Goal: Information Seeking & Learning: Learn about a topic

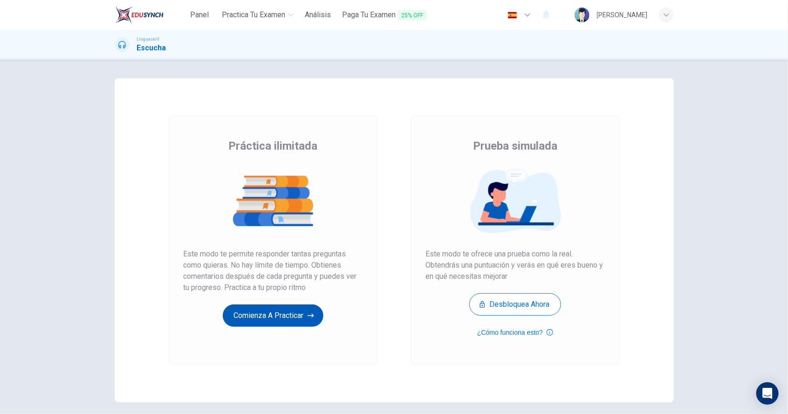
click at [261, 317] on button "Comienza a practicar" at bounding box center [273, 315] width 101 height 22
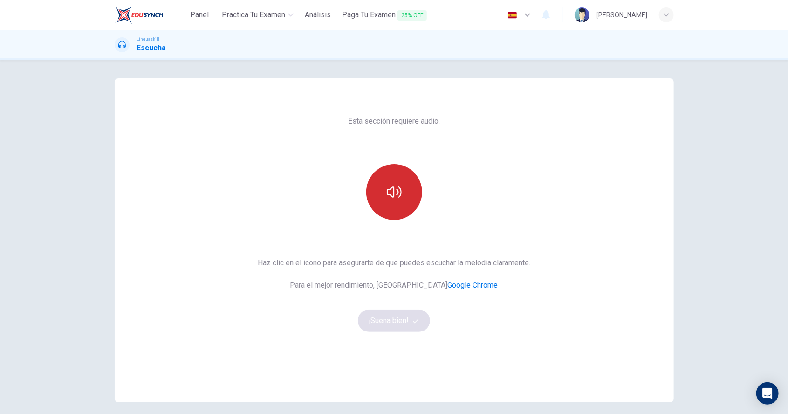
click at [399, 193] on icon "button" at bounding box center [394, 192] width 15 height 15
click at [400, 195] on icon "button" at bounding box center [394, 192] width 15 height 15
click at [395, 198] on icon "button" at bounding box center [394, 192] width 15 height 15
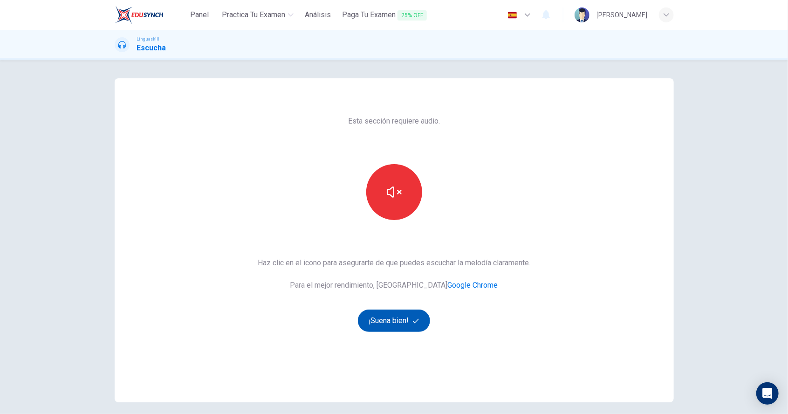
click at [381, 325] on button "¡Suena bien!" at bounding box center [394, 321] width 73 height 22
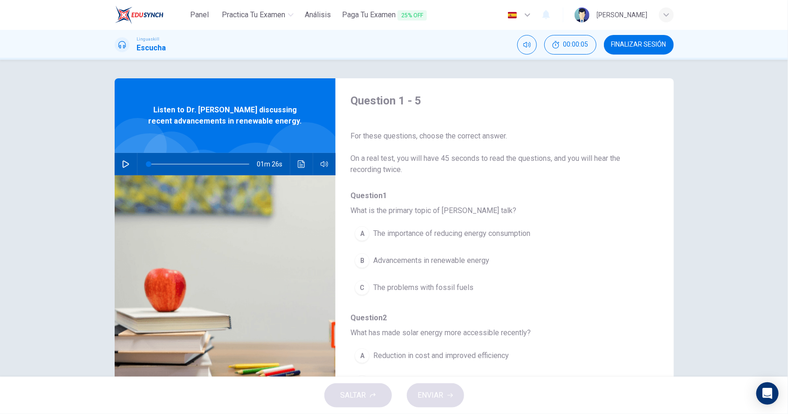
click at [130, 167] on button "button" at bounding box center [125, 164] width 15 height 22
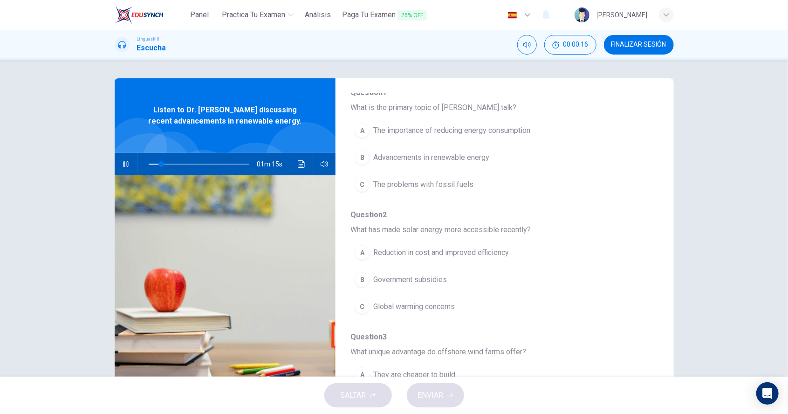
scroll to position [105, 0]
click at [366, 157] on div "B" at bounding box center [362, 155] width 15 height 15
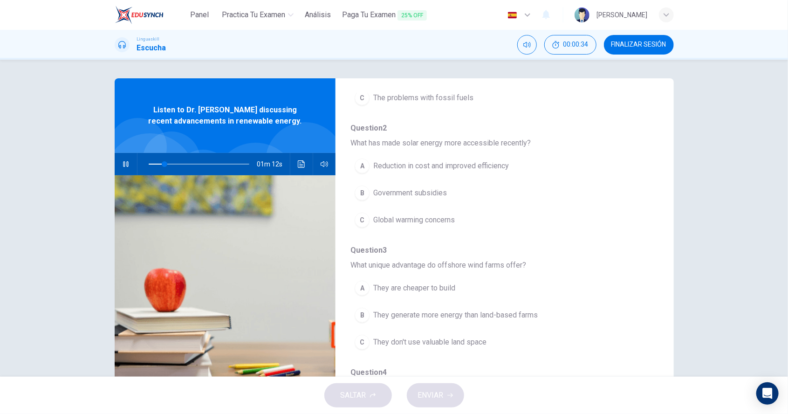
scroll to position [191, 0]
click at [360, 162] on div "A" at bounding box center [362, 165] width 15 height 15
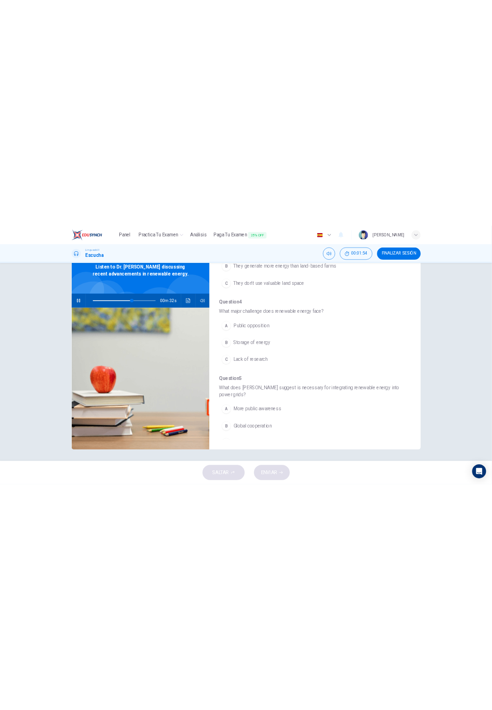
scroll to position [408, 0]
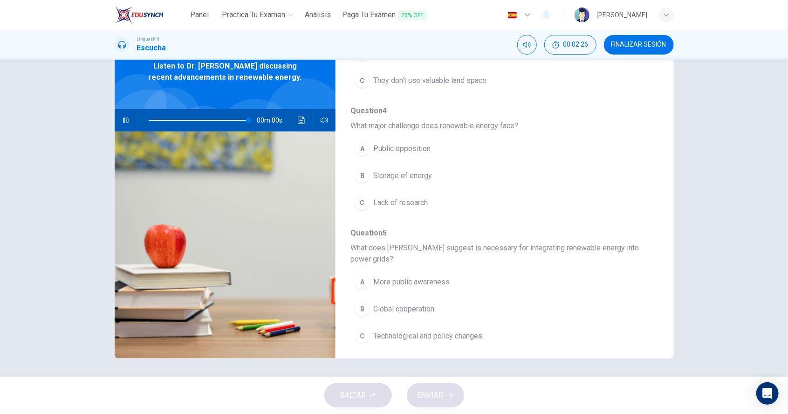
type input "0"
click at [299, 125] on button "Haz clic para ver la transcripción del audio" at bounding box center [301, 120] width 15 height 22
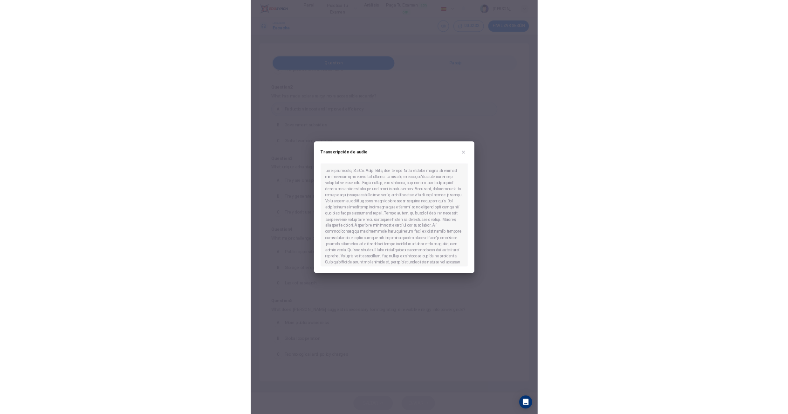
scroll to position [3, 0]
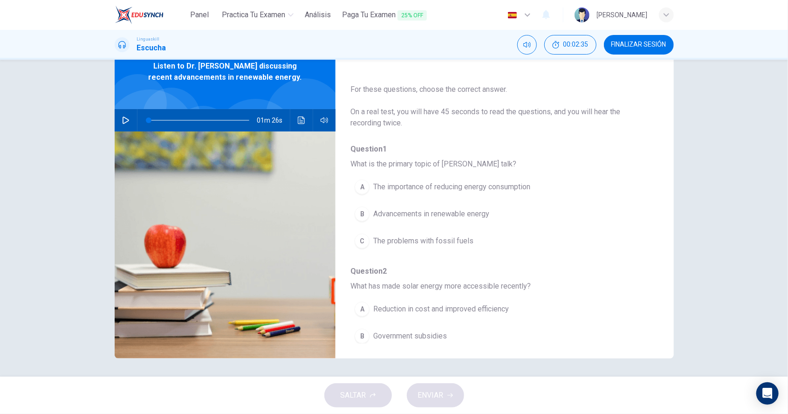
click at [307, 124] on button "Haz clic para ver la transcripción del audio" at bounding box center [301, 120] width 15 height 22
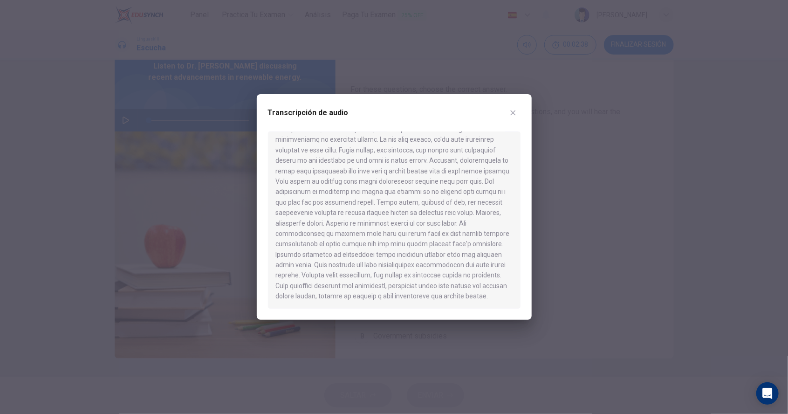
scroll to position [0, 0]
click at [517, 117] on button "button" at bounding box center [513, 112] width 15 height 15
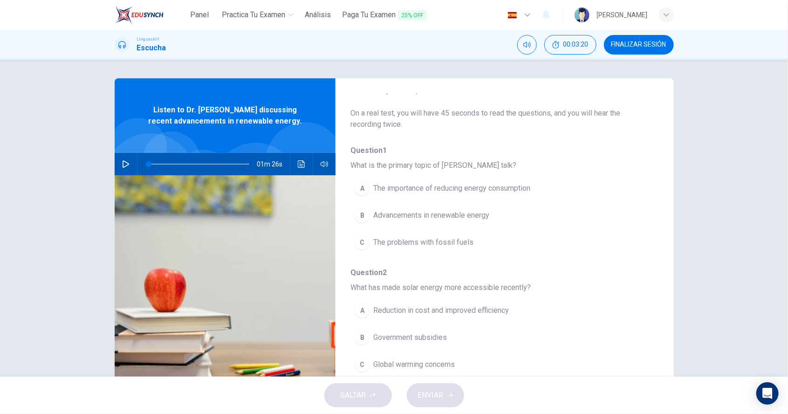
scroll to position [47, 0]
click at [130, 166] on button "button" at bounding box center [125, 164] width 15 height 22
click at [393, 219] on button "B Advancements in renewable energy" at bounding box center [481, 213] width 260 height 23
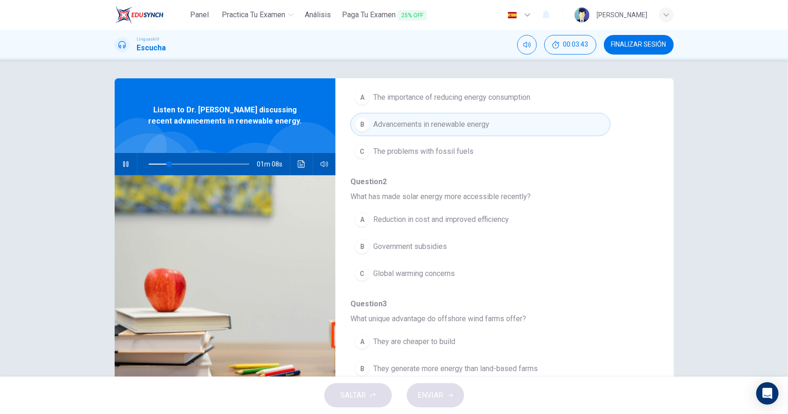
scroll to position [135, 0]
click at [388, 223] on span "Reduction in cost and improved efficiency" at bounding box center [441, 220] width 136 height 11
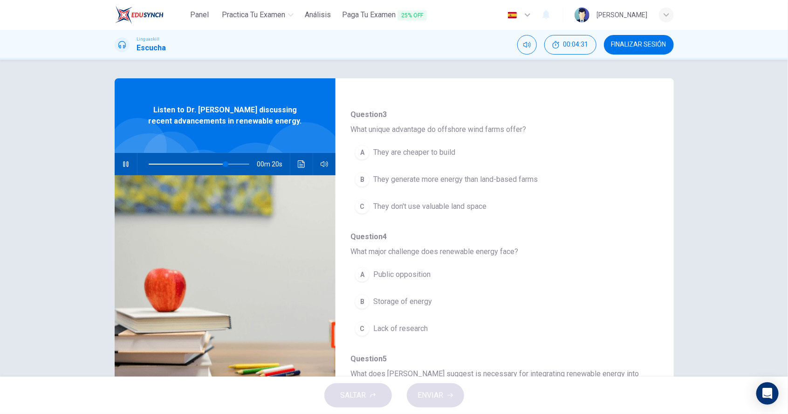
scroll to position [324, 0]
type input "0"
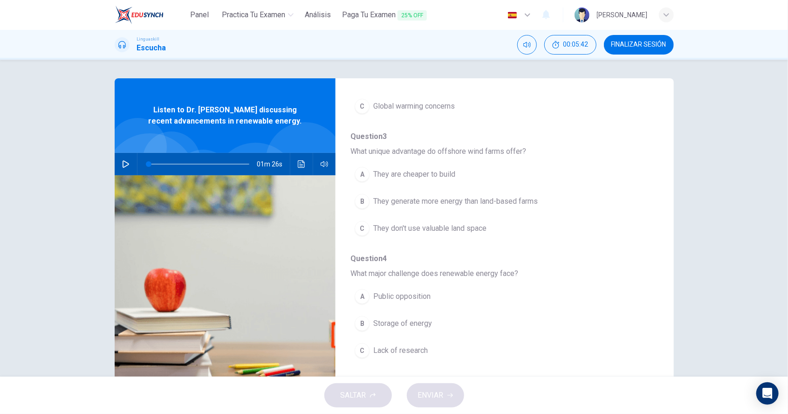
scroll to position [303, 0]
click at [375, 227] on span "They don't use valuable land space" at bounding box center [429, 228] width 113 height 11
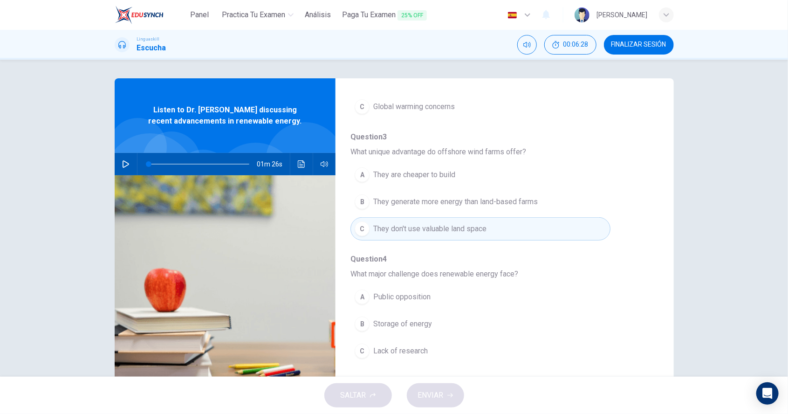
click at [362, 203] on div "B" at bounding box center [362, 201] width 15 height 15
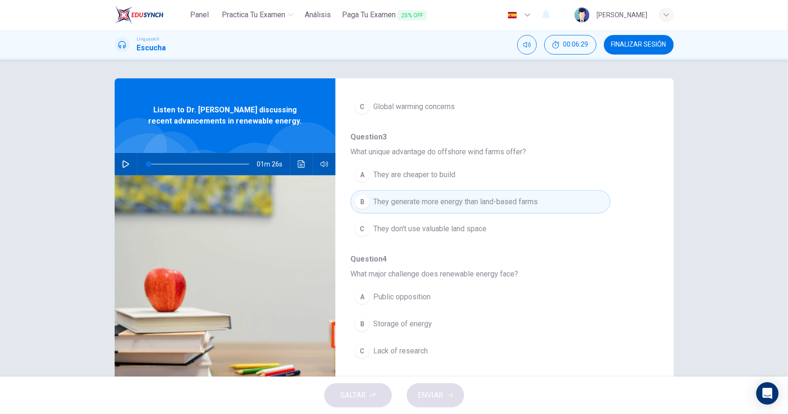
click at [383, 228] on span "They don't use valuable land space" at bounding box center [429, 228] width 113 height 11
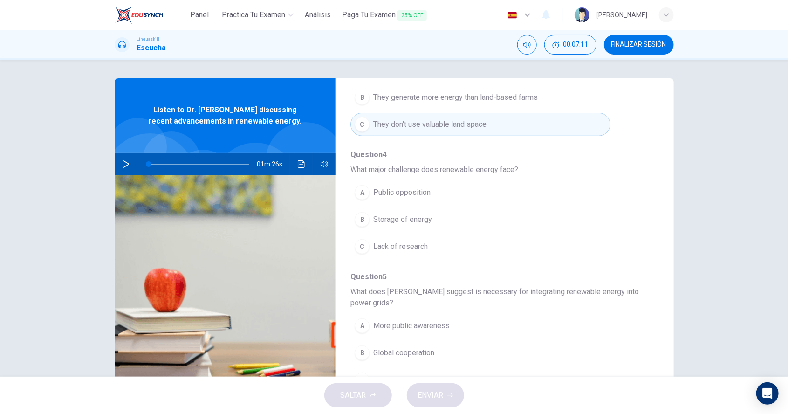
scroll to position [406, 0]
click at [360, 245] on div "C" at bounding box center [362, 248] width 15 height 15
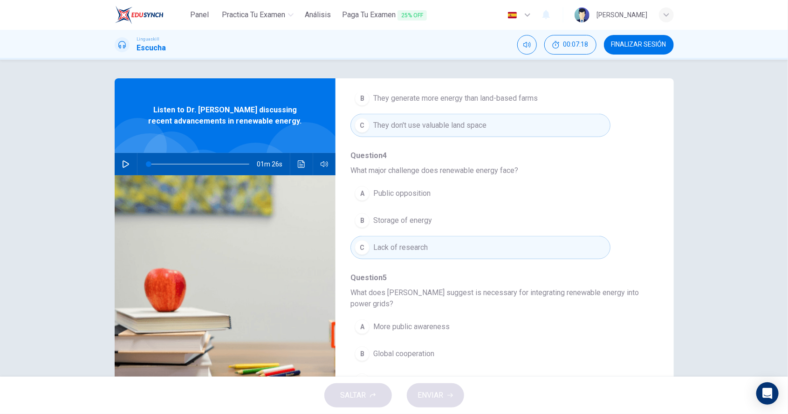
scroll to position [408, 0]
click at [358, 374] on div "C" at bounding box center [362, 380] width 15 height 15
click at [435, 398] on span "ENVIAR" at bounding box center [431, 395] width 26 height 13
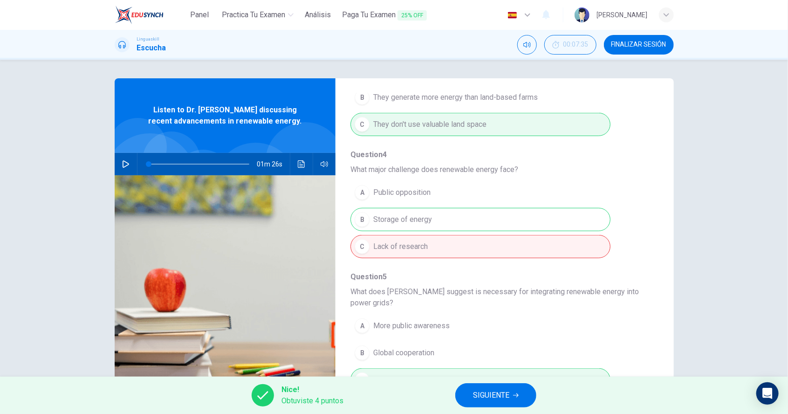
click at [566, 217] on div "A Public opposition B Storage of energy C Lack of research" at bounding box center [497, 219] width 293 height 81
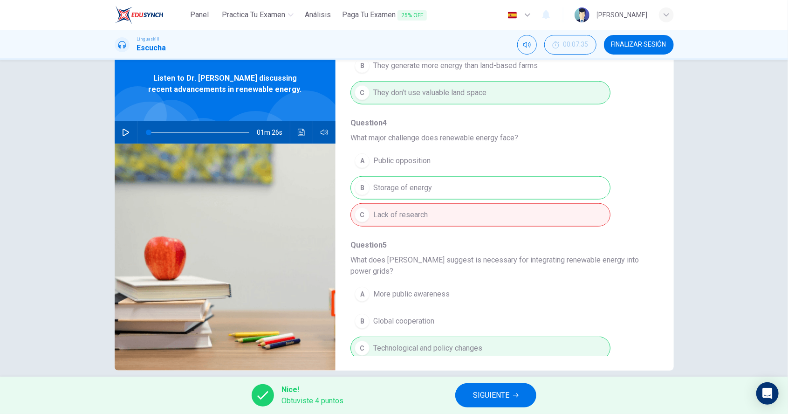
scroll to position [44, 0]
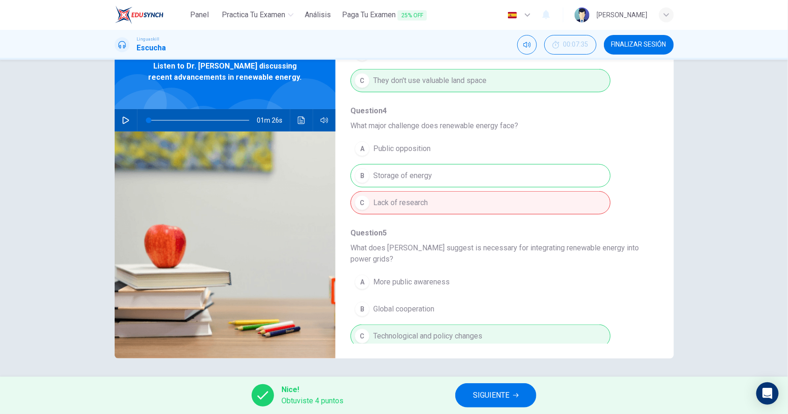
click at [499, 396] on span "SIGUIENTE" at bounding box center [491, 395] width 36 height 13
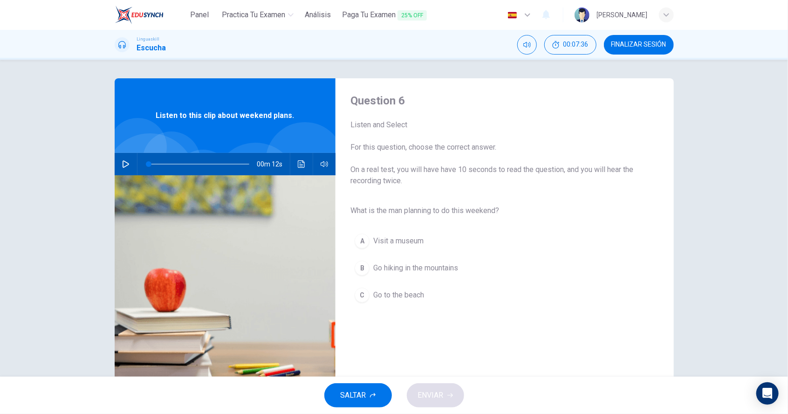
click at [131, 167] on button "button" at bounding box center [125, 164] width 15 height 22
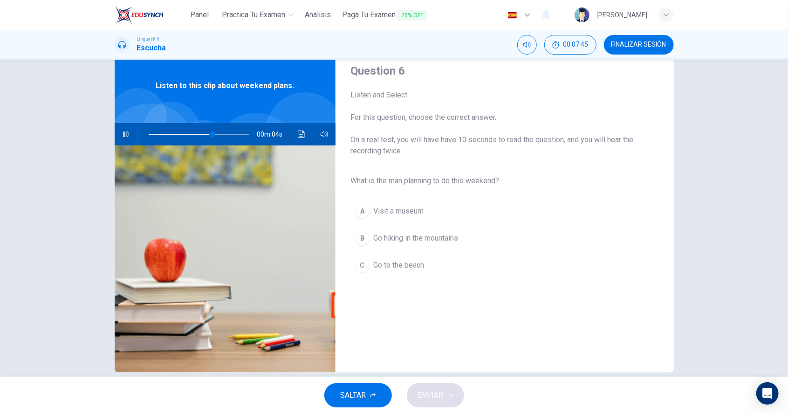
scroll to position [44, 0]
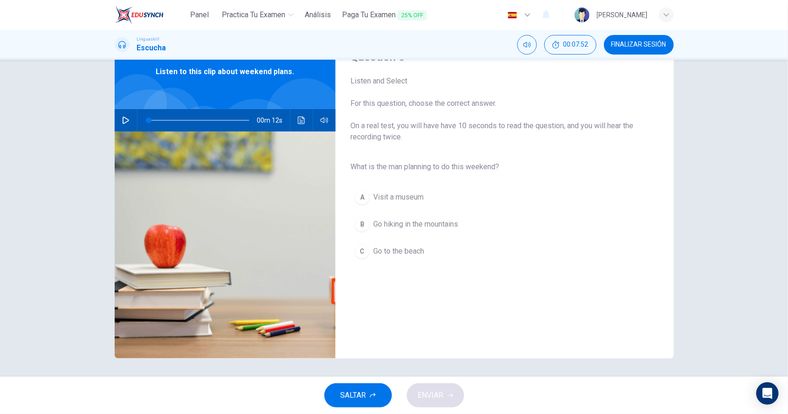
click at [128, 124] on button "button" at bounding box center [125, 120] width 15 height 22
click at [365, 227] on div "B" at bounding box center [362, 224] width 15 height 15
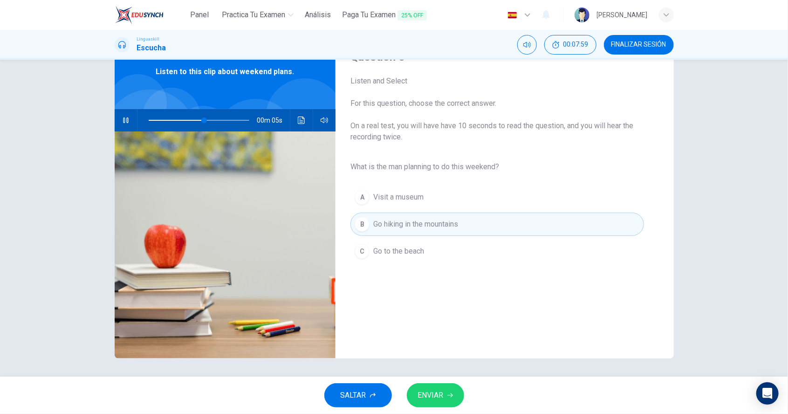
click at [432, 399] on span "ENVIAR" at bounding box center [431, 395] width 26 height 13
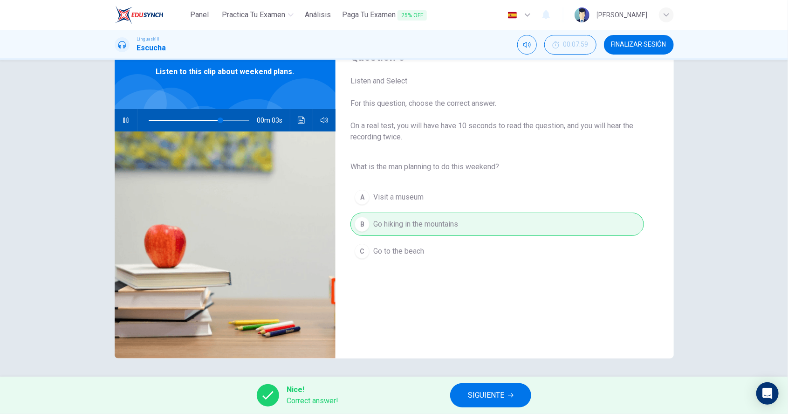
click at [129, 124] on button "button" at bounding box center [125, 120] width 15 height 22
type input "79"
click at [481, 399] on span "SIGUIENTE" at bounding box center [486, 395] width 36 height 13
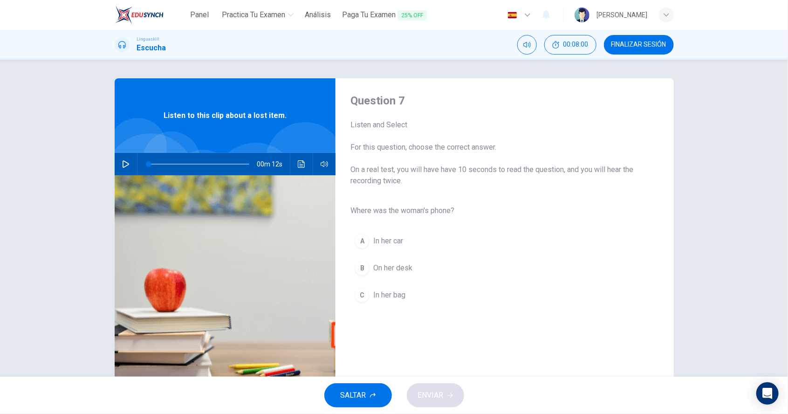
click at [131, 163] on button "button" at bounding box center [125, 164] width 15 height 22
click at [361, 293] on div "C" at bounding box center [362, 295] width 15 height 15
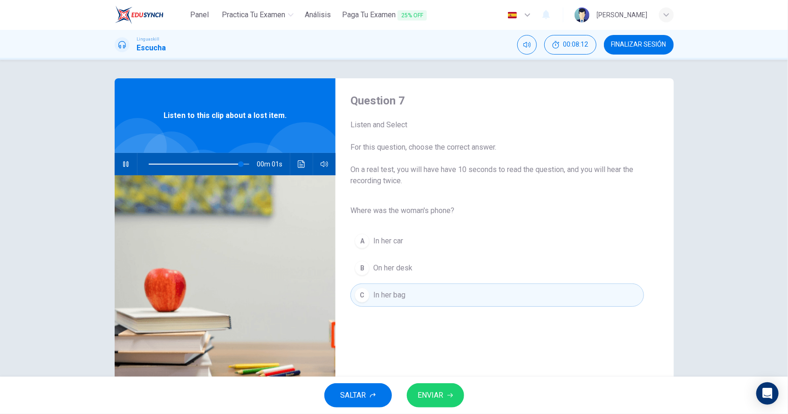
type input "0"
click at [434, 399] on span "ENVIAR" at bounding box center [431, 395] width 26 height 13
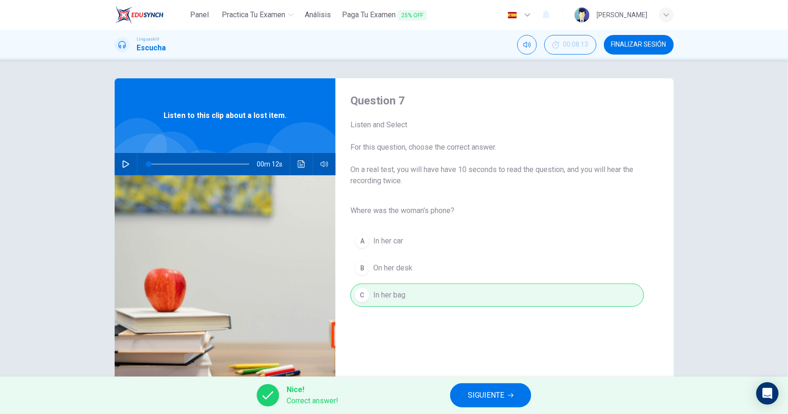
click at [480, 398] on span "SIGUIENTE" at bounding box center [486, 395] width 36 height 13
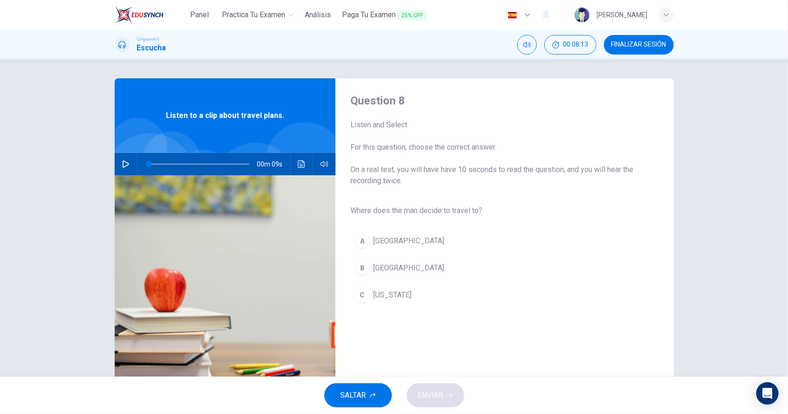
click at [124, 165] on icon "button" at bounding box center [125, 163] width 7 height 7
click at [125, 162] on icon "button" at bounding box center [125, 163] width 7 height 7
click at [126, 165] on icon "button" at bounding box center [126, 163] width 7 height 7
click at [360, 267] on div "B" at bounding box center [362, 268] width 15 height 15
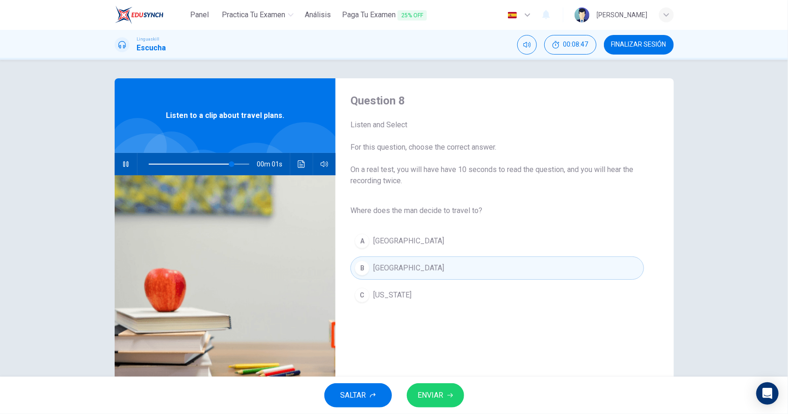
click at [428, 397] on span "ENVIAR" at bounding box center [431, 395] width 26 height 13
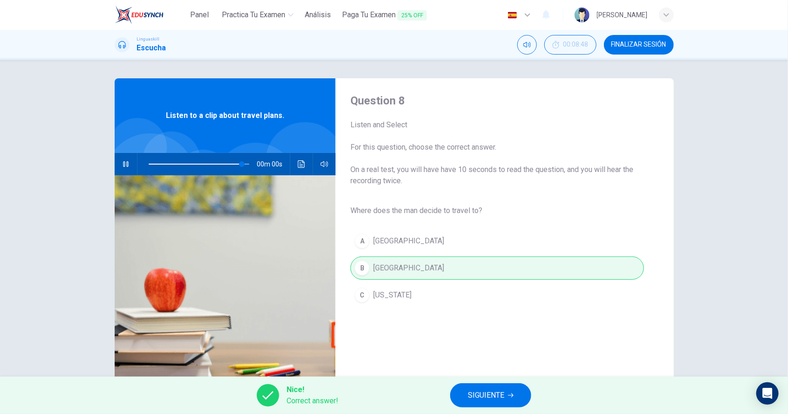
type input "0"
click at [481, 401] on span "SIGUIENTE" at bounding box center [486, 395] width 36 height 13
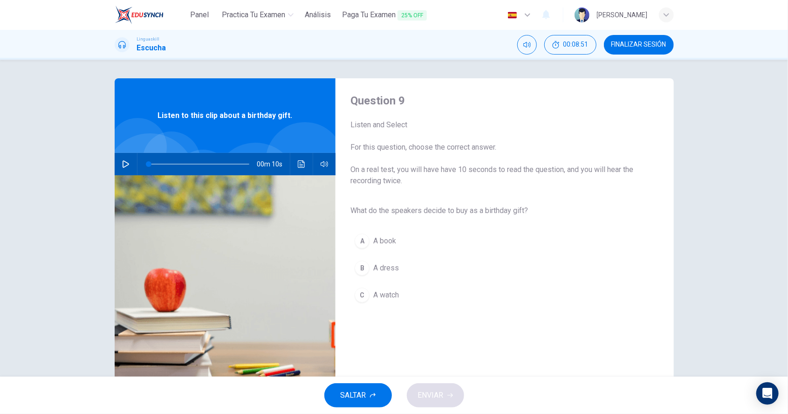
click at [130, 167] on button "button" at bounding box center [125, 164] width 15 height 22
type input "0"
click at [360, 245] on div "A" at bounding box center [362, 241] width 15 height 15
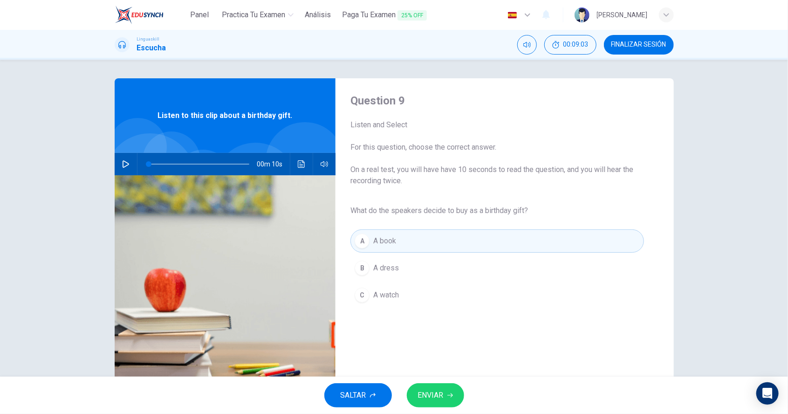
click at [434, 399] on span "ENVIAR" at bounding box center [431, 395] width 26 height 13
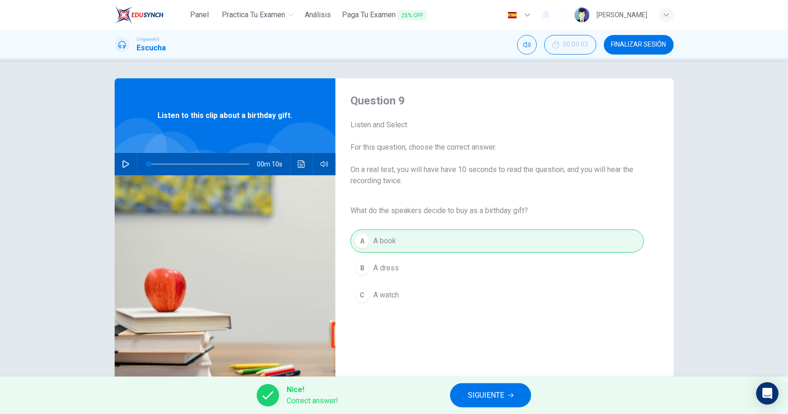
click at [484, 405] on button "SIGUIENTE" at bounding box center [490, 395] width 81 height 24
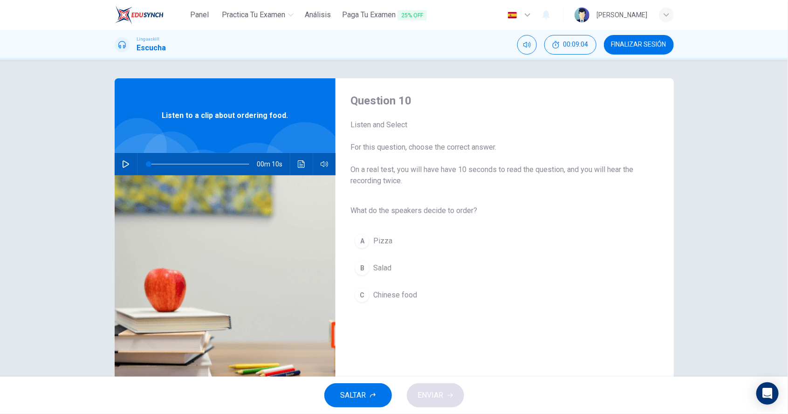
click at [125, 165] on icon "button" at bounding box center [125, 163] width 7 height 7
type input "0"
click at [359, 268] on div "B" at bounding box center [362, 268] width 15 height 15
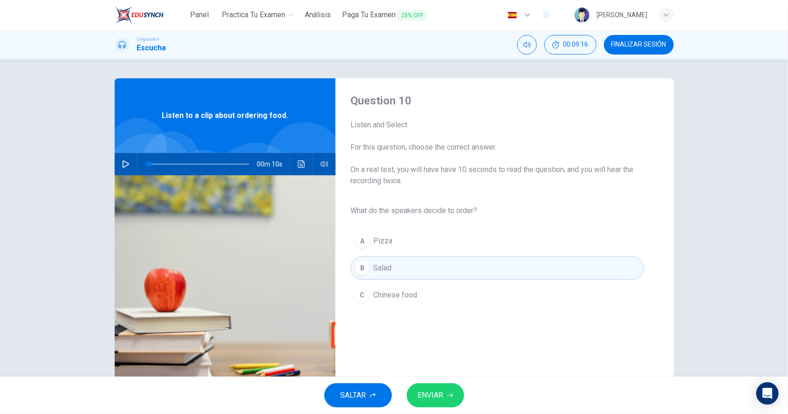
click at [433, 400] on span "ENVIAR" at bounding box center [431, 395] width 26 height 13
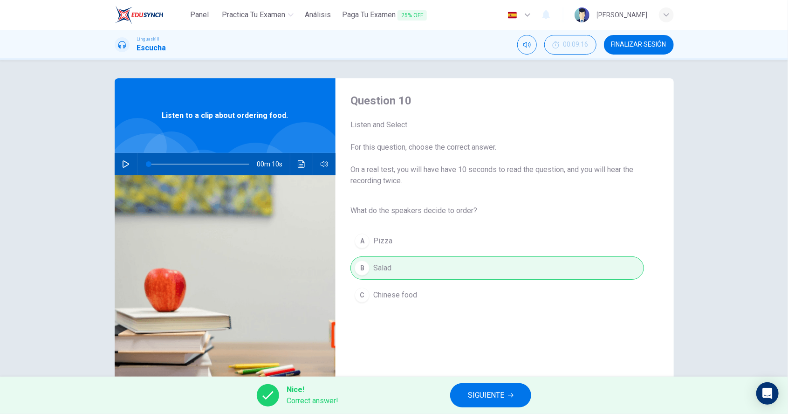
click at [474, 398] on span "SIGUIENTE" at bounding box center [486, 395] width 36 height 13
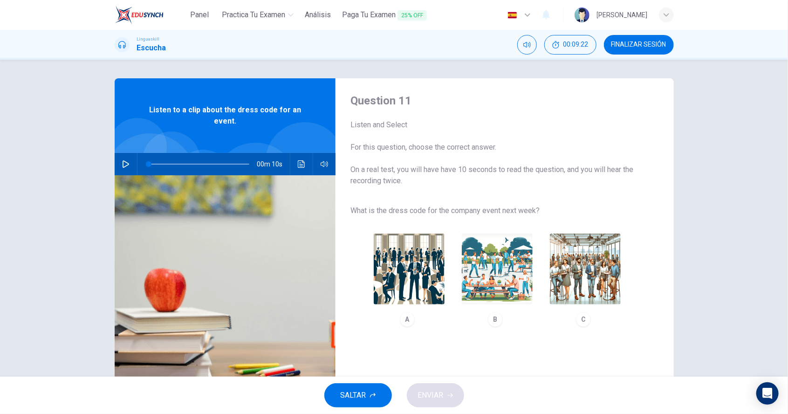
click at [126, 163] on icon "button" at bounding box center [125, 163] width 7 height 7
type input "0"
click at [584, 272] on img "button" at bounding box center [585, 269] width 71 height 71
click at [435, 397] on span "ENVIAR" at bounding box center [431, 395] width 26 height 13
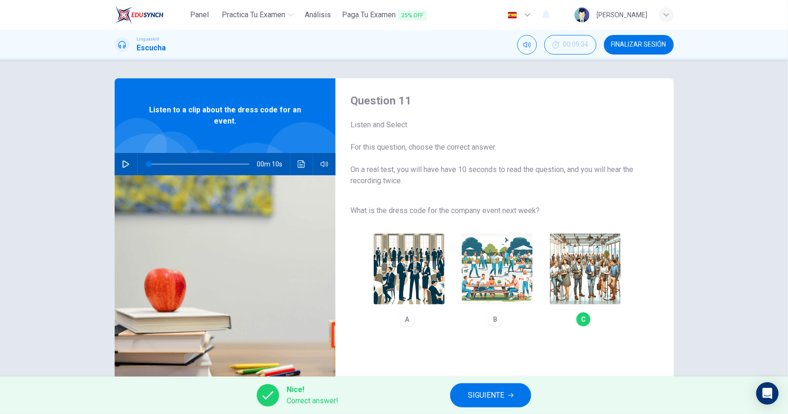
click at [479, 396] on span "SIGUIENTE" at bounding box center [486, 395] width 36 height 13
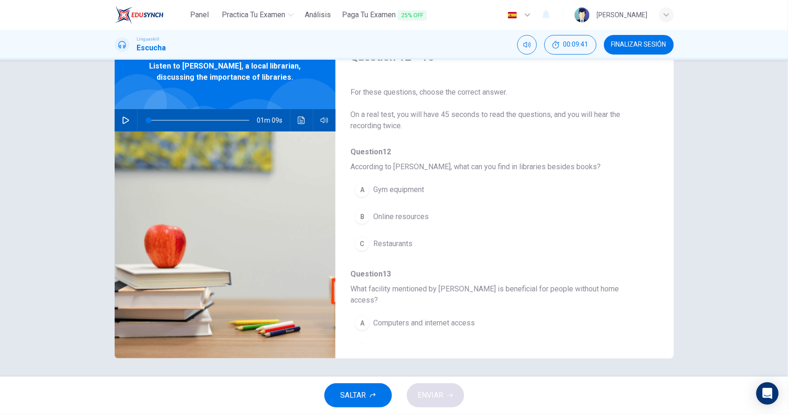
click at [124, 120] on icon "button" at bounding box center [125, 120] width 7 height 7
click at [121, 117] on button "button" at bounding box center [125, 120] width 15 height 22
click at [128, 124] on button "button" at bounding box center [125, 120] width 15 height 22
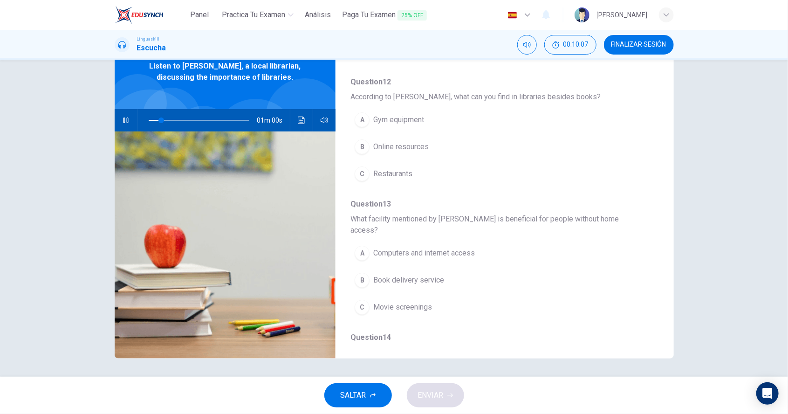
scroll to position [70, 0]
click at [361, 144] on div "B" at bounding box center [362, 146] width 15 height 15
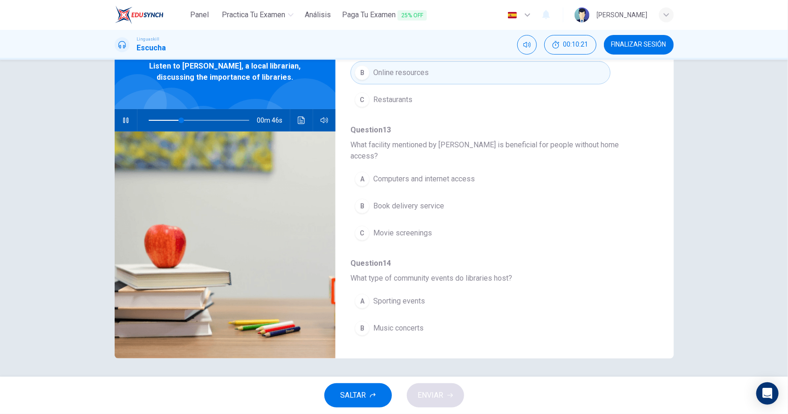
scroll to position [145, 0]
click at [449, 173] on span "Computers and internet access" at bounding box center [424, 178] width 102 height 11
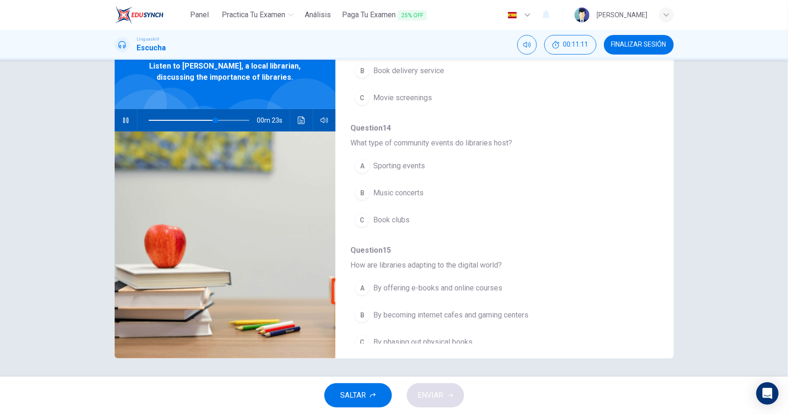
scroll to position [312, 0]
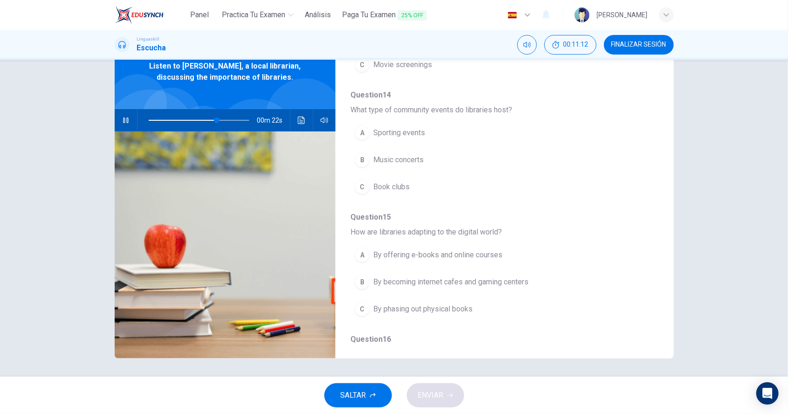
click at [401, 181] on span "Book clubs" at bounding box center [391, 186] width 36 height 11
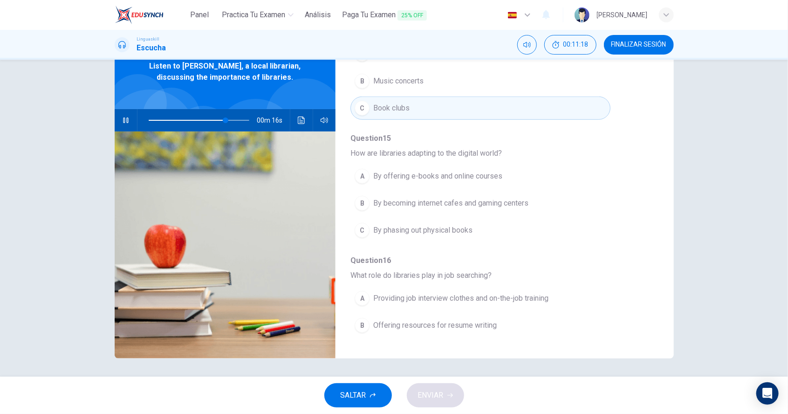
scroll to position [396, 0]
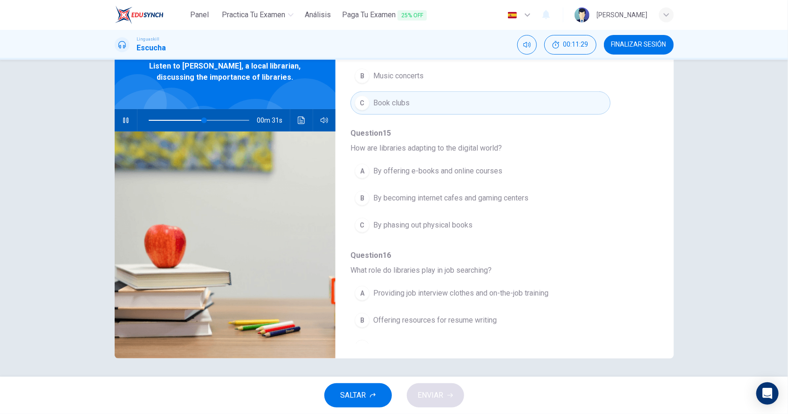
click at [127, 123] on icon "button" at bounding box center [125, 120] width 7 height 7
click at [131, 127] on button "button" at bounding box center [125, 120] width 15 height 22
click at [303, 124] on button "Haz clic para ver la transcripción del audio" at bounding box center [301, 120] width 15 height 22
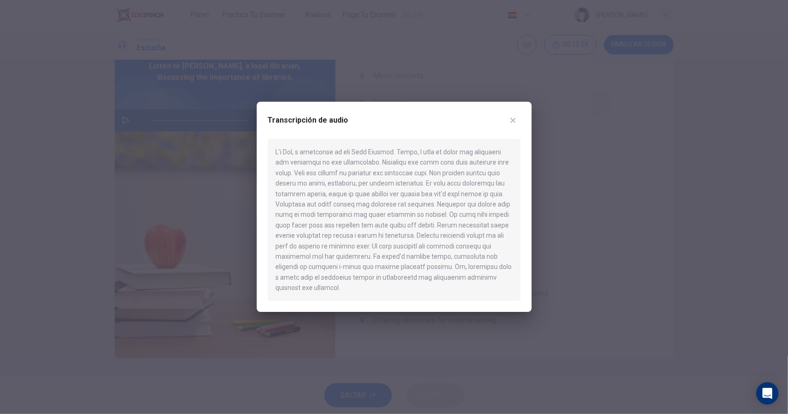
click at [508, 124] on button "button" at bounding box center [513, 120] width 15 height 15
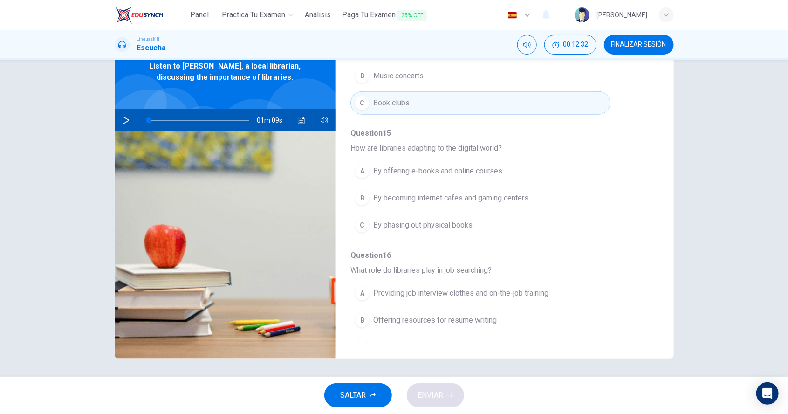
click at [365, 313] on div "B" at bounding box center [362, 320] width 15 height 15
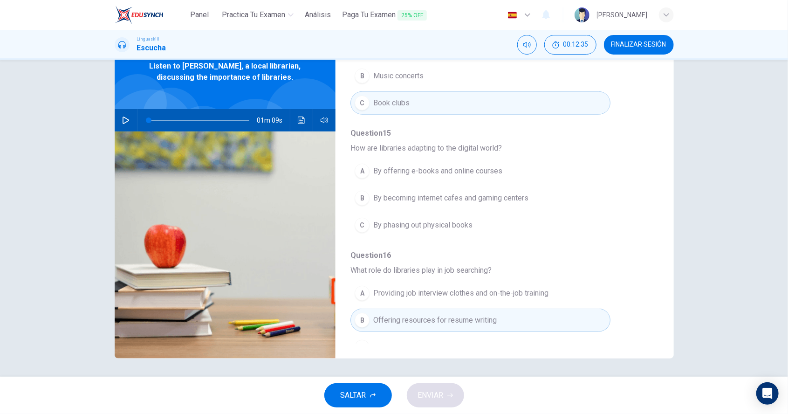
click at [300, 124] on button "Haz clic para ver la transcripción del audio" at bounding box center [301, 120] width 15 height 22
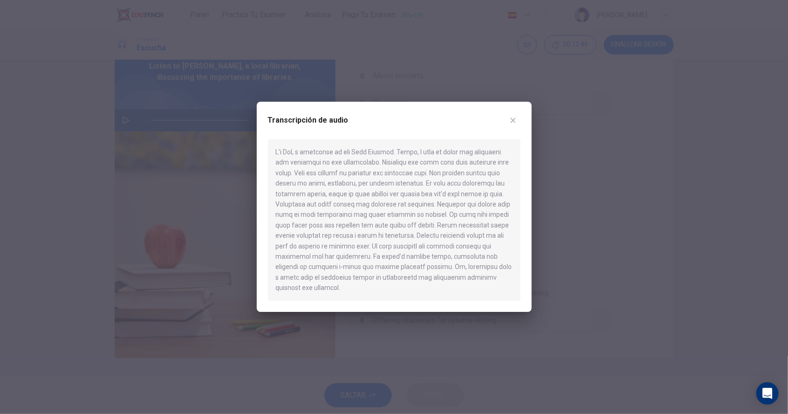
click at [514, 123] on icon "button" at bounding box center [513, 120] width 5 height 5
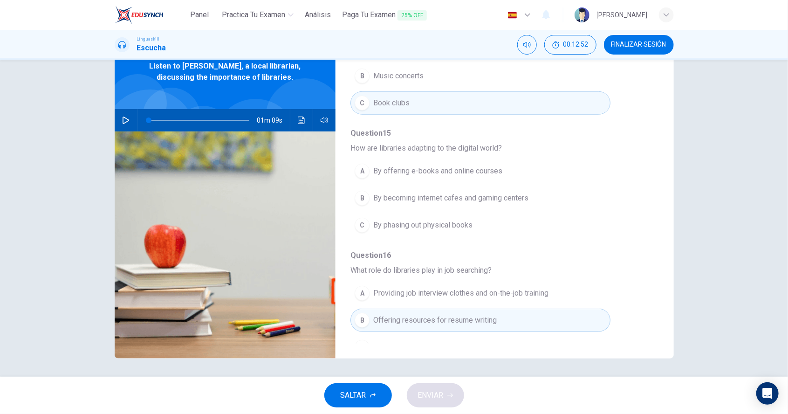
click at [304, 119] on icon "Haz clic para ver la transcripción del audio" at bounding box center [301, 120] width 7 height 7
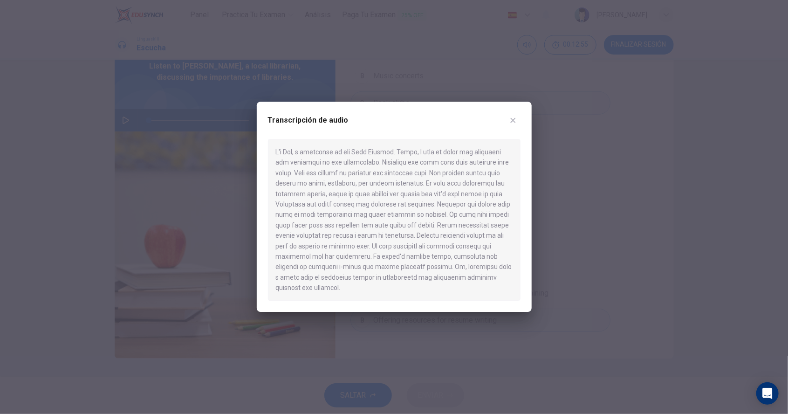
click at [513, 123] on icon "button" at bounding box center [513, 120] width 5 height 5
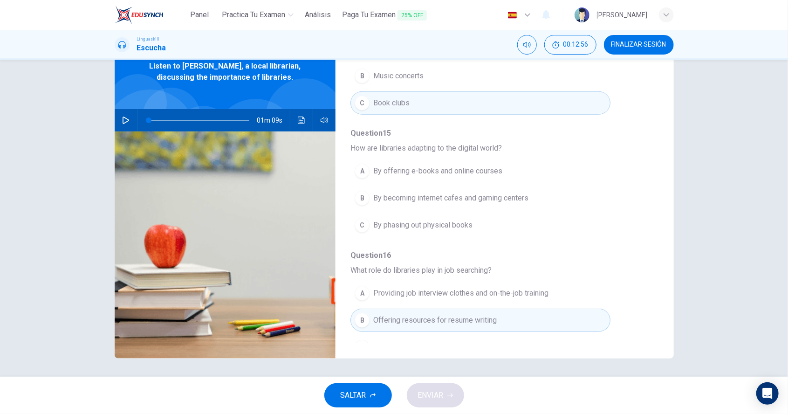
click at [360, 164] on div "A" at bounding box center [362, 171] width 15 height 15
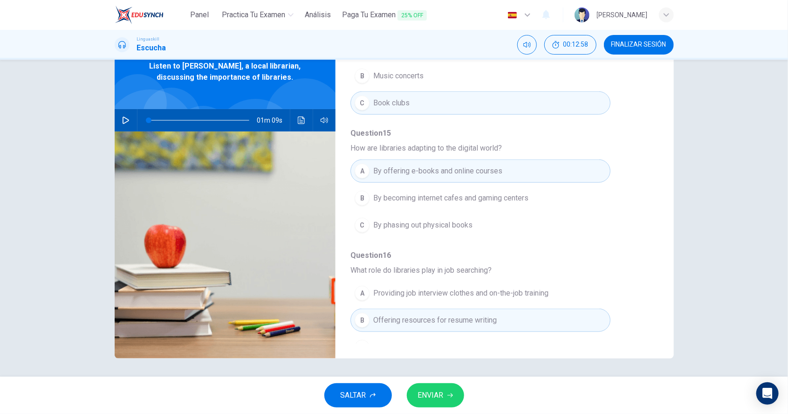
click at [433, 393] on span "ENVIAR" at bounding box center [431, 395] width 26 height 13
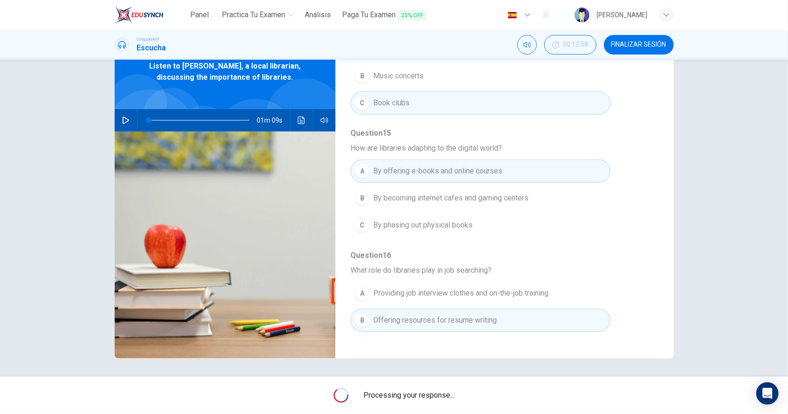
type input "0"
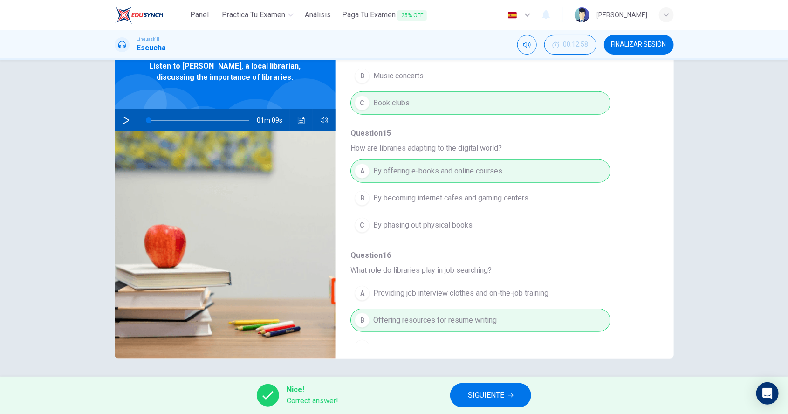
click at [478, 404] on button "SIGUIENTE" at bounding box center [490, 395] width 81 height 24
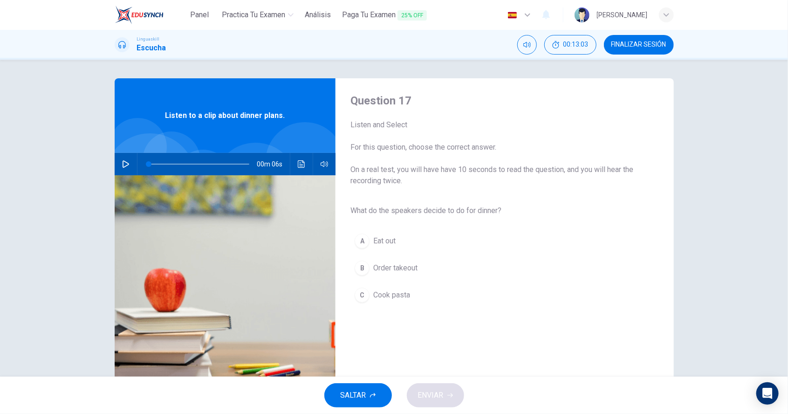
click at [125, 168] on button "button" at bounding box center [125, 164] width 15 height 22
type input "0"
click at [364, 293] on div "C" at bounding box center [362, 295] width 15 height 15
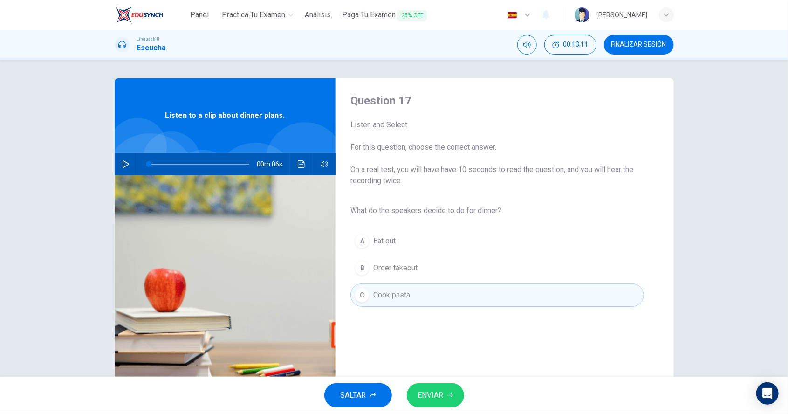
click at [428, 402] on button "ENVIAR" at bounding box center [435, 395] width 57 height 24
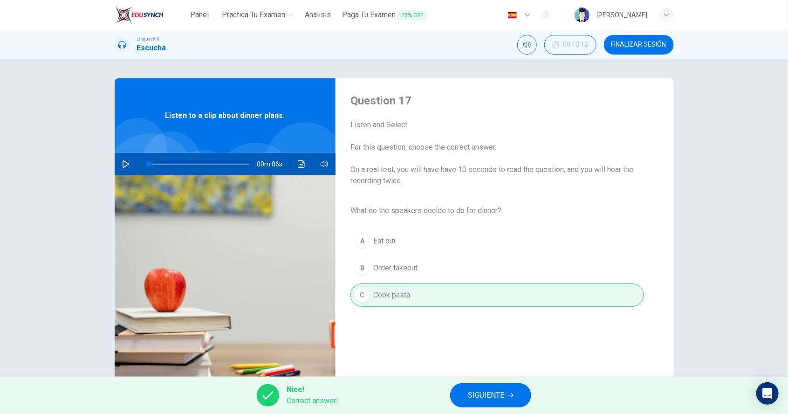
click at [477, 400] on span "SIGUIENTE" at bounding box center [486, 395] width 36 height 13
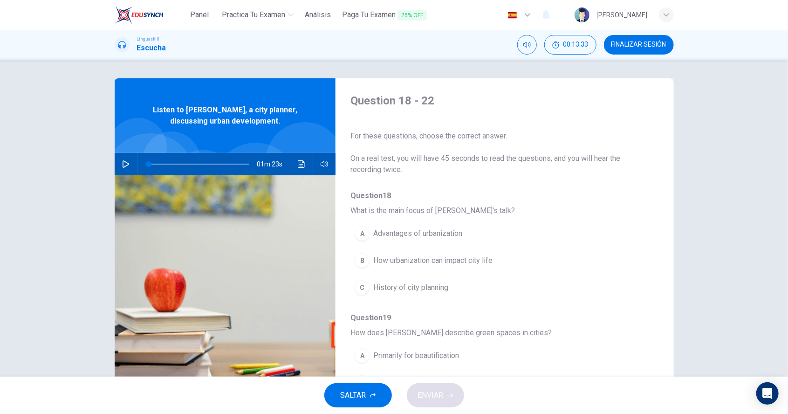
click at [123, 170] on button "button" at bounding box center [125, 164] width 15 height 22
click at [118, 166] on button "button" at bounding box center [125, 164] width 15 height 22
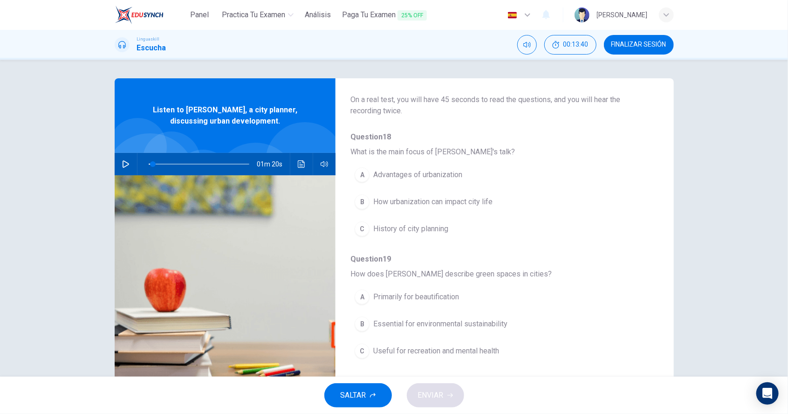
scroll to position [59, 0]
click at [364, 230] on div "C" at bounding box center [362, 228] width 15 height 15
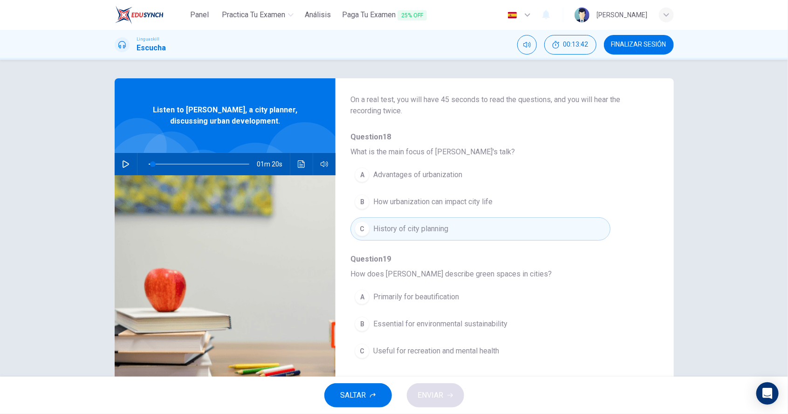
click at [124, 166] on icon "button" at bounding box center [125, 163] width 7 height 7
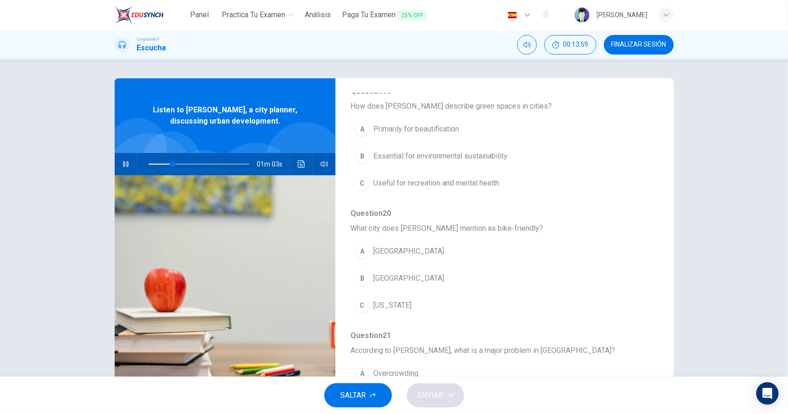
scroll to position [226, 0]
click at [364, 180] on div "C" at bounding box center [362, 183] width 15 height 15
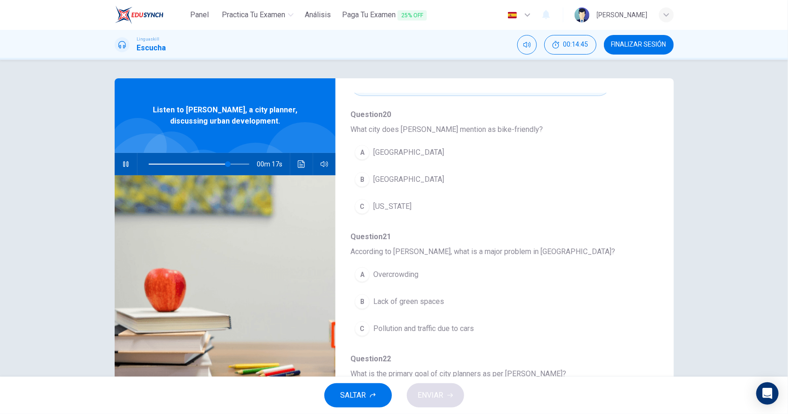
scroll to position [325, 0]
click at [364, 150] on div "A" at bounding box center [362, 152] width 15 height 15
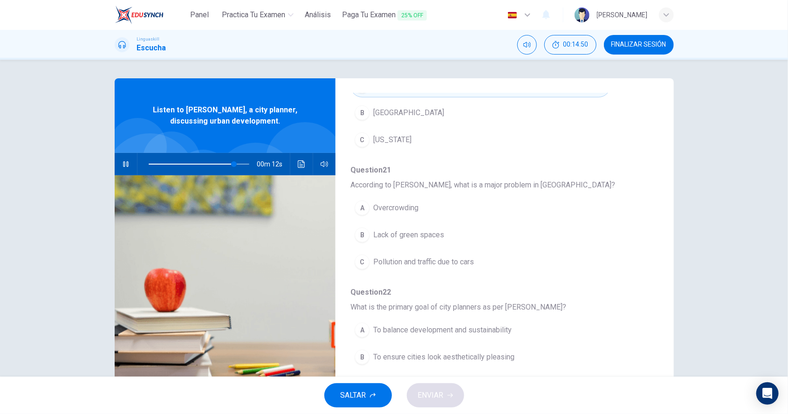
scroll to position [392, 0]
click at [368, 259] on div "C" at bounding box center [362, 262] width 15 height 15
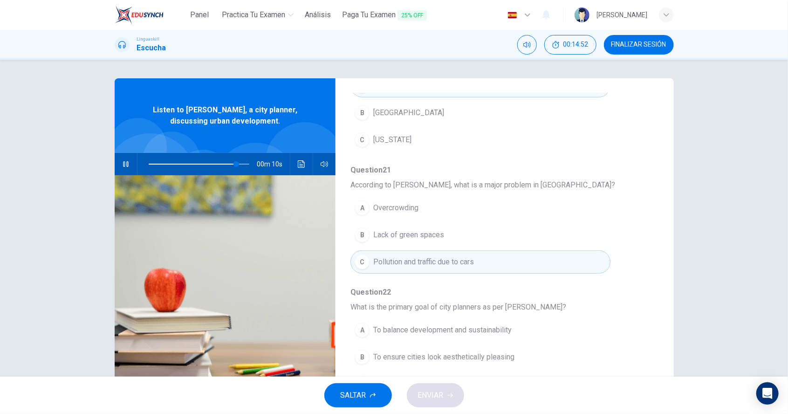
scroll to position [396, 0]
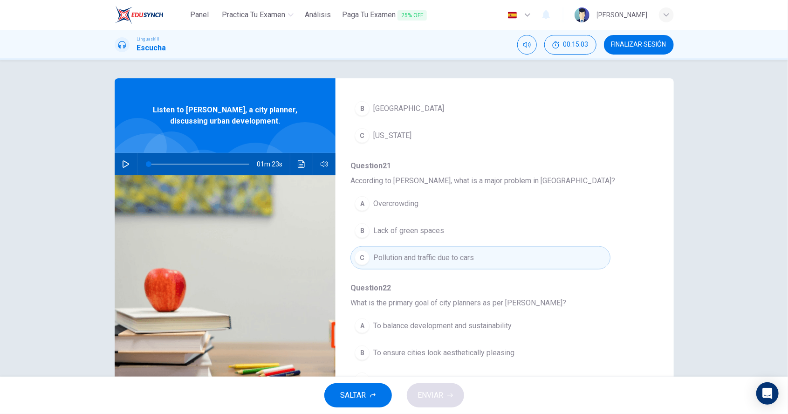
click at [366, 319] on div "A" at bounding box center [362, 325] width 15 height 15
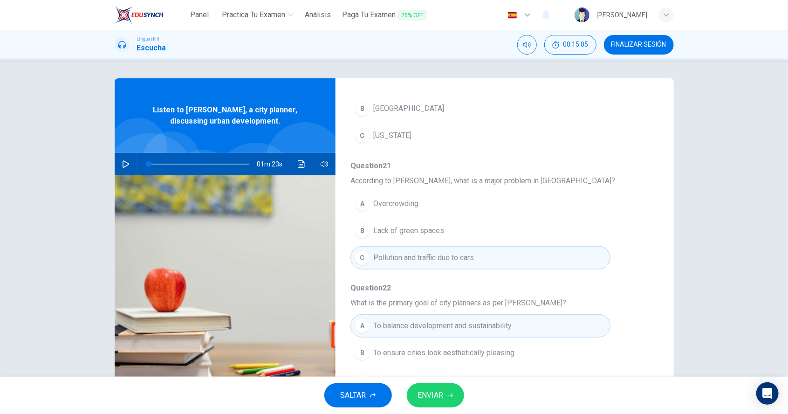
click at [125, 166] on icon "button" at bounding box center [126, 163] width 7 height 7
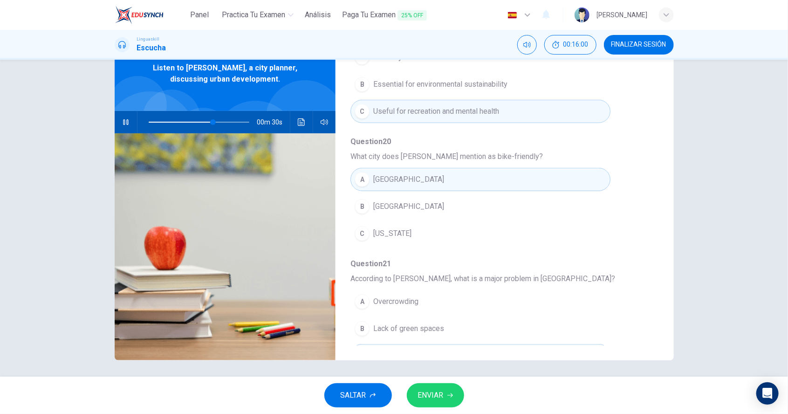
scroll to position [44, 0]
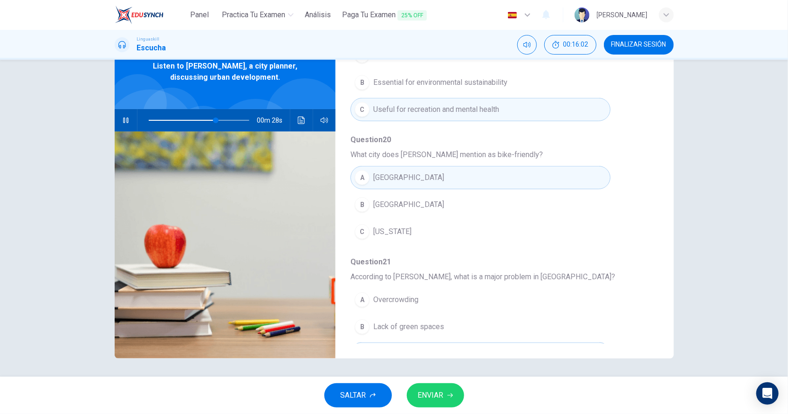
click at [299, 121] on icon "Haz clic para ver la transcripción del audio" at bounding box center [301, 120] width 7 height 7
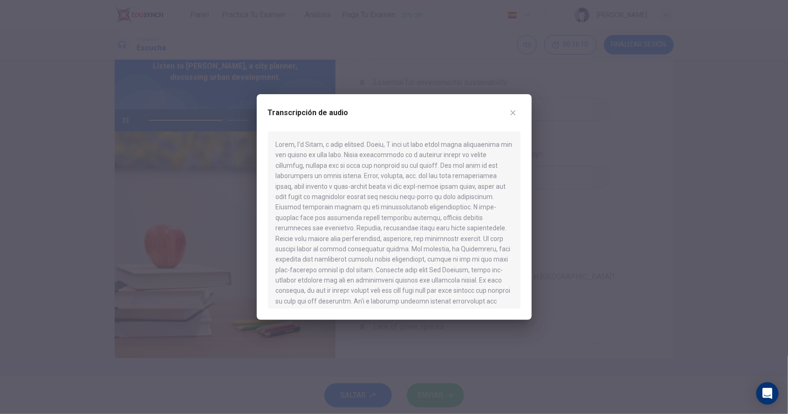
click at [510, 112] on icon "button" at bounding box center [513, 112] width 7 height 7
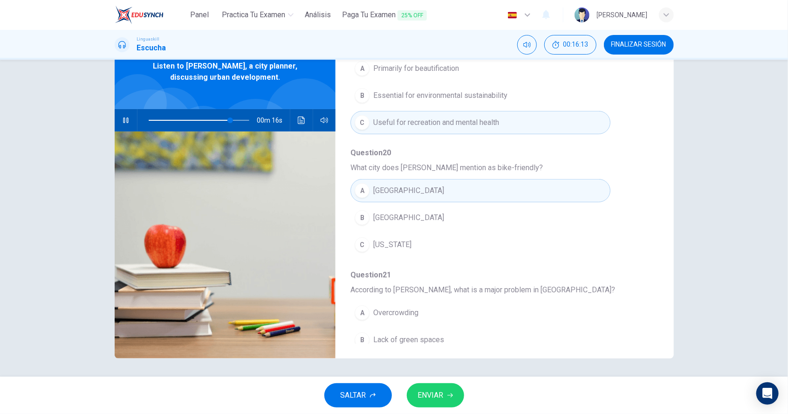
scroll to position [244, 0]
click at [406, 214] on span "[GEOGRAPHIC_DATA]" at bounding box center [408, 216] width 71 height 11
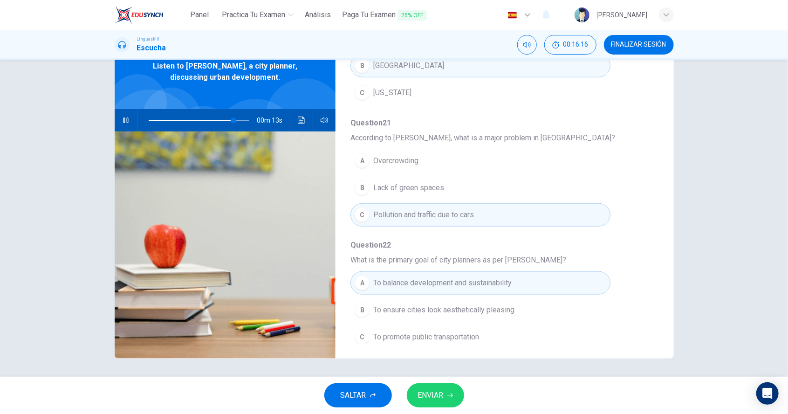
scroll to position [396, 0]
click at [301, 123] on icon "Haz clic para ver la transcripción del audio" at bounding box center [301, 120] width 7 height 7
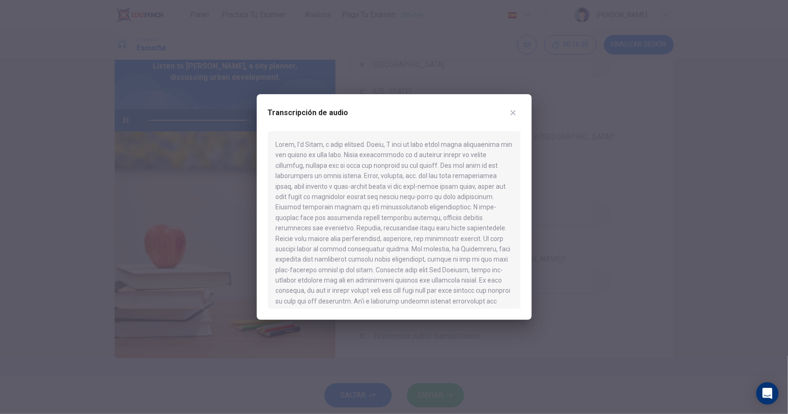
type input "0"
click at [512, 114] on icon "button" at bounding box center [513, 112] width 7 height 7
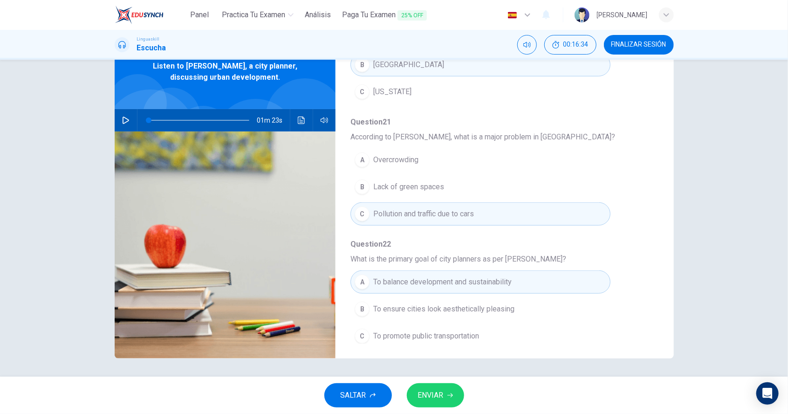
click at [449, 398] on icon "button" at bounding box center [451, 396] width 6 height 6
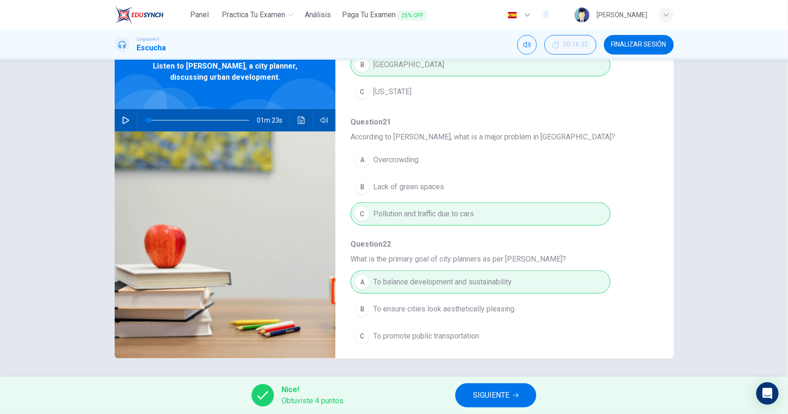
click at [506, 395] on span "SIGUIENTE" at bounding box center [491, 395] width 36 height 13
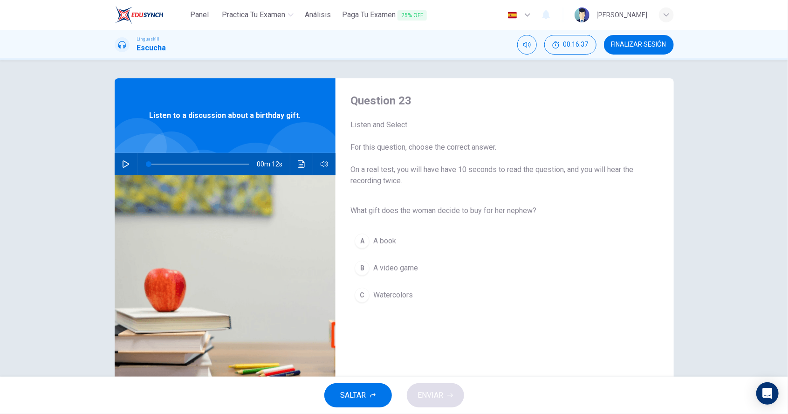
click at [128, 166] on icon "button" at bounding box center [125, 163] width 7 height 7
click at [303, 167] on icon "Haz clic para ver la transcripción del audio" at bounding box center [301, 163] width 7 height 7
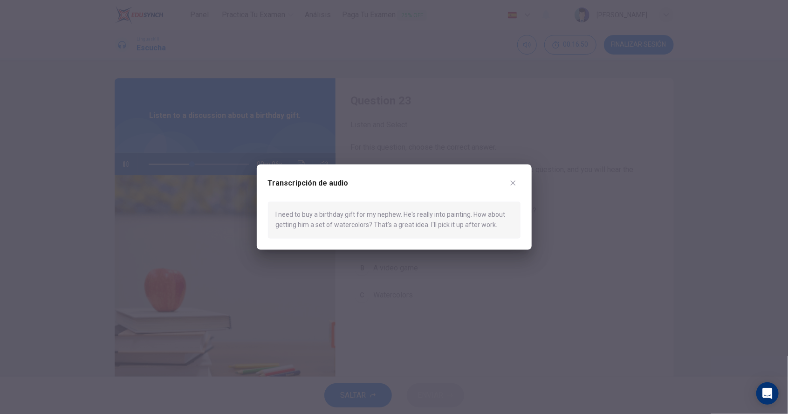
click at [513, 184] on icon "button" at bounding box center [513, 183] width 7 height 7
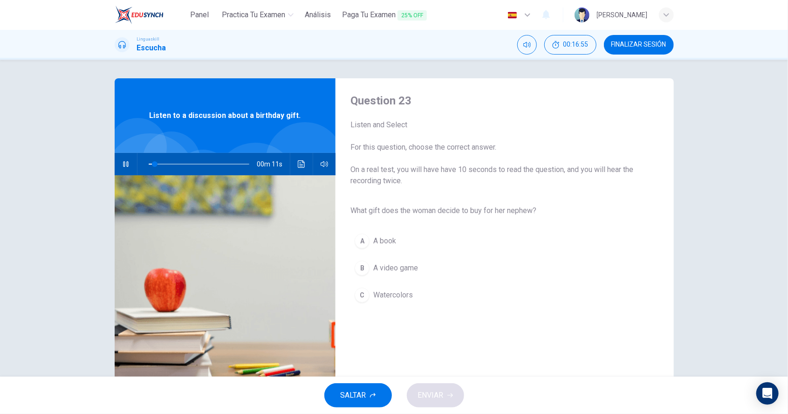
click at [125, 166] on icon "button" at bounding box center [125, 163] width 7 height 7
type input "0"
click at [364, 295] on div "C" at bounding box center [362, 295] width 15 height 15
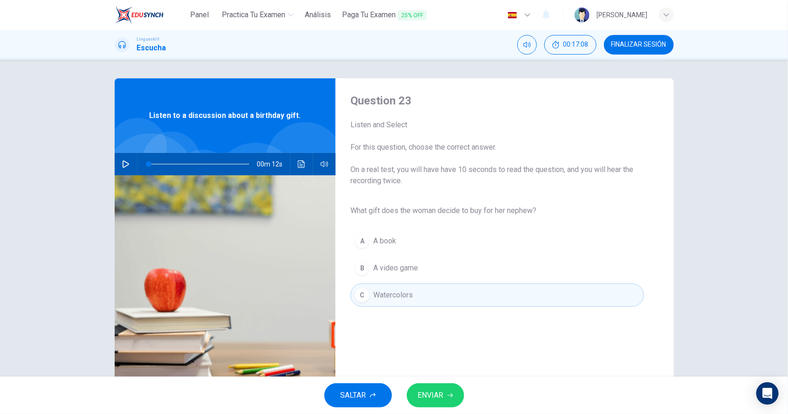
click at [423, 394] on span "ENVIAR" at bounding box center [431, 395] width 26 height 13
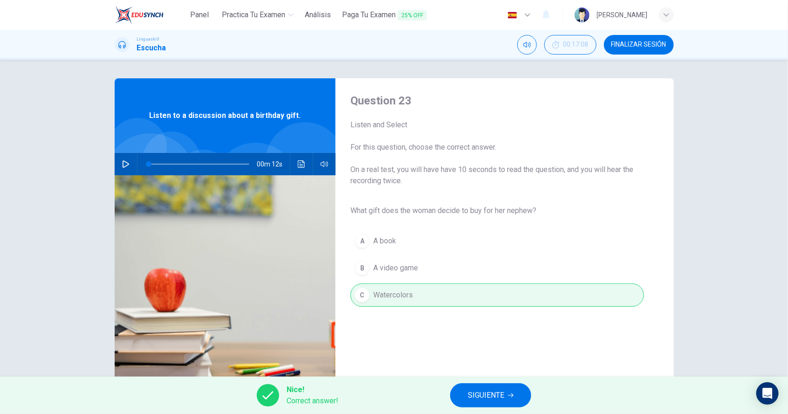
click at [476, 396] on span "SIGUIENTE" at bounding box center [486, 395] width 36 height 13
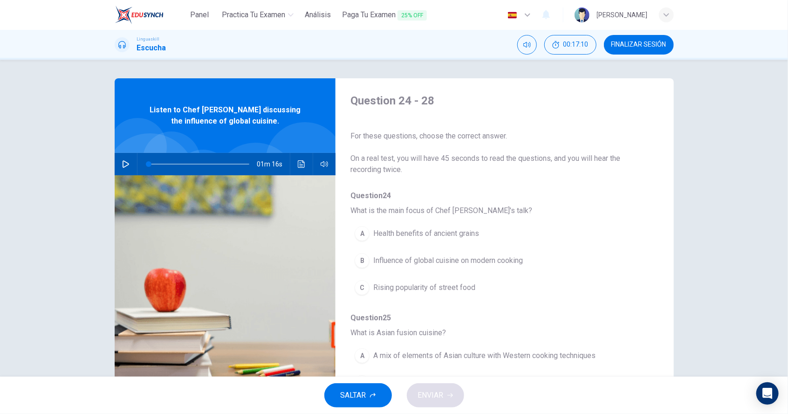
click at [124, 167] on icon "button" at bounding box center [125, 163] width 7 height 7
click at [357, 258] on div "B" at bounding box center [362, 260] width 15 height 15
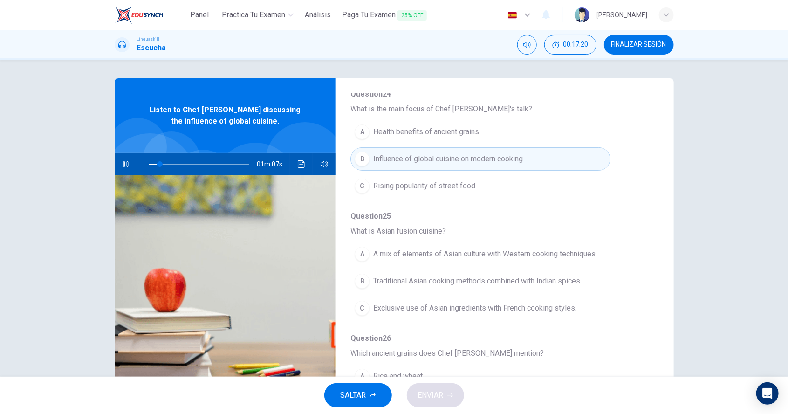
scroll to position [103, 0]
click at [361, 251] on div "A" at bounding box center [362, 252] width 15 height 15
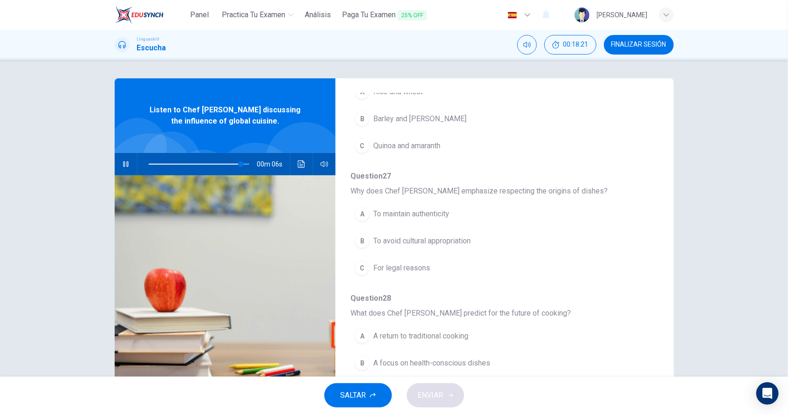
scroll to position [396, 0]
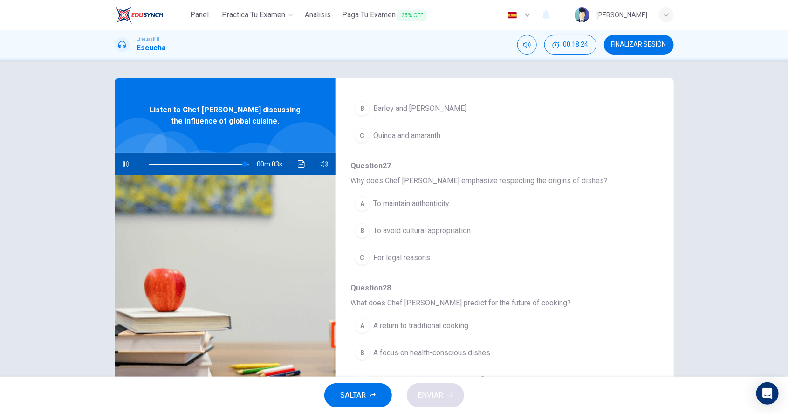
click at [490, 377] on div "SALTAR ENVIAR" at bounding box center [394, 395] width 788 height 37
click at [522, 376] on span "Continued combining with global flavors and techniques" at bounding box center [463, 379] width 181 height 11
type input "0"
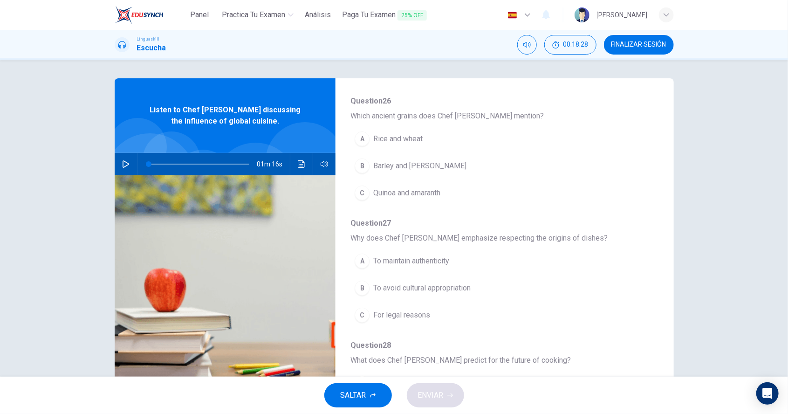
scroll to position [339, 0]
click at [300, 169] on button "Haz clic para ver la transcripción del audio" at bounding box center [301, 164] width 15 height 22
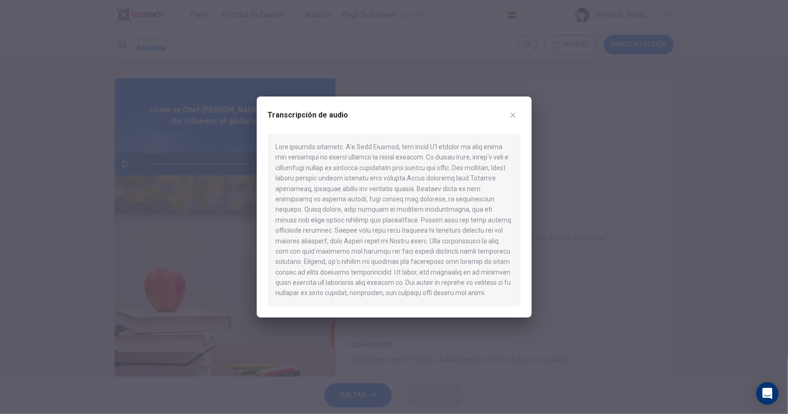
click at [508, 113] on button "button" at bounding box center [513, 115] width 15 height 15
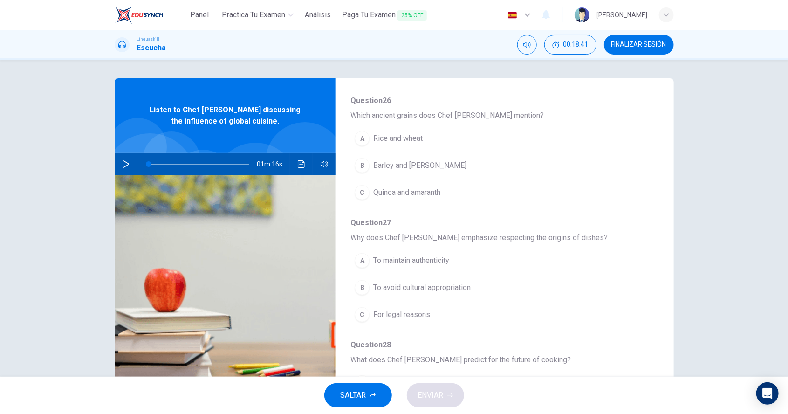
click at [365, 287] on div "B" at bounding box center [362, 287] width 15 height 15
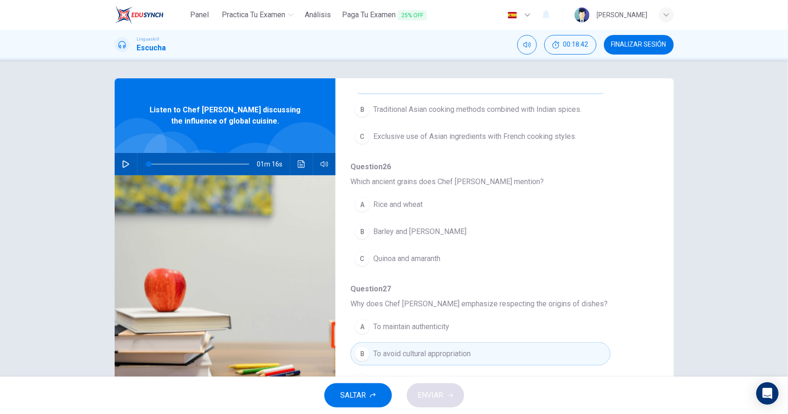
scroll to position [273, 0]
click at [299, 166] on icon "Haz clic para ver la transcripción del audio" at bounding box center [301, 163] width 7 height 7
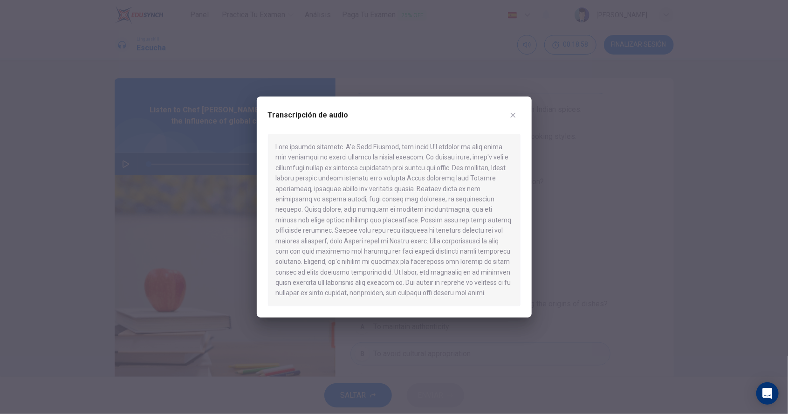
click at [519, 120] on div "Transcripción de audio" at bounding box center [394, 121] width 253 height 26
click at [508, 118] on button "button" at bounding box center [513, 115] width 15 height 15
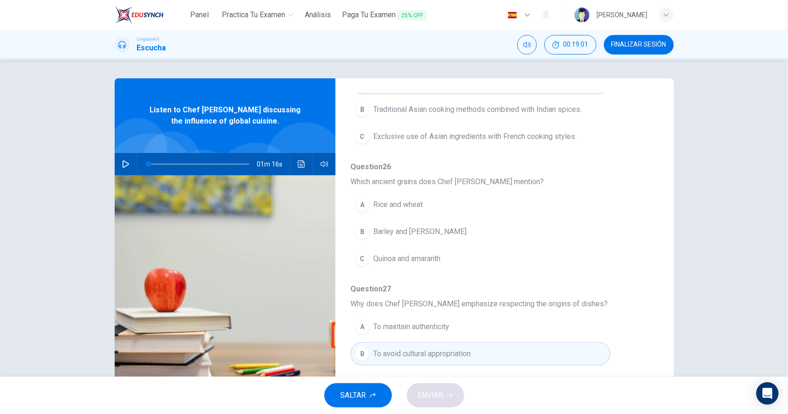
click at [361, 257] on div "C" at bounding box center [362, 258] width 15 height 15
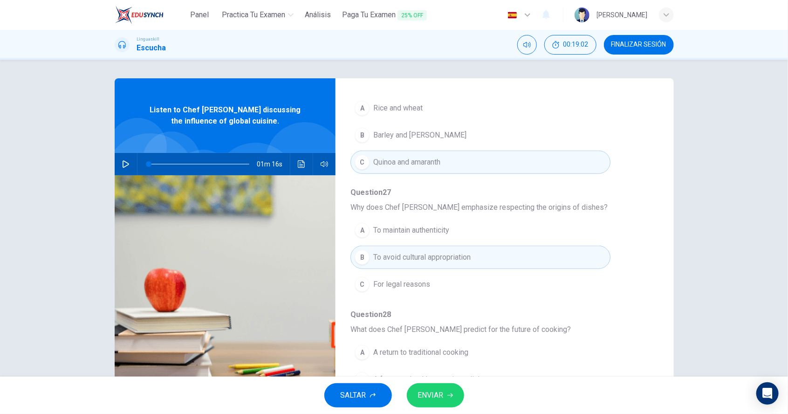
scroll to position [396, 0]
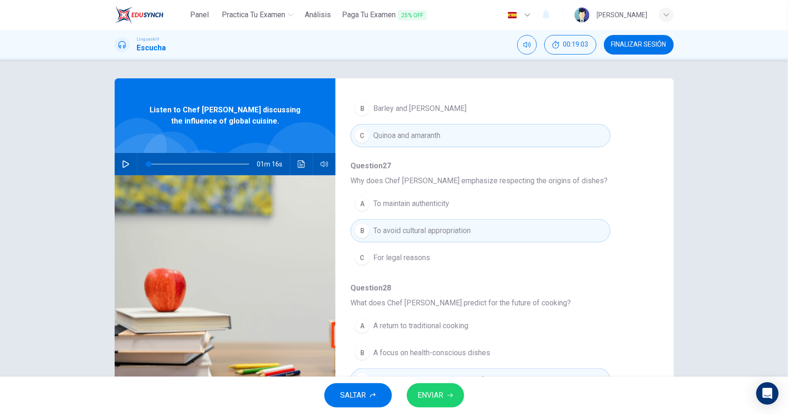
click at [428, 396] on span "ENVIAR" at bounding box center [431, 395] width 26 height 13
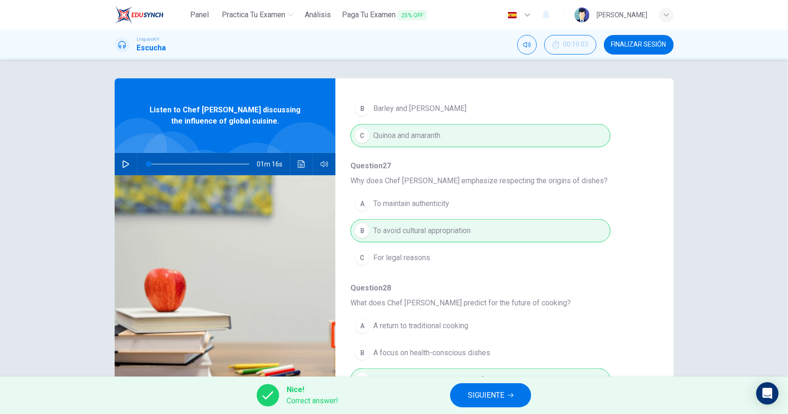
click at [477, 396] on span "SIGUIENTE" at bounding box center [486, 395] width 36 height 13
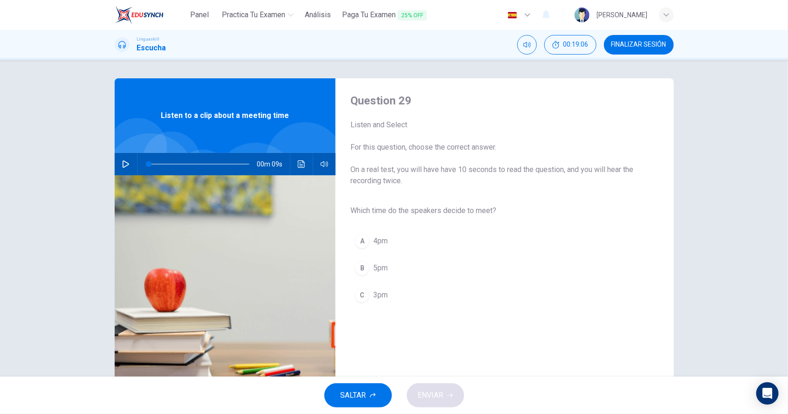
click at [129, 168] on button "button" at bounding box center [125, 164] width 15 height 22
click at [360, 296] on div "C" at bounding box center [362, 295] width 15 height 15
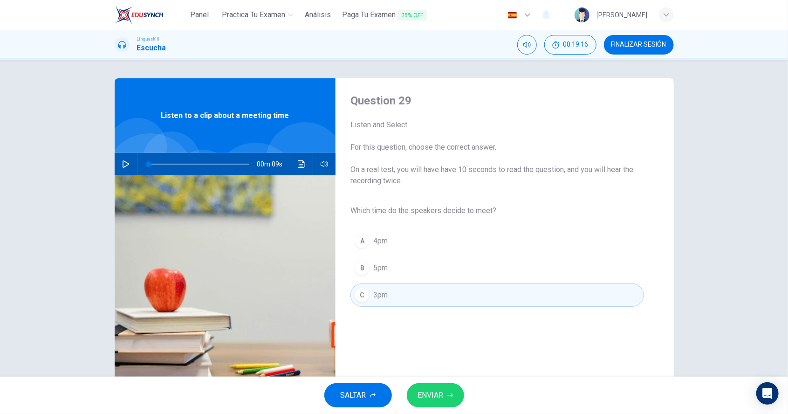
click at [425, 396] on span "ENVIAR" at bounding box center [431, 395] width 26 height 13
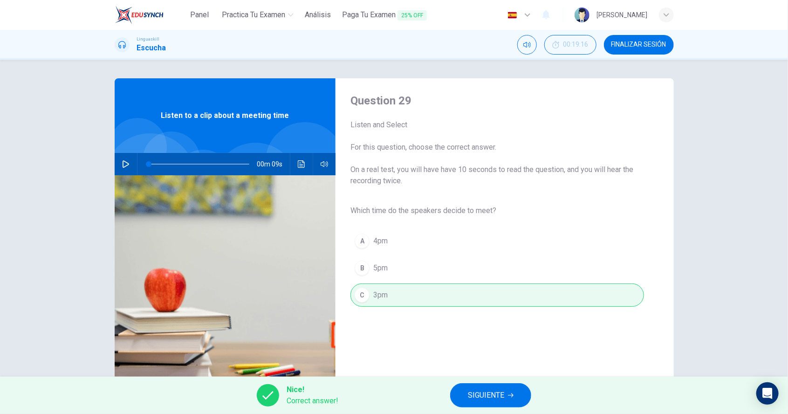
click at [475, 394] on span "SIGUIENTE" at bounding box center [486, 395] width 36 height 13
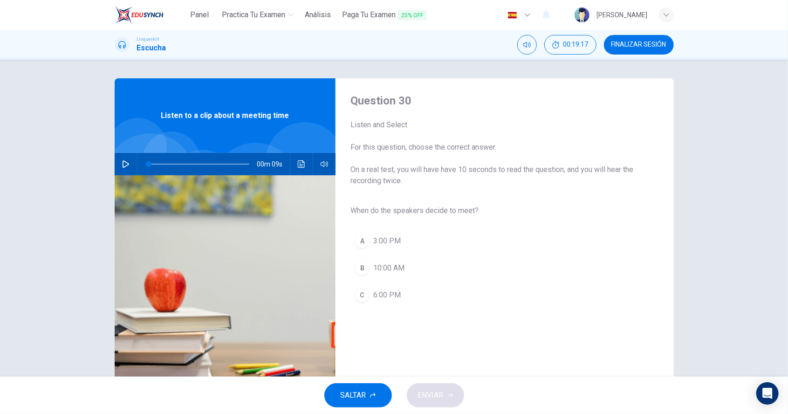
click at [129, 165] on button "button" at bounding box center [125, 164] width 15 height 22
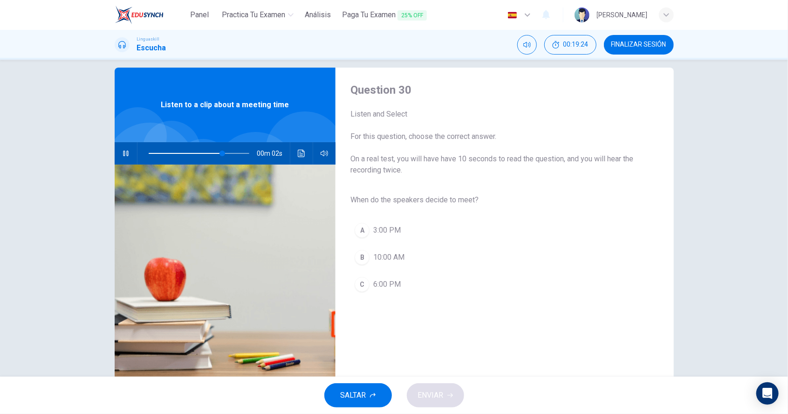
scroll to position [0, 0]
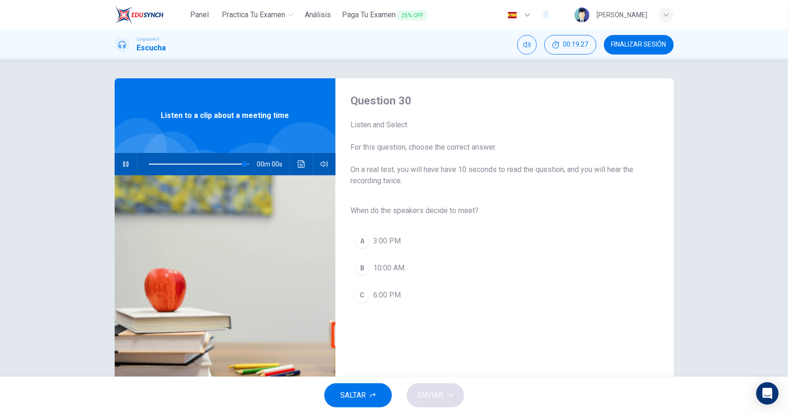
type input "0"
click at [383, 246] on span "3:00 PM" at bounding box center [387, 240] width 28 height 11
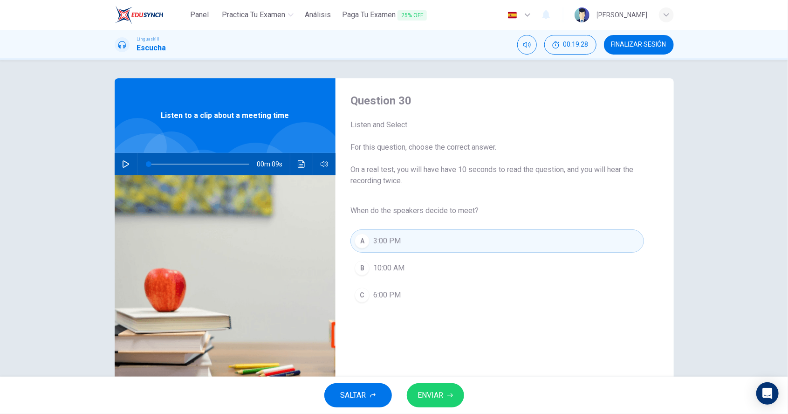
click at [437, 401] on span "ENVIAR" at bounding box center [431, 395] width 26 height 13
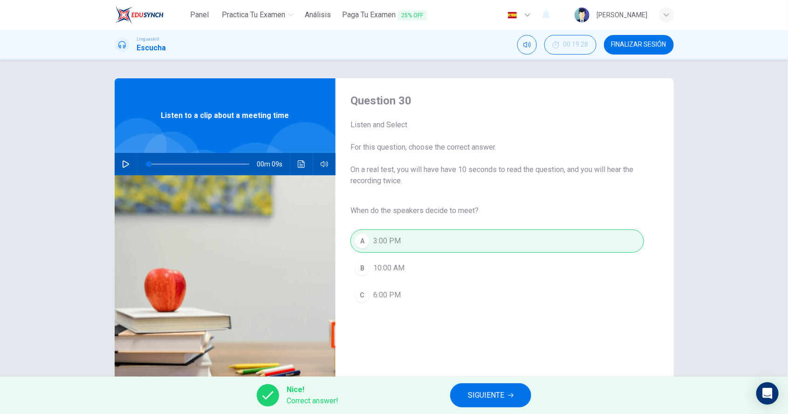
click at [479, 398] on span "SIGUIENTE" at bounding box center [486, 395] width 36 height 13
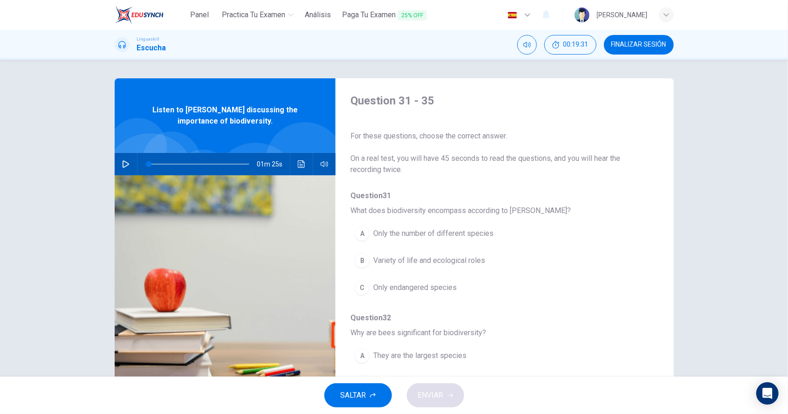
click at [125, 166] on icon "button" at bounding box center [126, 163] width 7 height 7
click at [387, 236] on span "Only the number of different species" at bounding box center [433, 233] width 120 height 11
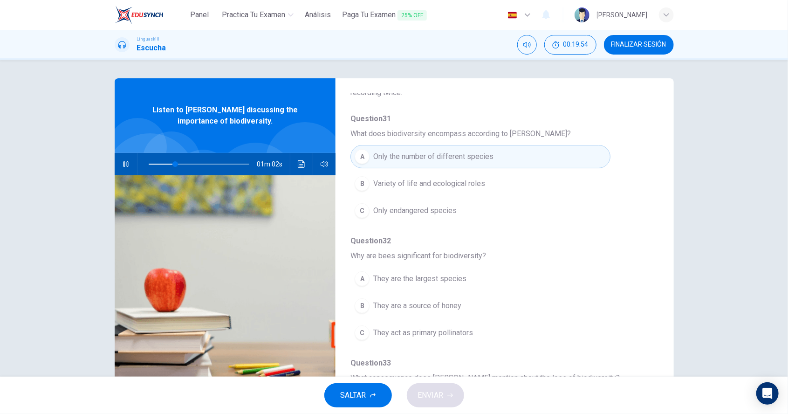
scroll to position [77, 0]
click at [120, 166] on button "button" at bounding box center [125, 164] width 15 height 22
click at [300, 162] on icon "Haz clic para ver la transcripción del audio" at bounding box center [301, 163] width 7 height 7
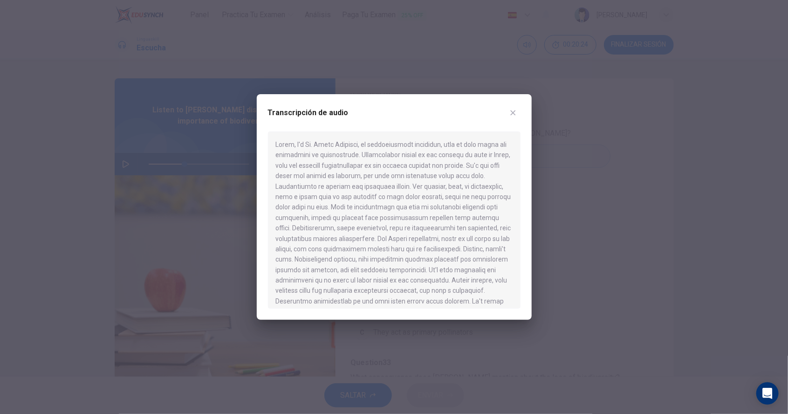
click at [513, 112] on icon "button" at bounding box center [513, 113] width 5 height 5
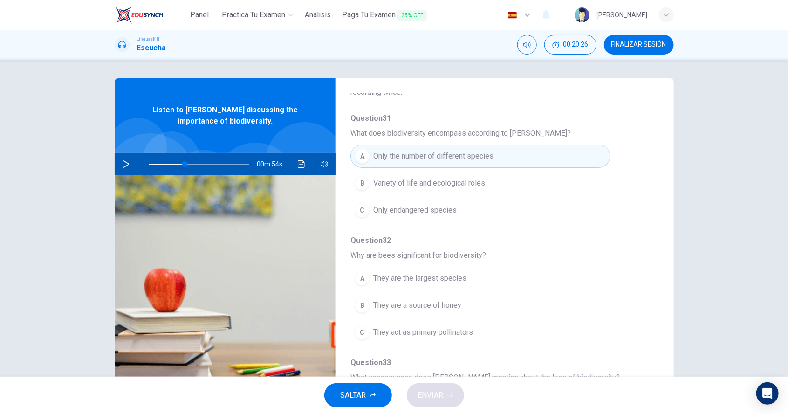
click at [469, 187] on span "Variety of life and ecological roles" at bounding box center [429, 183] width 112 height 11
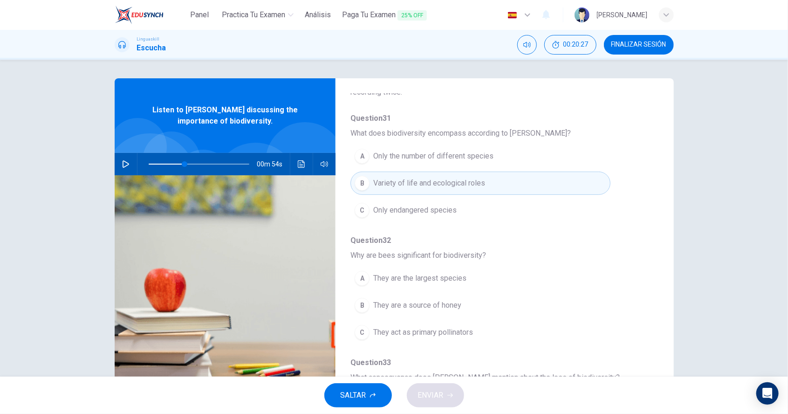
click at [303, 157] on button "Haz clic para ver la transcripción del audio" at bounding box center [301, 164] width 15 height 22
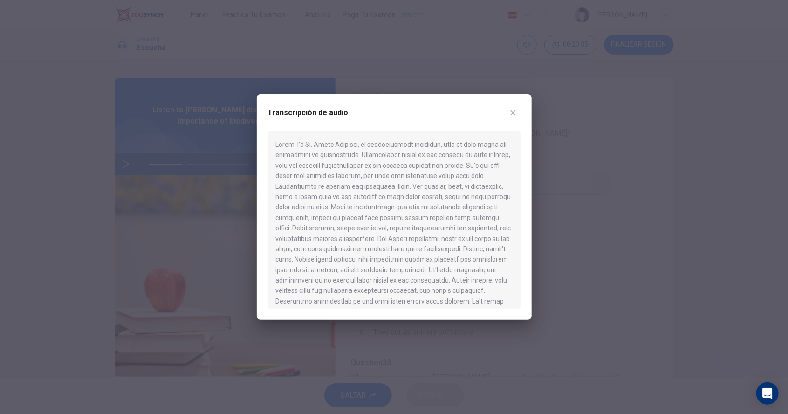
click at [510, 112] on icon "button" at bounding box center [513, 112] width 7 height 7
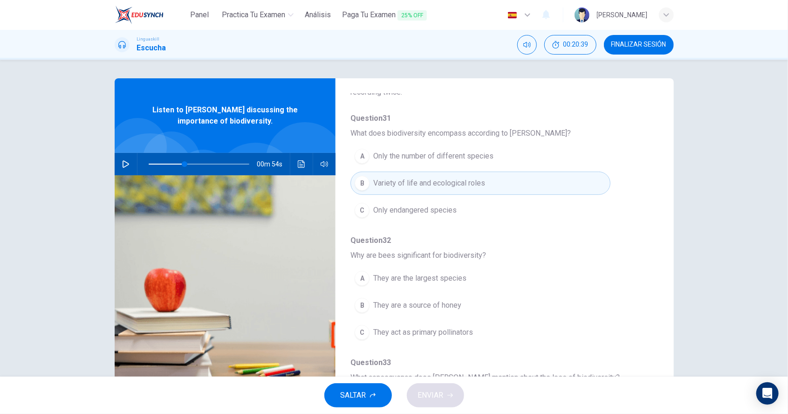
click at [304, 166] on icon "Haz clic para ver la transcripción del audio" at bounding box center [301, 163] width 7 height 7
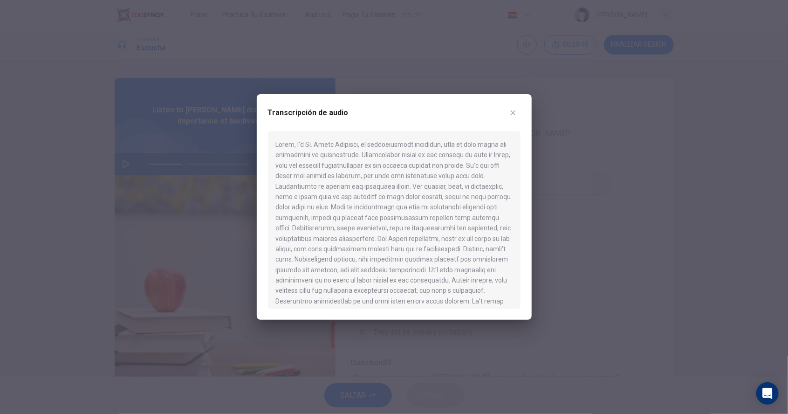
click at [510, 115] on icon "button" at bounding box center [513, 112] width 7 height 7
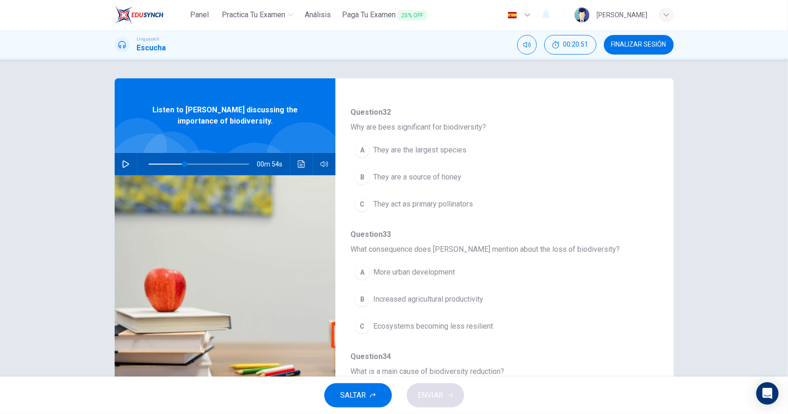
scroll to position [206, 0]
click at [394, 207] on button "C They act as primary pollinators" at bounding box center [481, 203] width 260 height 23
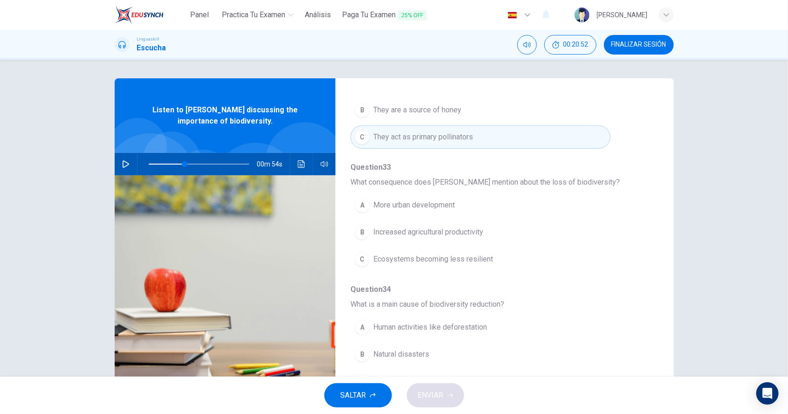
scroll to position [274, 0]
click at [300, 166] on icon "Haz clic para ver la transcripción del audio" at bounding box center [301, 163] width 7 height 7
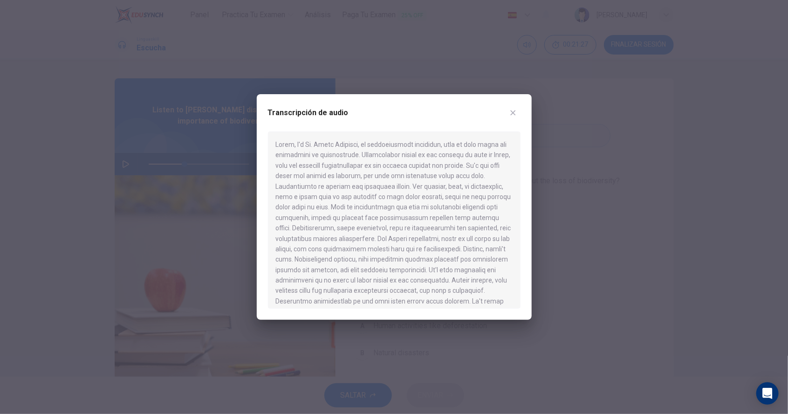
click at [514, 118] on button "button" at bounding box center [513, 112] width 15 height 15
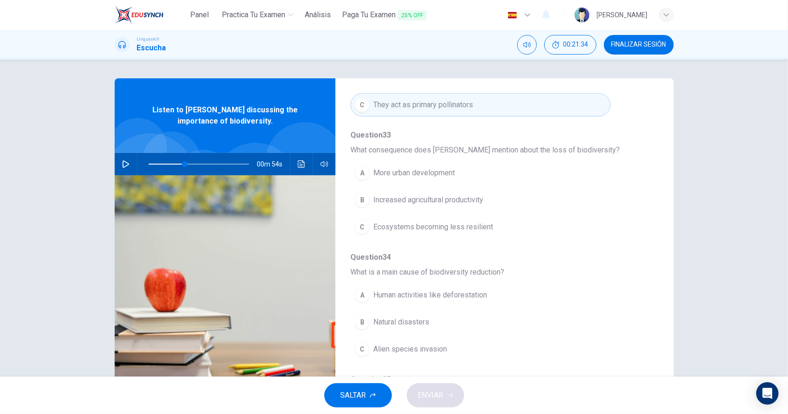
scroll to position [305, 0]
click at [303, 166] on icon "Haz clic para ver la transcripción del audio" at bounding box center [301, 163] width 7 height 7
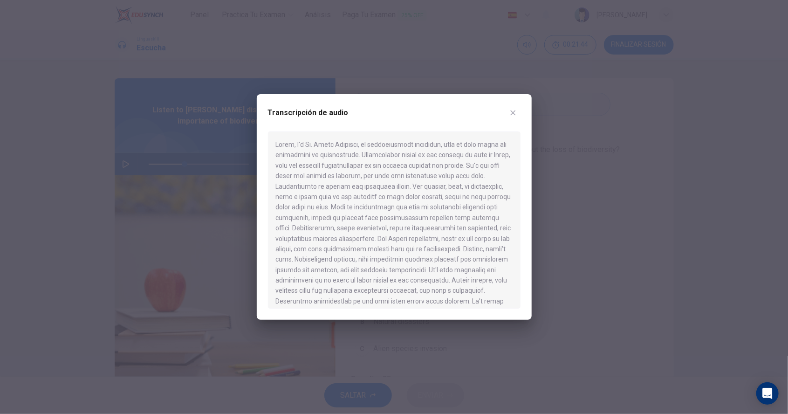
click at [508, 117] on button "button" at bounding box center [513, 112] width 15 height 15
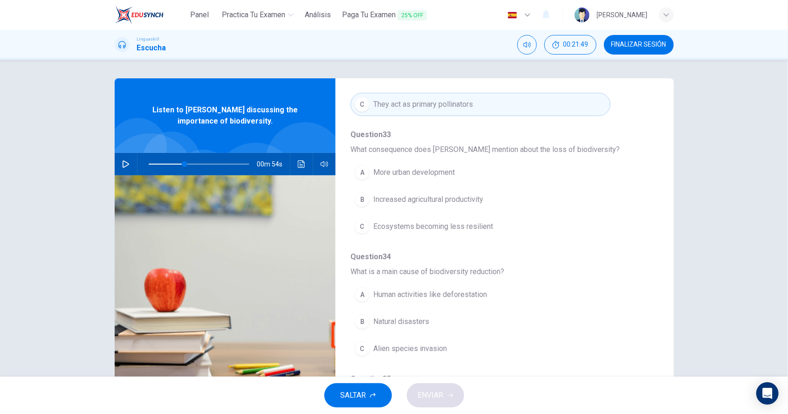
click at [297, 164] on button "Haz clic para ver la transcripción del audio" at bounding box center [301, 164] width 15 height 22
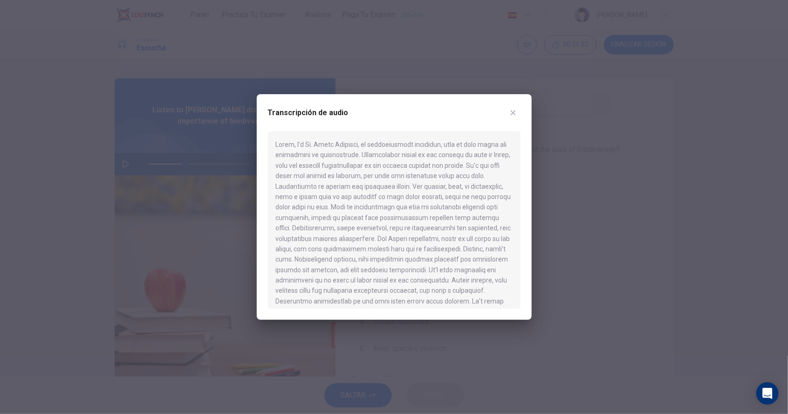
click at [512, 117] on button "button" at bounding box center [513, 112] width 15 height 15
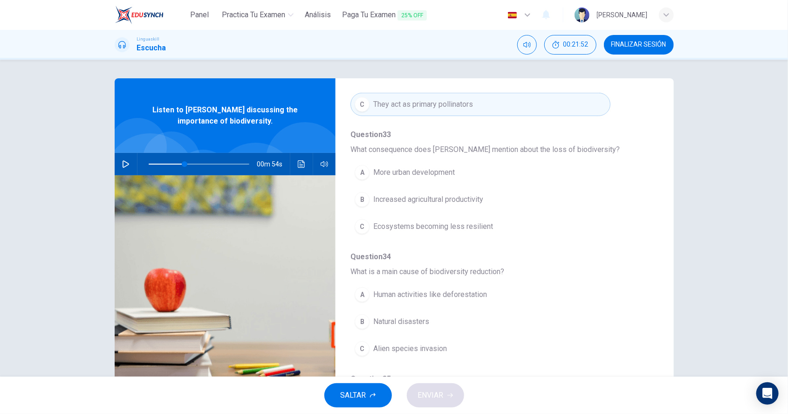
click at [395, 226] on span "Ecosystems becoming less resilient" at bounding box center [433, 226] width 120 height 11
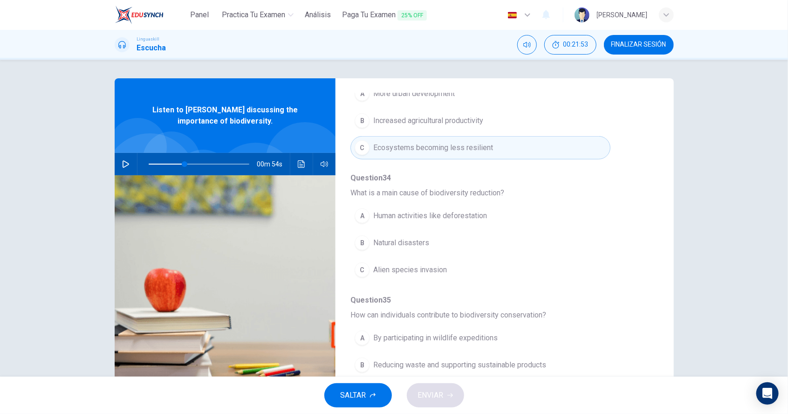
scroll to position [396, 0]
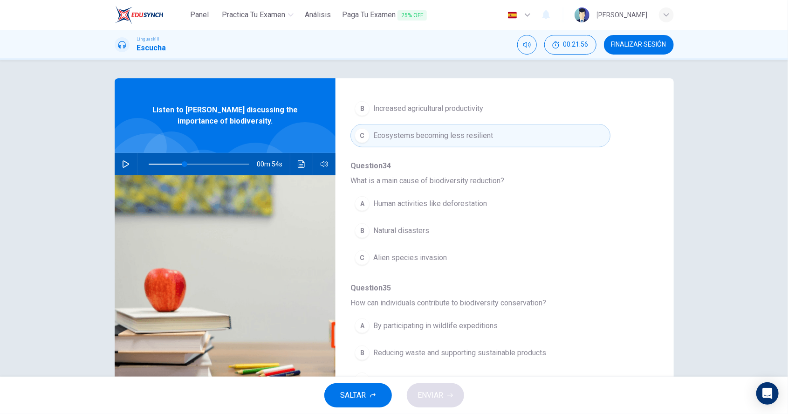
click at [303, 165] on icon "Haz clic para ver la transcripción del audio" at bounding box center [301, 163] width 7 height 7
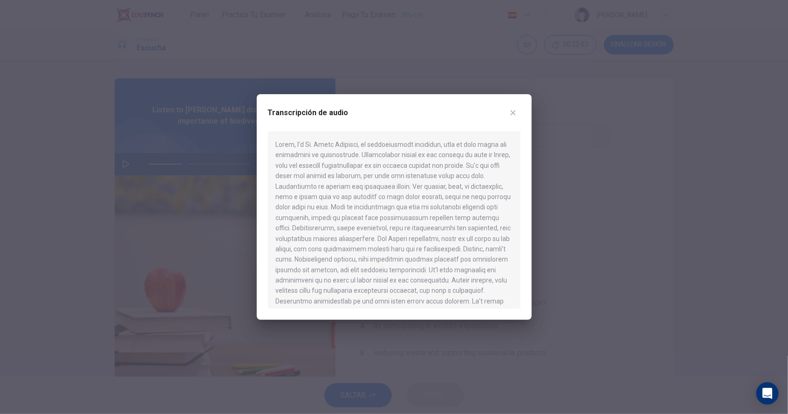
click at [510, 112] on icon "button" at bounding box center [513, 112] width 7 height 7
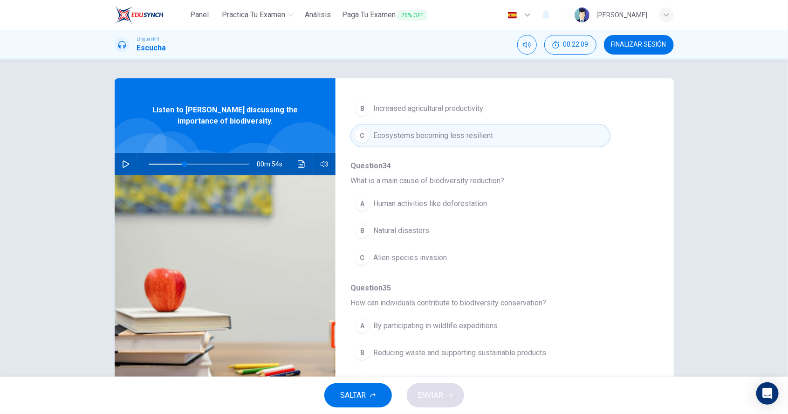
click at [394, 204] on span "Human activities like deforestation" at bounding box center [430, 203] width 114 height 11
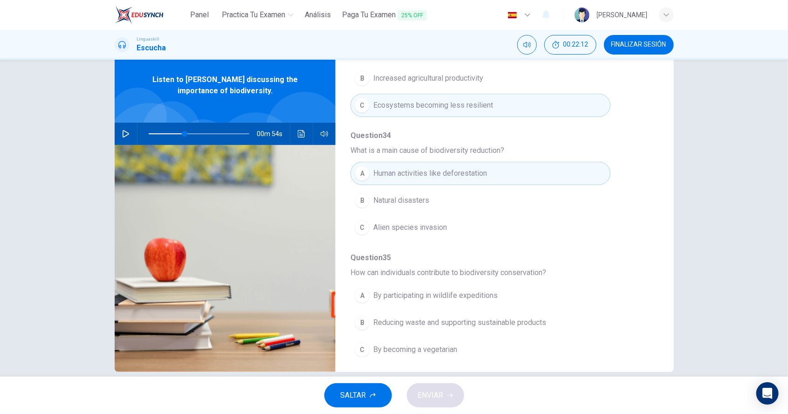
scroll to position [44, 0]
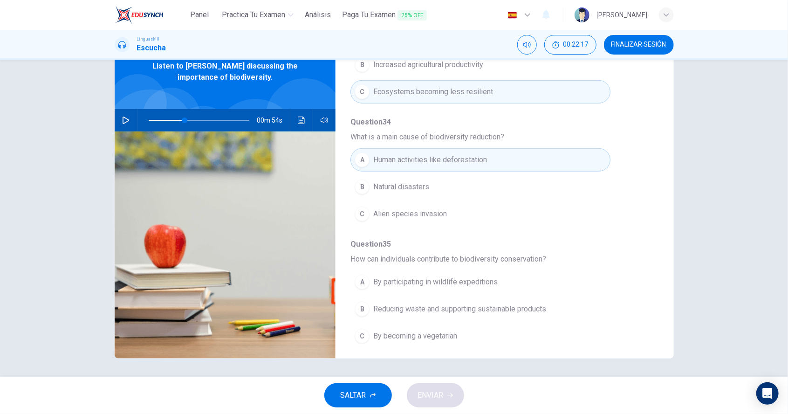
click at [303, 125] on button "Haz clic para ver la transcripción del audio" at bounding box center [301, 120] width 15 height 22
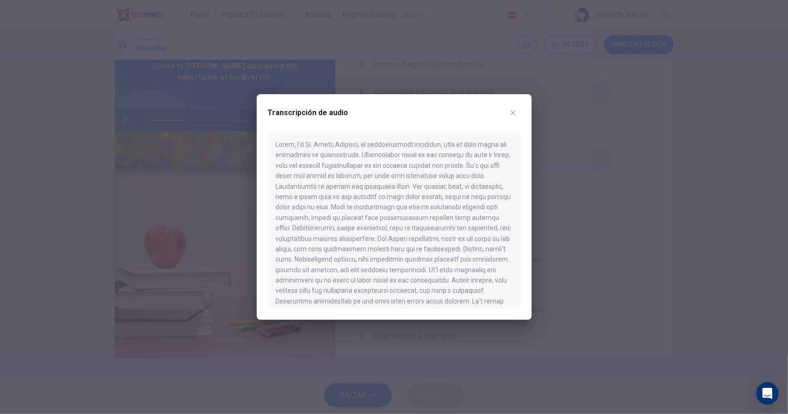
click at [510, 118] on button "button" at bounding box center [513, 112] width 15 height 15
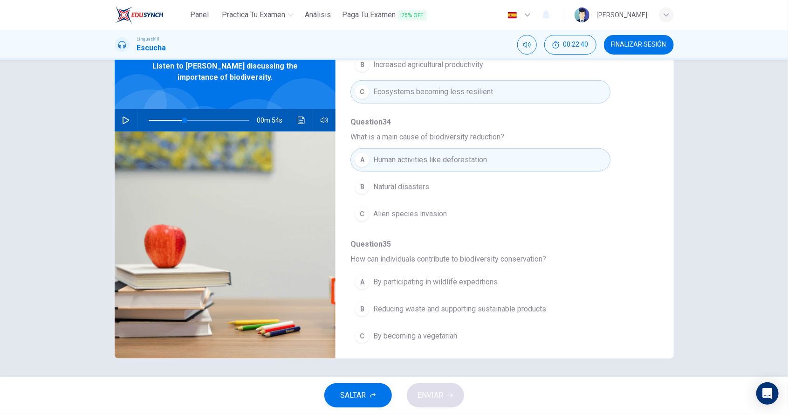
click at [298, 122] on icon "Haz clic para ver la transcripción del audio" at bounding box center [301, 120] width 7 height 7
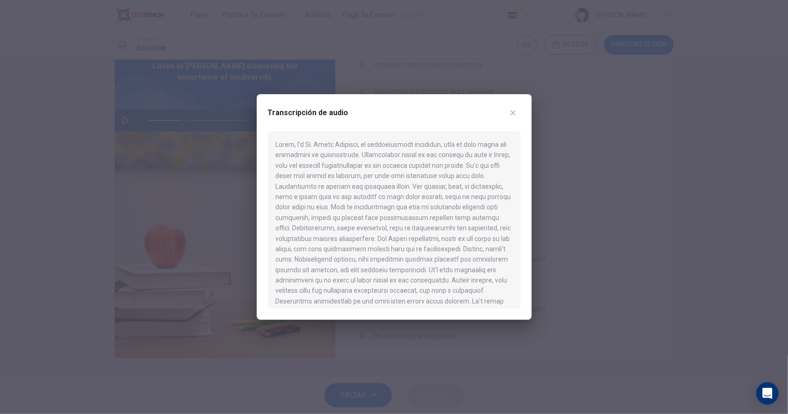
click at [511, 116] on icon "button" at bounding box center [513, 112] width 7 height 7
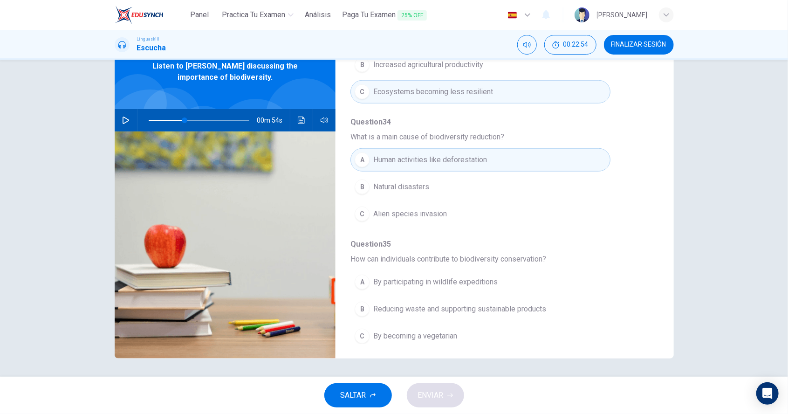
click at [406, 304] on span "Reducing waste and supporting sustainable products" at bounding box center [459, 309] width 173 height 11
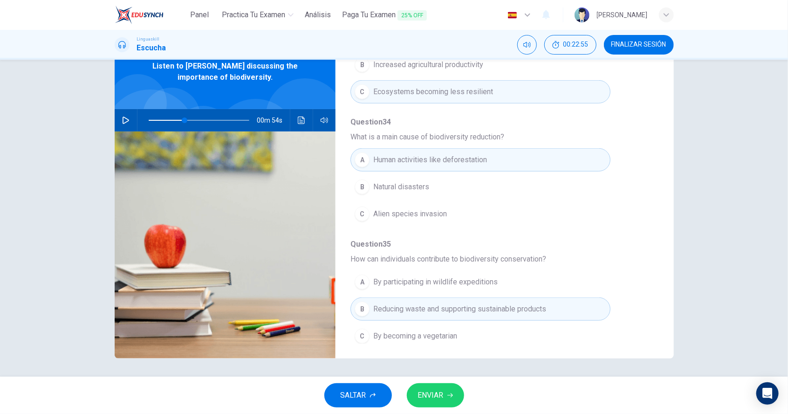
click at [300, 124] on button "Haz clic para ver la transcripción del audio" at bounding box center [301, 120] width 15 height 22
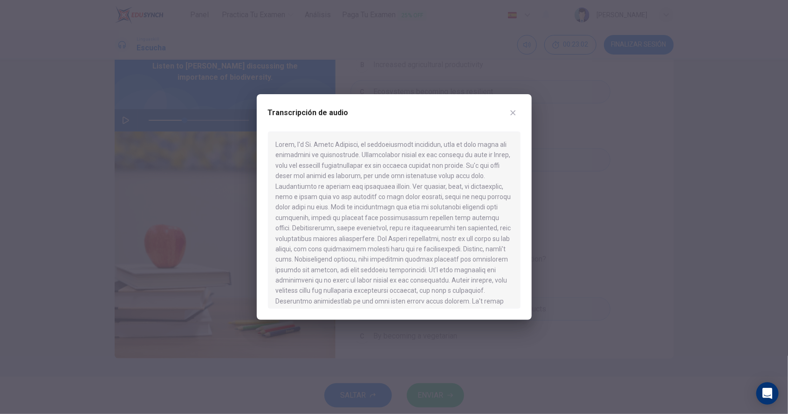
click at [510, 108] on button "button" at bounding box center [513, 112] width 15 height 15
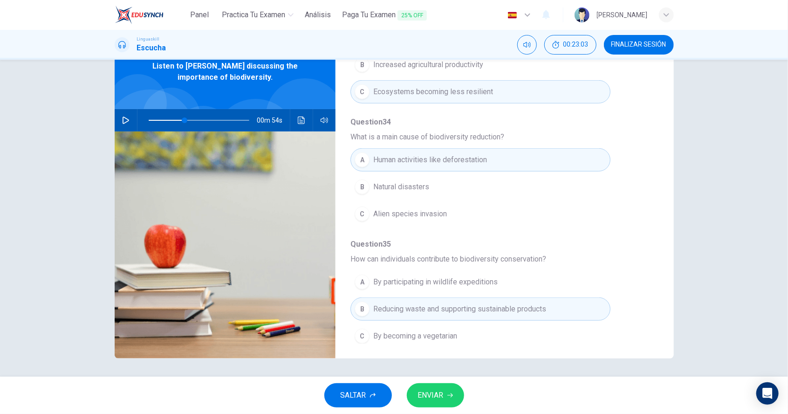
click at [435, 394] on span "ENVIAR" at bounding box center [431, 395] width 26 height 13
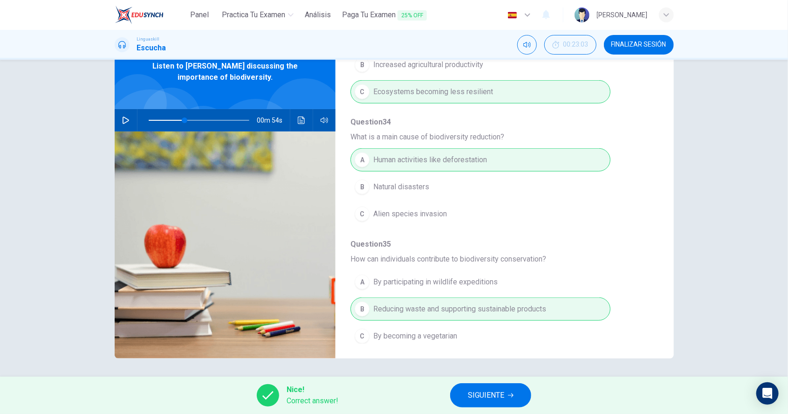
type input "36"
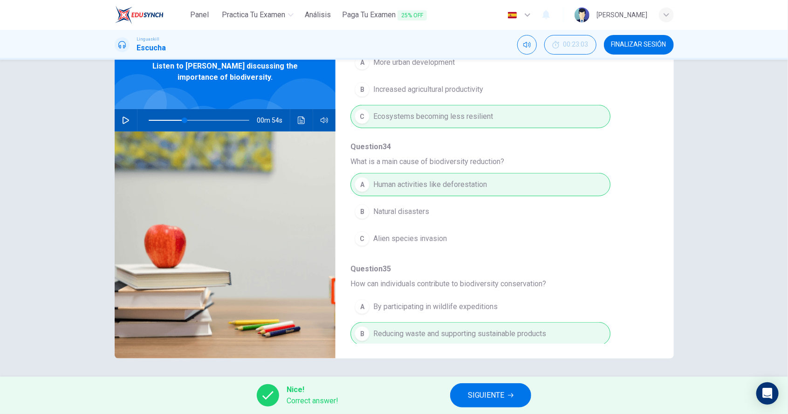
scroll to position [396, 0]
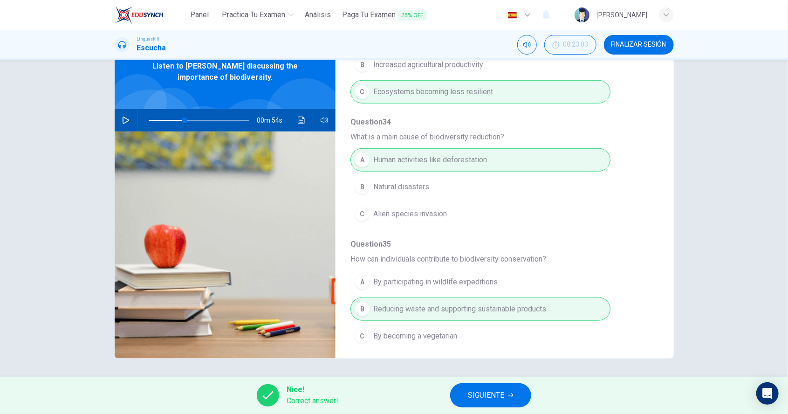
click at [480, 405] on button "SIGUIENTE" at bounding box center [490, 395] width 81 height 24
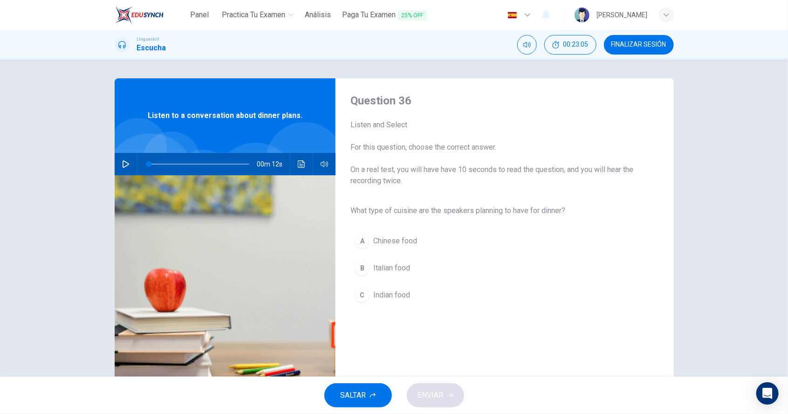
click at [124, 166] on icon "button" at bounding box center [125, 163] width 7 height 7
click at [384, 268] on span "Italian food" at bounding box center [391, 268] width 37 height 11
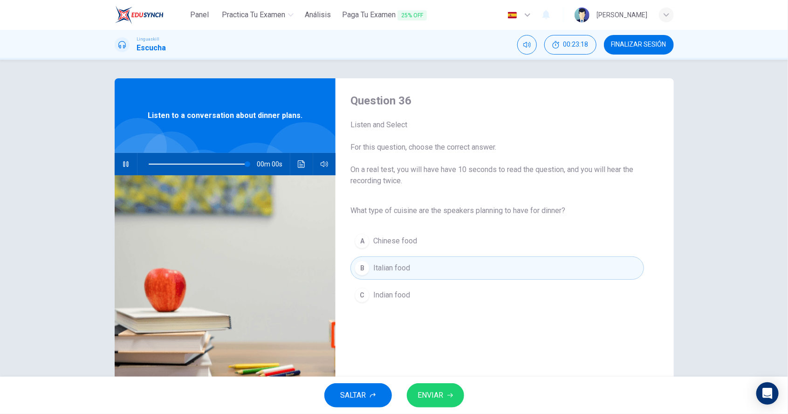
type input "0"
click at [429, 400] on span "ENVIAR" at bounding box center [431, 395] width 26 height 13
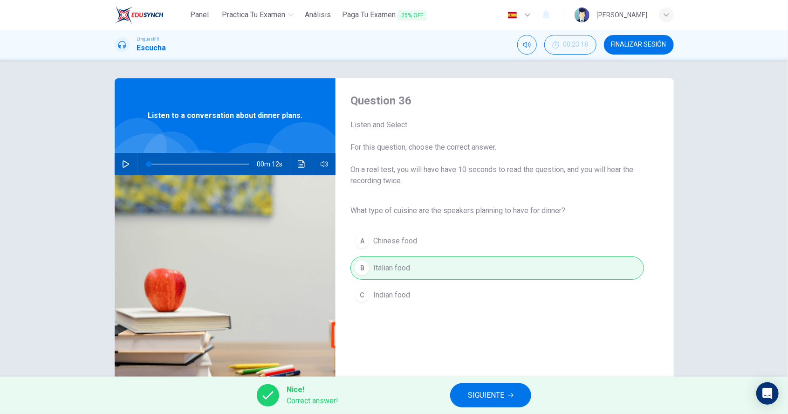
click at [501, 401] on span "SIGUIENTE" at bounding box center [486, 395] width 36 height 13
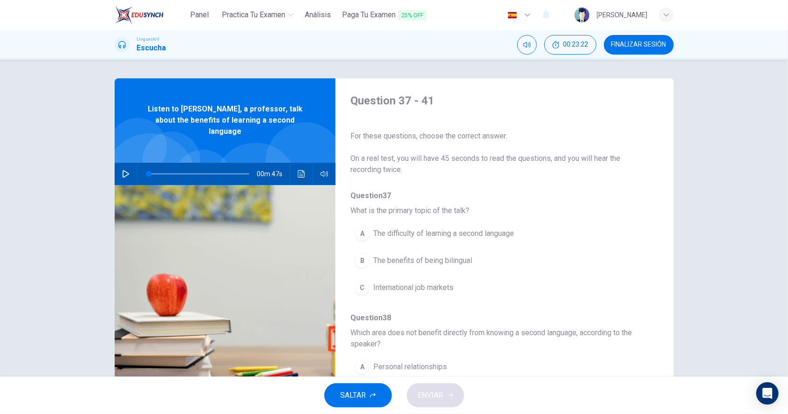
click at [125, 170] on icon "button" at bounding box center [125, 173] width 7 height 7
click at [362, 258] on div "B" at bounding box center [362, 260] width 15 height 15
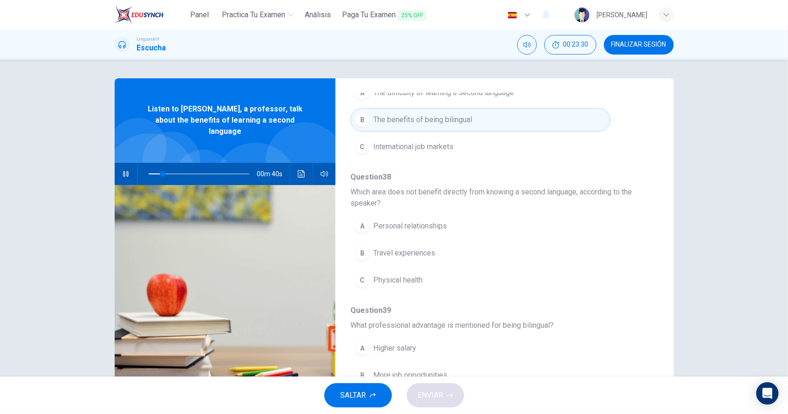
scroll to position [143, 0]
click at [363, 248] on div "B" at bounding box center [362, 251] width 15 height 15
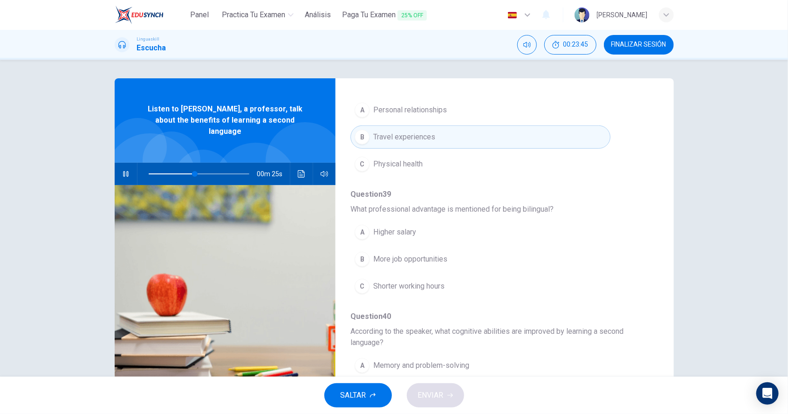
scroll to position [260, 0]
click at [378, 257] on span "More job opportunities" at bounding box center [410, 256] width 74 height 11
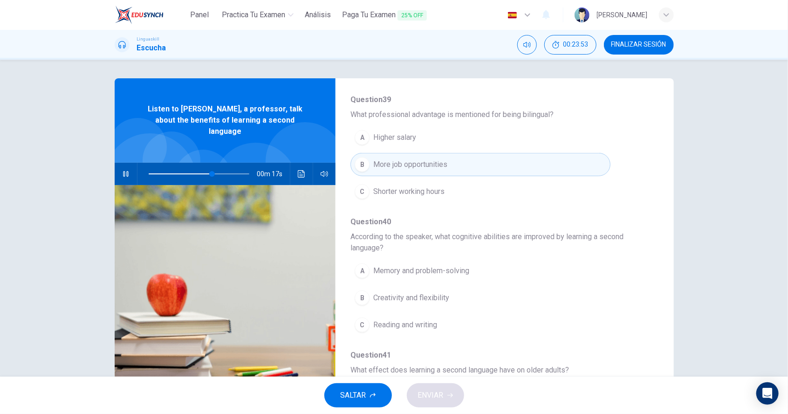
scroll to position [355, 0]
click at [387, 262] on span "Memory and problem-solving" at bounding box center [421, 267] width 96 height 11
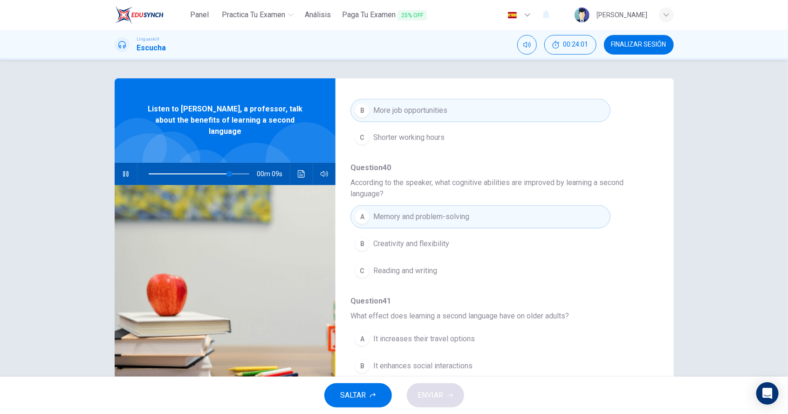
scroll to position [419, 0]
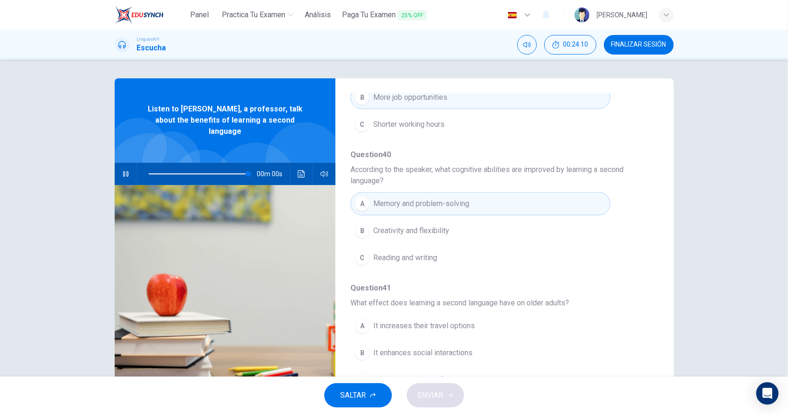
type input "0"
click at [301, 170] on icon "Haz clic para ver la transcripción del audio" at bounding box center [301, 173] width 7 height 7
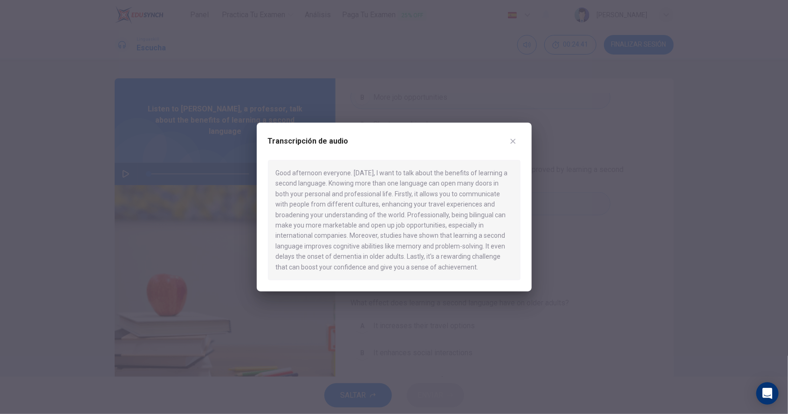
click at [517, 147] on button "button" at bounding box center [513, 141] width 15 height 15
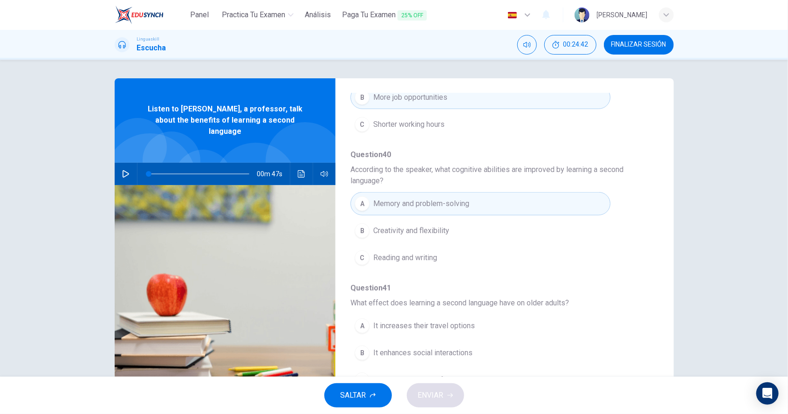
click at [410, 327] on button "A It increases their travel options" at bounding box center [481, 325] width 260 height 23
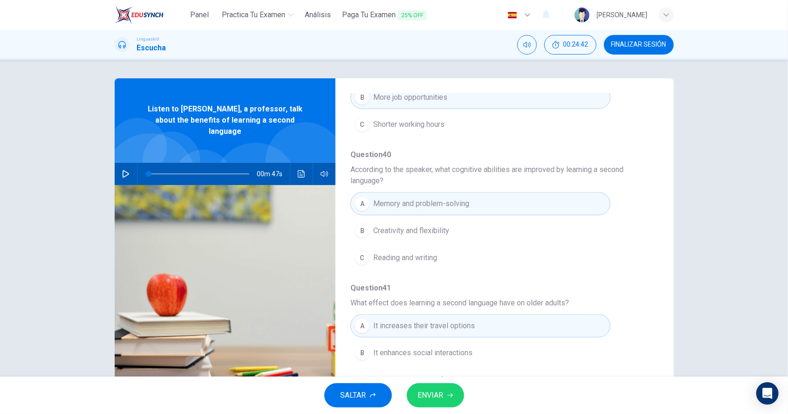
click at [437, 396] on span "ENVIAR" at bounding box center [431, 395] width 26 height 13
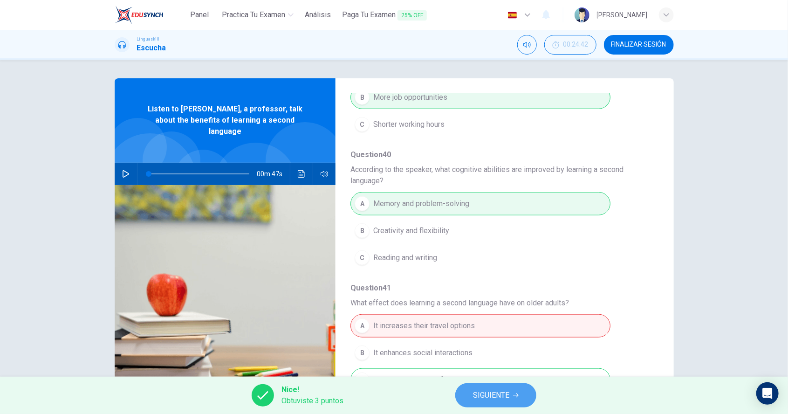
click at [482, 399] on span "SIGUIENTE" at bounding box center [491, 395] width 36 height 13
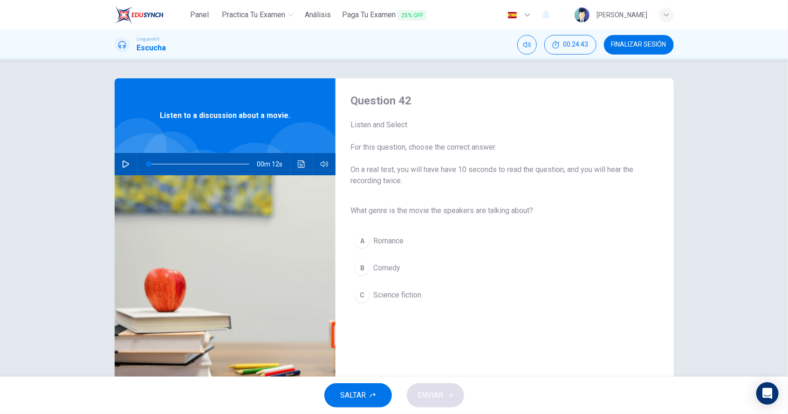
click at [124, 165] on icon "button" at bounding box center [125, 163] width 7 height 7
type input "0"
click at [297, 164] on button "Haz clic para ver la transcripción del audio" at bounding box center [301, 164] width 15 height 22
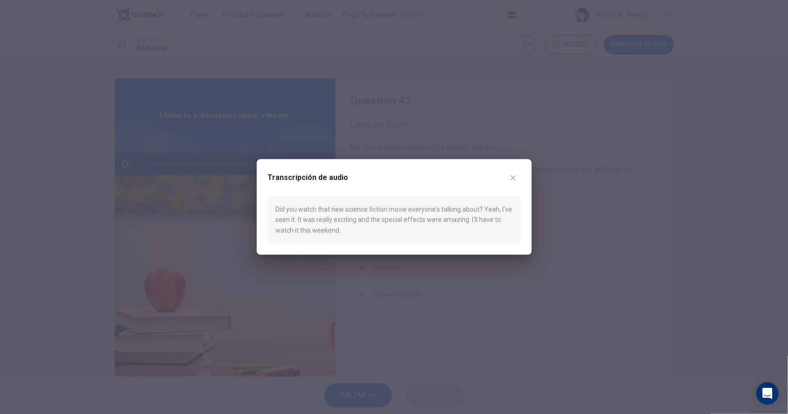
click at [513, 184] on button "button" at bounding box center [513, 177] width 15 height 15
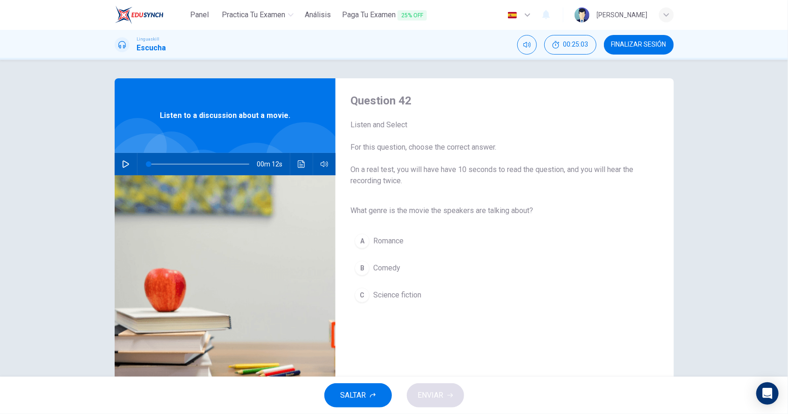
click at [378, 297] on span "Science fiction" at bounding box center [397, 295] width 48 height 11
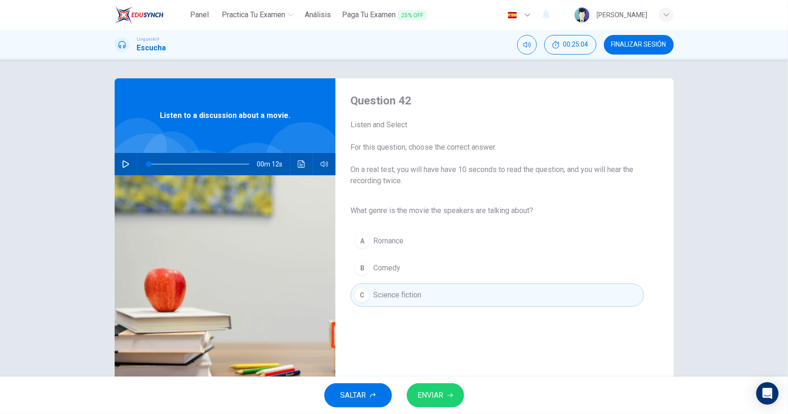
click at [414, 401] on button "ENVIAR" at bounding box center [435, 395] width 57 height 24
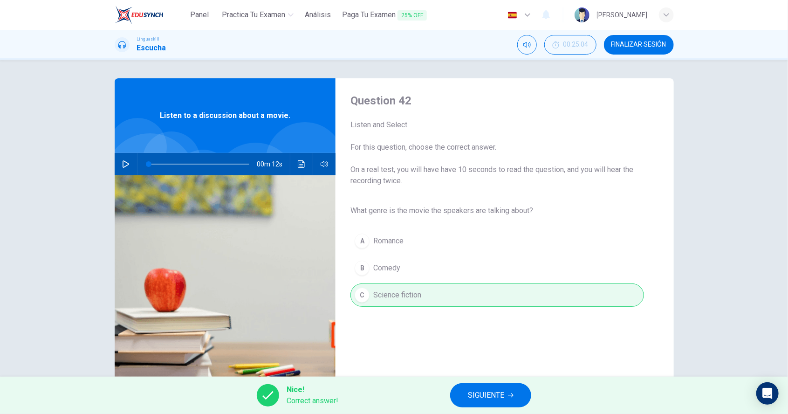
click at [477, 399] on span "SIGUIENTE" at bounding box center [486, 395] width 36 height 13
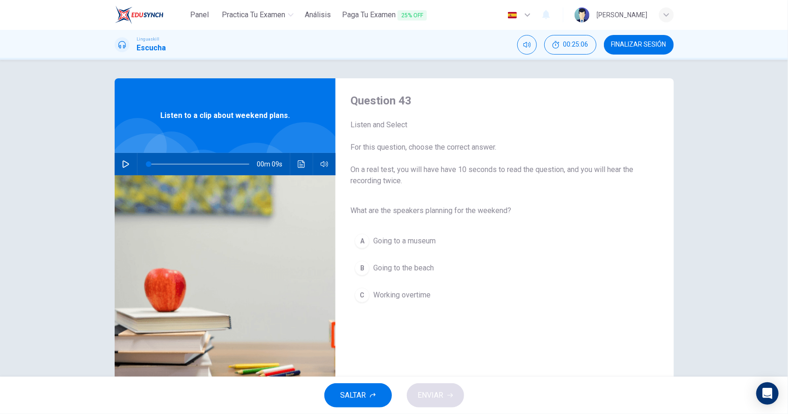
click at [125, 165] on icon "button" at bounding box center [125, 163] width 7 height 7
type input "0"
click at [386, 272] on span "Going to the beach" at bounding box center [403, 268] width 61 height 11
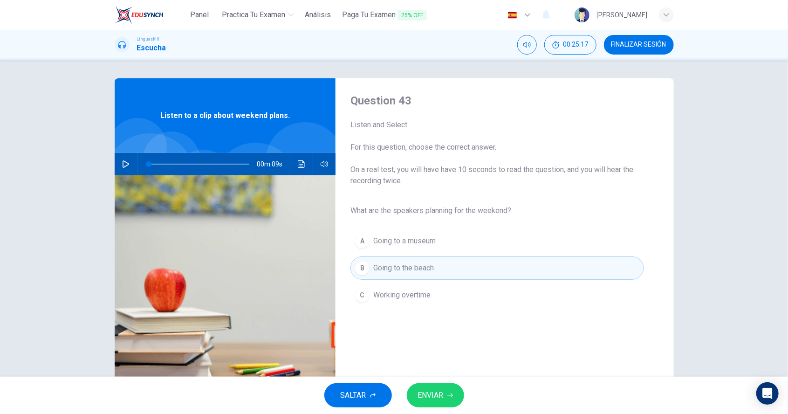
click at [428, 396] on span "ENVIAR" at bounding box center [431, 395] width 26 height 13
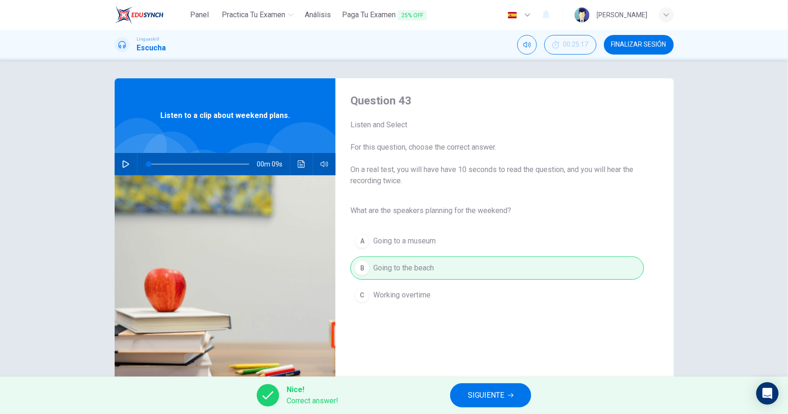
click at [480, 400] on span "SIGUIENTE" at bounding box center [486, 395] width 36 height 13
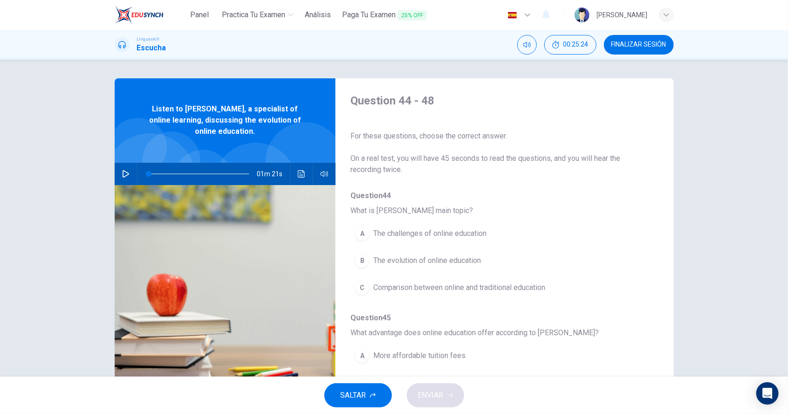
click at [123, 175] on icon "button" at bounding box center [126, 173] width 7 height 7
click at [386, 291] on span "Comparison between online and traditional education" at bounding box center [459, 287] width 172 height 11
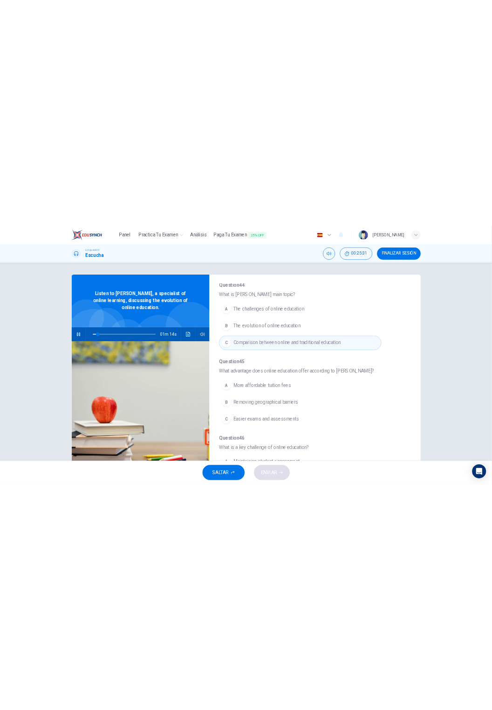
scroll to position [102, 0]
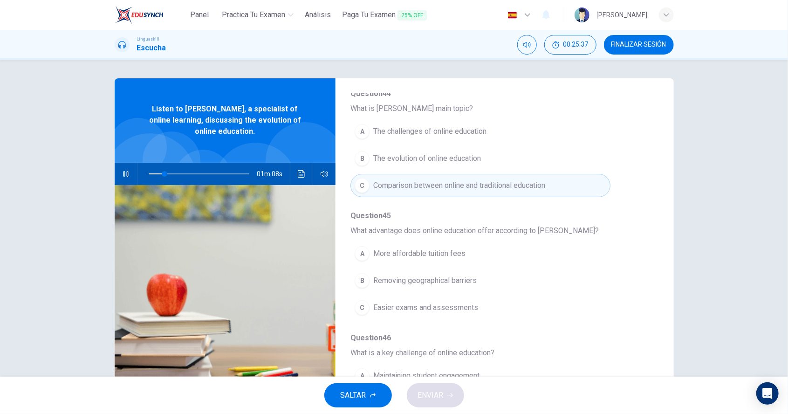
click at [129, 183] on button "button" at bounding box center [125, 174] width 15 height 22
click at [124, 177] on icon "button" at bounding box center [125, 173] width 7 height 7
click at [125, 173] on icon "button" at bounding box center [125, 173] width 7 height 7
type input "19"
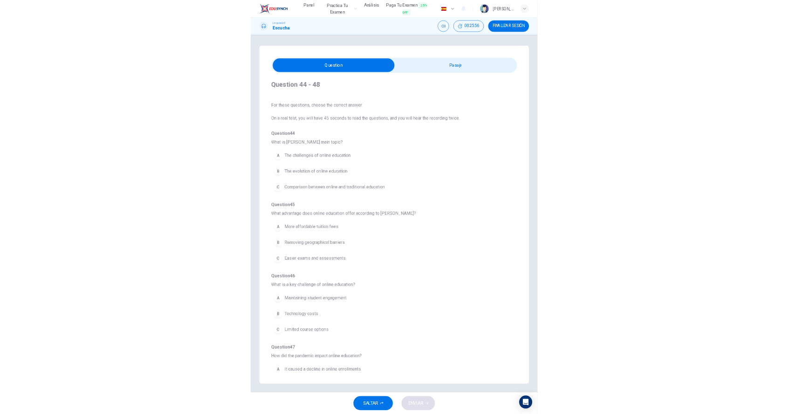
scroll to position [3, 0]
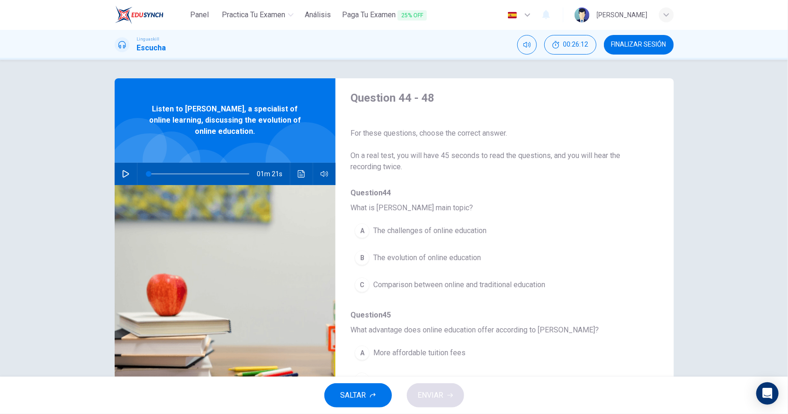
click at [131, 176] on button "button" at bounding box center [125, 174] width 15 height 22
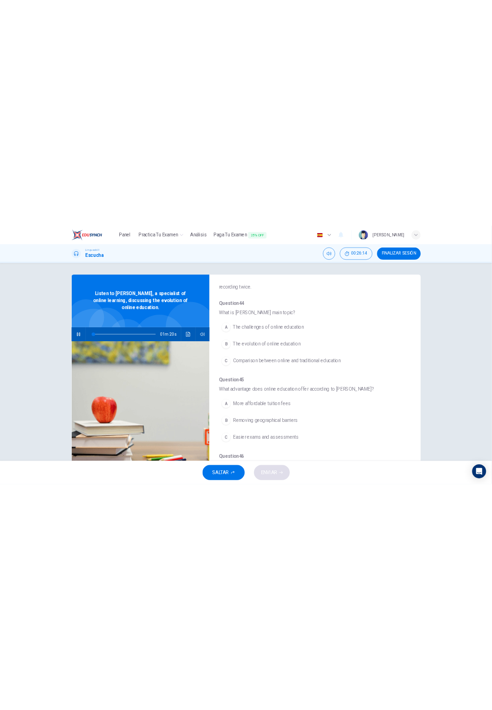
scroll to position [71, 0]
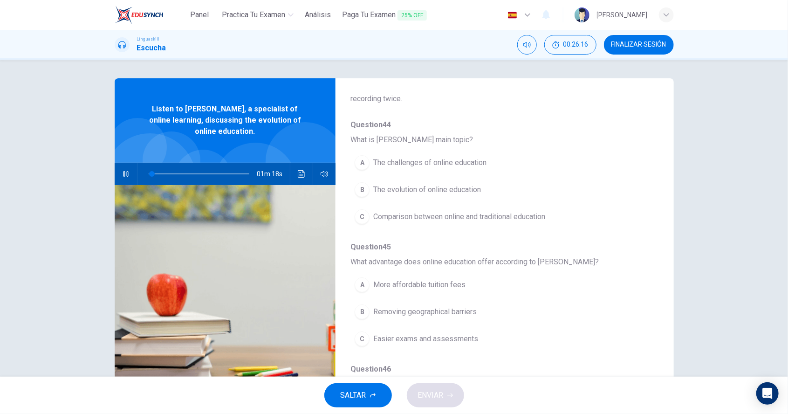
click at [125, 178] on button "button" at bounding box center [125, 174] width 15 height 22
type input "4"
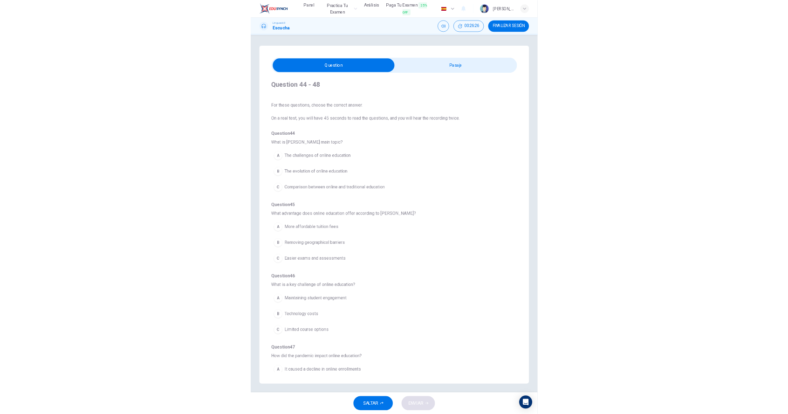
scroll to position [3, 0]
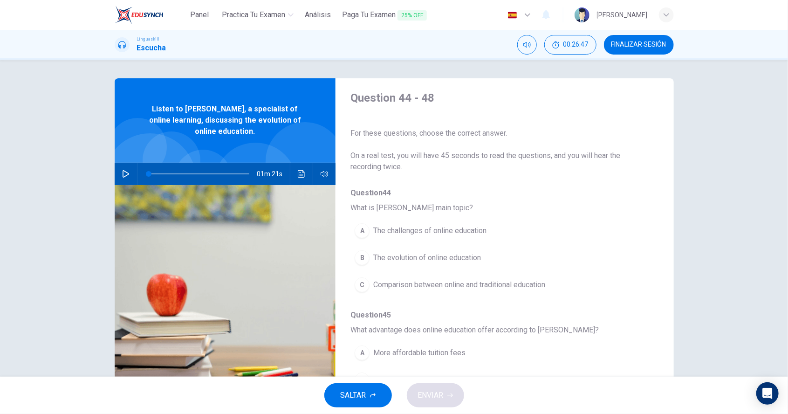
click at [4, 397] on div "SALTAR ENVIAR" at bounding box center [394, 395] width 788 height 37
click at [124, 174] on icon "button" at bounding box center [125, 173] width 7 height 7
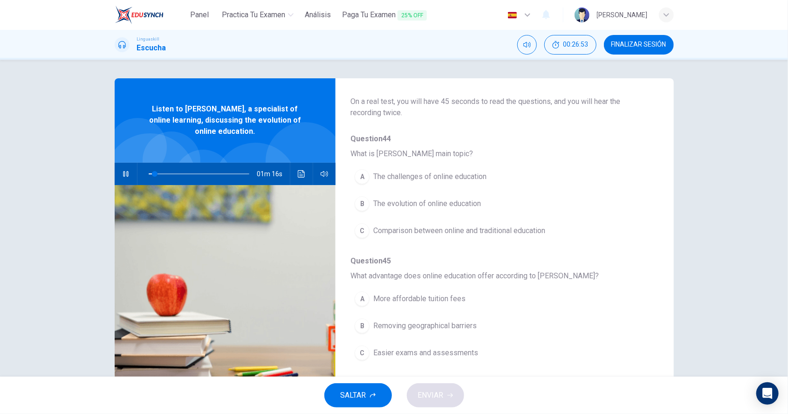
scroll to position [65, 0]
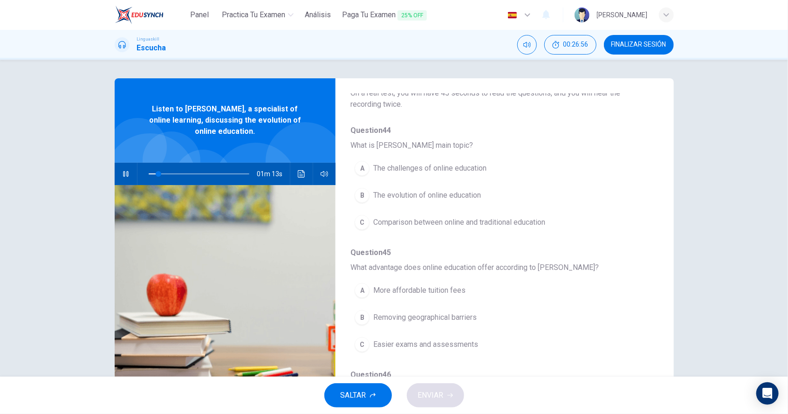
click at [389, 199] on span "The evolution of online education" at bounding box center [427, 195] width 108 height 11
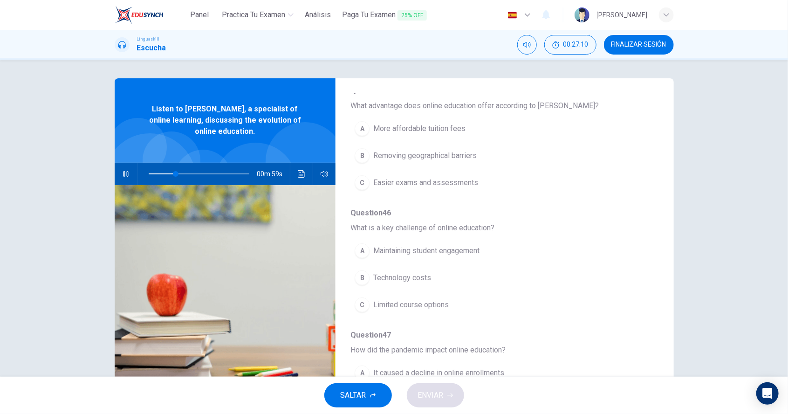
scroll to position [228, 0]
click at [126, 176] on icon "button" at bounding box center [125, 173] width 7 height 7
click at [301, 176] on icon "Haz clic para ver la transcripción del audio" at bounding box center [301, 173] width 7 height 7
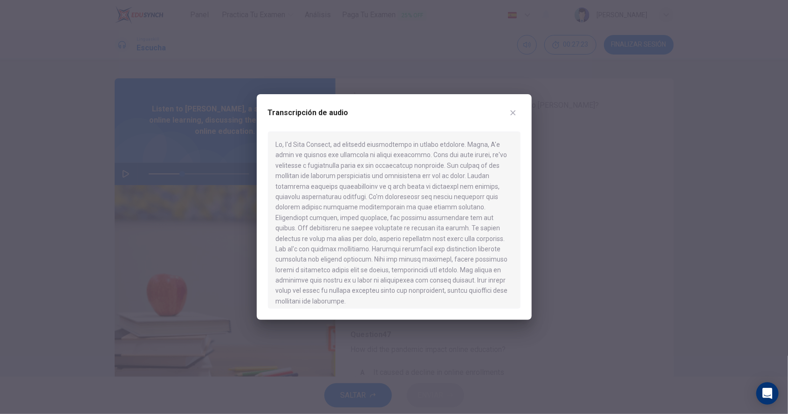
click at [509, 122] on div "Transcripción de audio" at bounding box center [394, 118] width 253 height 26
click at [515, 117] on icon "button" at bounding box center [513, 112] width 7 height 7
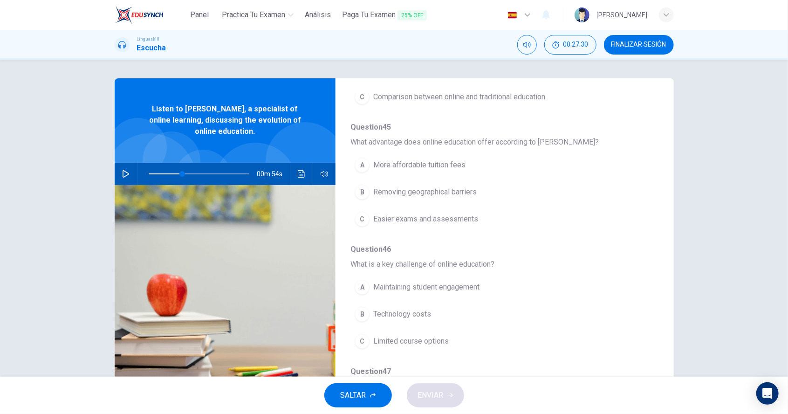
scroll to position [190, 0]
click at [304, 173] on icon "Haz clic para ver la transcripción del audio" at bounding box center [301, 173] width 7 height 7
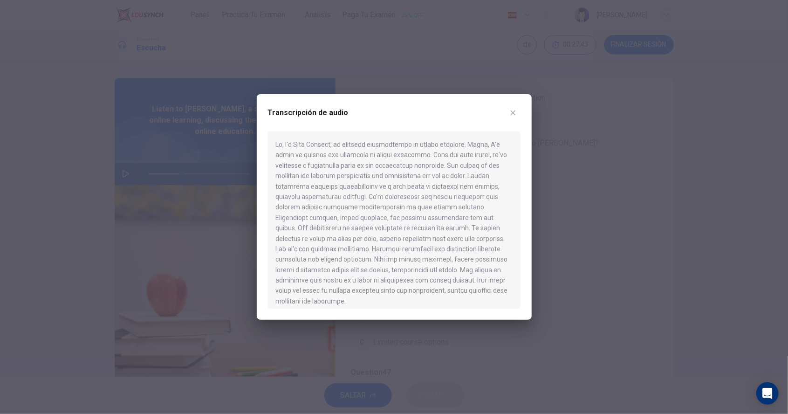
click at [514, 117] on icon "button" at bounding box center [513, 112] width 7 height 7
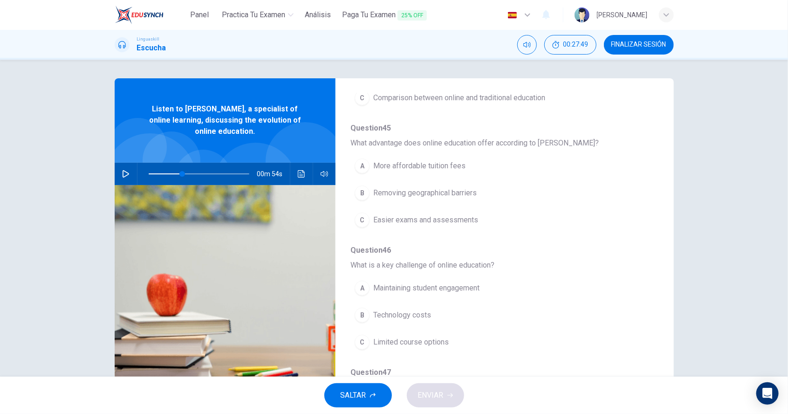
click at [297, 173] on button "Haz clic para ver la transcripción del audio" at bounding box center [301, 174] width 15 height 22
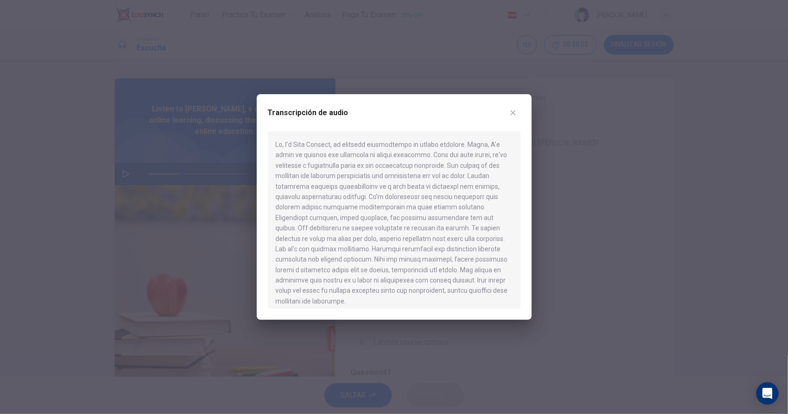
click at [514, 120] on button "button" at bounding box center [513, 112] width 15 height 15
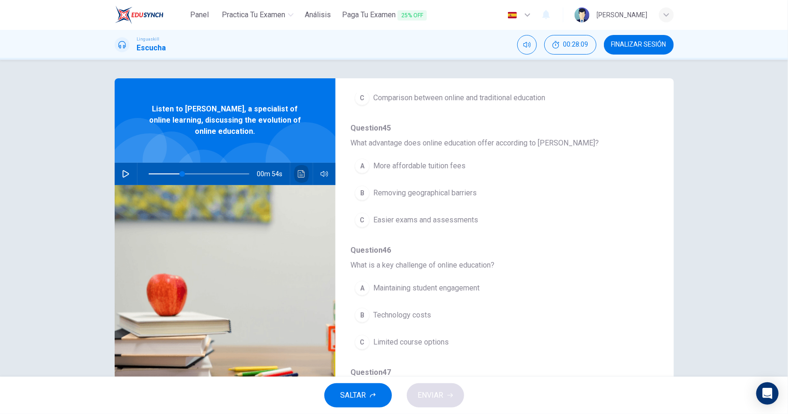
click at [301, 177] on icon "Haz clic para ver la transcripción del audio" at bounding box center [301, 173] width 7 height 7
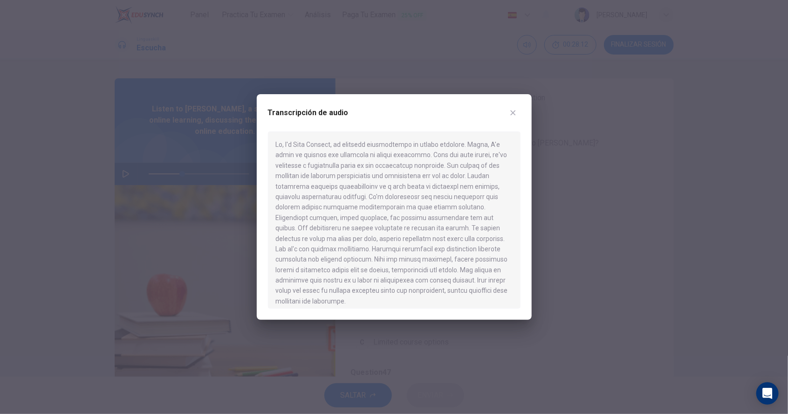
click at [509, 111] on button "button" at bounding box center [513, 112] width 15 height 15
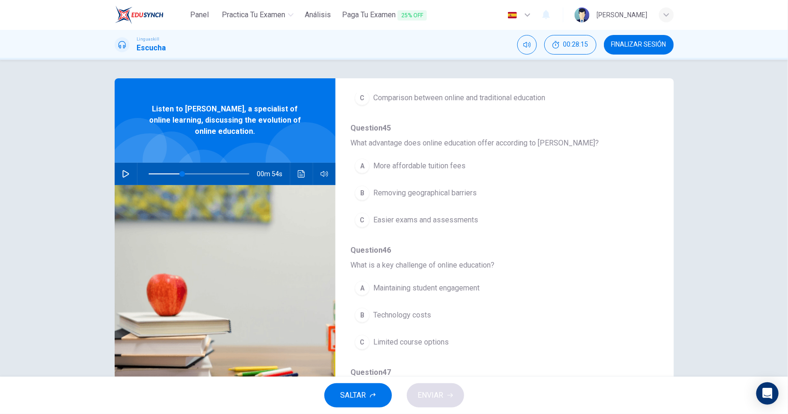
click at [367, 195] on div "B" at bounding box center [362, 193] width 15 height 15
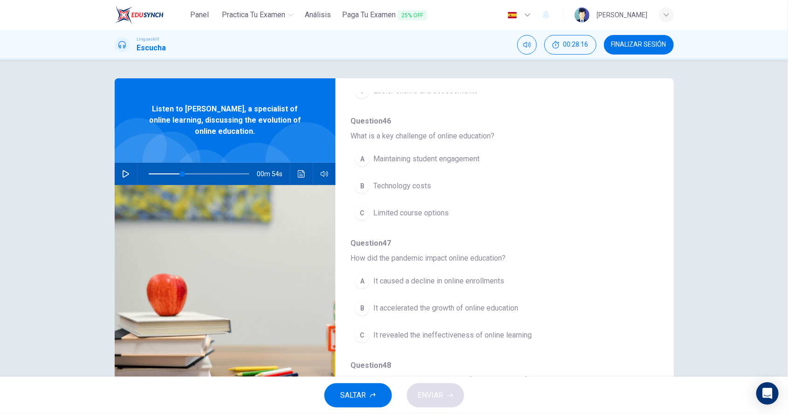
scroll to position [321, 0]
click at [303, 177] on icon "Haz clic para ver la transcripción del audio" at bounding box center [301, 173] width 7 height 7
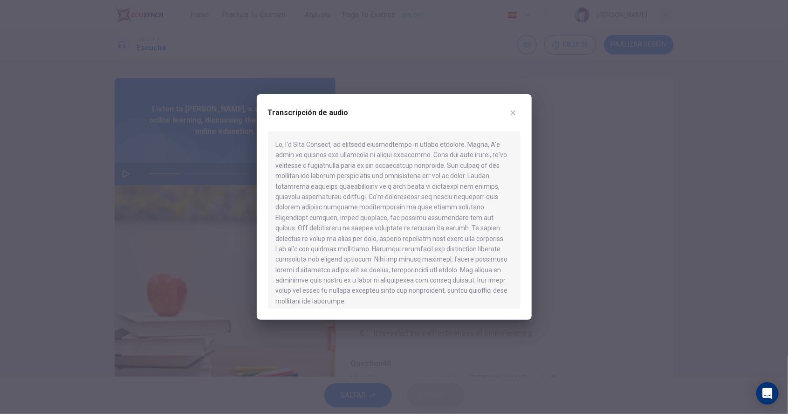
click at [512, 119] on button "button" at bounding box center [513, 112] width 15 height 15
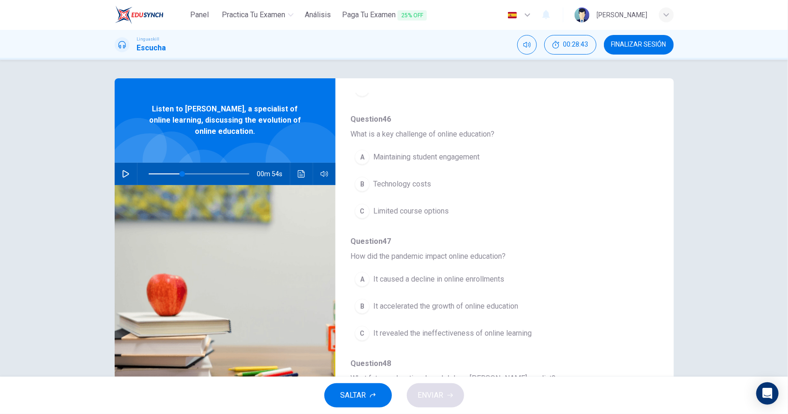
click at [304, 176] on icon "Haz clic para ver la transcripción del audio" at bounding box center [301, 173] width 7 height 7
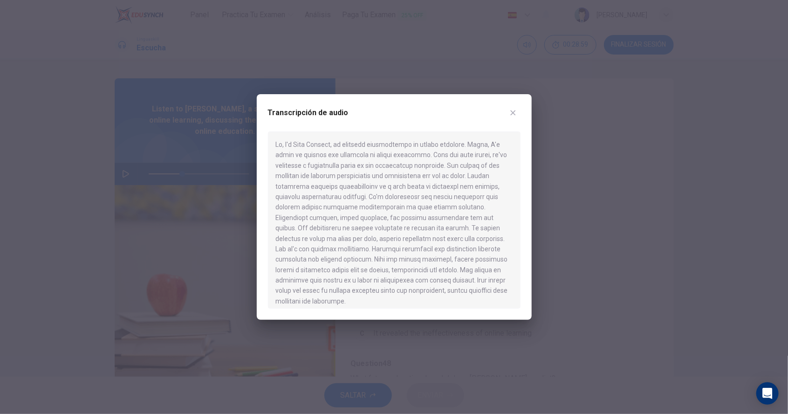
click at [508, 112] on button "button" at bounding box center [513, 112] width 15 height 15
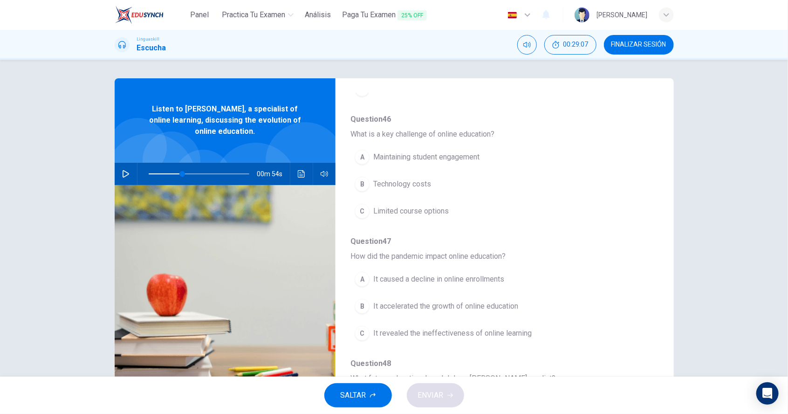
click at [359, 180] on div "B" at bounding box center [362, 184] width 15 height 15
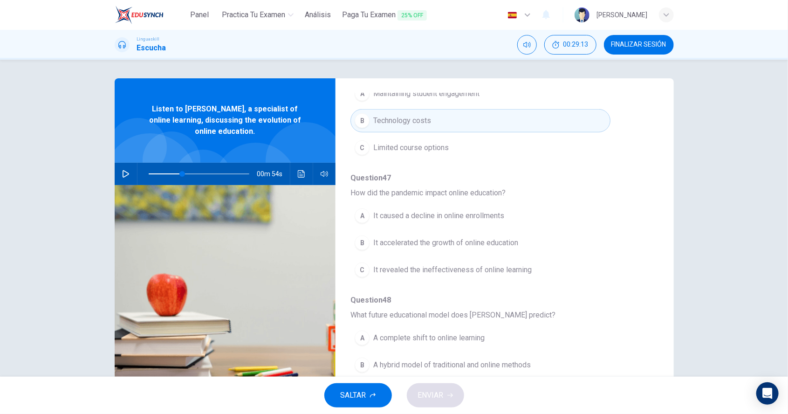
scroll to position [396, 0]
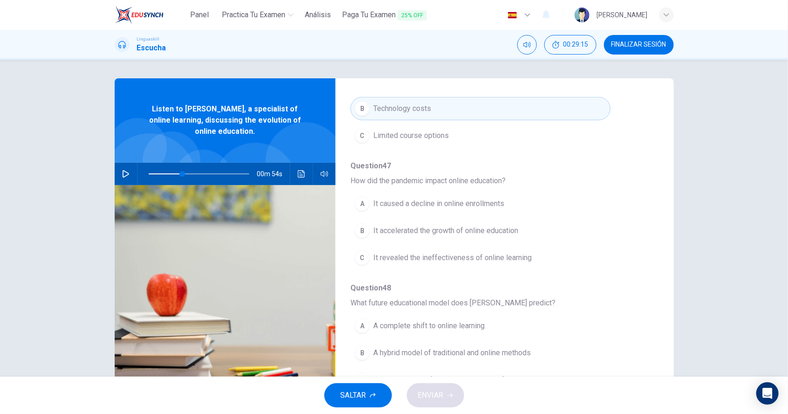
click at [298, 174] on button "Haz clic para ver la transcripción del audio" at bounding box center [301, 174] width 15 height 22
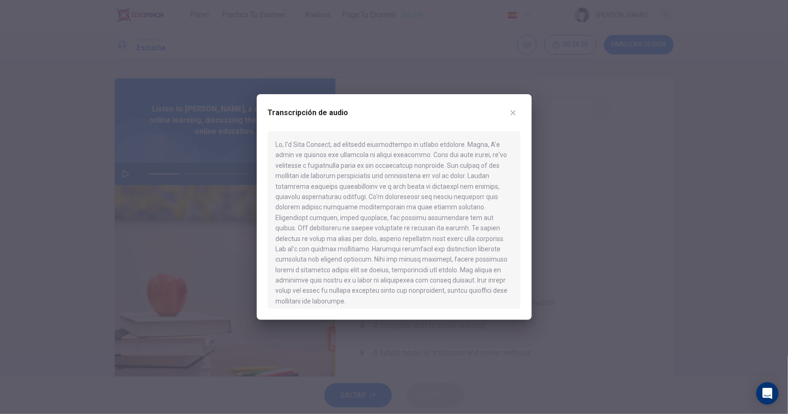
click at [507, 118] on button "button" at bounding box center [513, 112] width 15 height 15
type input "33"
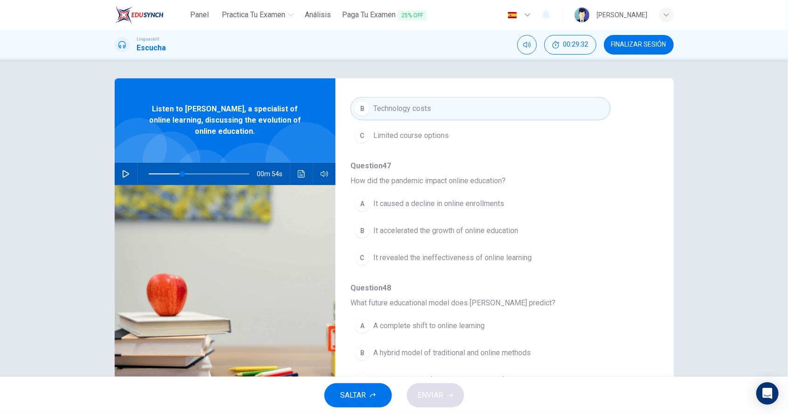
click at [406, 252] on span "It revealed the ineffectiveness of online learning" at bounding box center [452, 257] width 159 height 11
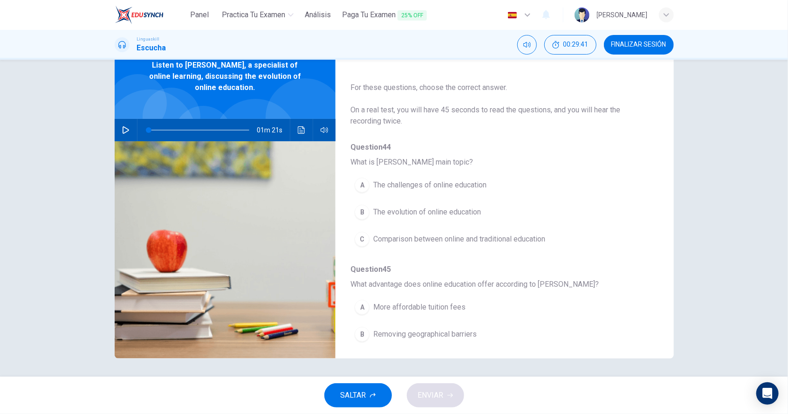
scroll to position [0, 0]
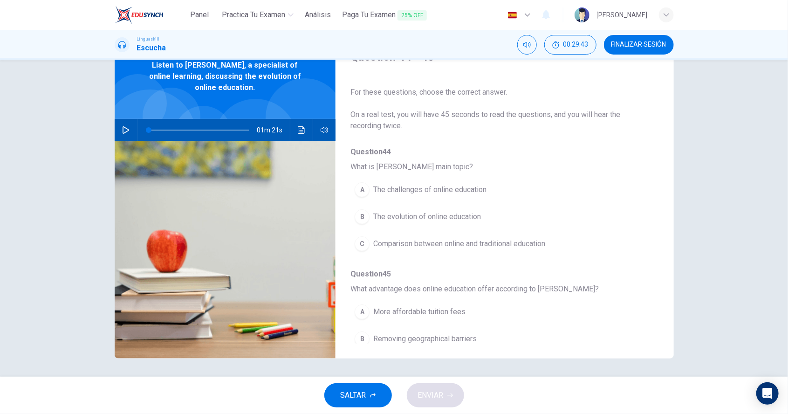
click at [391, 217] on span "The evolution of online education" at bounding box center [427, 216] width 108 height 11
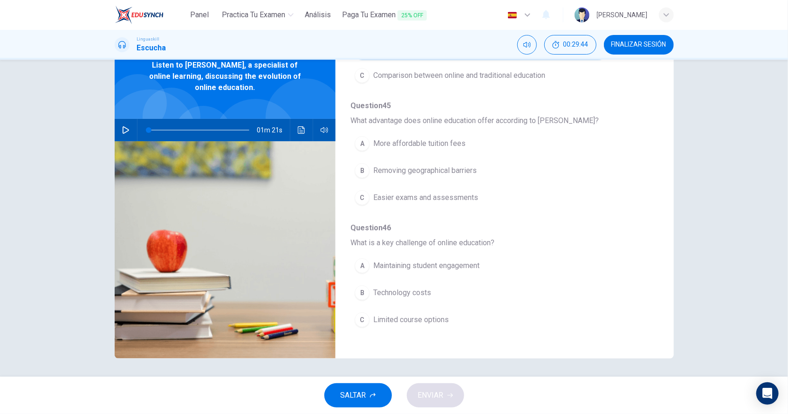
scroll to position [172, 0]
click at [375, 168] on span "Removing geographical barriers" at bounding box center [425, 167] width 104 height 11
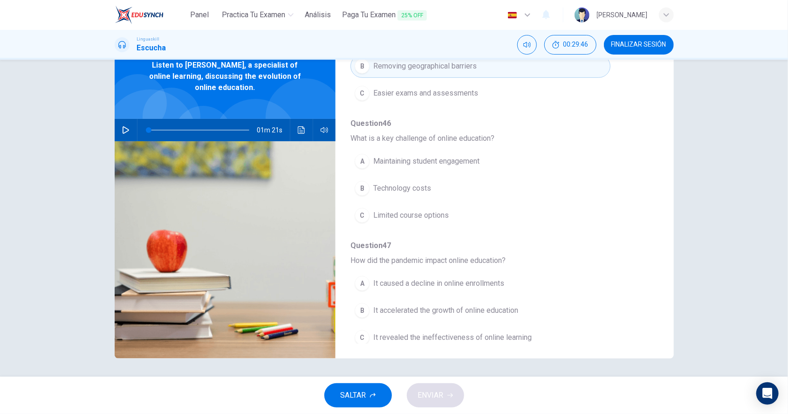
scroll to position [273, 0]
click at [362, 185] on div "B" at bounding box center [362, 188] width 15 height 15
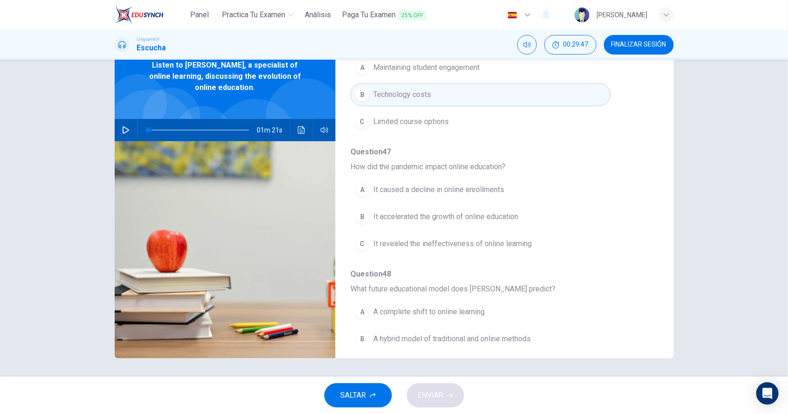
scroll to position [366, 0]
click at [387, 216] on span "It accelerated the growth of online education" at bounding box center [445, 217] width 145 height 11
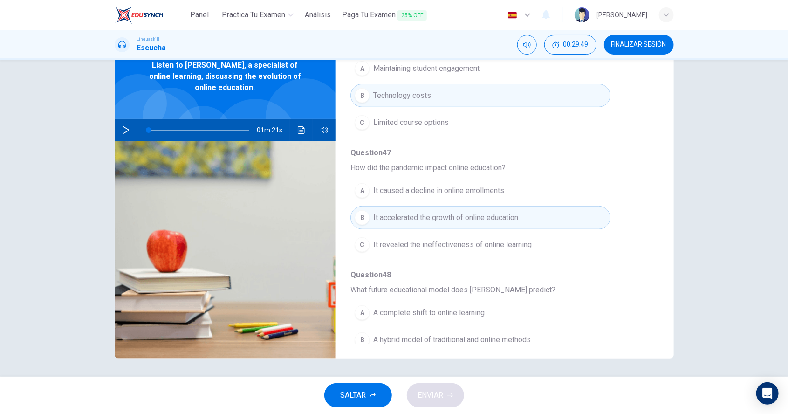
scroll to position [396, 0]
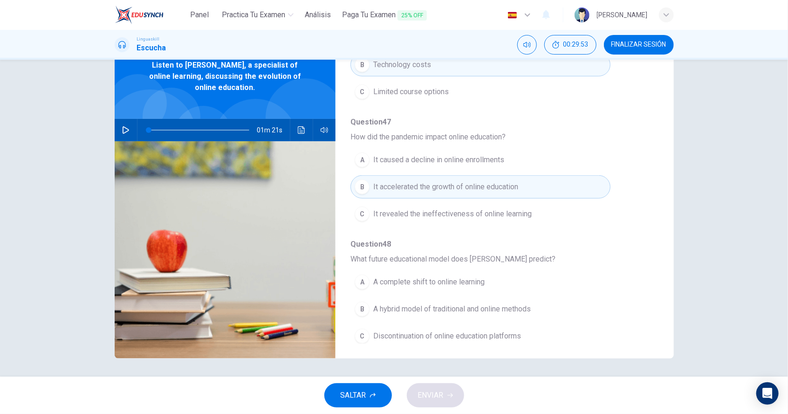
click at [302, 131] on icon "Haz clic para ver la transcripción del audio" at bounding box center [301, 129] width 7 height 7
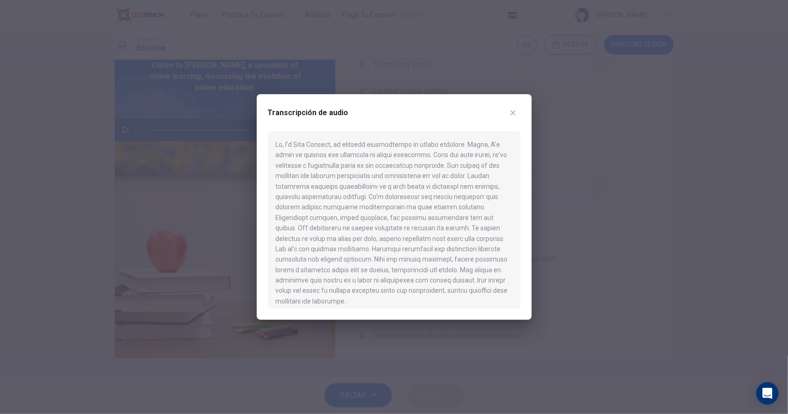
click at [441, 54] on div at bounding box center [394, 207] width 788 height 414
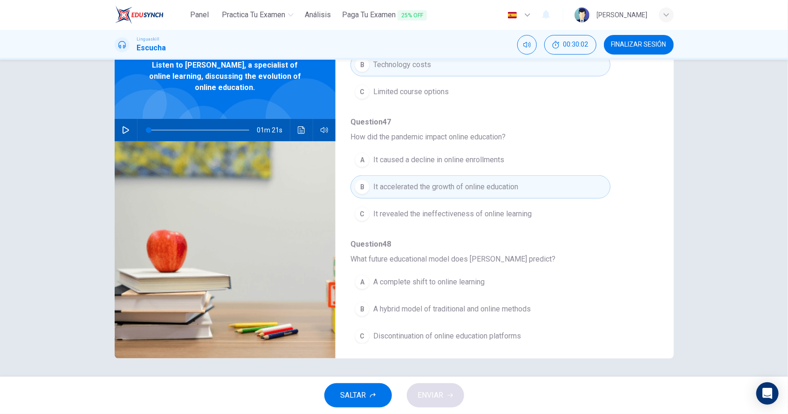
click at [408, 309] on button "B A hybrid model of traditional and online methods" at bounding box center [481, 308] width 260 height 23
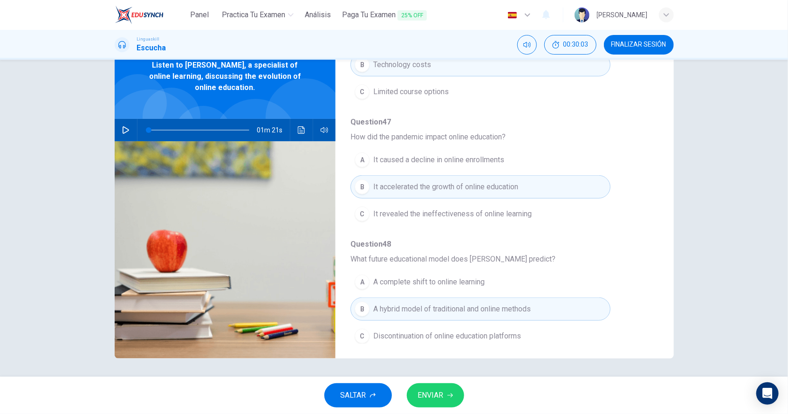
click at [432, 399] on span "ENVIAR" at bounding box center [431, 395] width 26 height 13
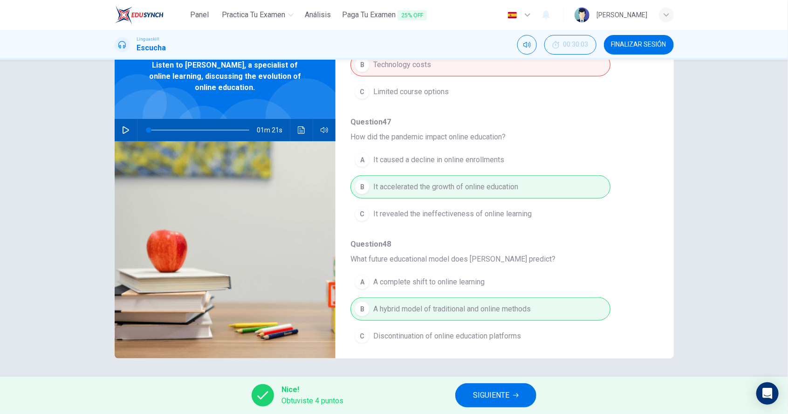
click at [479, 387] on button "SIGUIENTE" at bounding box center [496, 395] width 81 height 24
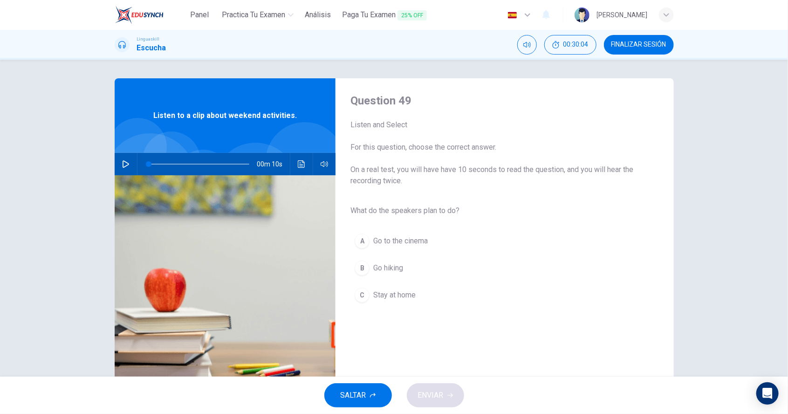
click at [124, 165] on icon "button" at bounding box center [125, 163] width 7 height 7
click at [363, 269] on div "B" at bounding box center [362, 268] width 15 height 15
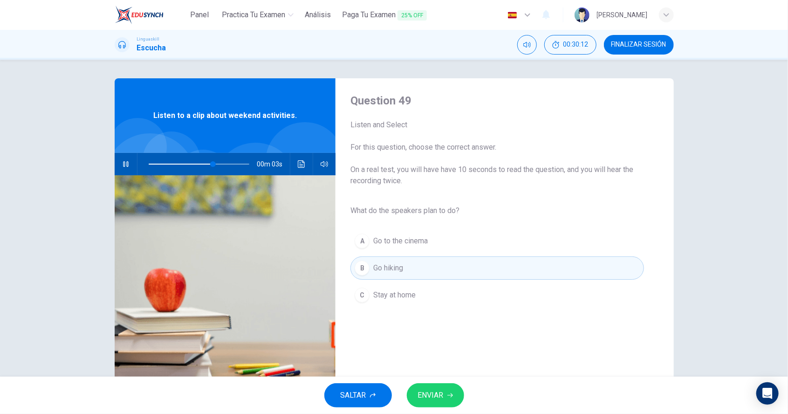
click at [435, 399] on span "ENVIAR" at bounding box center [431, 395] width 26 height 13
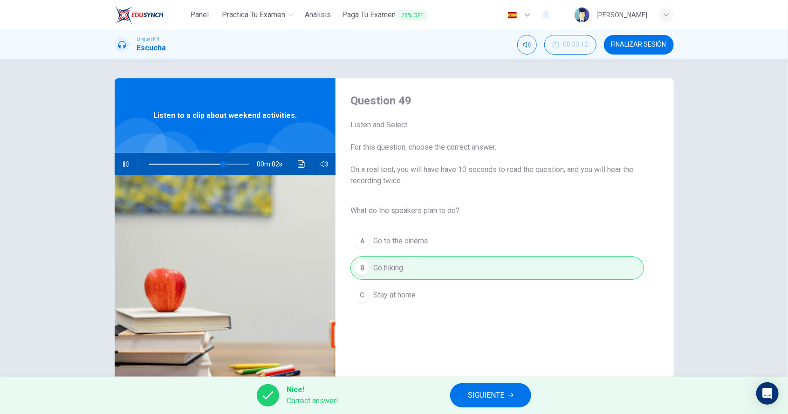
type input "83"
click at [480, 397] on span "SIGUIENTE" at bounding box center [486, 395] width 36 height 13
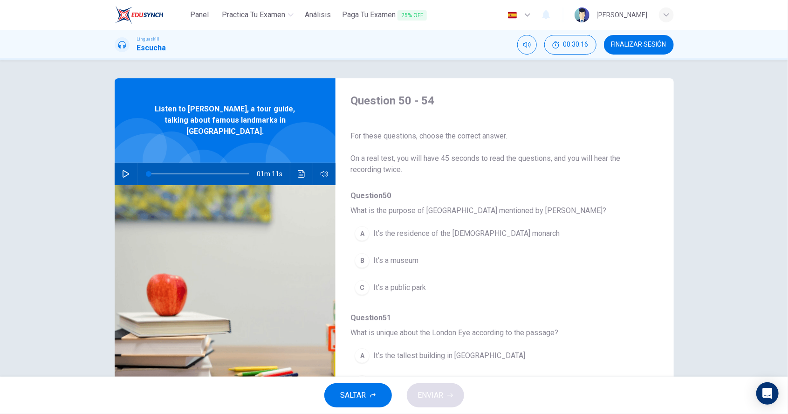
click at [128, 170] on icon "button" at bounding box center [125, 173] width 7 height 7
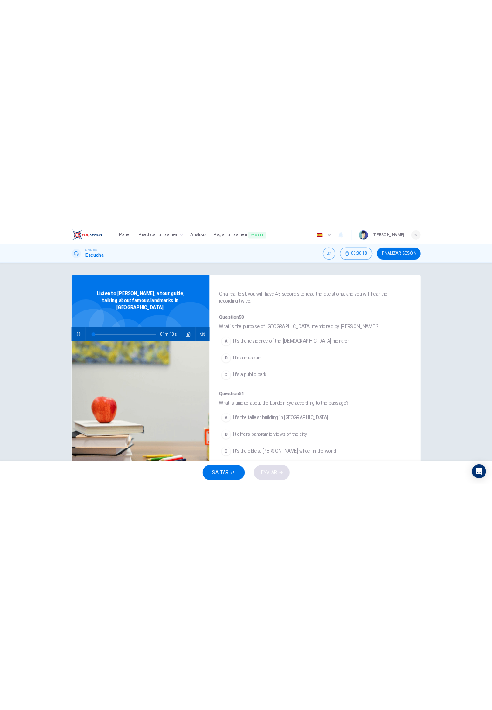
scroll to position [49, 0]
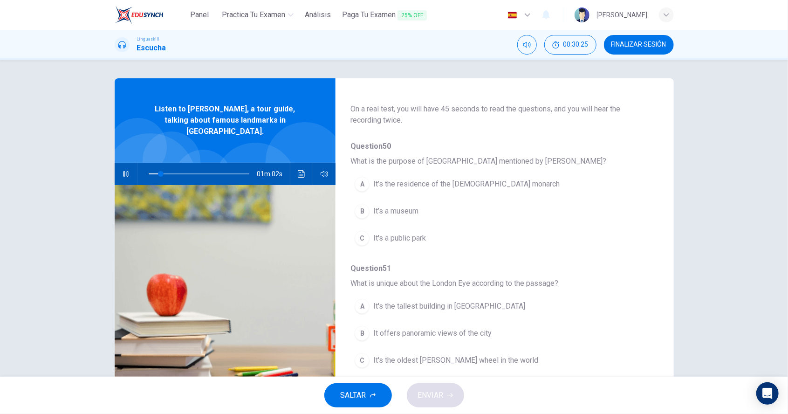
click at [124, 168] on button "button" at bounding box center [125, 174] width 15 height 22
type input "0"
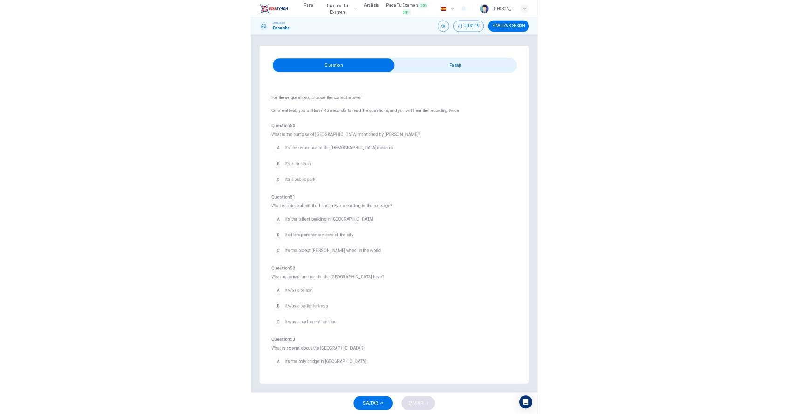
scroll to position [0, 0]
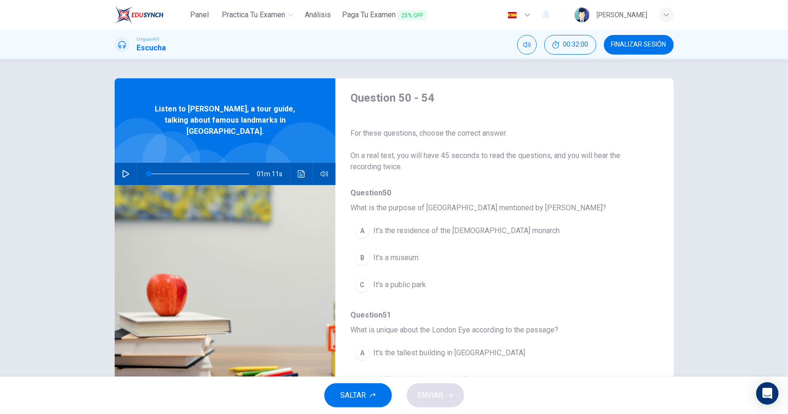
click at [120, 172] on button "button" at bounding box center [125, 174] width 15 height 22
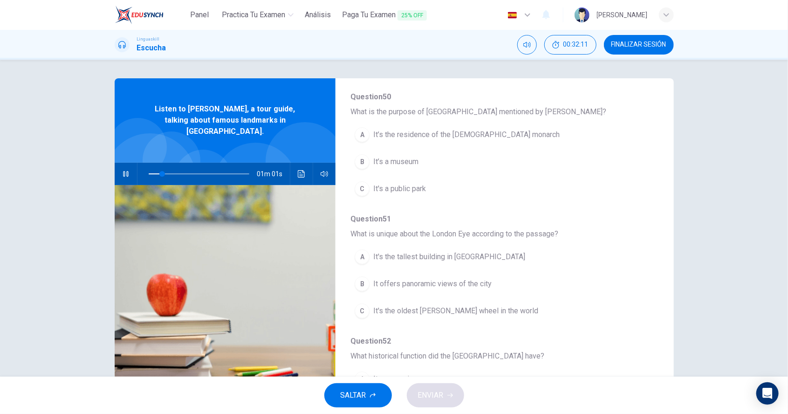
scroll to position [98, 0]
click at [131, 169] on button "button" at bounding box center [125, 174] width 15 height 22
click at [297, 166] on button "Haz clic para ver la transcripción del audio" at bounding box center [301, 174] width 15 height 22
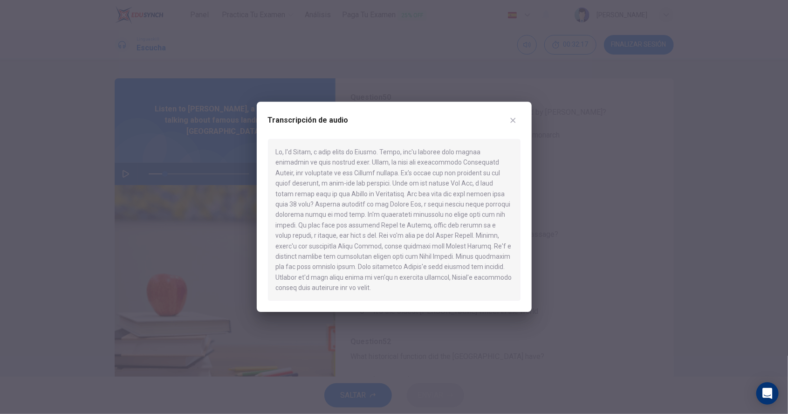
click at [511, 124] on icon "button" at bounding box center [513, 120] width 7 height 7
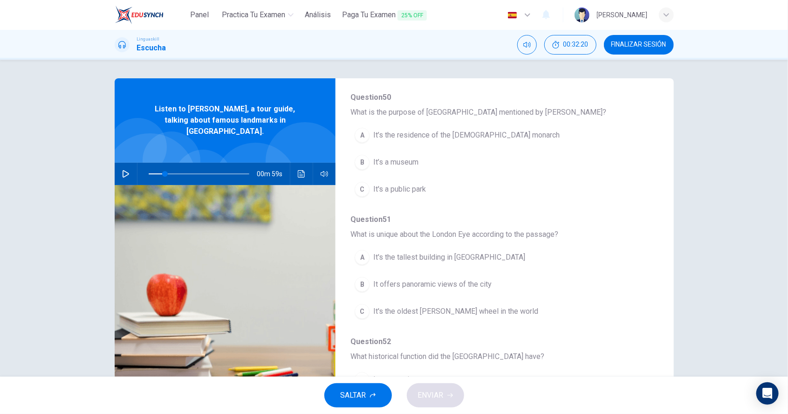
click at [297, 167] on button "Haz clic para ver la transcripción del audio" at bounding box center [301, 174] width 15 height 22
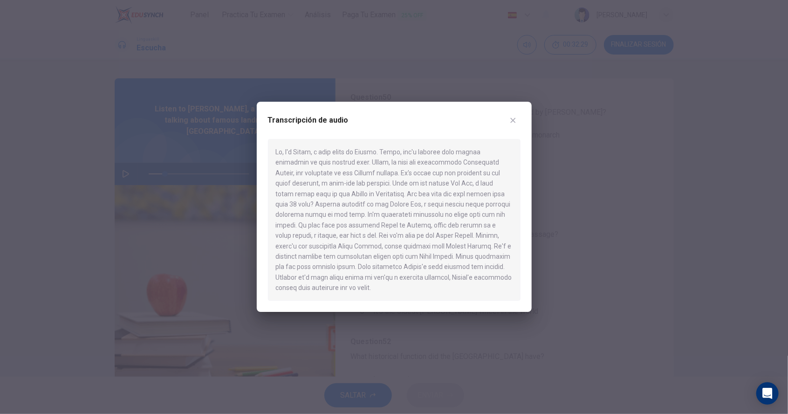
click at [513, 118] on icon "button" at bounding box center [513, 120] width 7 height 7
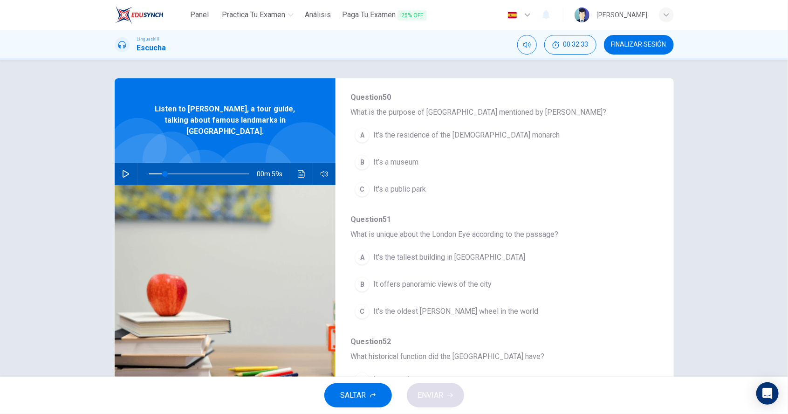
click at [299, 170] on icon "Haz clic para ver la transcripción del audio" at bounding box center [301, 173] width 7 height 7
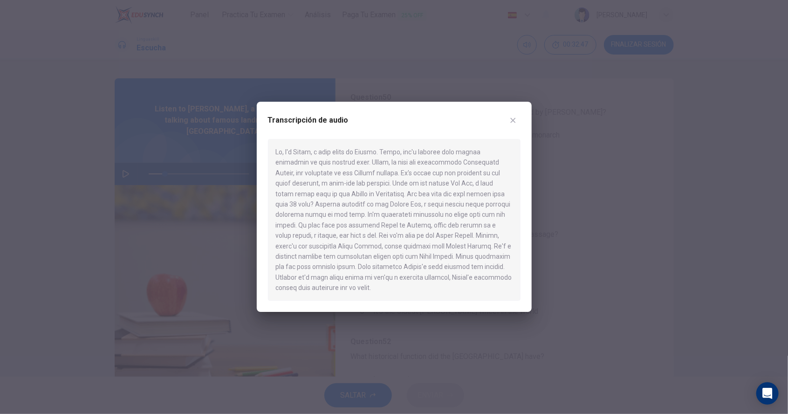
click at [510, 119] on icon "button" at bounding box center [513, 120] width 7 height 7
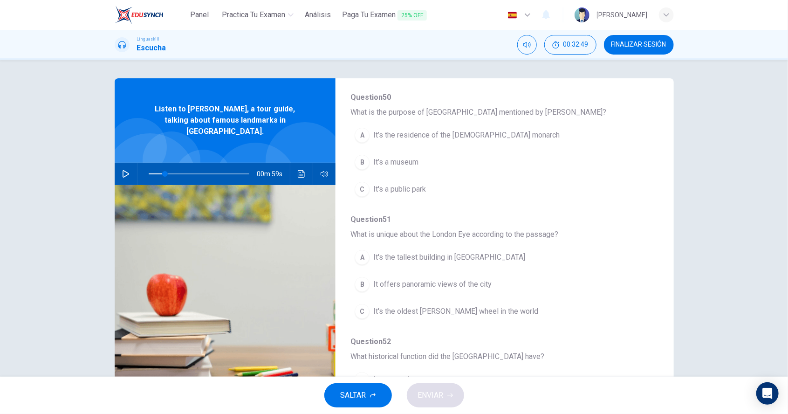
click at [366, 128] on div "A" at bounding box center [362, 135] width 15 height 15
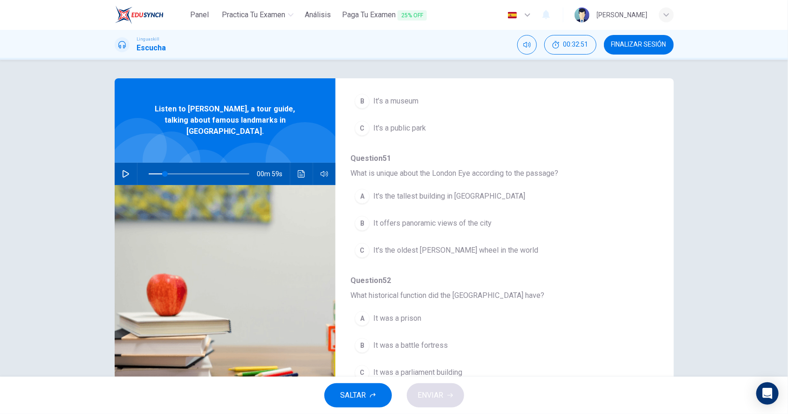
scroll to position [159, 0]
click at [299, 168] on button "Haz clic para ver la transcripción del audio" at bounding box center [301, 174] width 15 height 22
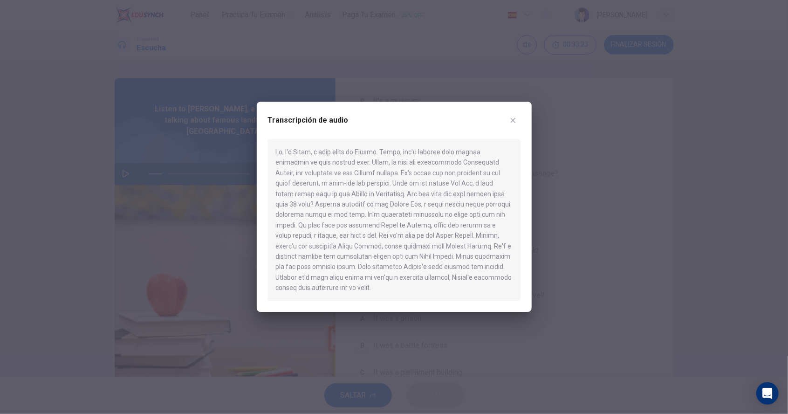
click at [510, 123] on icon "button" at bounding box center [513, 120] width 7 height 7
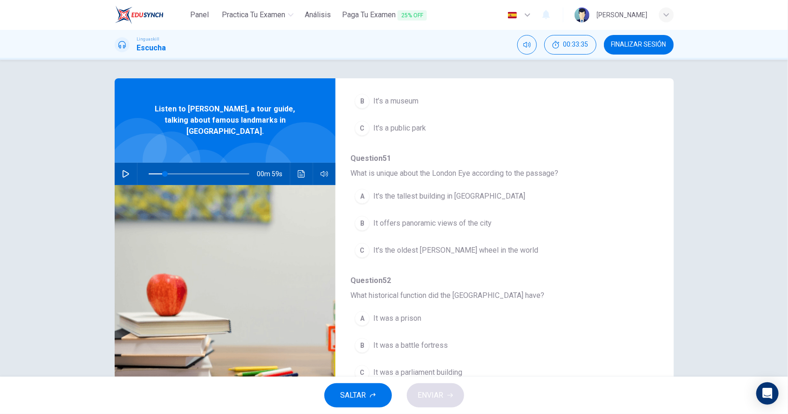
click at [299, 170] on icon "Haz clic para ver la transcripción del audio" at bounding box center [301, 173] width 7 height 7
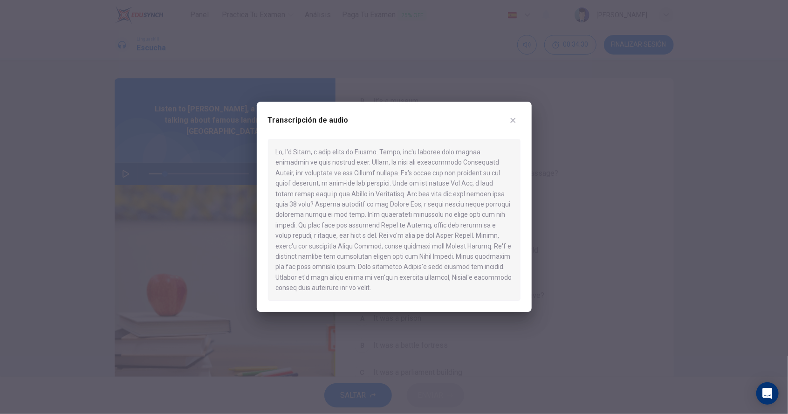
click at [510, 125] on button "button" at bounding box center [513, 120] width 15 height 15
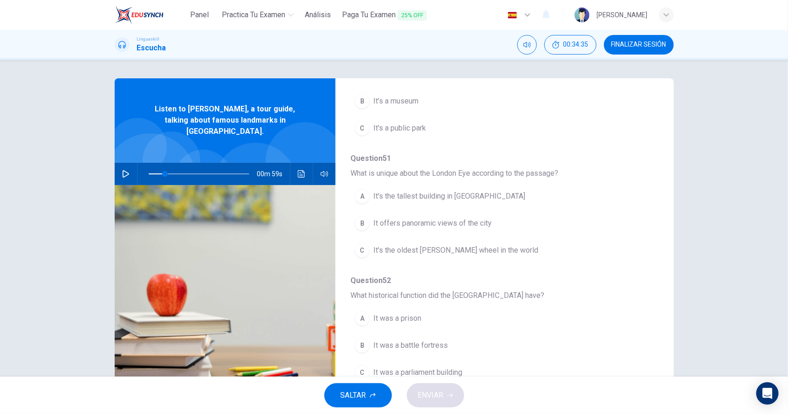
click at [462, 200] on button "A It's the tallest building in [GEOGRAPHIC_DATA]" at bounding box center [481, 196] width 260 height 23
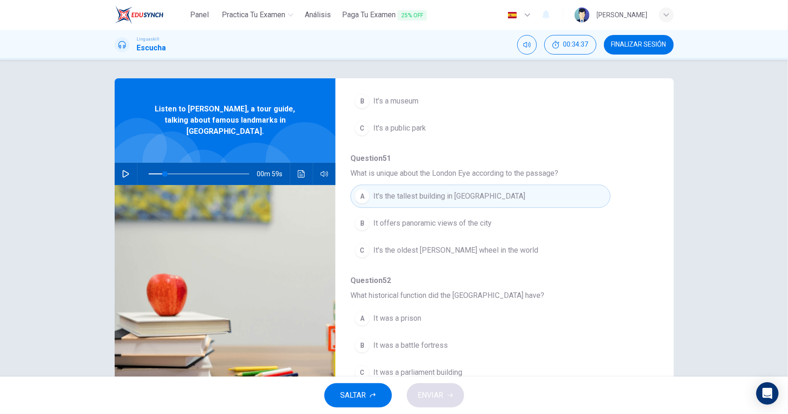
click at [303, 172] on button "Haz clic para ver la transcripción del audio" at bounding box center [301, 174] width 15 height 22
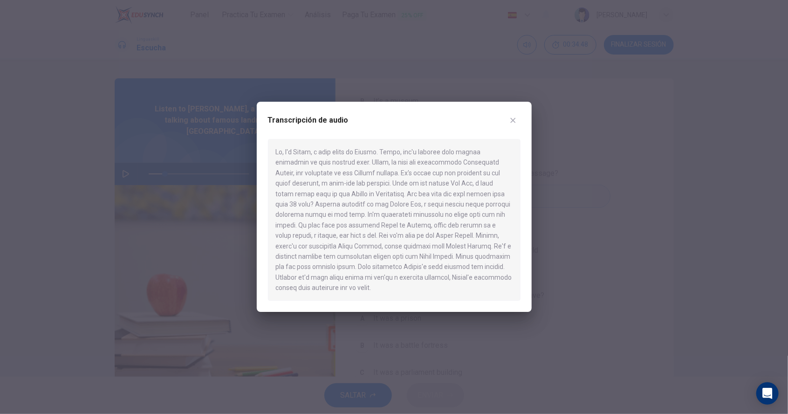
click at [517, 120] on icon "button" at bounding box center [513, 120] width 7 height 7
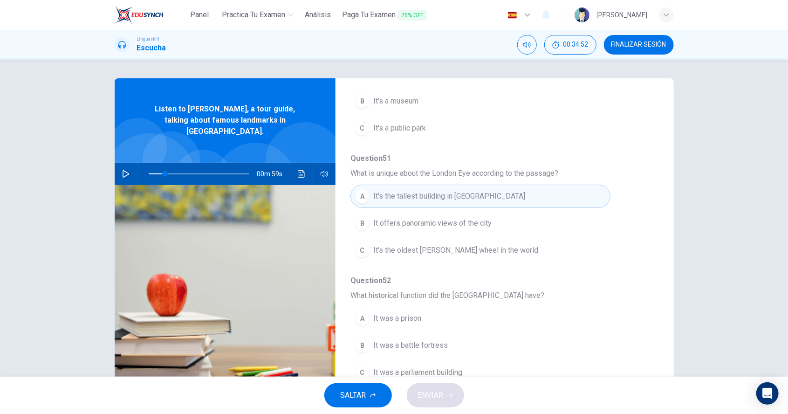
click at [487, 222] on span "It offers panoramic views of the city" at bounding box center [432, 223] width 118 height 11
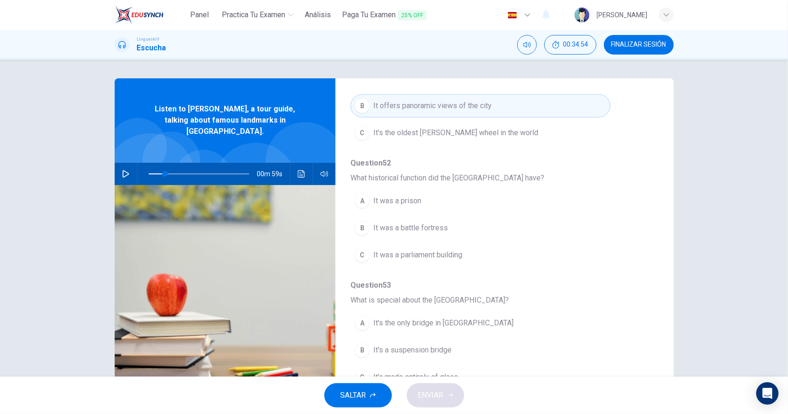
scroll to position [280, 0]
click at [300, 171] on button "Haz clic para ver la transcripción del audio" at bounding box center [301, 174] width 15 height 22
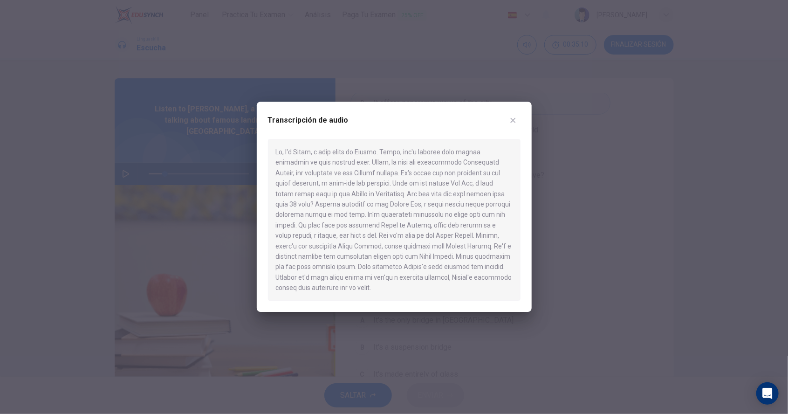
click at [512, 124] on icon "button" at bounding box center [513, 120] width 7 height 7
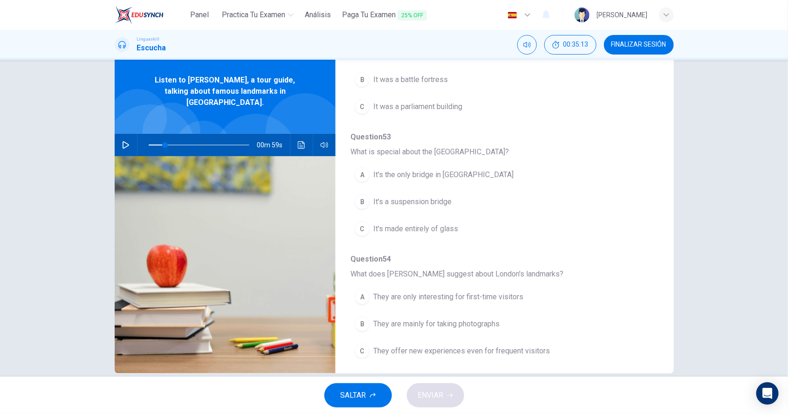
scroll to position [44, 0]
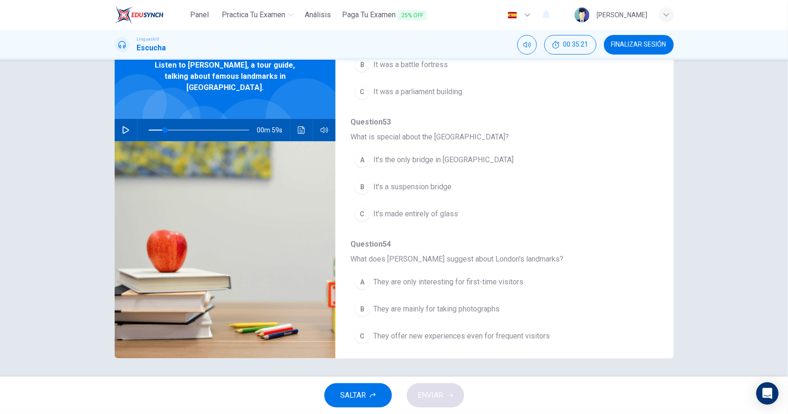
click at [299, 126] on icon "Haz clic para ver la transcripción del audio" at bounding box center [301, 129] width 7 height 7
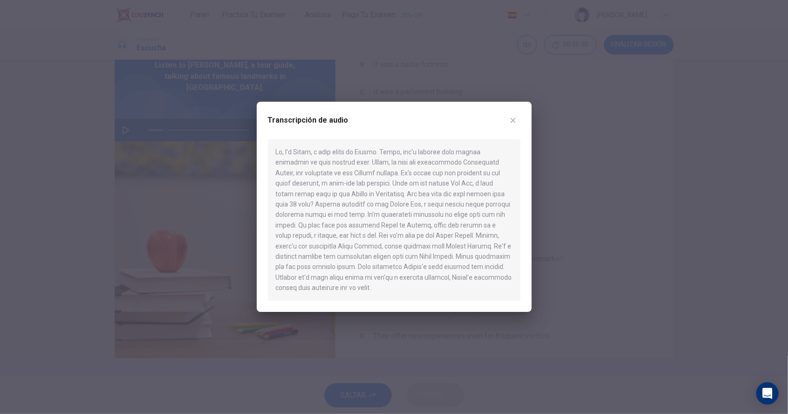
click at [414, 247] on div at bounding box center [394, 220] width 253 height 162
click at [514, 117] on icon "button" at bounding box center [513, 120] width 7 height 7
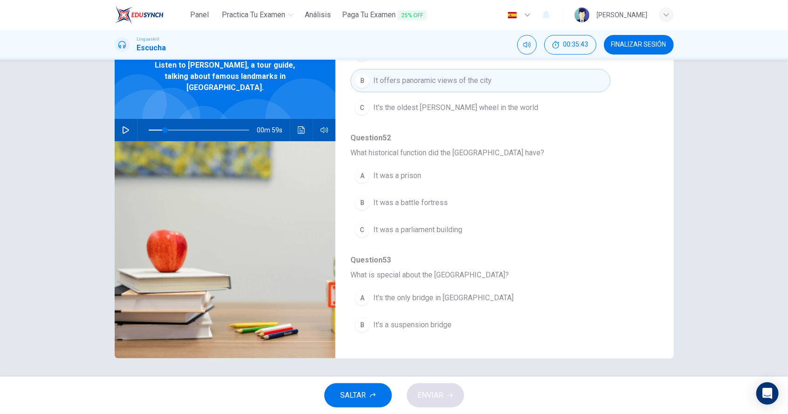
scroll to position [262, 0]
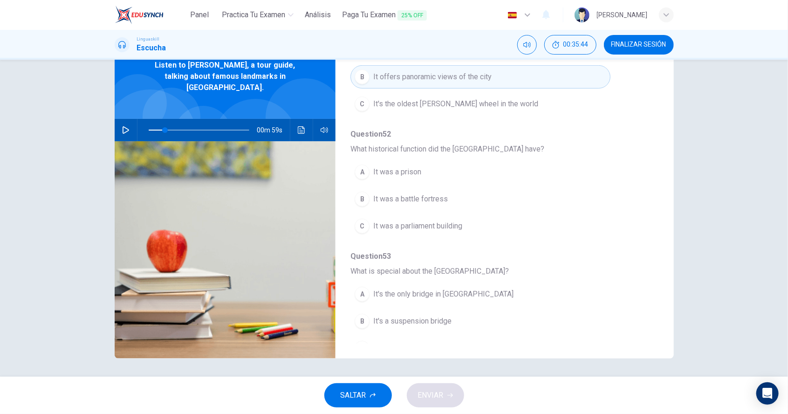
click at [422, 171] on button "A It was a prison" at bounding box center [481, 171] width 260 height 23
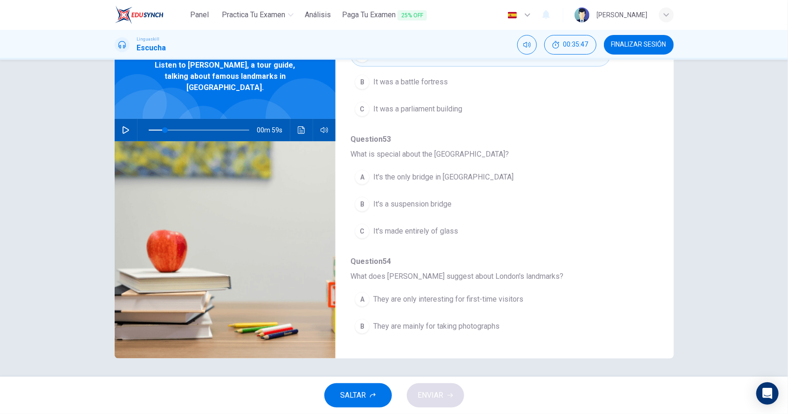
scroll to position [396, 0]
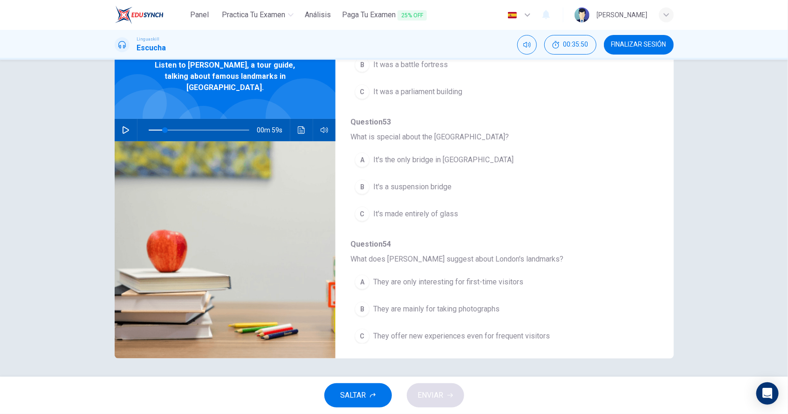
click at [297, 128] on button "Haz clic para ver la transcripción del audio" at bounding box center [301, 130] width 15 height 22
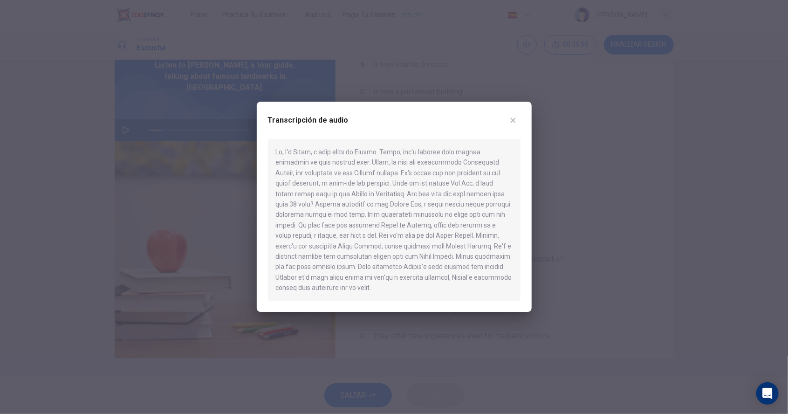
click at [515, 126] on button "button" at bounding box center [513, 120] width 15 height 15
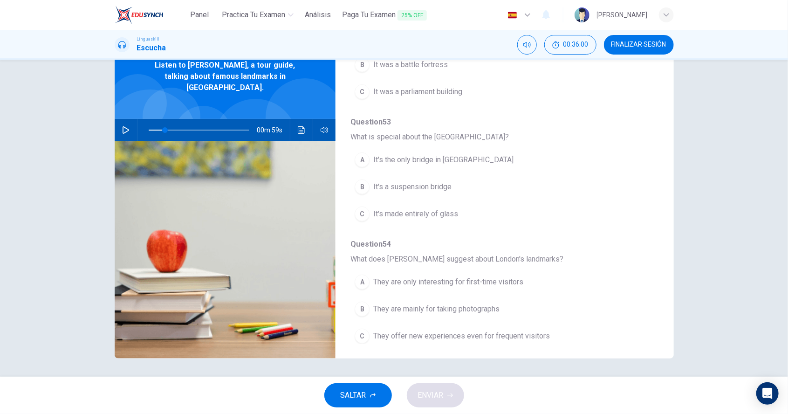
click at [428, 191] on button "B It's a suspension bridge" at bounding box center [481, 186] width 260 height 23
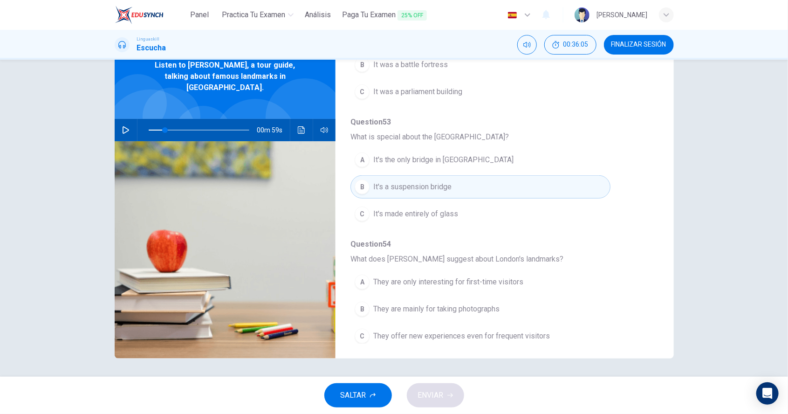
click at [297, 128] on button "Haz clic para ver la transcripción del audio" at bounding box center [301, 130] width 15 height 22
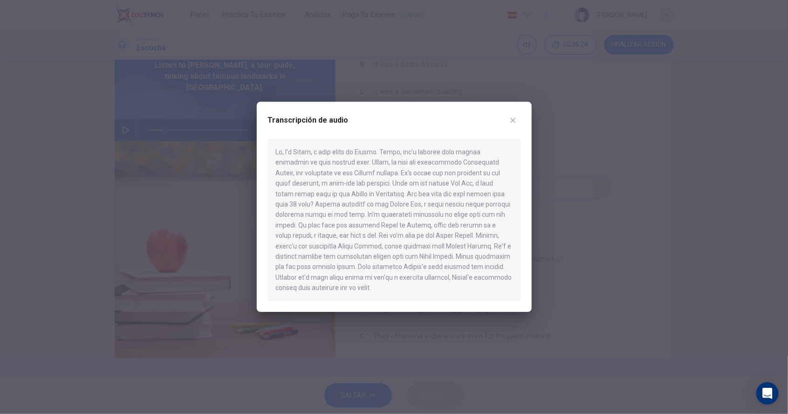
click at [519, 118] on button "button" at bounding box center [513, 120] width 15 height 15
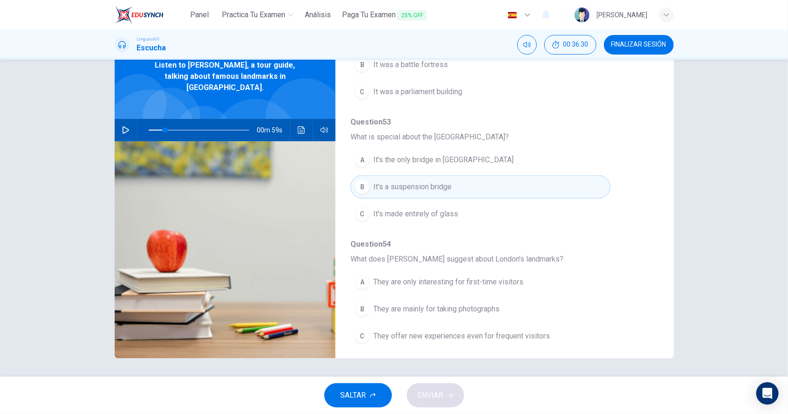
click at [302, 124] on button "Haz clic para ver la transcripción del audio" at bounding box center [301, 130] width 15 height 22
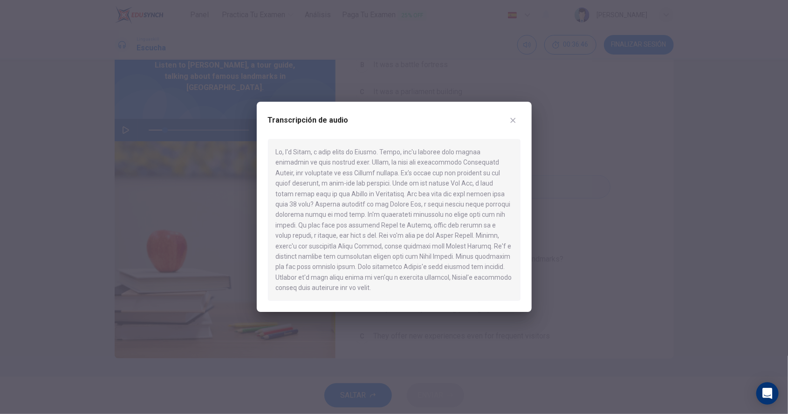
click at [508, 122] on button "button" at bounding box center [513, 120] width 15 height 15
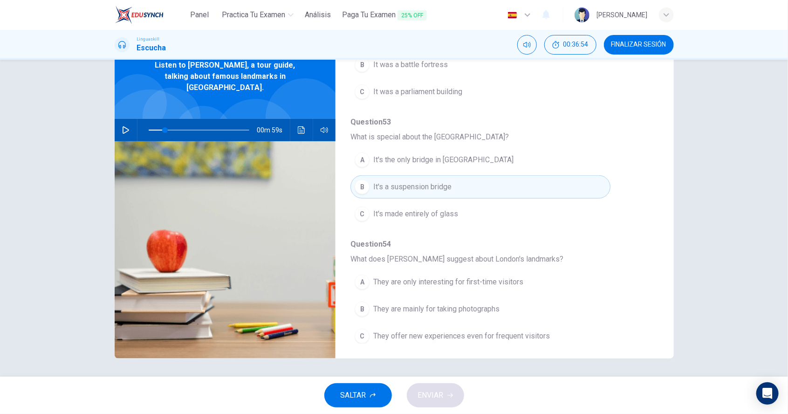
click at [518, 331] on span "They offer new experiences even for frequent visitors" at bounding box center [461, 336] width 177 height 11
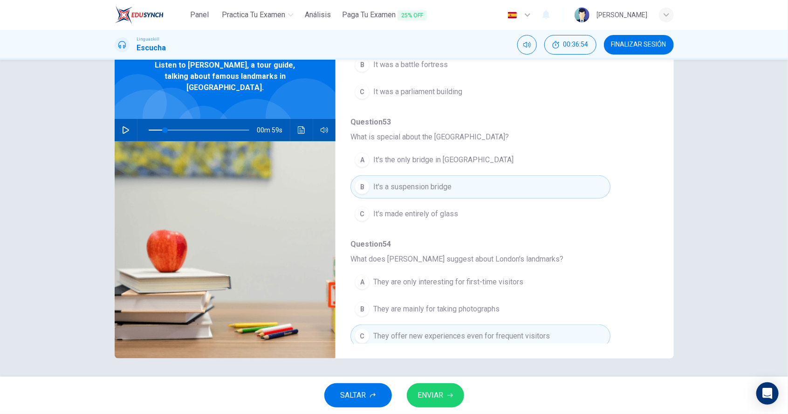
click at [439, 393] on span "ENVIAR" at bounding box center [431, 395] width 26 height 13
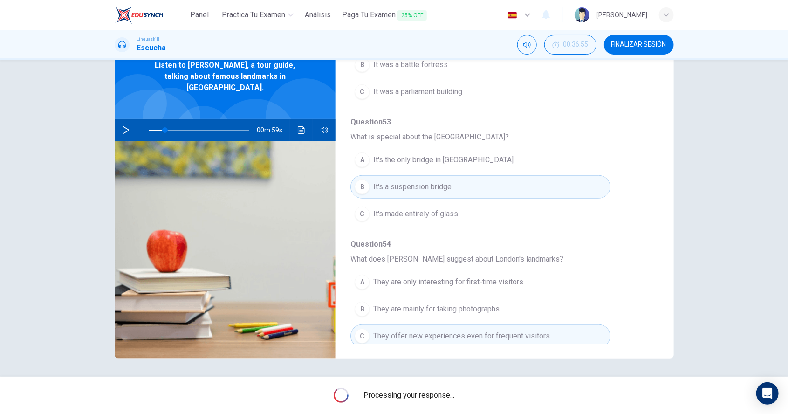
type input "16"
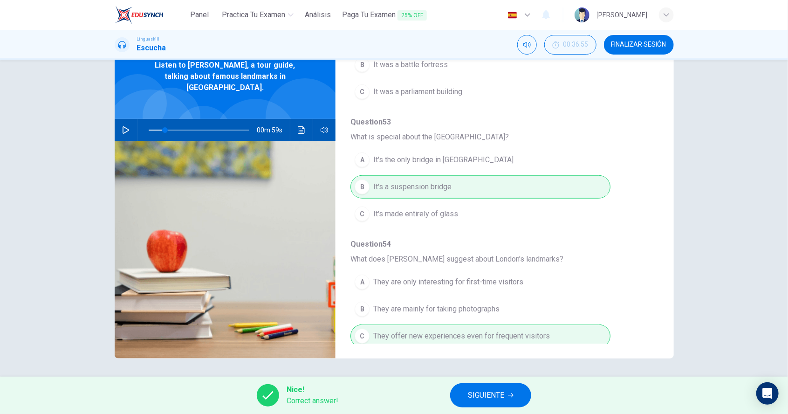
click at [493, 398] on span "SIGUIENTE" at bounding box center [486, 395] width 36 height 13
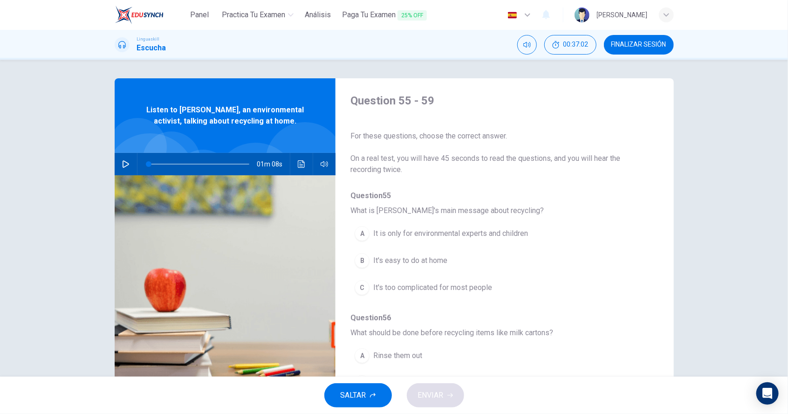
click at [126, 170] on button "button" at bounding box center [125, 164] width 15 height 22
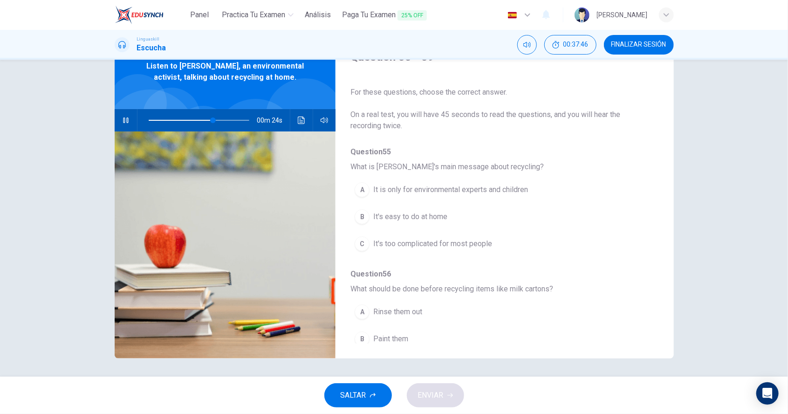
click at [129, 120] on icon "button" at bounding box center [125, 120] width 7 height 7
click at [304, 124] on button "Haz clic para ver la transcripción del audio" at bounding box center [301, 120] width 15 height 22
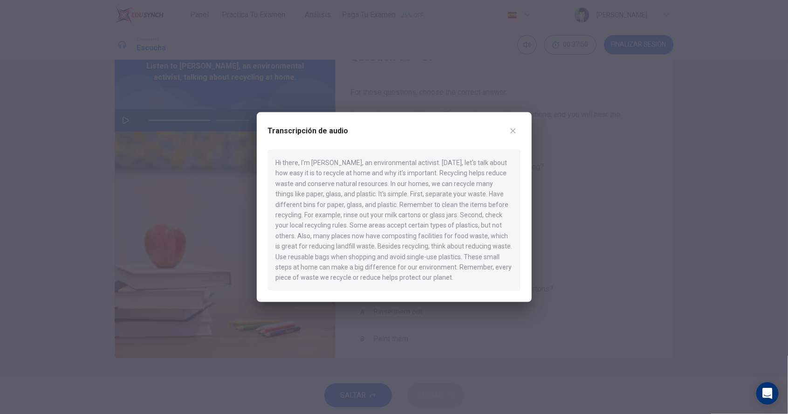
click at [508, 131] on button "button" at bounding box center [513, 131] width 15 height 15
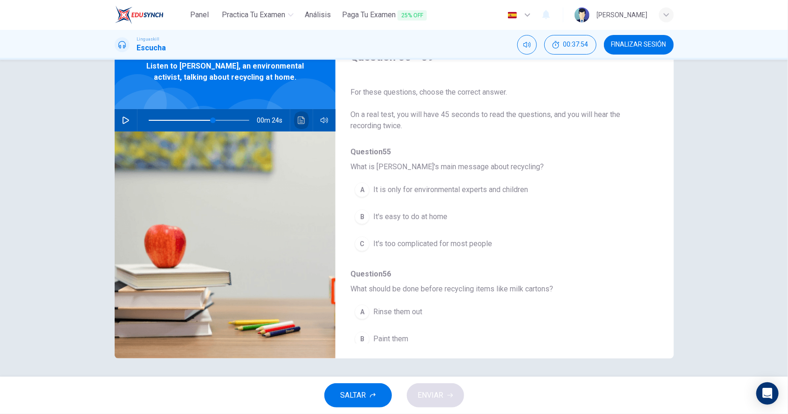
click at [300, 120] on icon "Haz clic para ver la transcripción del audio" at bounding box center [301, 120] width 7 height 7
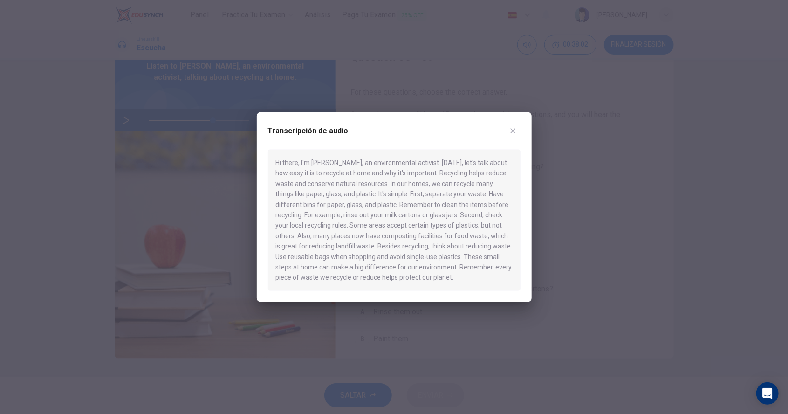
click at [514, 125] on button "button" at bounding box center [513, 131] width 15 height 15
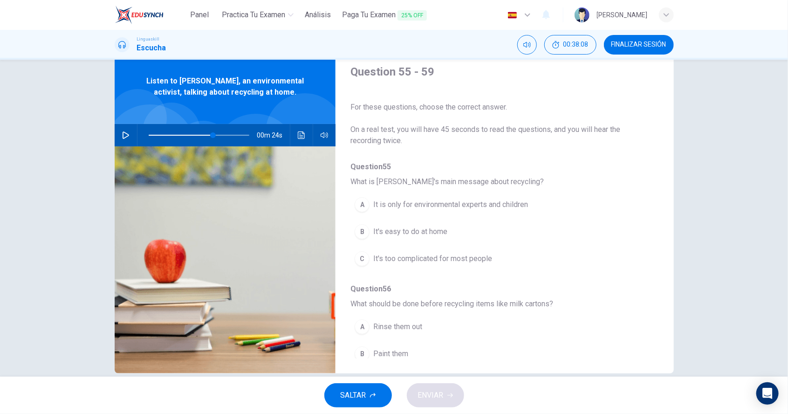
scroll to position [30, 0]
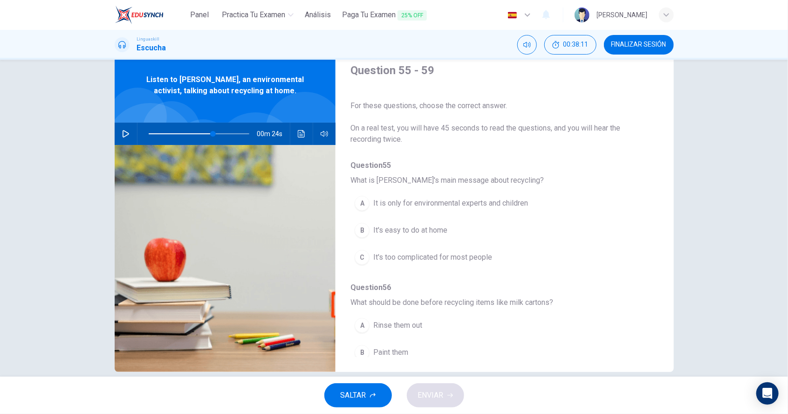
click at [434, 238] on button "B It's easy to do at home" at bounding box center [481, 230] width 260 height 23
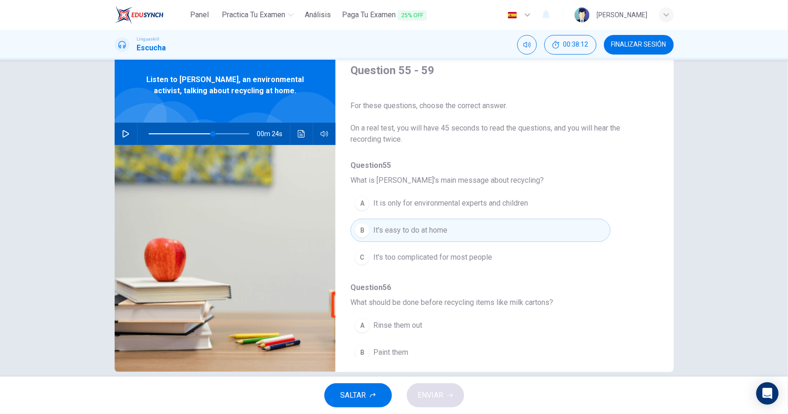
click at [301, 136] on icon "Haz clic para ver la transcripción del audio" at bounding box center [301, 133] width 7 height 7
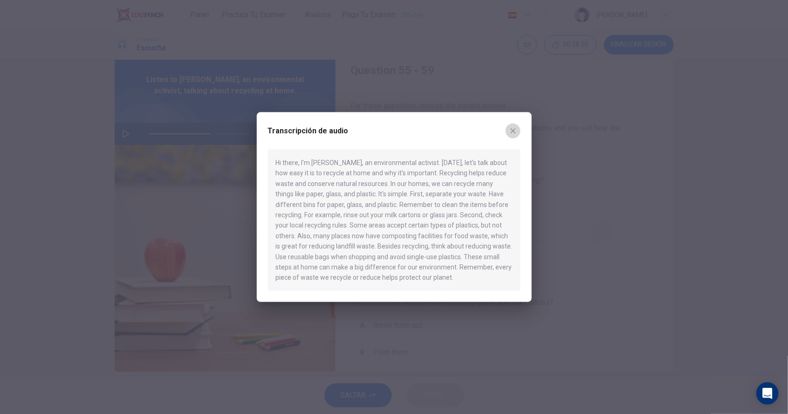
click at [516, 125] on button "button" at bounding box center [513, 131] width 15 height 15
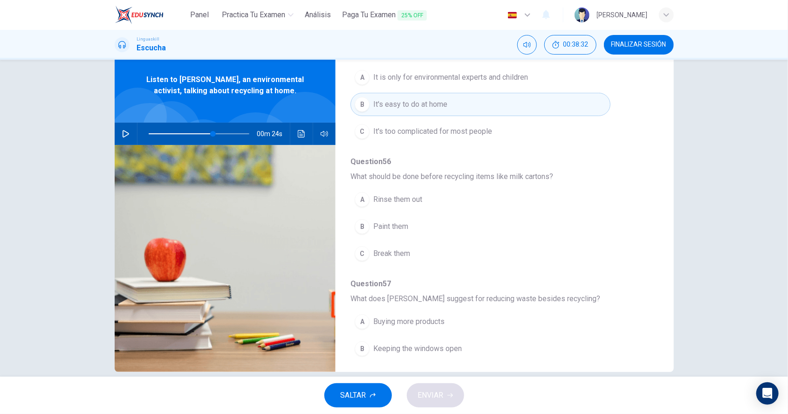
scroll to position [127, 0]
click at [299, 135] on icon "Haz clic para ver la transcripción del audio" at bounding box center [301, 133] width 7 height 7
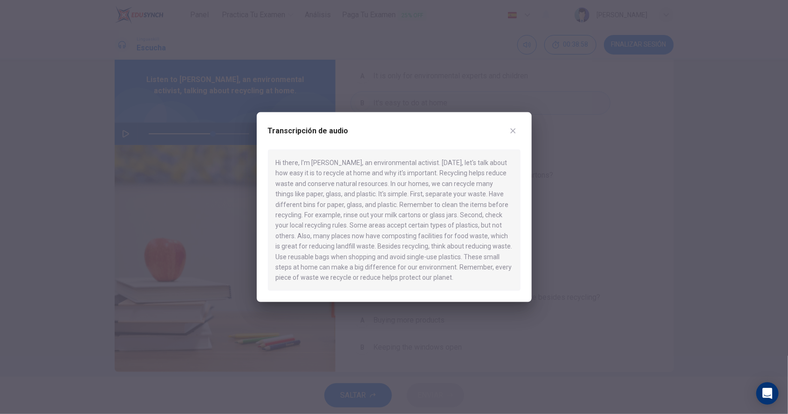
click at [510, 134] on icon "button" at bounding box center [513, 130] width 7 height 7
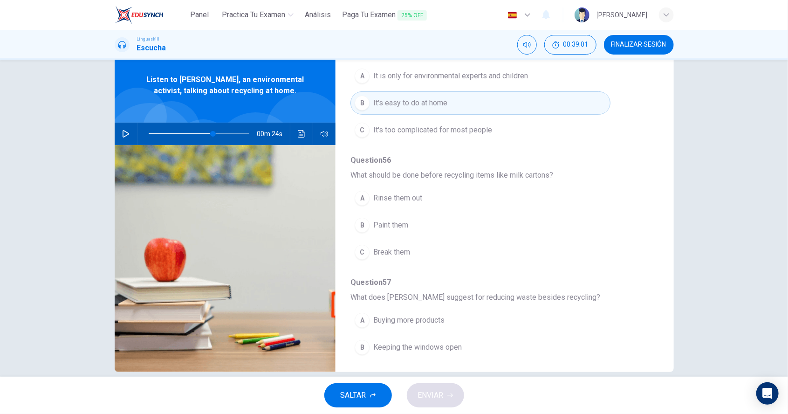
click at [408, 203] on button "A Rinse them out" at bounding box center [481, 198] width 260 height 23
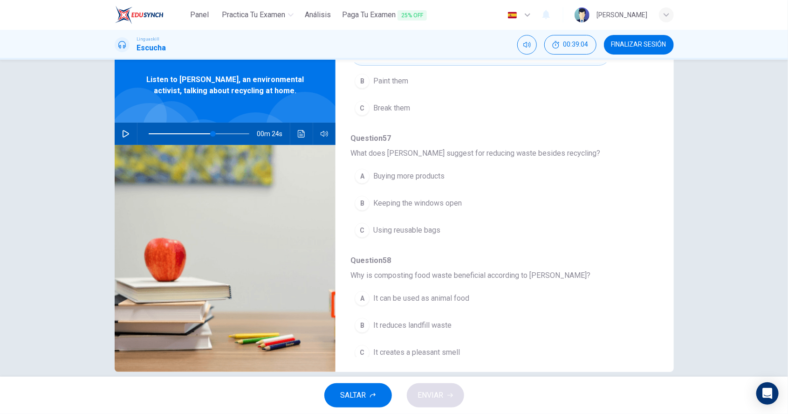
scroll to position [271, 0]
click at [299, 137] on icon "Haz clic para ver la transcripción del audio" at bounding box center [301, 133] width 7 height 7
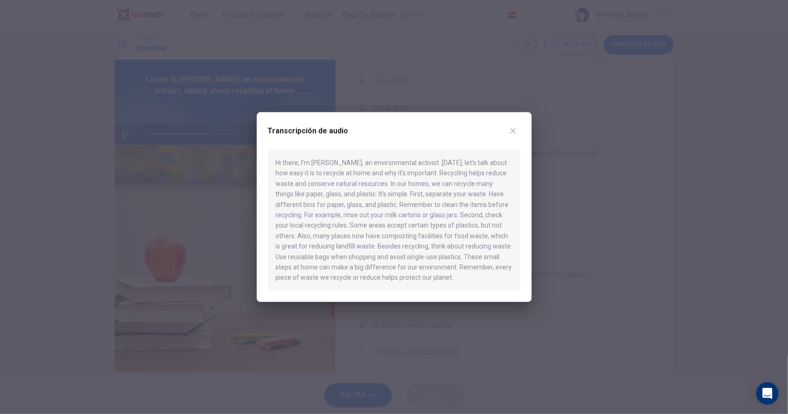
click at [512, 128] on icon "button" at bounding box center [513, 130] width 7 height 7
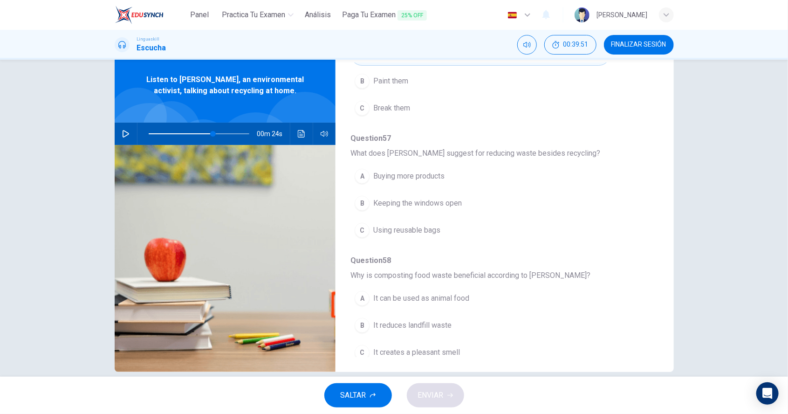
click at [298, 131] on button "Haz clic para ver la transcripción del audio" at bounding box center [301, 134] width 15 height 22
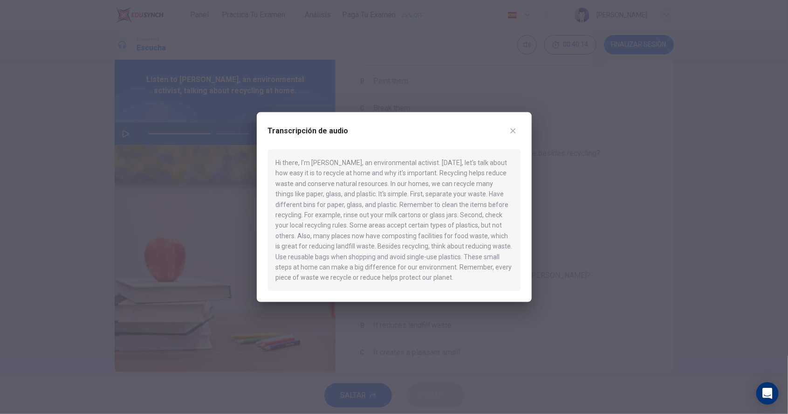
click at [511, 130] on icon "button" at bounding box center [513, 130] width 5 height 5
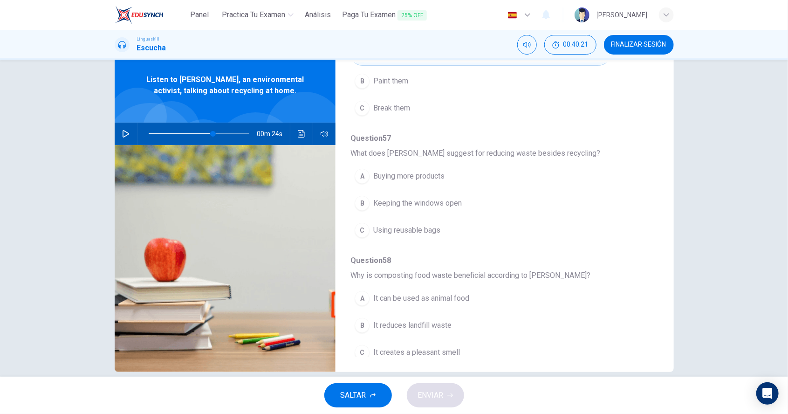
click at [424, 228] on span "Using reusable bags" at bounding box center [406, 230] width 67 height 11
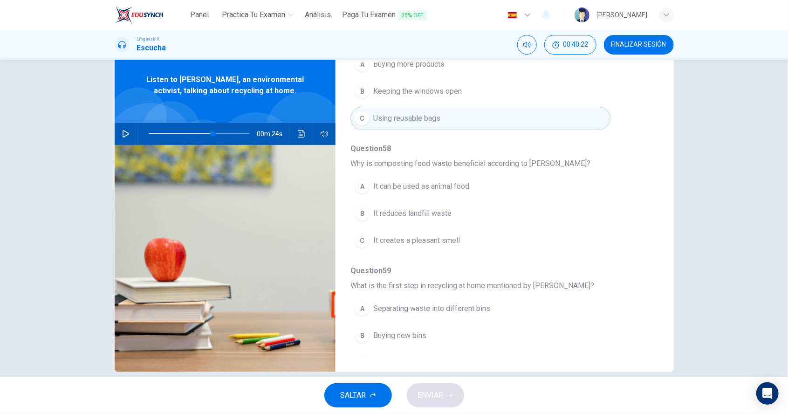
scroll to position [387, 0]
click at [299, 141] on button "Haz clic para ver la transcripción del audio" at bounding box center [301, 134] width 15 height 22
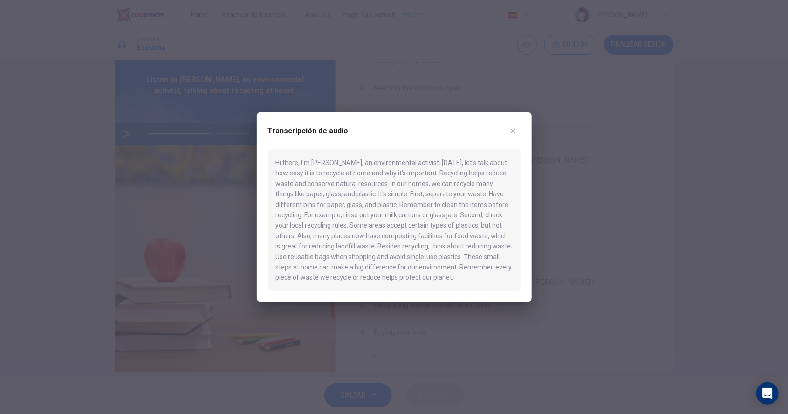
click at [511, 130] on icon "button" at bounding box center [513, 130] width 5 height 5
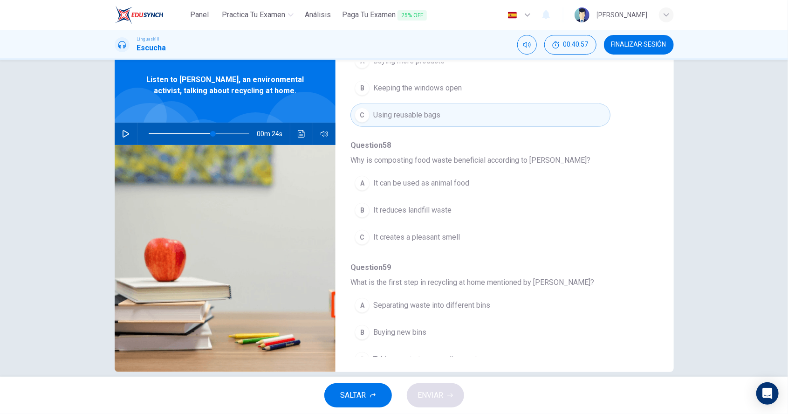
click at [463, 184] on span "It can be used as animal food" at bounding box center [421, 183] width 96 height 11
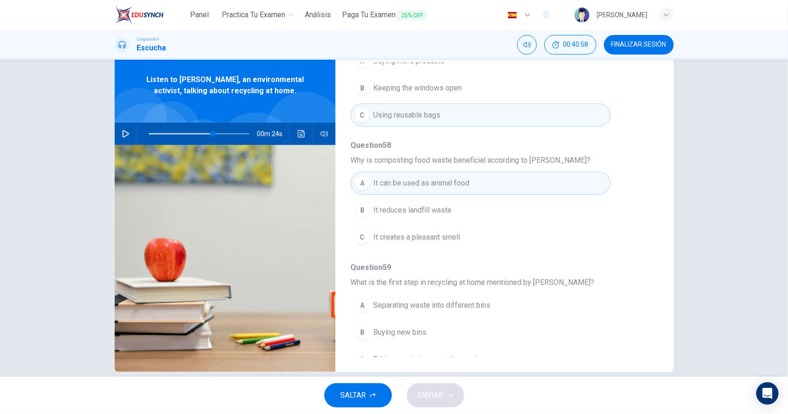
scroll to position [396, 0]
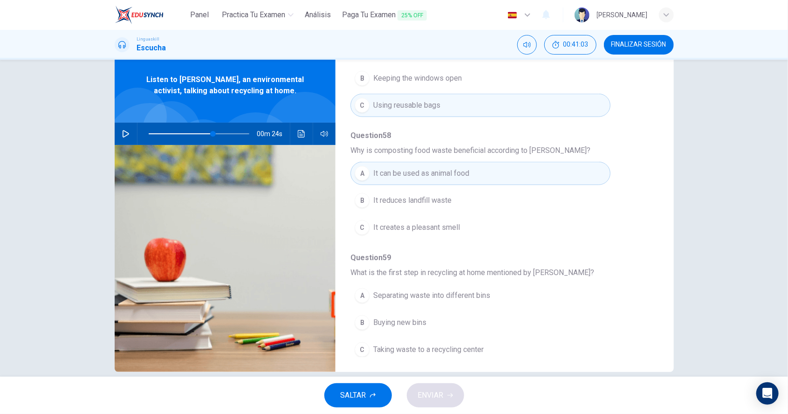
click at [298, 138] on button "Haz clic para ver la transcripción del audio" at bounding box center [301, 134] width 15 height 22
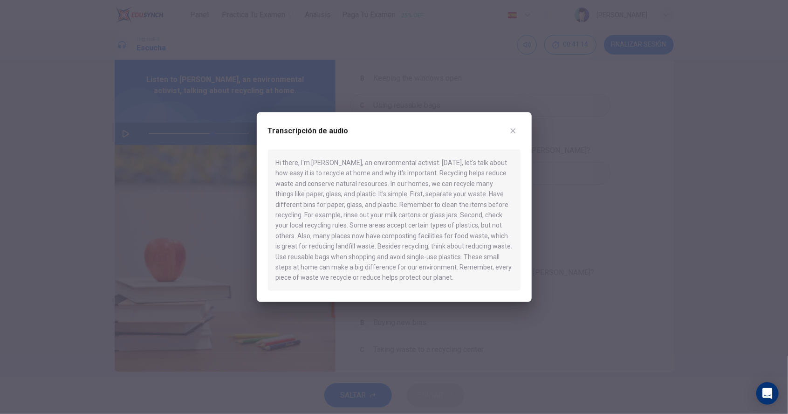
click at [614, 200] on div at bounding box center [394, 207] width 788 height 414
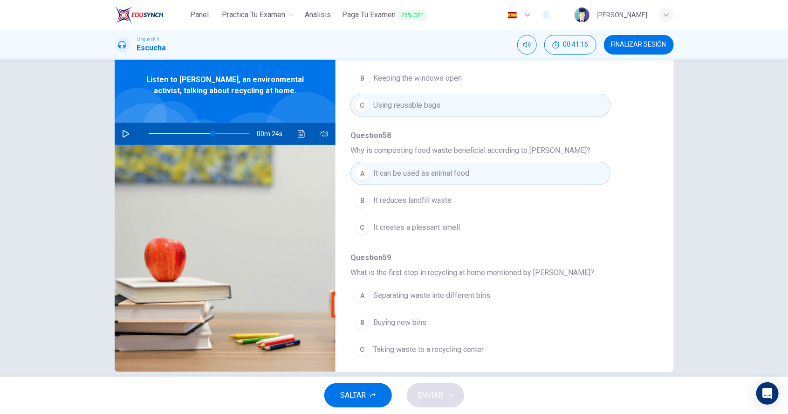
click at [474, 292] on span "Separating waste into different bins" at bounding box center [431, 295] width 117 height 11
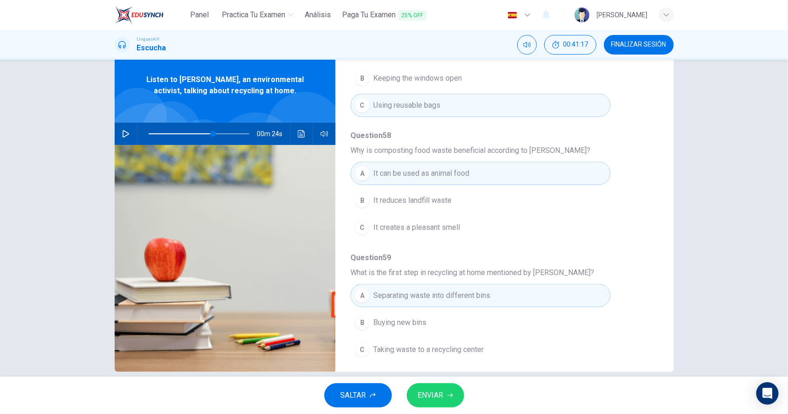
click at [441, 401] on span "ENVIAR" at bounding box center [431, 395] width 26 height 13
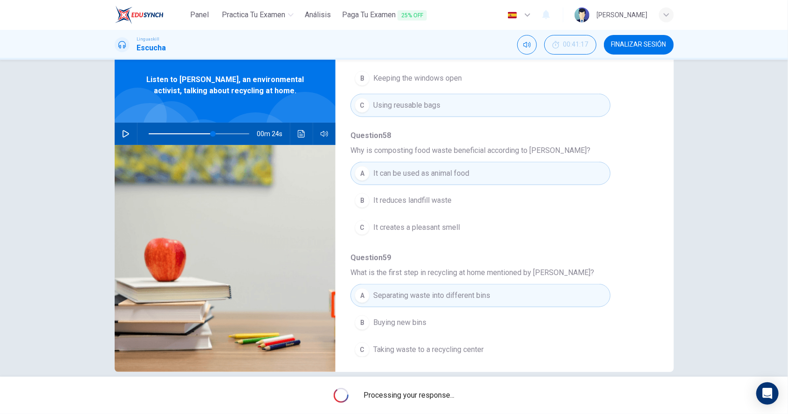
type input "64"
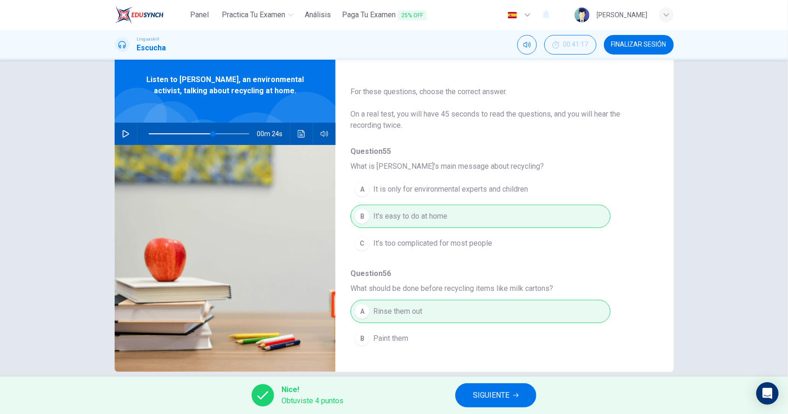
scroll to position [0, 0]
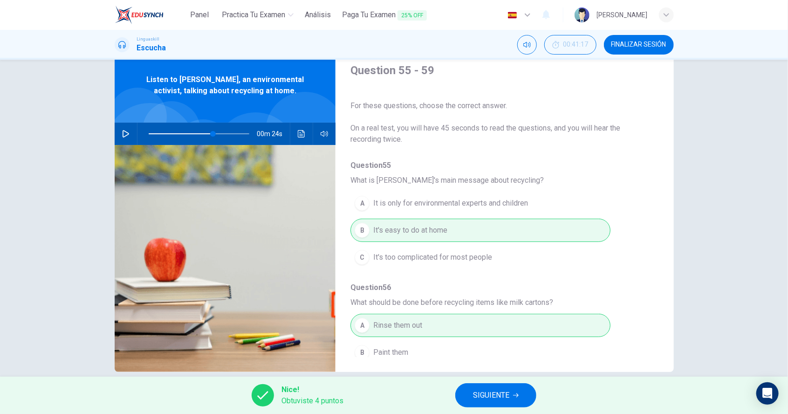
click at [511, 405] on button "SIGUIENTE" at bounding box center [496, 395] width 81 height 24
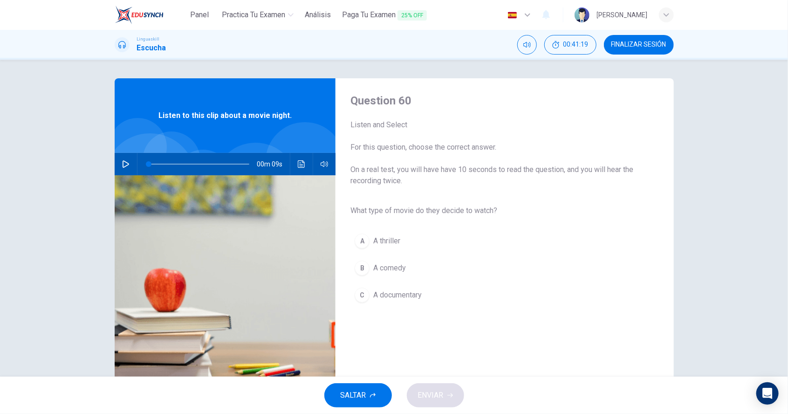
click at [127, 165] on icon "button" at bounding box center [125, 163] width 7 height 7
click at [369, 266] on div "B" at bounding box center [362, 268] width 15 height 15
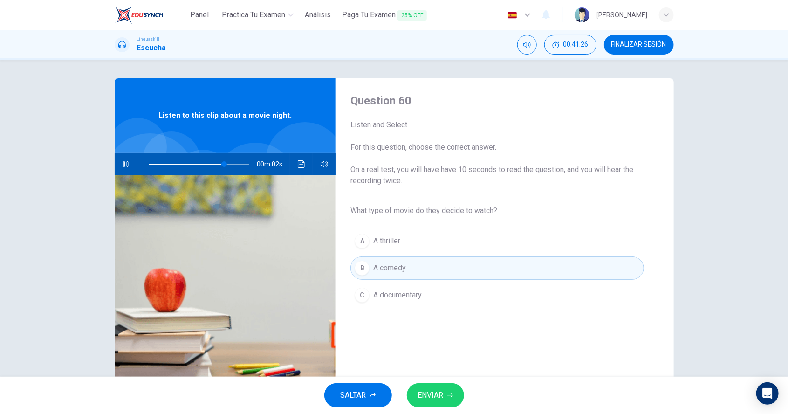
click at [430, 398] on span "ENVIAR" at bounding box center [431, 395] width 26 height 13
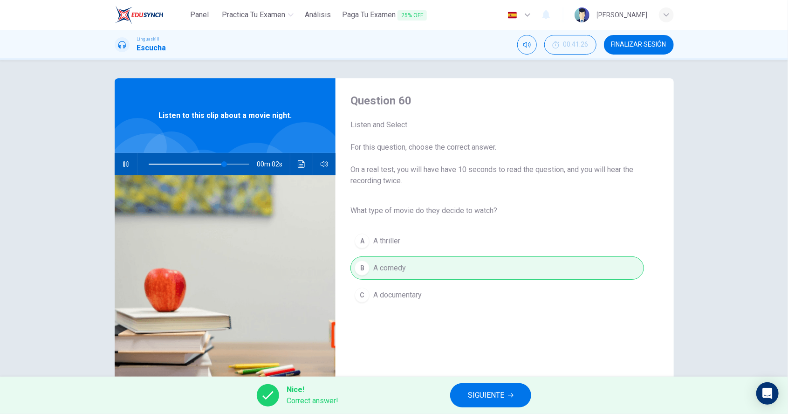
type input "86"
click at [480, 394] on span "SIGUIENTE" at bounding box center [486, 395] width 36 height 13
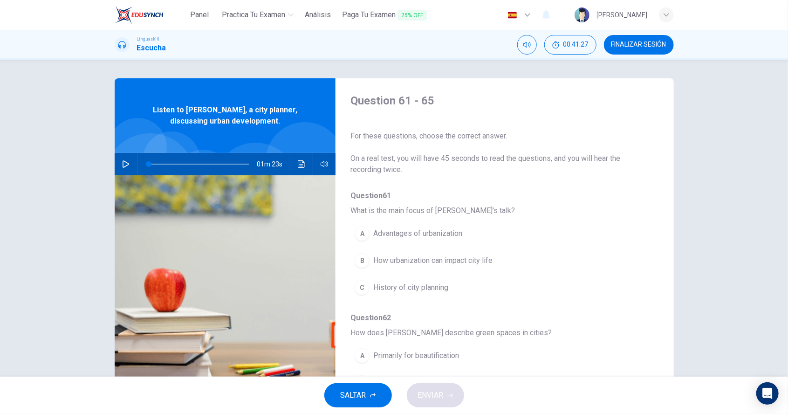
click at [128, 164] on icon "button" at bounding box center [126, 163] width 7 height 7
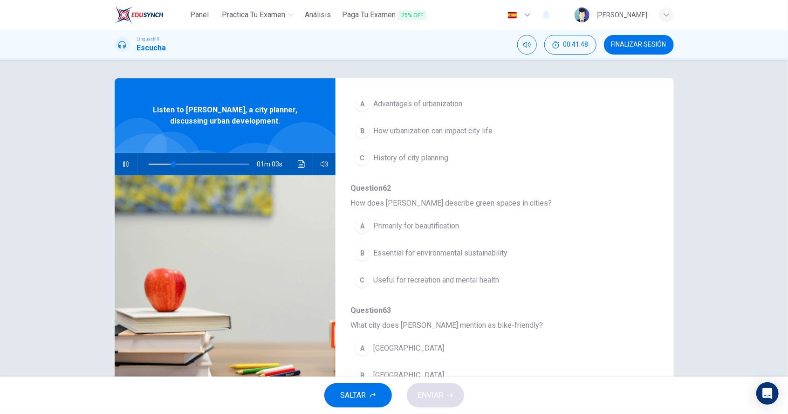
scroll to position [133, 0]
click at [479, 276] on span "Useful for recreation and mental health" at bounding box center [436, 276] width 126 height 11
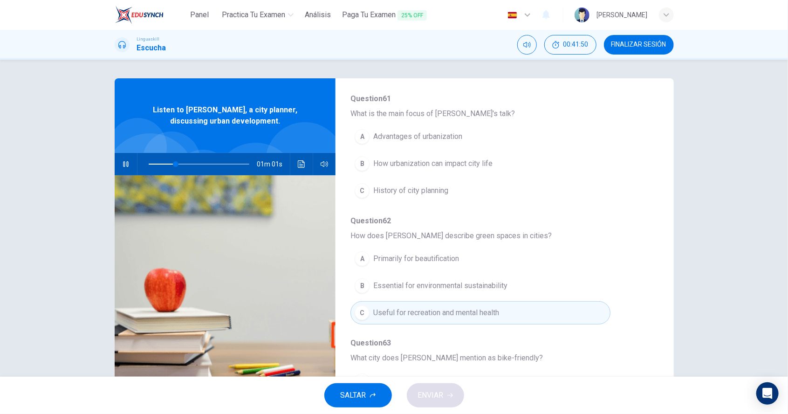
scroll to position [94, 0]
click at [438, 197] on span "History of city planning" at bounding box center [410, 193] width 75 height 11
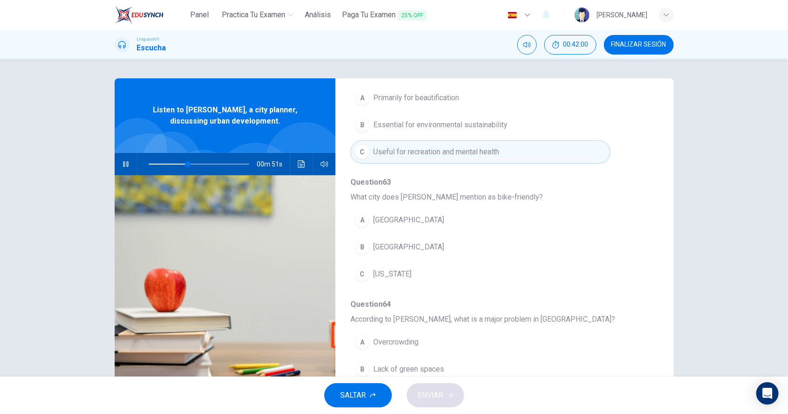
click at [402, 246] on span "[GEOGRAPHIC_DATA]" at bounding box center [408, 247] width 71 height 11
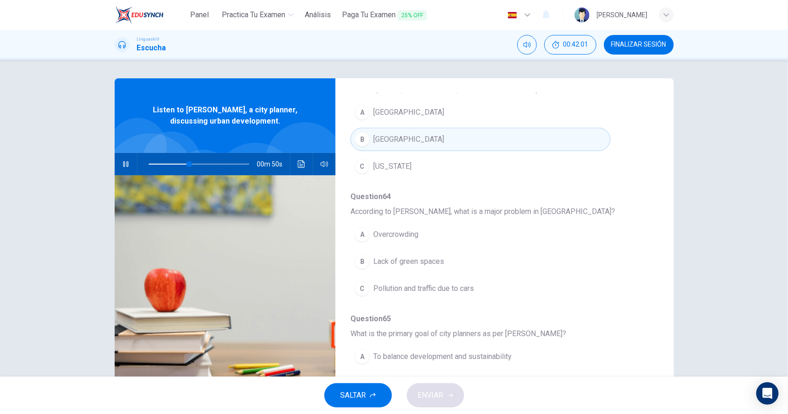
scroll to position [372, 0]
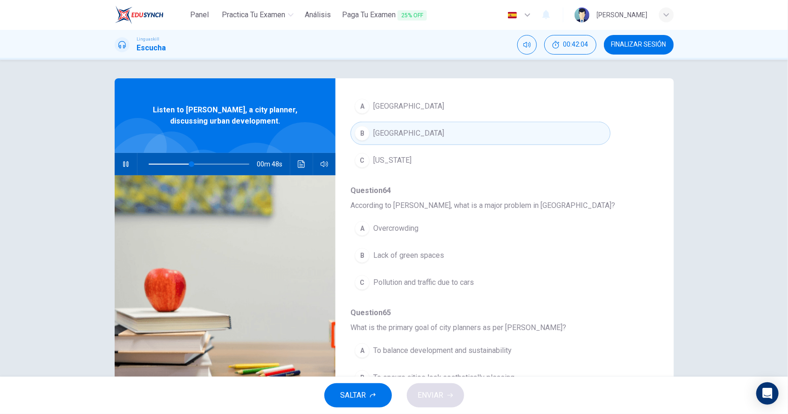
click at [467, 288] on button "C Pollution and traffic due to cars" at bounding box center [481, 282] width 260 height 23
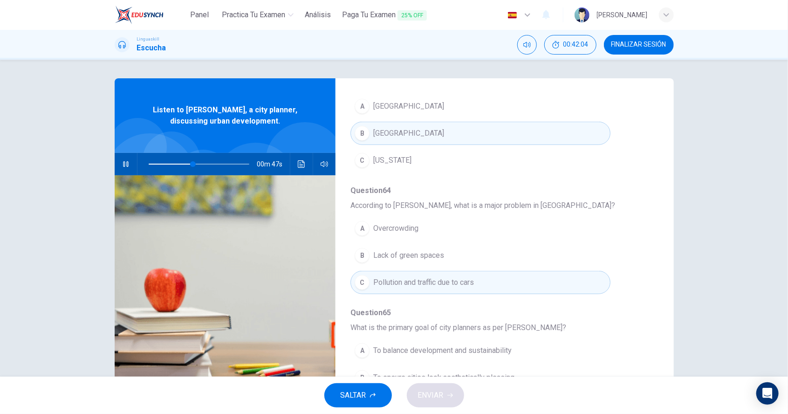
scroll to position [396, 0]
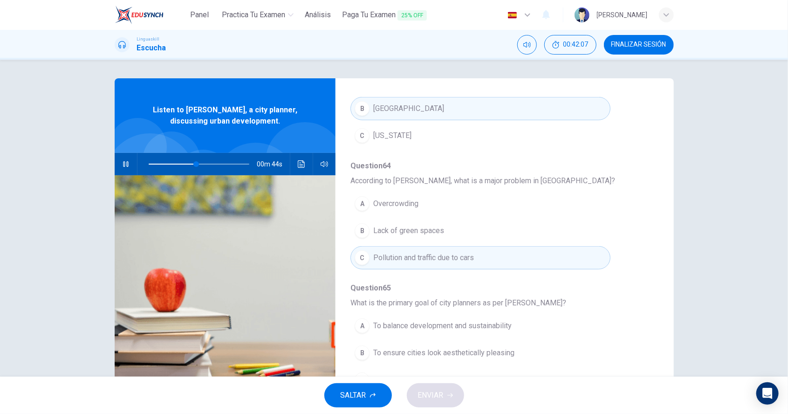
click at [477, 375] on span "To promote public transportation" at bounding box center [426, 379] width 106 height 11
click at [435, 398] on span "ENVIAR" at bounding box center [431, 395] width 26 height 13
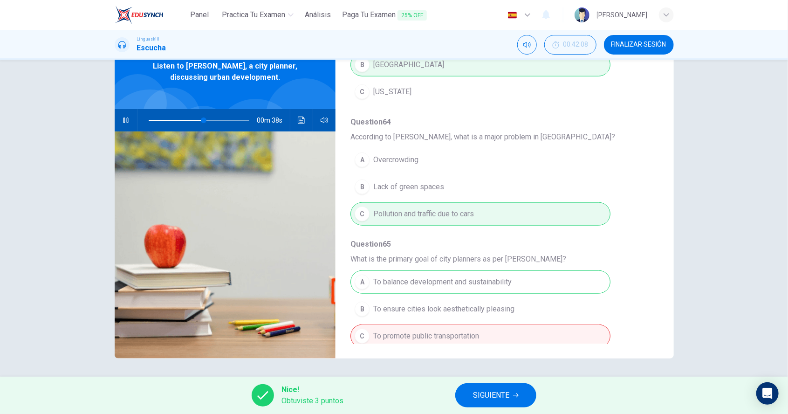
type input "56"
click at [506, 400] on span "SIGUIENTE" at bounding box center [491, 395] width 36 height 13
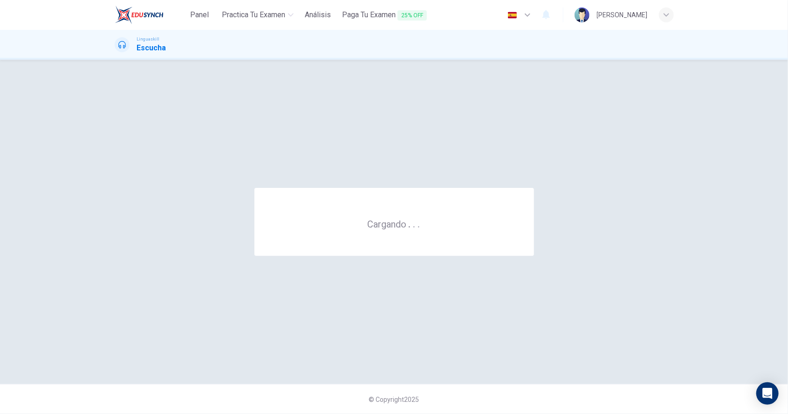
scroll to position [0, 0]
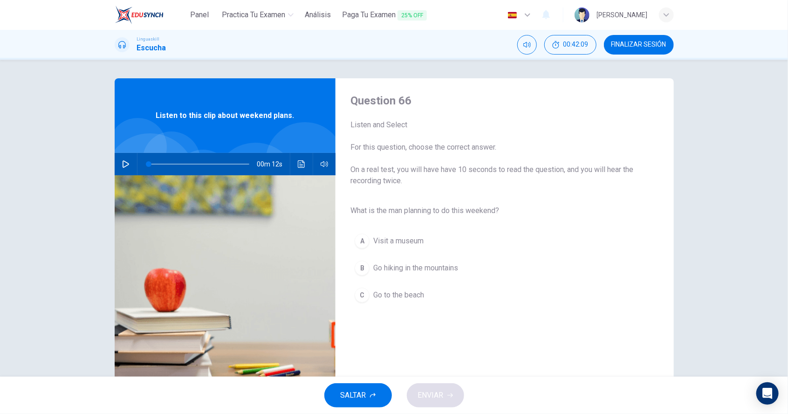
click at [131, 174] on div "00m 12s" at bounding box center [225, 164] width 221 height 22
click at [129, 166] on button "button" at bounding box center [125, 164] width 15 height 22
click at [439, 271] on span "Go hiking in the mountains" at bounding box center [415, 268] width 85 height 11
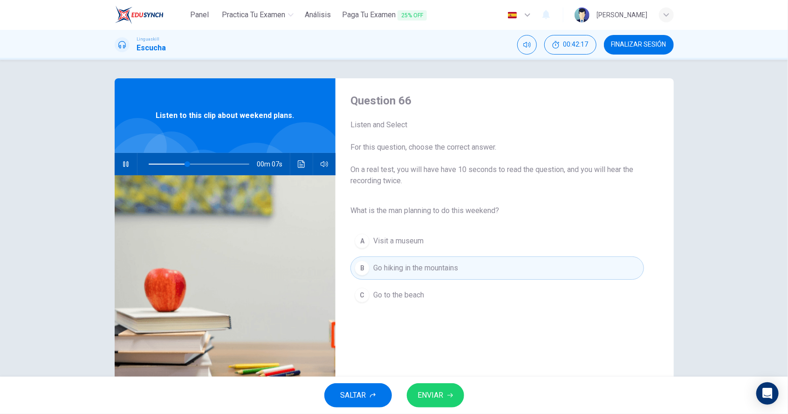
click at [438, 399] on span "ENVIAR" at bounding box center [431, 395] width 26 height 13
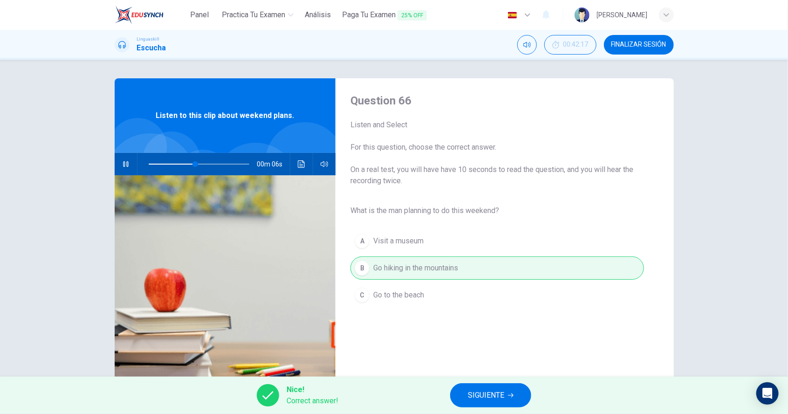
type input "55"
click at [491, 399] on span "SIGUIENTE" at bounding box center [486, 395] width 36 height 13
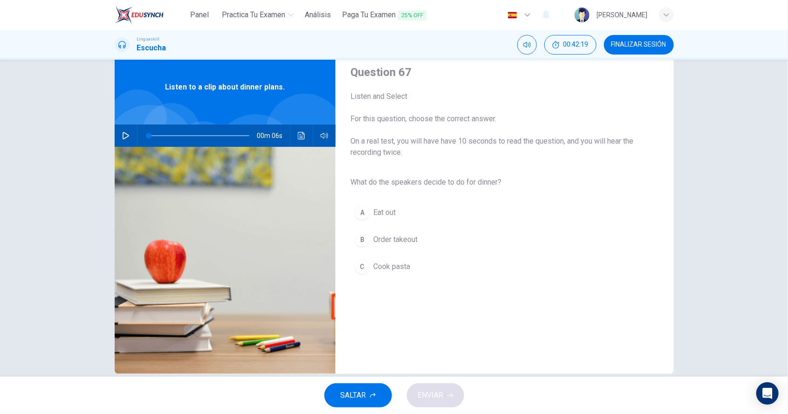
scroll to position [44, 0]
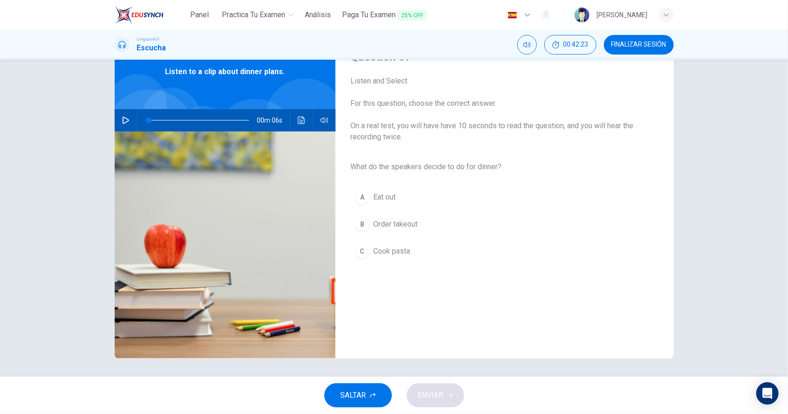
click at [127, 119] on icon "button" at bounding box center [125, 120] width 7 height 7
click at [392, 251] on span "Cook pasta" at bounding box center [391, 251] width 37 height 11
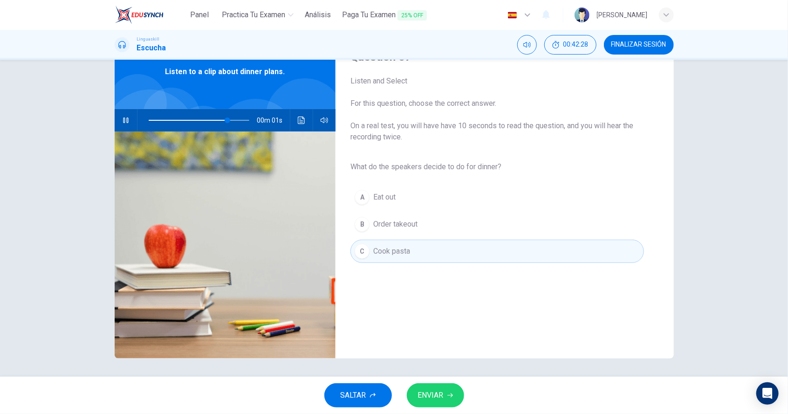
click at [442, 403] on button "ENVIAR" at bounding box center [435, 395] width 57 height 24
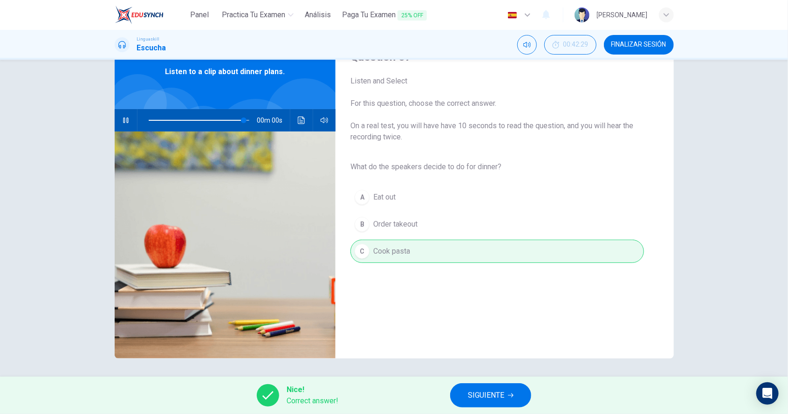
type input "0"
click at [484, 396] on span "SIGUIENTE" at bounding box center [486, 395] width 36 height 13
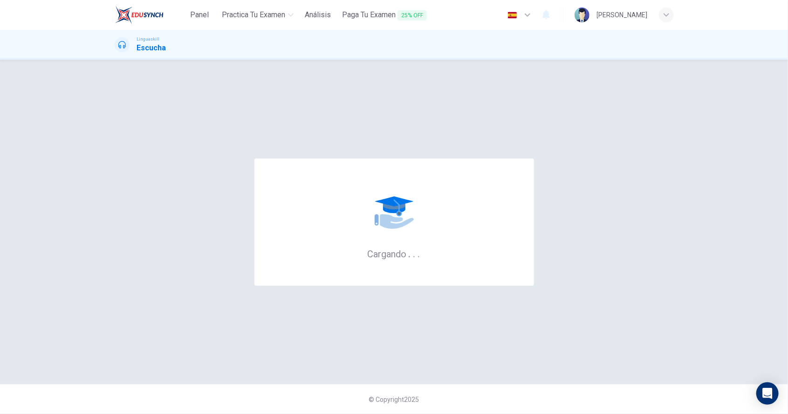
scroll to position [0, 0]
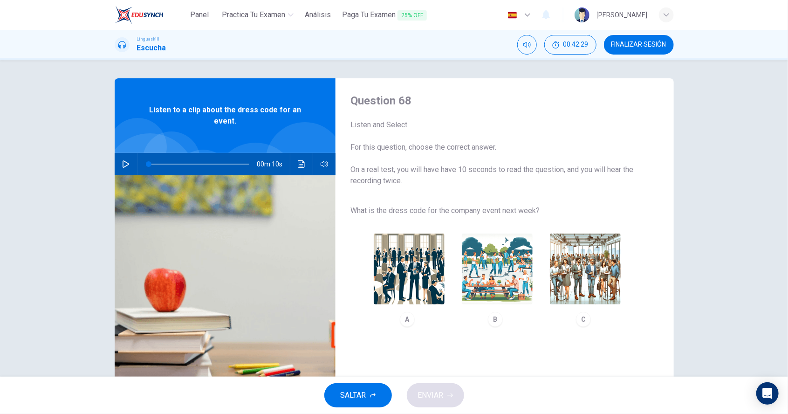
click at [127, 164] on icon "button" at bounding box center [125, 163] width 7 height 7
click at [593, 270] on img "button" at bounding box center [585, 269] width 71 height 71
type input "0"
click at [440, 394] on span "ENVIAR" at bounding box center [431, 395] width 26 height 13
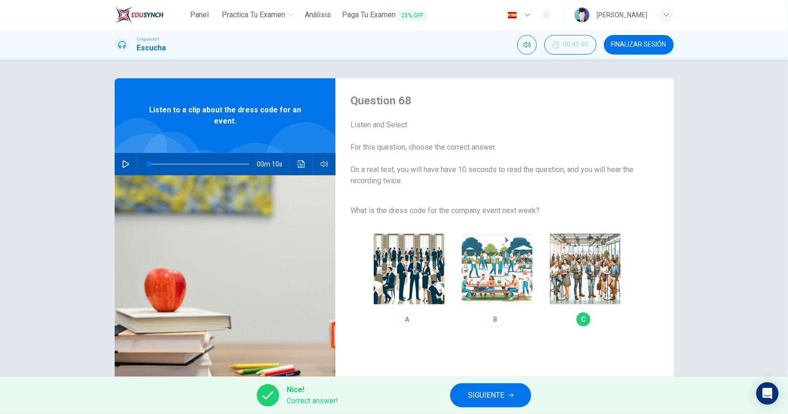
click at [497, 400] on span "SIGUIENTE" at bounding box center [486, 395] width 36 height 13
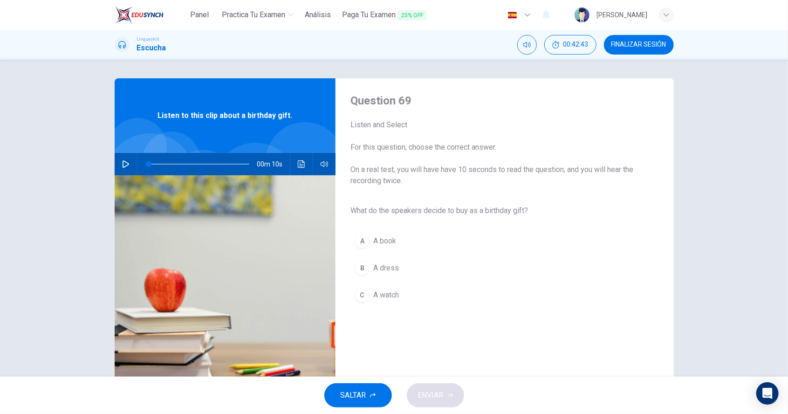
click at [126, 170] on button "button" at bounding box center [125, 164] width 15 height 22
click at [385, 235] on button "A A book" at bounding box center [497, 240] width 293 height 23
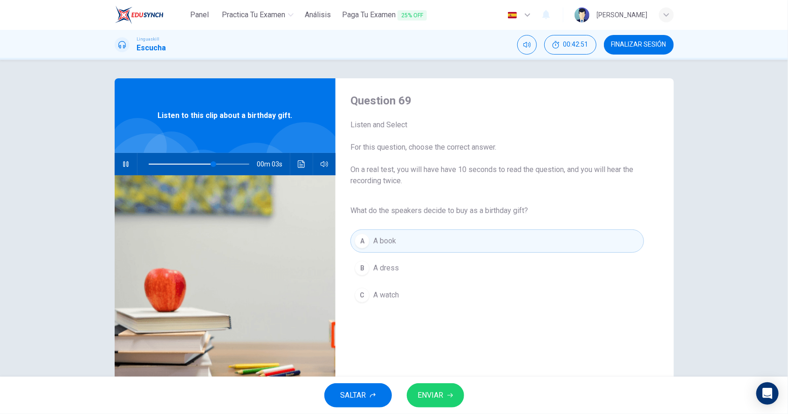
click at [448, 394] on icon "button" at bounding box center [451, 396] width 6 height 6
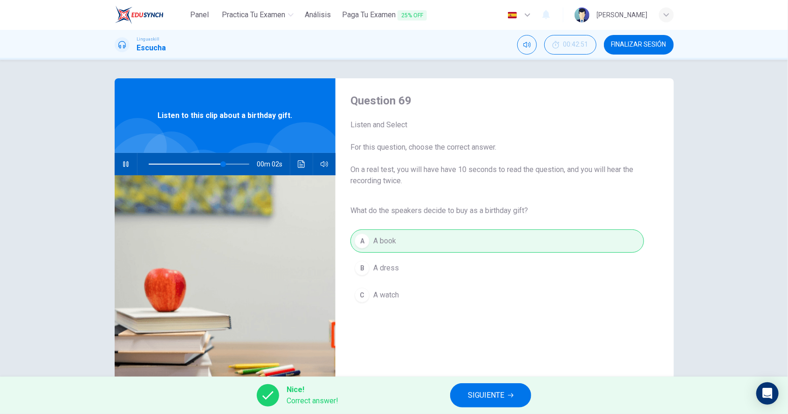
type input "83"
click at [497, 404] on button "SIGUIENTE" at bounding box center [490, 395] width 81 height 24
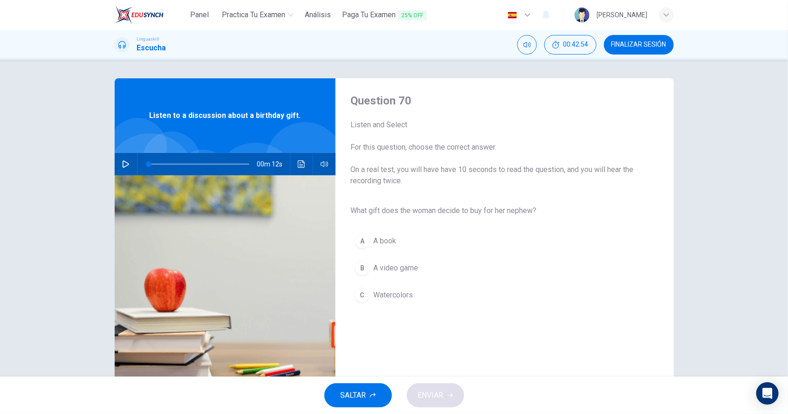
click at [120, 166] on button "button" at bounding box center [125, 164] width 15 height 22
click at [401, 297] on span "Watercolors" at bounding box center [393, 295] width 40 height 11
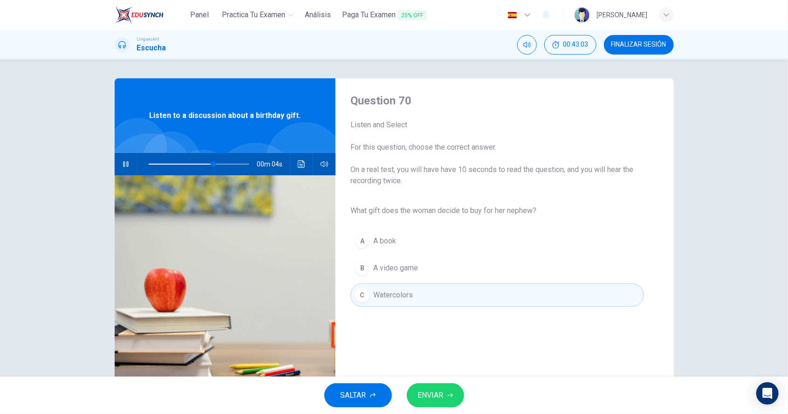
click at [442, 403] on button "ENVIAR" at bounding box center [435, 395] width 57 height 24
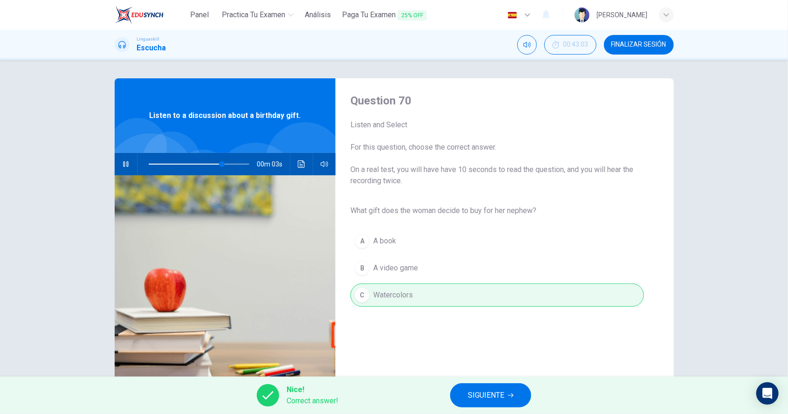
type input "81"
click at [505, 399] on button "SIGUIENTE" at bounding box center [490, 395] width 81 height 24
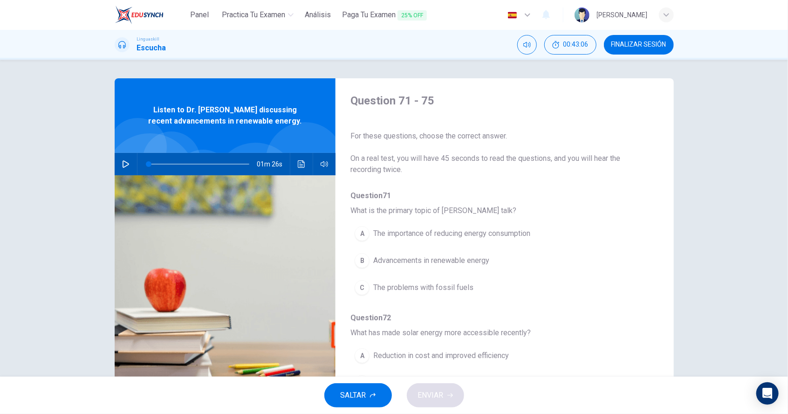
click at [125, 171] on button "button" at bounding box center [125, 164] width 15 height 22
click at [468, 269] on button "B Advancements in renewable energy" at bounding box center [481, 260] width 260 height 23
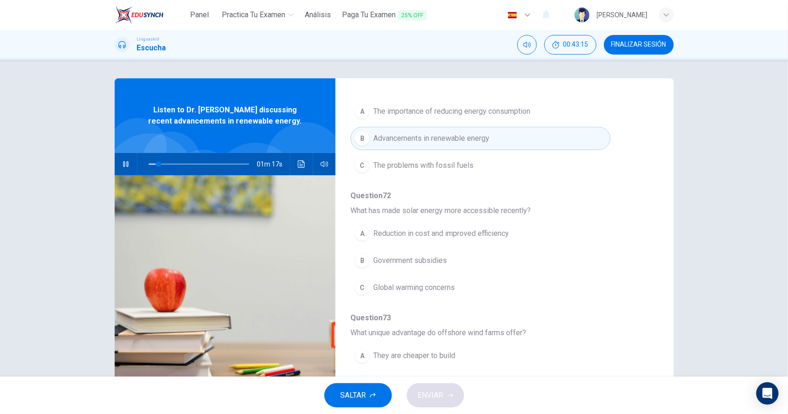
scroll to position [126, 0]
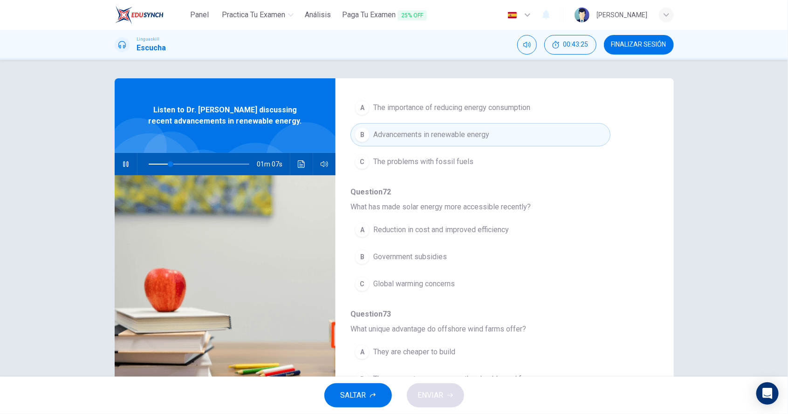
click at [124, 165] on icon "button" at bounding box center [125, 164] width 5 height 6
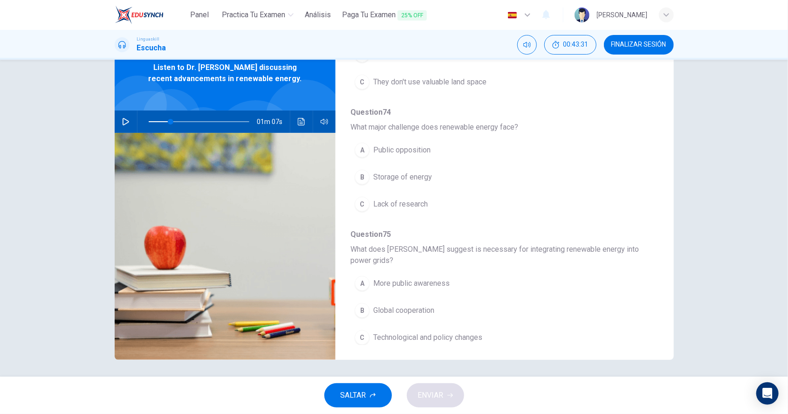
scroll to position [44, 0]
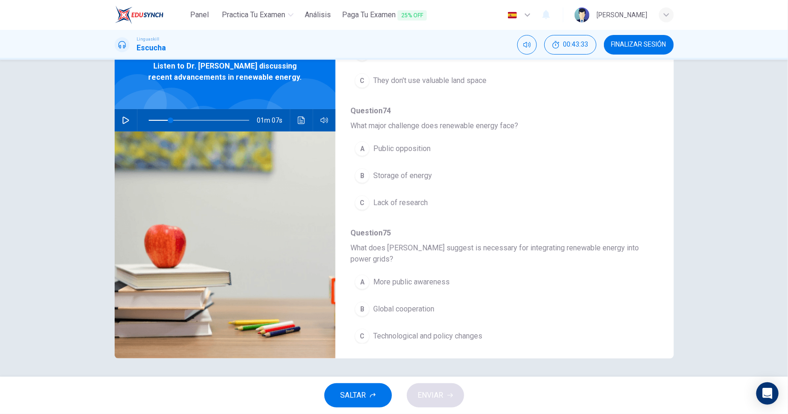
click at [362, 405] on button "SALTAR" at bounding box center [359, 395] width 68 height 24
type input "22"
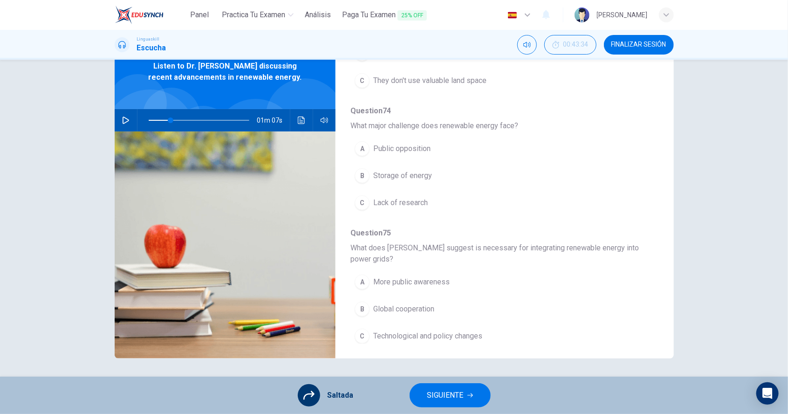
click at [452, 396] on span "SIGUIENTE" at bounding box center [446, 395] width 36 height 13
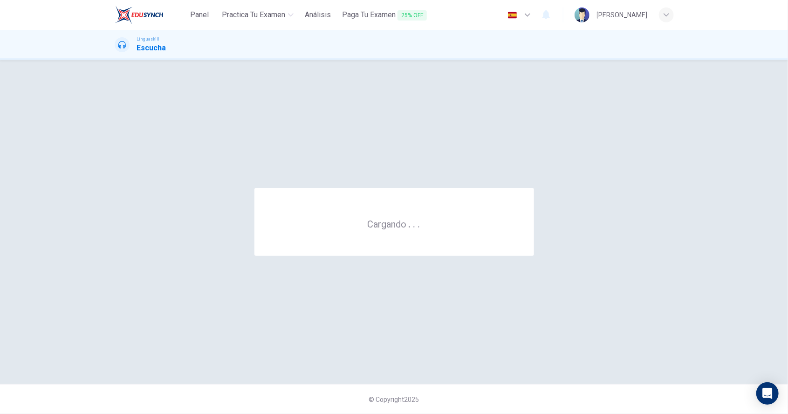
scroll to position [0, 0]
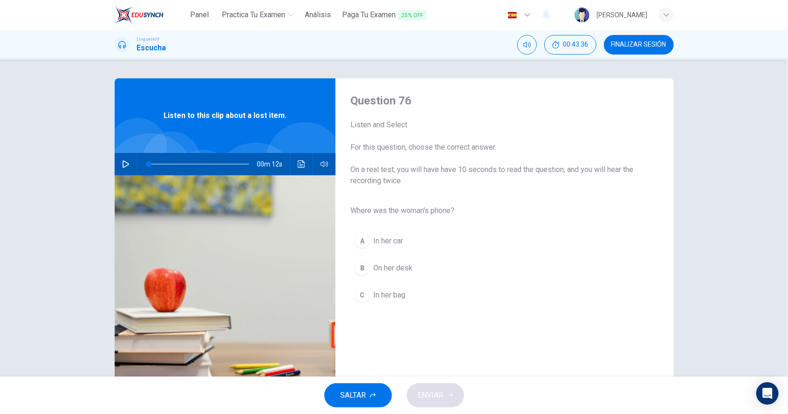
click at [124, 171] on button "button" at bounding box center [125, 164] width 15 height 22
click at [365, 296] on div "C" at bounding box center [362, 295] width 15 height 15
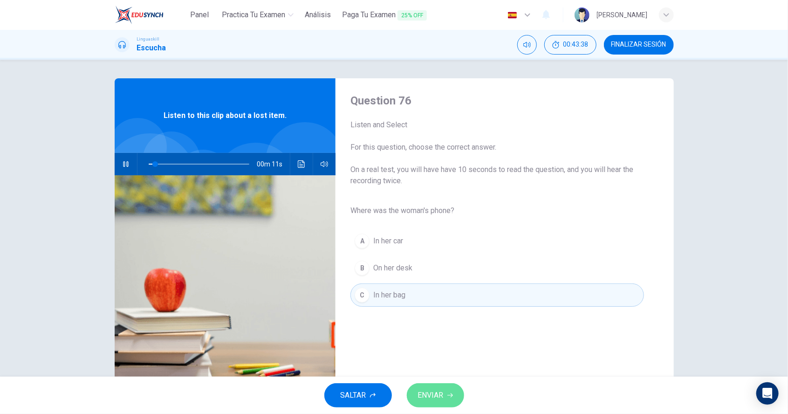
click at [438, 400] on span "ENVIAR" at bounding box center [431, 395] width 26 height 13
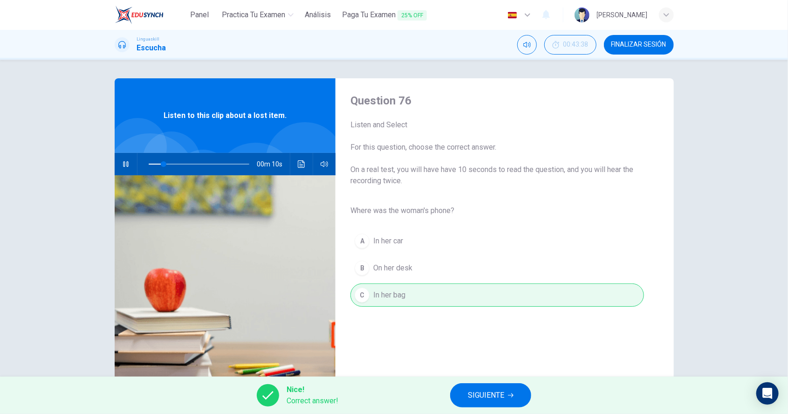
type input "23"
click at [481, 401] on span "SIGUIENTE" at bounding box center [486, 395] width 36 height 13
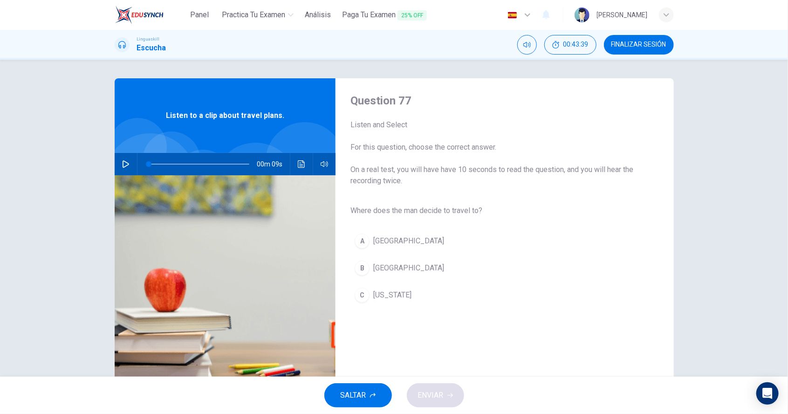
click at [124, 163] on icon "button" at bounding box center [125, 163] width 7 height 7
click at [364, 274] on div "B" at bounding box center [362, 268] width 15 height 15
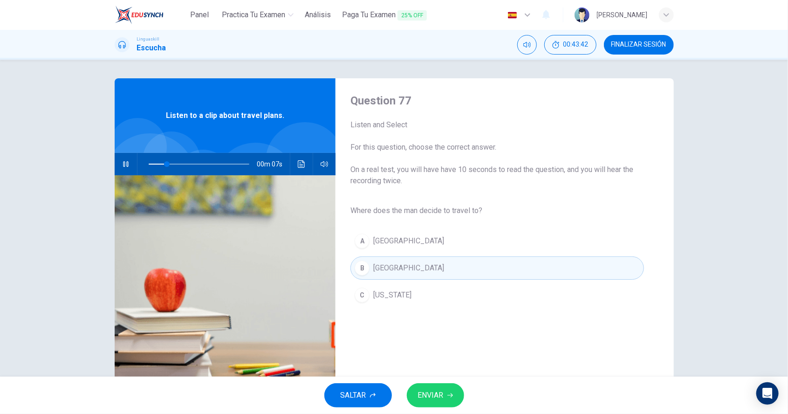
click at [442, 399] on span "ENVIAR" at bounding box center [431, 395] width 26 height 13
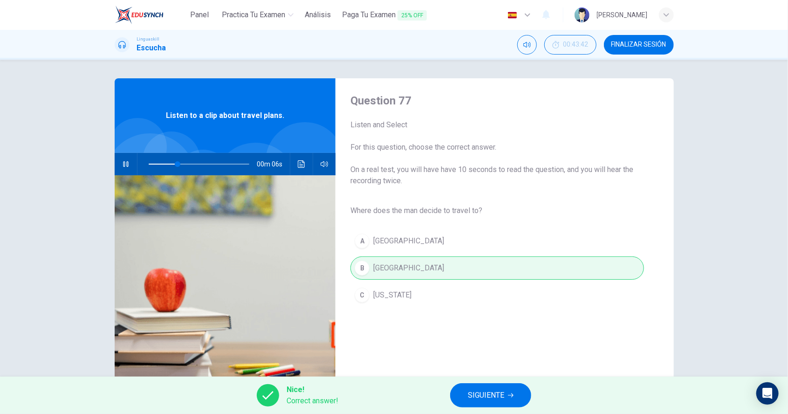
type input "39"
click at [482, 400] on span "SIGUIENTE" at bounding box center [486, 395] width 36 height 13
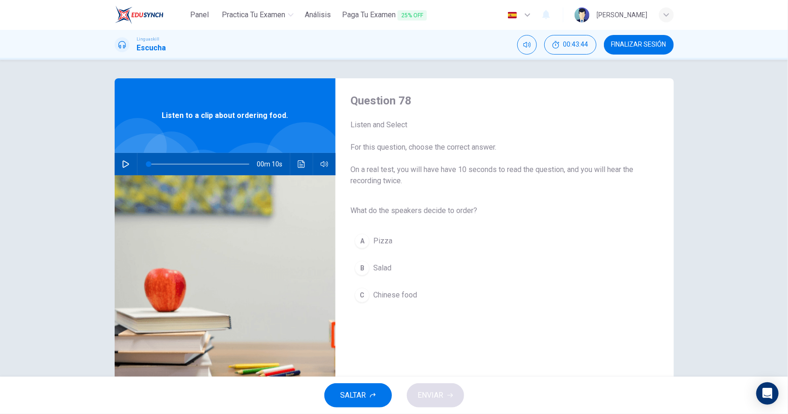
click at [127, 171] on button "button" at bounding box center [125, 164] width 15 height 22
click at [368, 271] on div "B" at bounding box center [362, 268] width 15 height 15
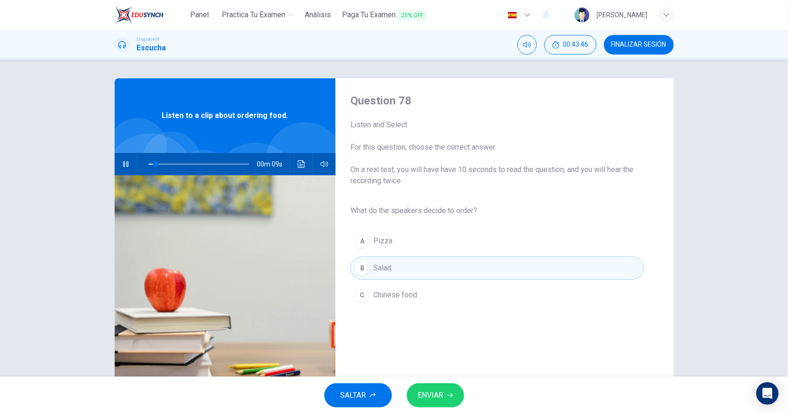
click at [443, 399] on span "ENVIAR" at bounding box center [431, 395] width 26 height 13
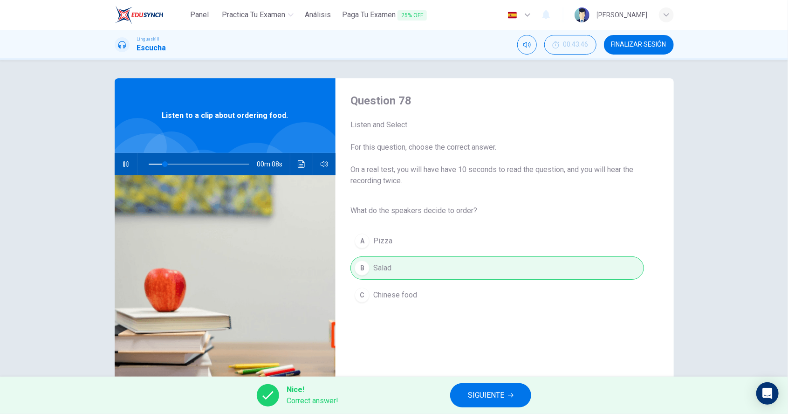
type input "26"
click at [485, 399] on span "SIGUIENTE" at bounding box center [486, 395] width 36 height 13
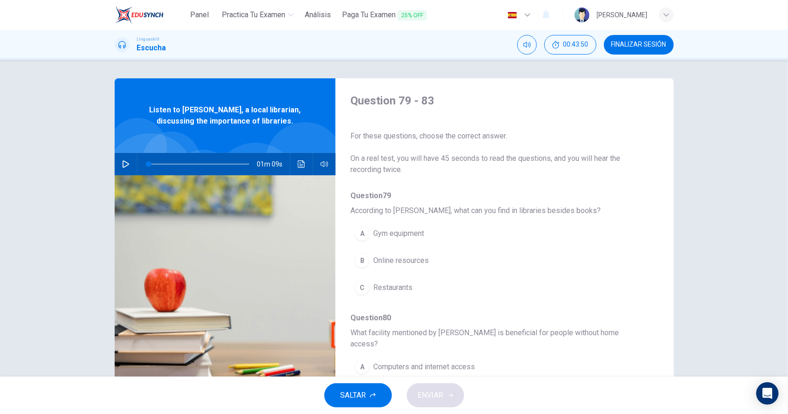
click at [124, 167] on icon "button" at bounding box center [125, 163] width 7 height 7
click at [405, 261] on span "Online resources" at bounding box center [400, 260] width 55 height 11
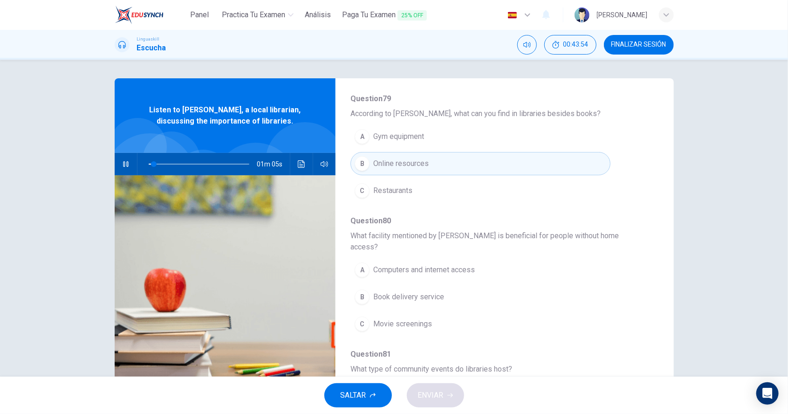
scroll to position [109, 0]
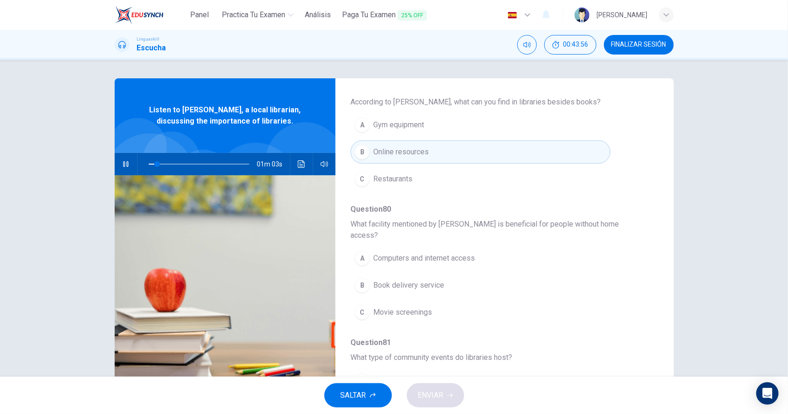
click at [458, 253] on span "Computers and internet access" at bounding box center [424, 258] width 102 height 11
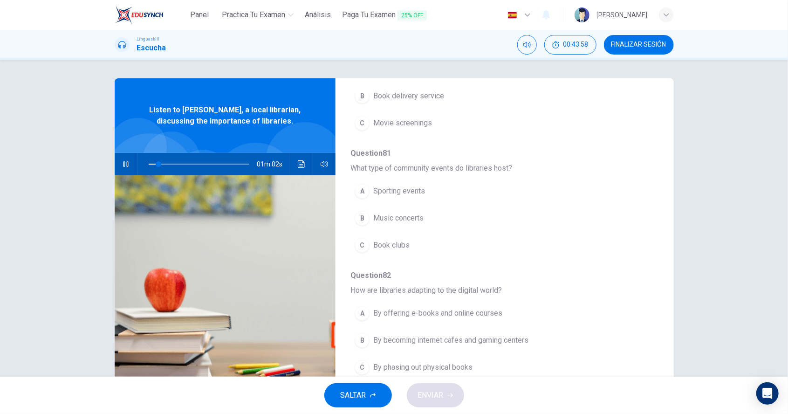
scroll to position [298, 0]
click at [407, 239] on span "Book clubs" at bounding box center [391, 244] width 36 height 11
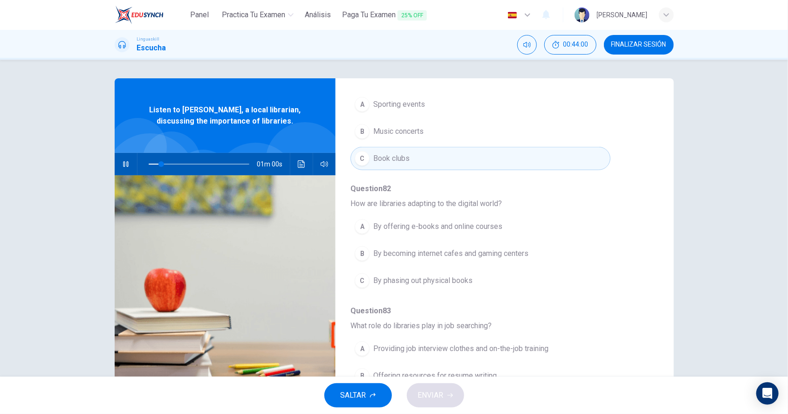
scroll to position [394, 0]
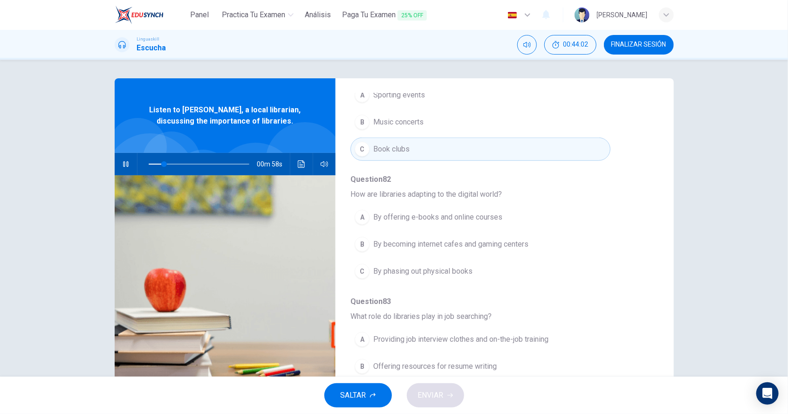
click at [482, 212] on span "By offering e-books and online courses" at bounding box center [437, 217] width 129 height 11
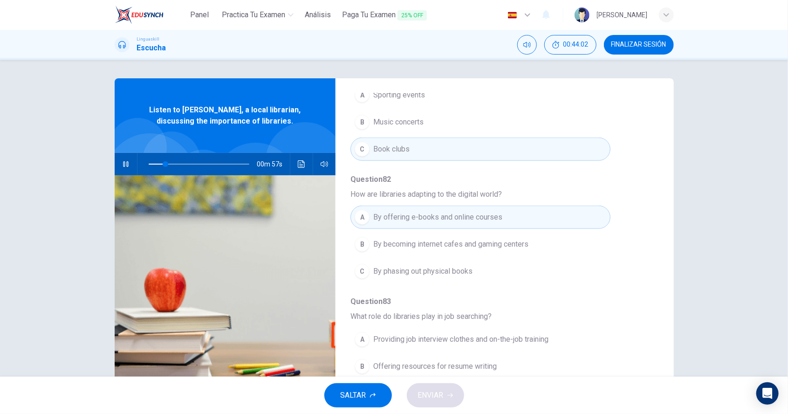
scroll to position [396, 0]
click at [469, 352] on button "B Offering resources for resume writing" at bounding box center [481, 363] width 260 height 23
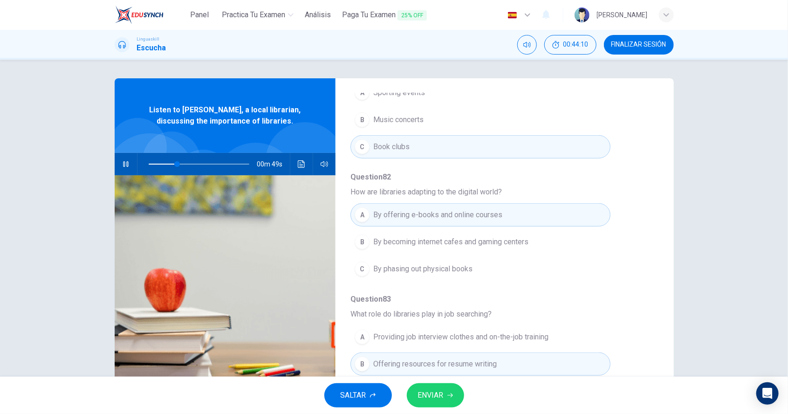
click at [432, 399] on span "ENVIAR" at bounding box center [431, 395] width 26 height 13
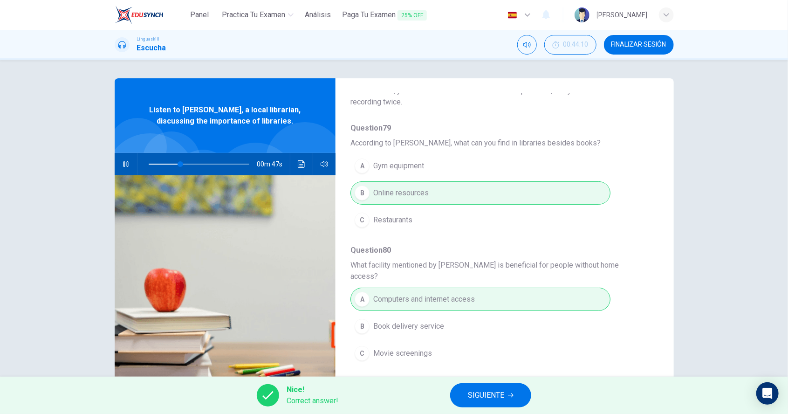
scroll to position [0, 0]
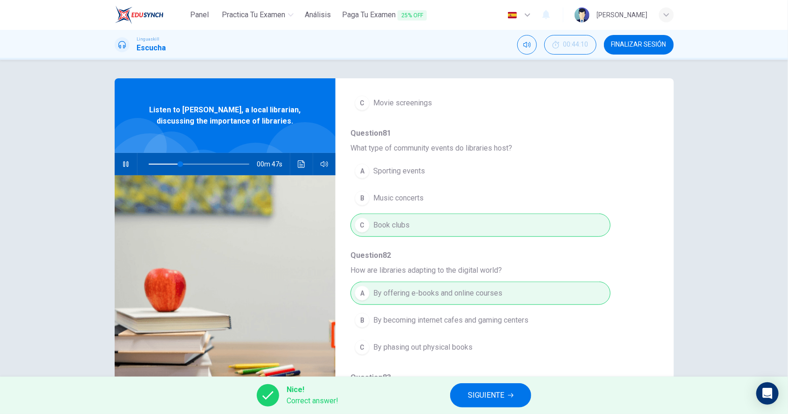
type input "33"
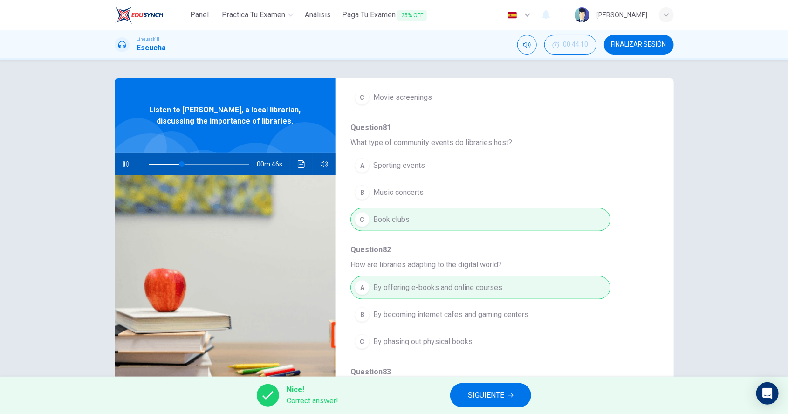
scroll to position [396, 0]
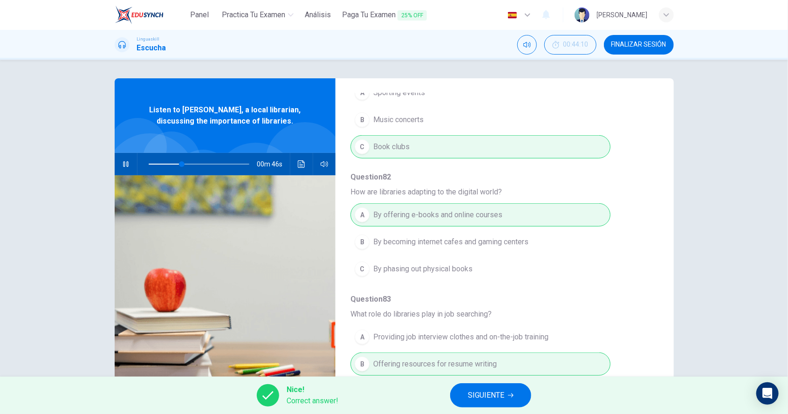
click at [485, 401] on span "SIGUIENTE" at bounding box center [486, 395] width 36 height 13
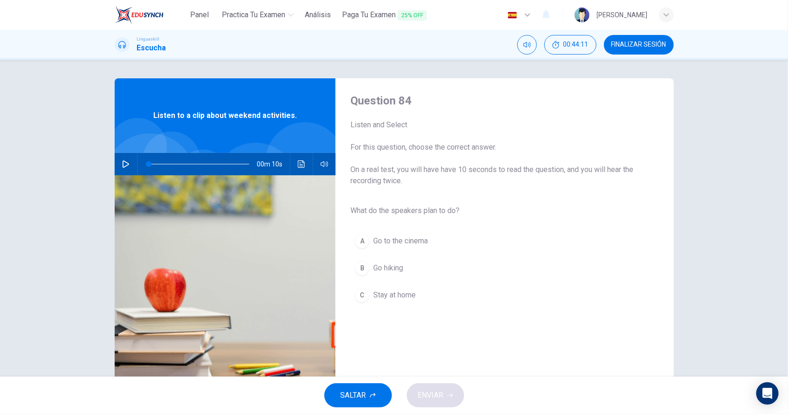
click at [127, 168] on button "button" at bounding box center [125, 164] width 15 height 22
click at [390, 267] on span "Go hiking" at bounding box center [388, 268] width 30 height 11
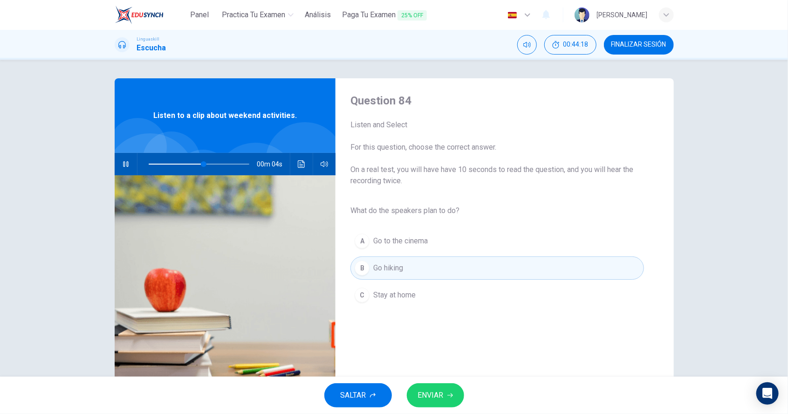
click at [451, 396] on icon "button" at bounding box center [451, 396] width 6 height 6
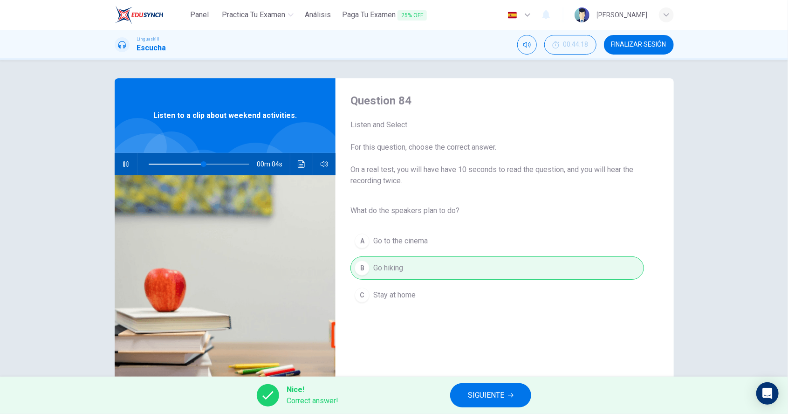
type input "64"
click at [494, 394] on span "SIGUIENTE" at bounding box center [486, 395] width 36 height 13
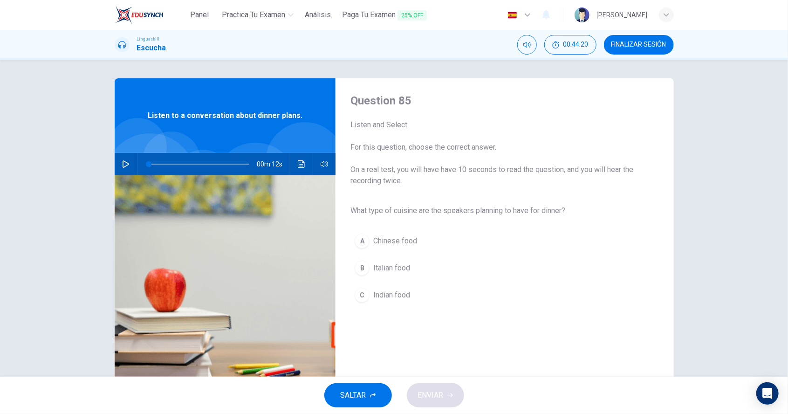
click at [123, 165] on icon "button" at bounding box center [126, 163] width 7 height 7
click at [397, 271] on span "Italian food" at bounding box center [391, 268] width 37 height 11
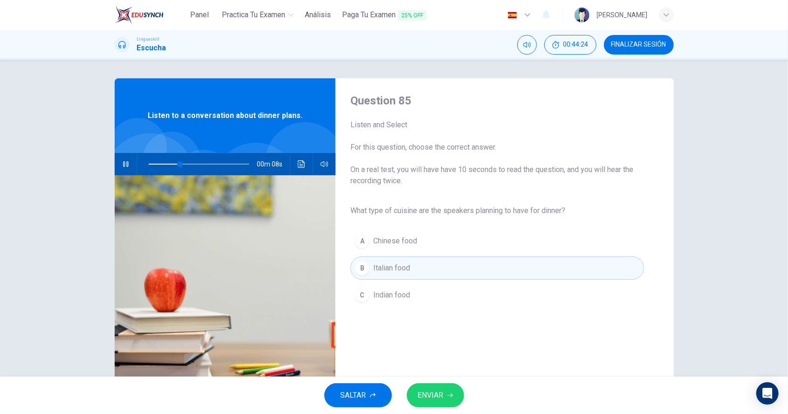
click at [446, 399] on button "ENVIAR" at bounding box center [435, 395] width 57 height 24
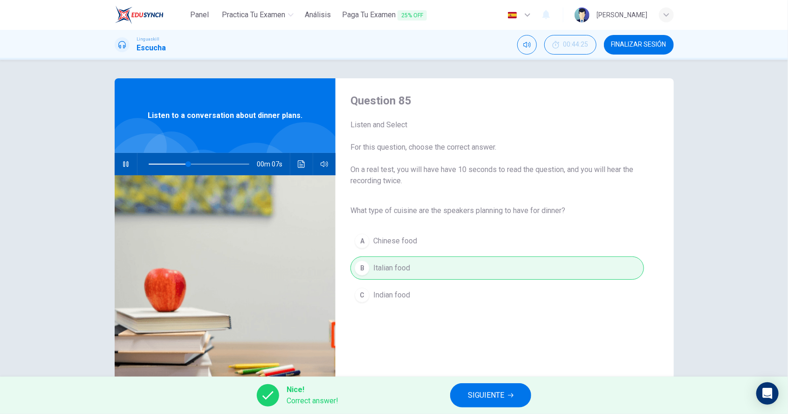
type input "48"
click at [491, 405] on button "SIGUIENTE" at bounding box center [490, 395] width 81 height 24
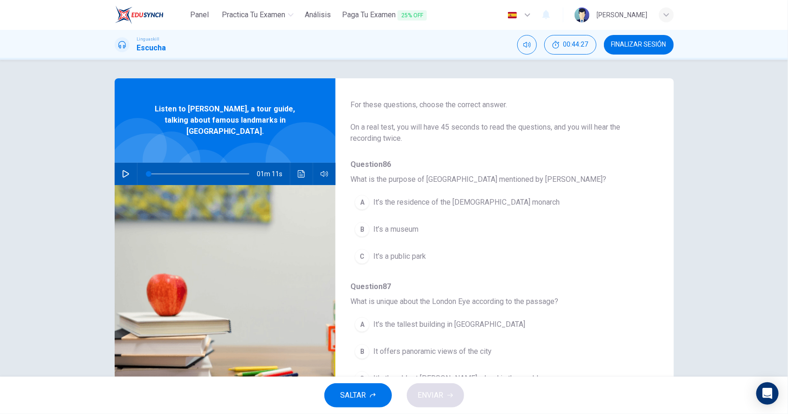
scroll to position [0, 0]
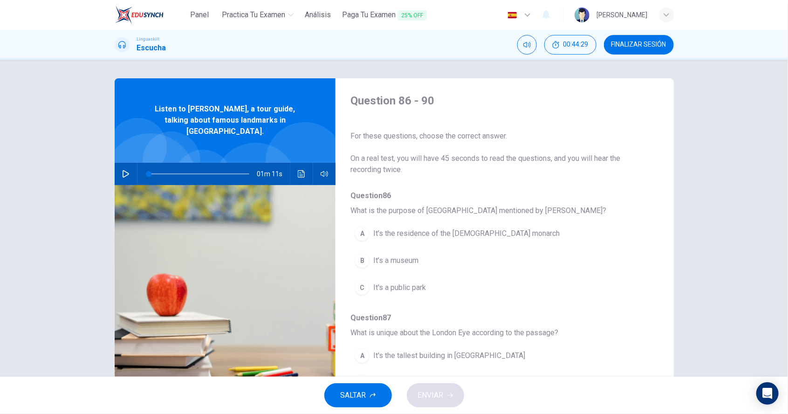
click at [124, 169] on button "button" at bounding box center [125, 174] width 15 height 22
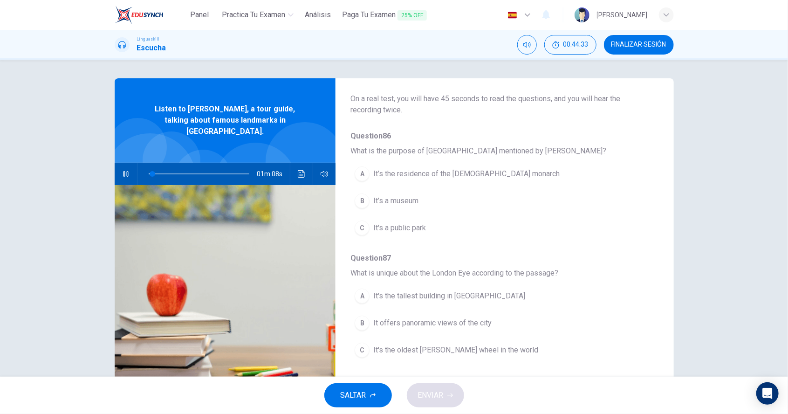
scroll to position [61, 0]
click at [484, 173] on span "It’s the residence of the [DEMOGRAPHIC_DATA] monarch" at bounding box center [466, 172] width 187 height 11
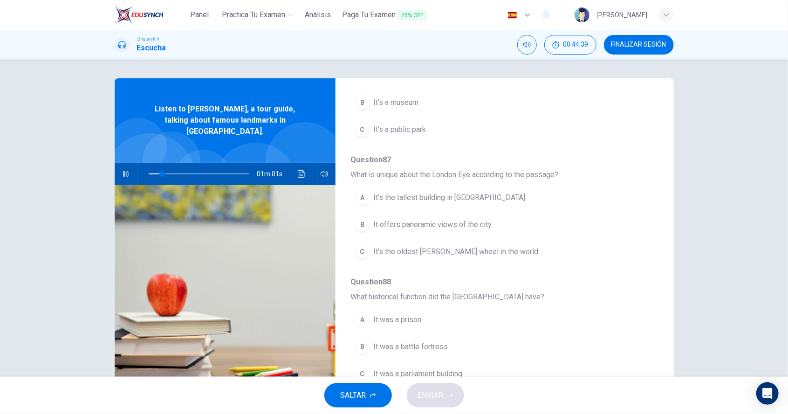
scroll to position [168, 0]
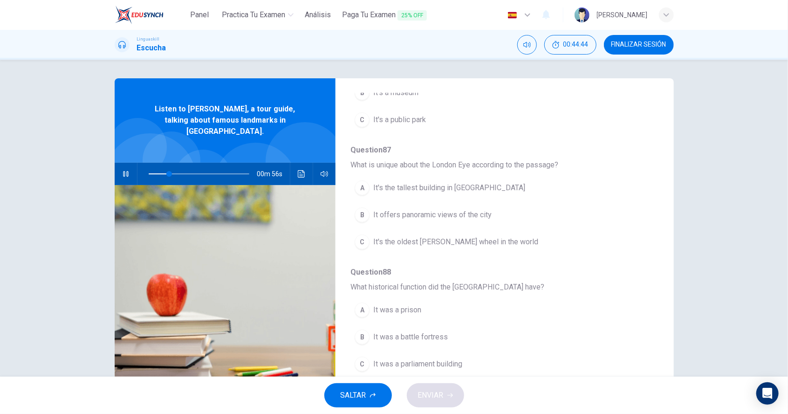
click at [128, 171] on button "button" at bounding box center [125, 174] width 15 height 22
click at [479, 218] on span "It offers panoramic views of the city" at bounding box center [432, 214] width 118 height 11
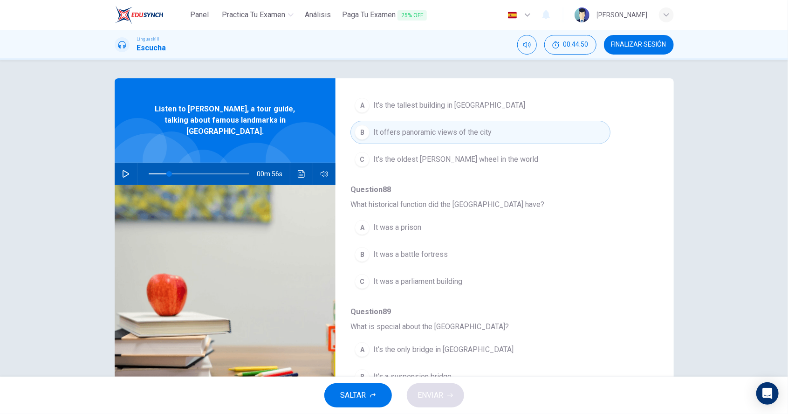
scroll to position [253, 0]
click at [419, 226] on span "It was a prison" at bounding box center [397, 225] width 48 height 11
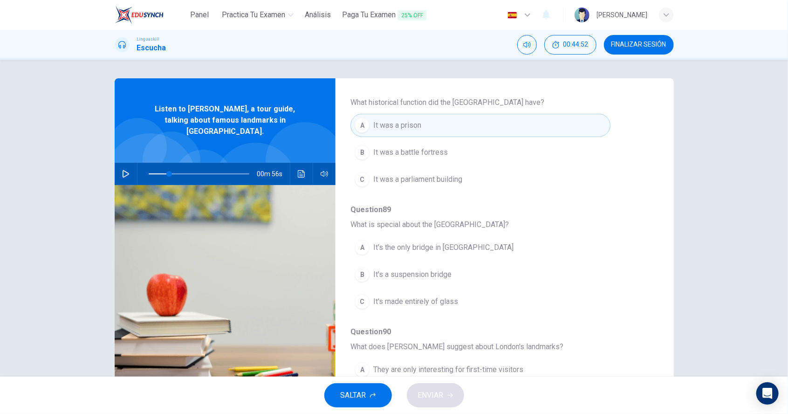
scroll to position [352, 0]
click at [460, 251] on button "A It's the only bridge in [GEOGRAPHIC_DATA]" at bounding box center [481, 248] width 260 height 23
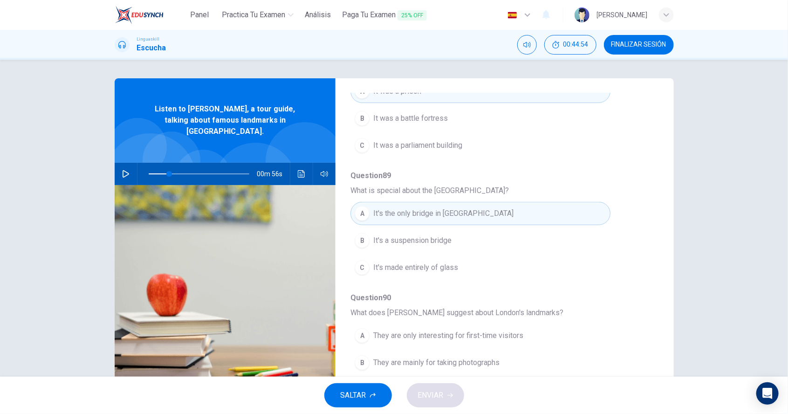
scroll to position [396, 0]
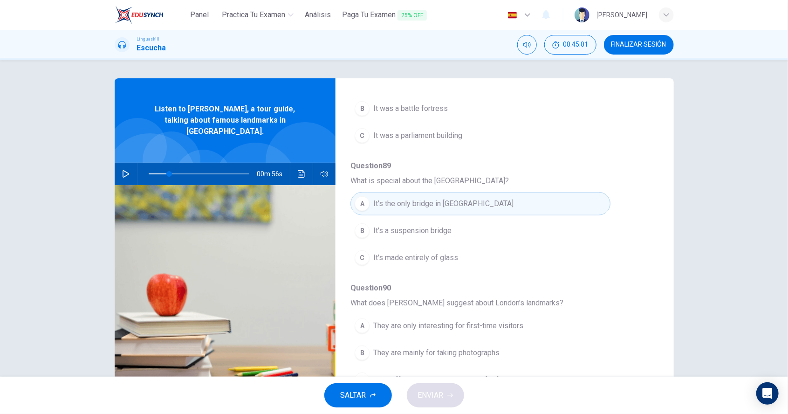
click at [496, 374] on span "They offer new experiences even for frequent visitors" at bounding box center [461, 379] width 177 height 11
click at [437, 401] on span "ENVIAR" at bounding box center [431, 395] width 26 height 13
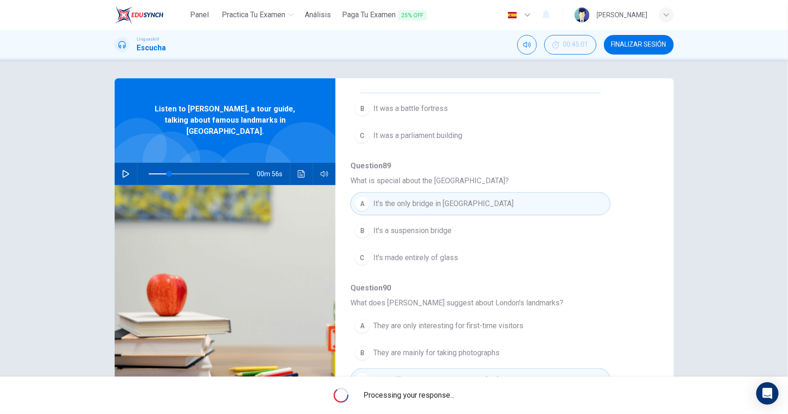
type input "21"
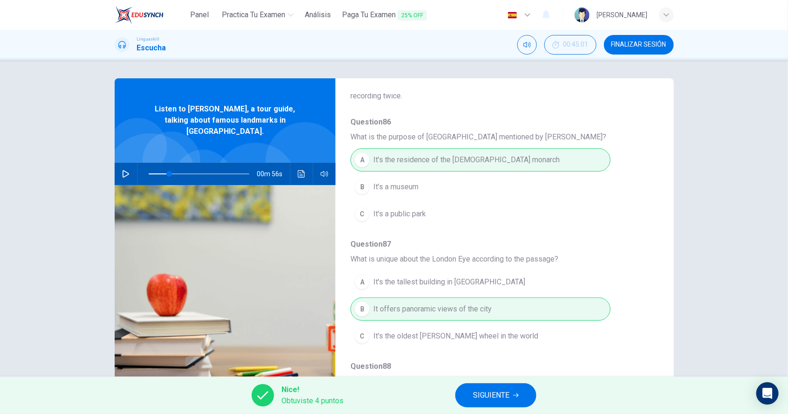
scroll to position [0, 0]
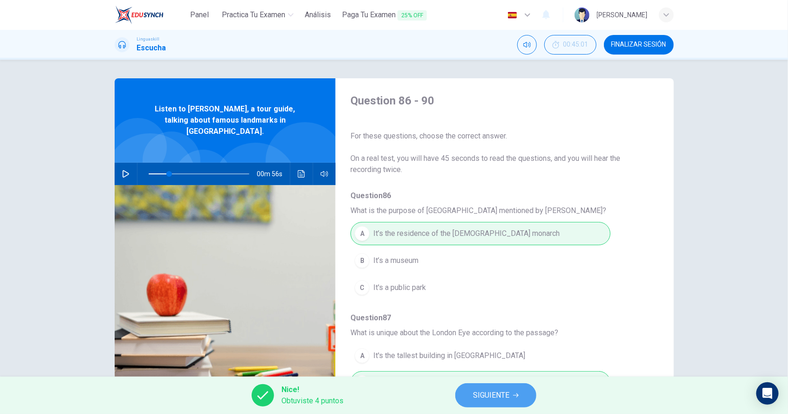
click at [497, 401] on span "SIGUIENTE" at bounding box center [491, 395] width 36 height 13
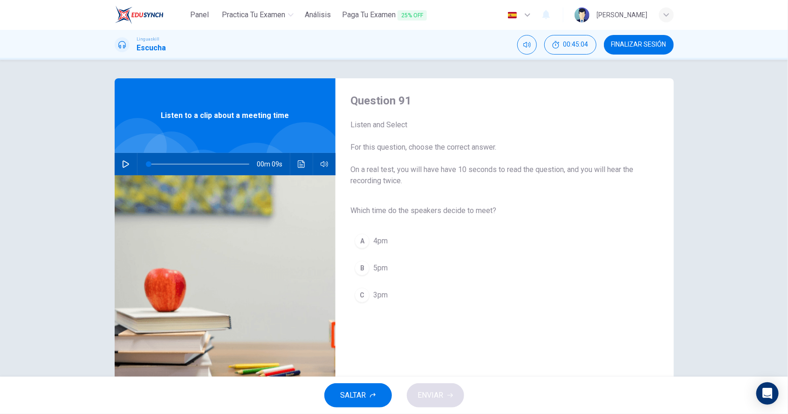
click at [125, 168] on button "button" at bounding box center [125, 164] width 15 height 22
click at [384, 297] on span "3pm" at bounding box center [380, 295] width 14 height 11
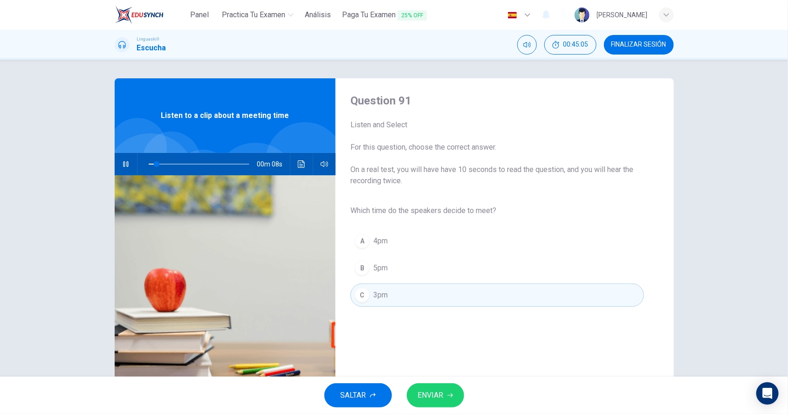
click at [444, 402] on button "ENVIAR" at bounding box center [435, 395] width 57 height 24
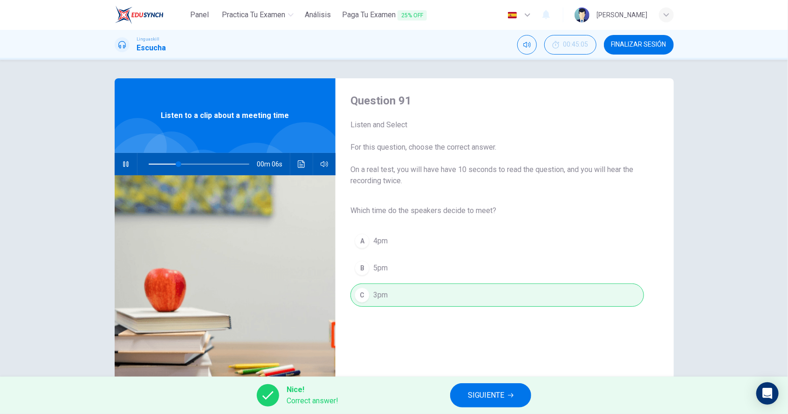
click at [506, 399] on button "SIGUIENTE" at bounding box center [490, 395] width 81 height 24
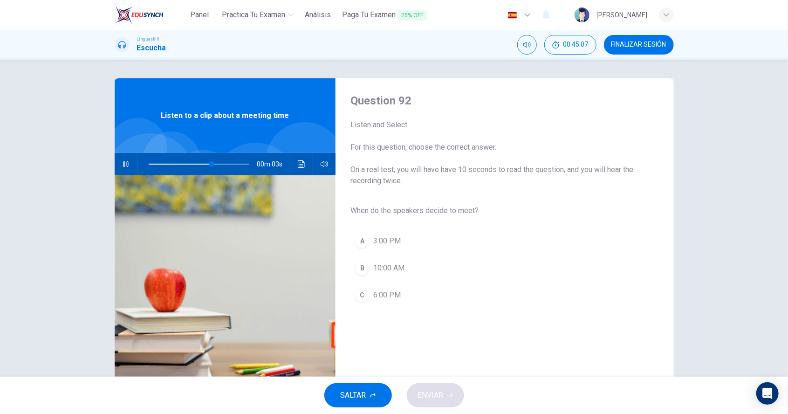
click at [123, 168] on button "button" at bounding box center [125, 164] width 15 height 22
click at [125, 165] on icon "button" at bounding box center [125, 163] width 7 height 7
type input "0"
click at [387, 238] on span "3:00 PM" at bounding box center [387, 240] width 28 height 11
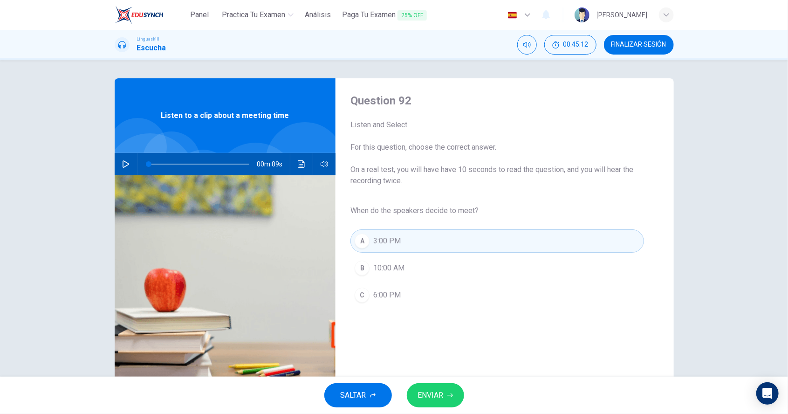
click at [436, 395] on span "ENVIAR" at bounding box center [431, 395] width 26 height 13
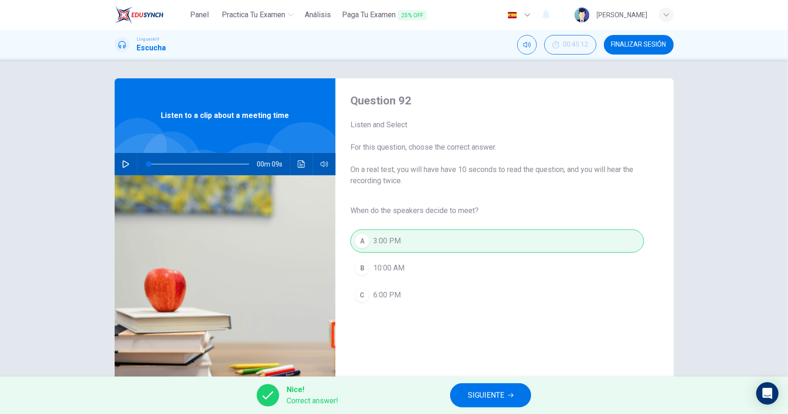
click at [483, 396] on span "SIGUIENTE" at bounding box center [486, 395] width 36 height 13
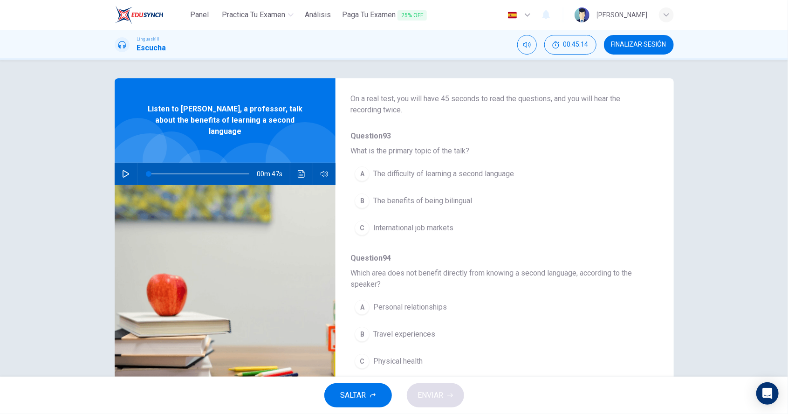
scroll to position [60, 0]
click at [457, 202] on span "The benefits of being bilingual" at bounding box center [422, 200] width 99 height 11
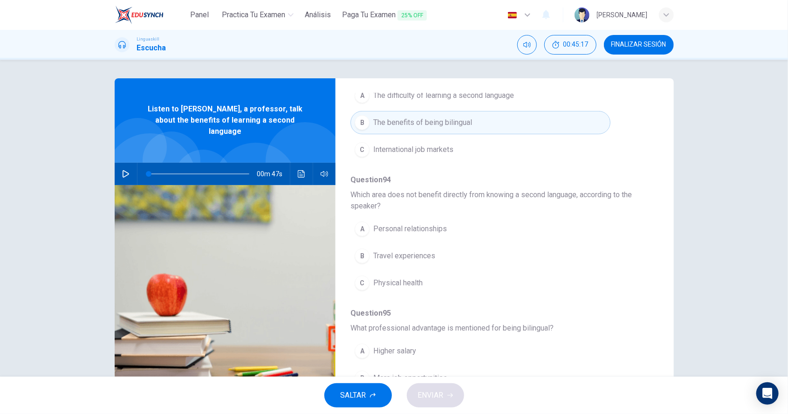
scroll to position [138, 0]
click at [423, 259] on button "B Travel experiences" at bounding box center [481, 255] width 260 height 23
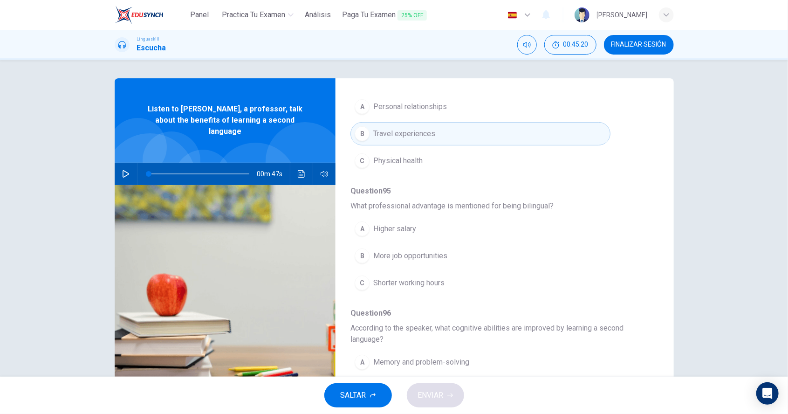
scroll to position [260, 0]
click at [445, 252] on span "More job opportunities" at bounding box center [410, 256] width 74 height 11
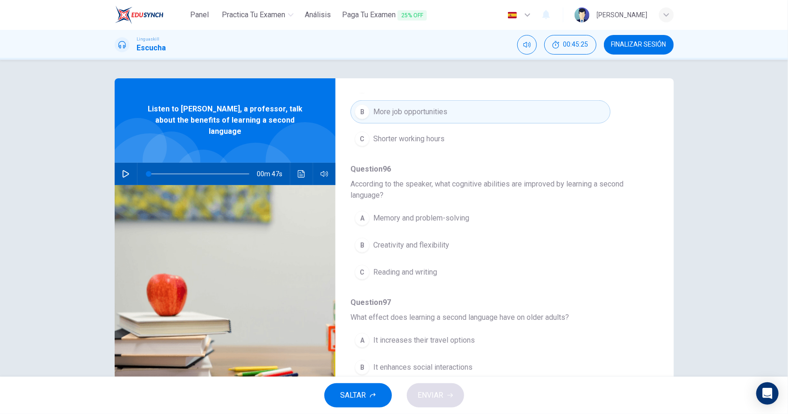
scroll to position [405, 0]
click at [467, 214] on span "Memory and problem-solving" at bounding box center [421, 217] width 96 height 11
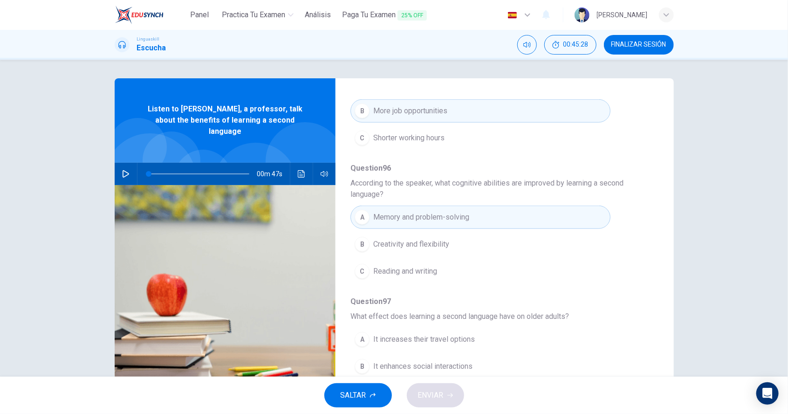
scroll to position [419, 0]
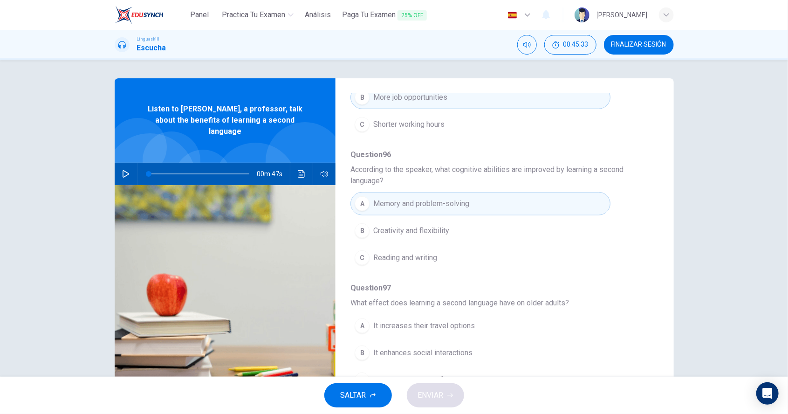
click at [462, 320] on span "It increases their travel options" at bounding box center [424, 325] width 102 height 11
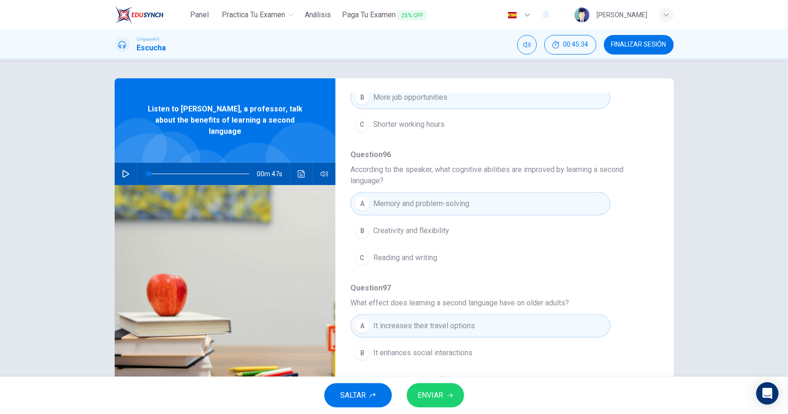
click at [431, 405] on button "ENVIAR" at bounding box center [435, 395] width 57 height 24
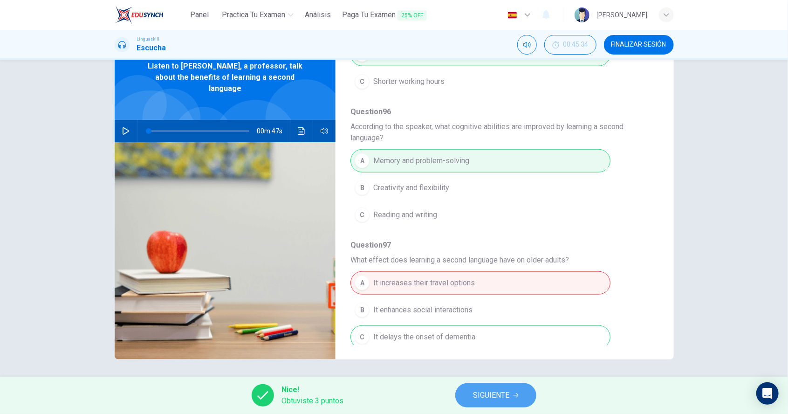
click at [485, 397] on span "SIGUIENTE" at bounding box center [491, 395] width 36 height 13
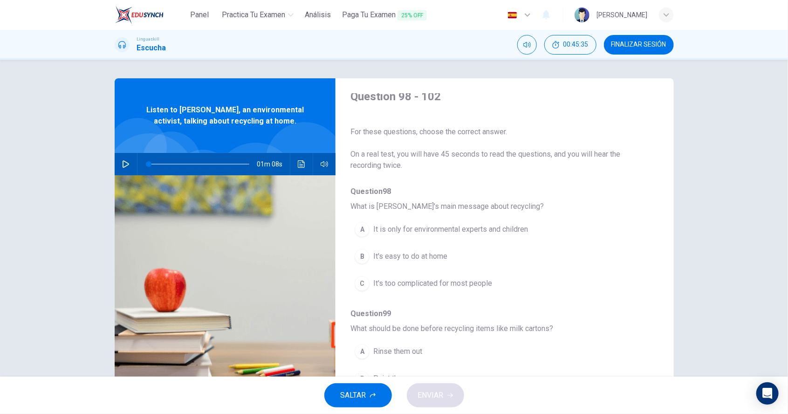
scroll to position [0, 0]
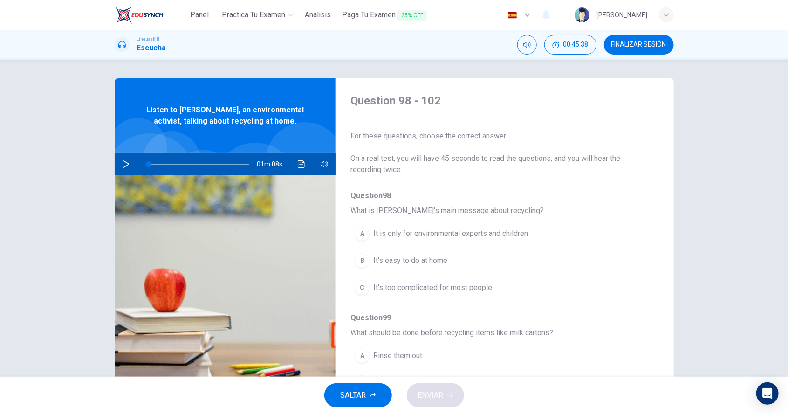
click at [434, 260] on span "It's easy to do at home" at bounding box center [410, 260] width 74 height 11
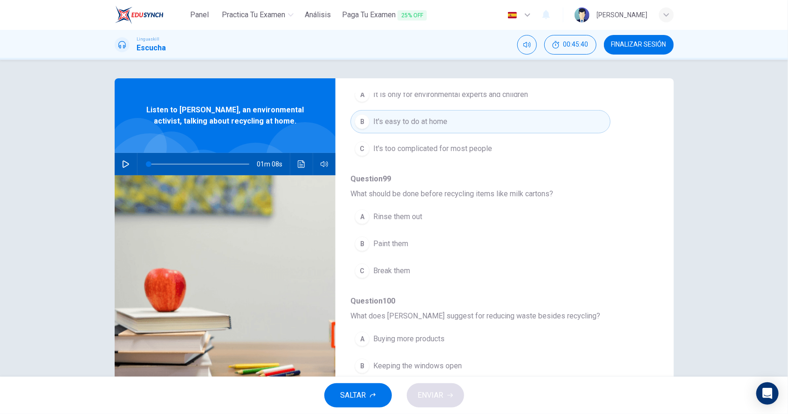
scroll to position [138, 0]
click at [402, 224] on button "A Rinse them out" at bounding box center [481, 217] width 260 height 23
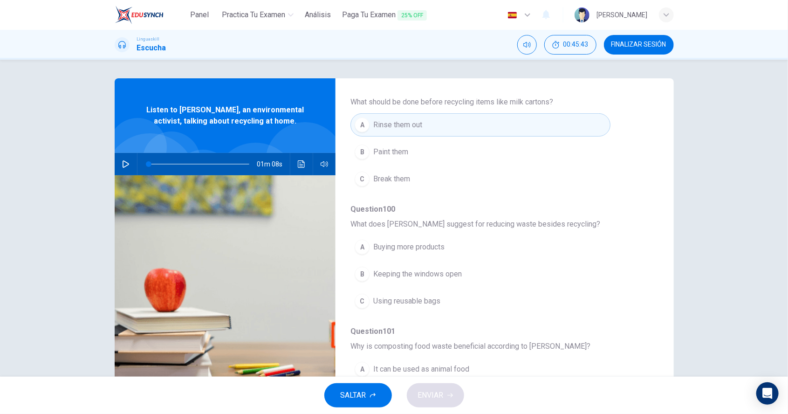
scroll to position [234, 0]
click at [446, 296] on button "C Using reusable bags" at bounding box center [481, 298] width 260 height 23
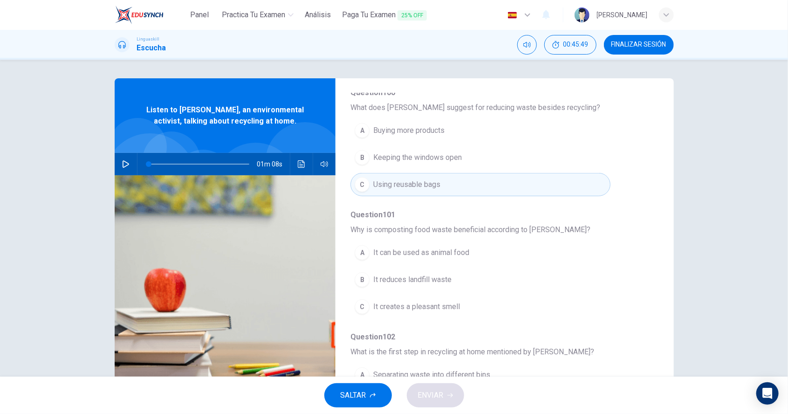
scroll to position [352, 0]
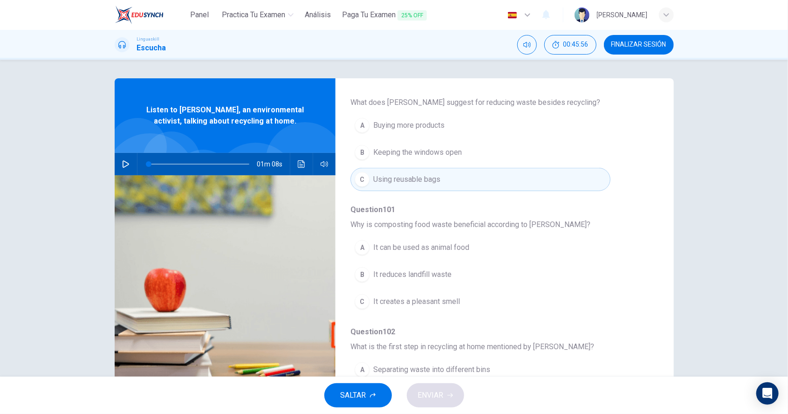
click at [438, 272] on span "It reduces landfill waste" at bounding box center [412, 274] width 78 height 11
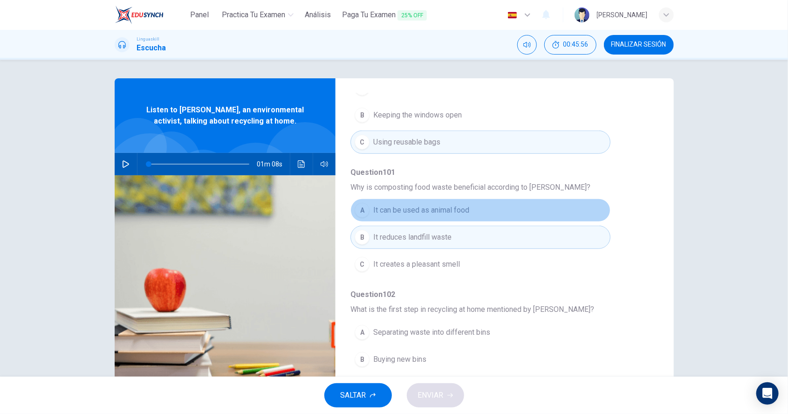
scroll to position [396, 0]
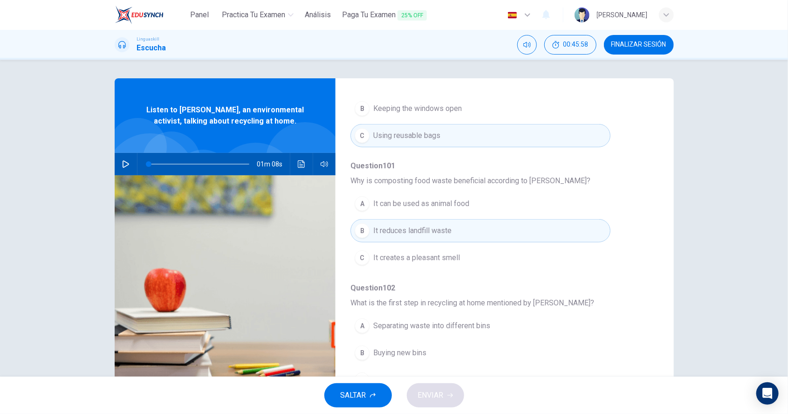
click at [480, 233] on button "B It reduces landfill waste" at bounding box center [481, 230] width 260 height 23
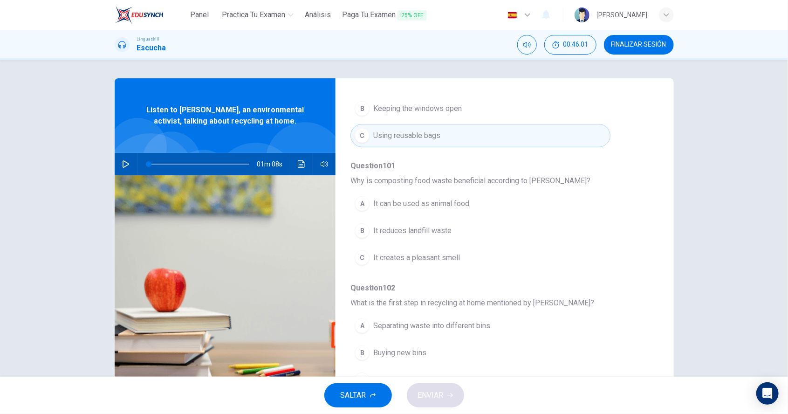
click at [463, 323] on span "Separating waste into different bins" at bounding box center [431, 325] width 117 height 11
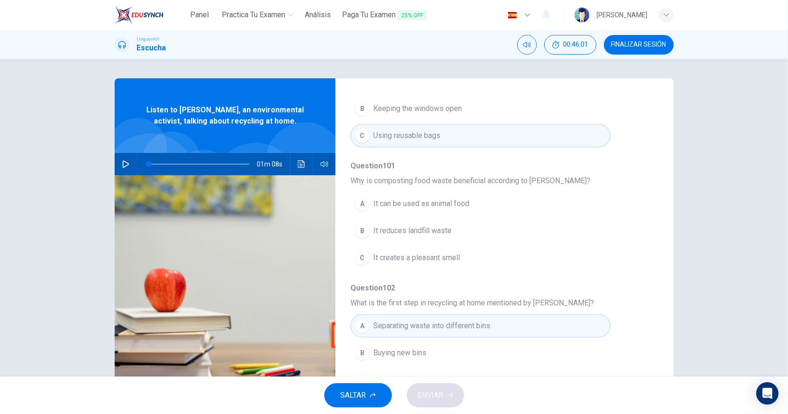
click at [436, 397] on div "SALTAR ENVIAR" at bounding box center [394, 395] width 788 height 37
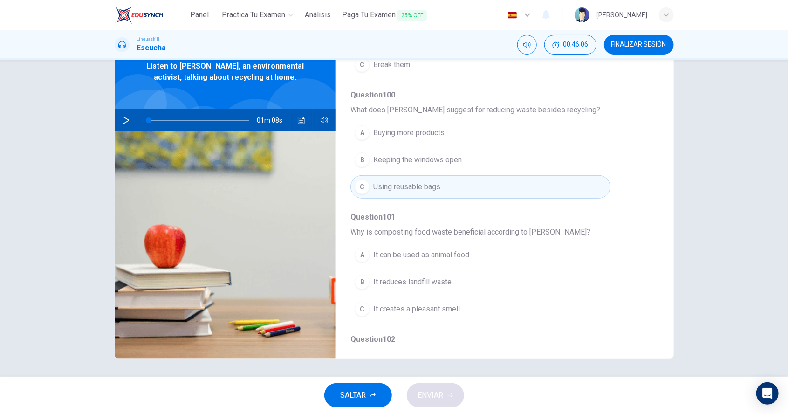
scroll to position [303, 0]
click at [432, 282] on button "B It reduces landfill waste" at bounding box center [481, 280] width 260 height 23
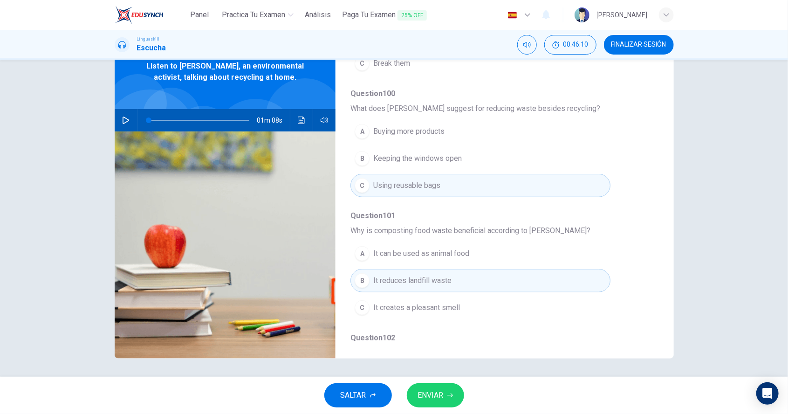
click at [514, 335] on span "Question 102" at bounding box center [497, 337] width 293 height 11
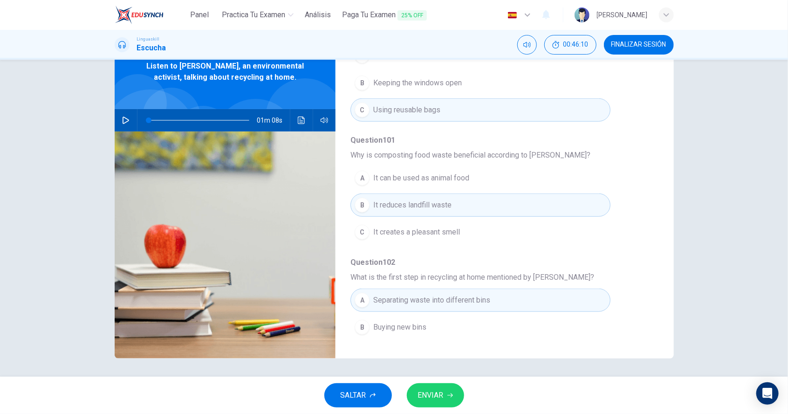
scroll to position [396, 0]
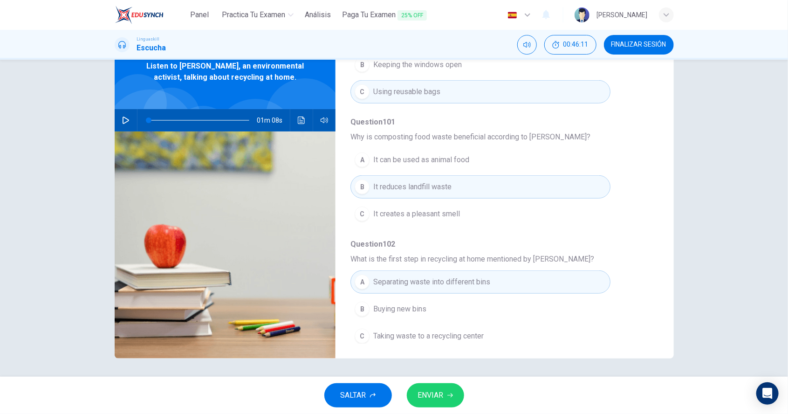
click at [442, 407] on button "ENVIAR" at bounding box center [435, 395] width 57 height 24
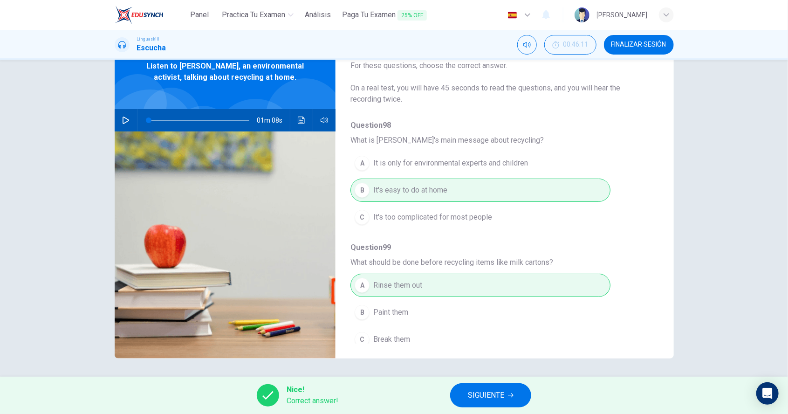
scroll to position [0, 0]
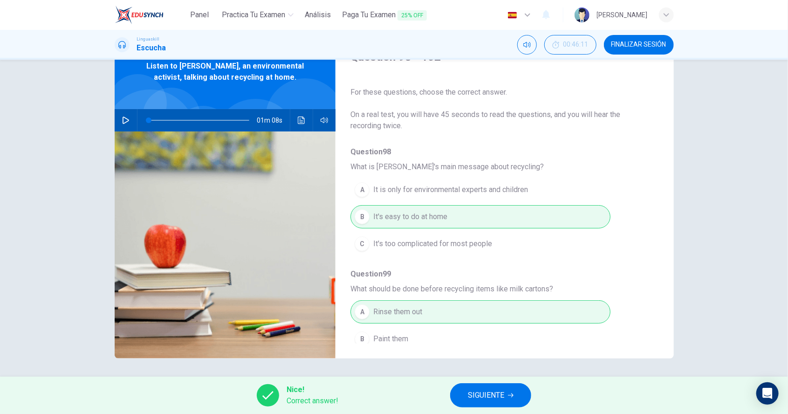
click at [497, 402] on button "SIGUIENTE" at bounding box center [490, 395] width 81 height 24
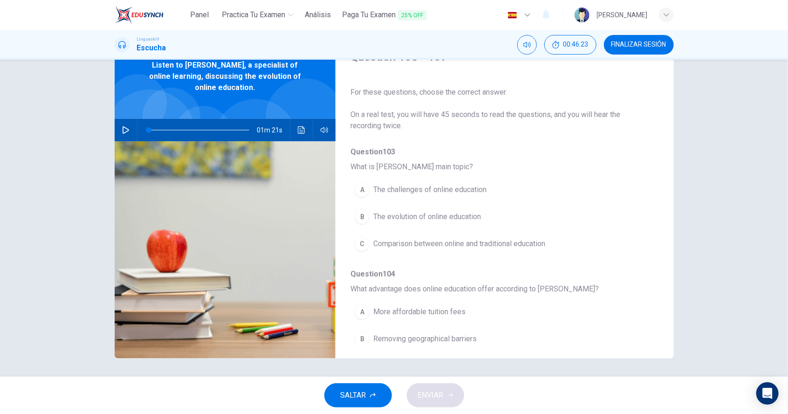
click at [151, 48] on h1 "Escucha" at bounding box center [151, 47] width 29 height 11
click at [623, 49] on button "FINALIZAR SESIÓN" at bounding box center [639, 45] width 70 height 20
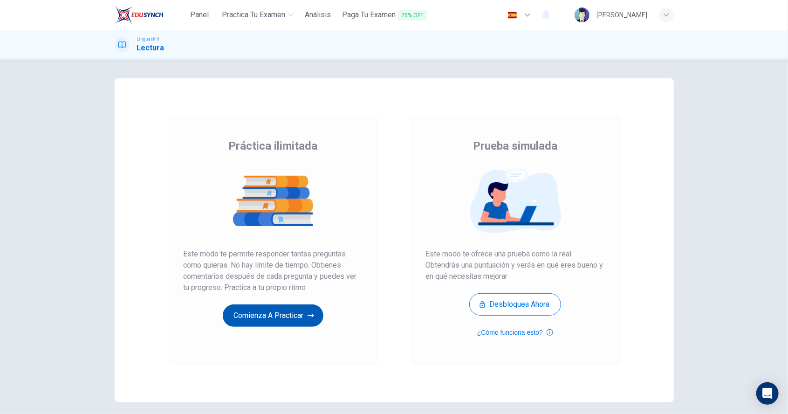
click at [267, 317] on button "Comienza a practicar" at bounding box center [273, 315] width 101 height 22
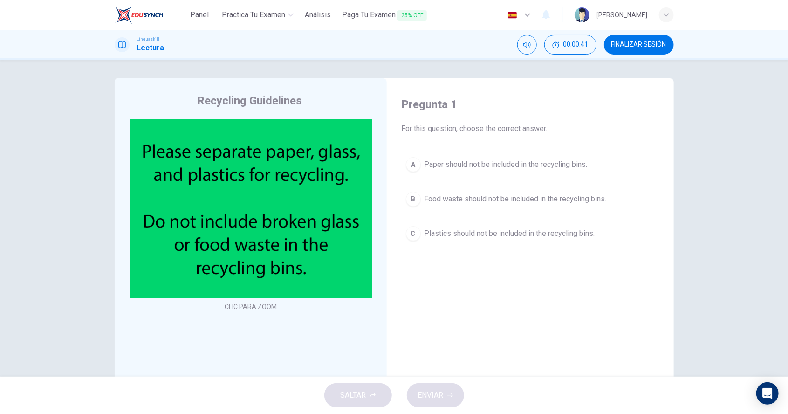
click at [525, 199] on span "Food waste should not be included in the recycling bins." at bounding box center [516, 198] width 182 height 11
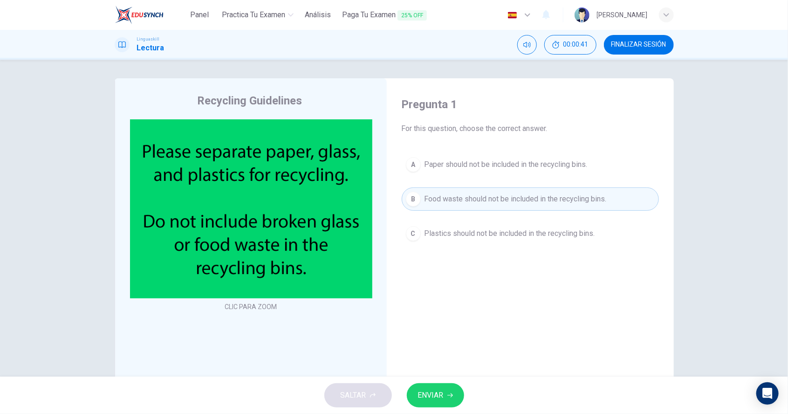
click at [444, 402] on button "ENVIAR" at bounding box center [435, 395] width 57 height 24
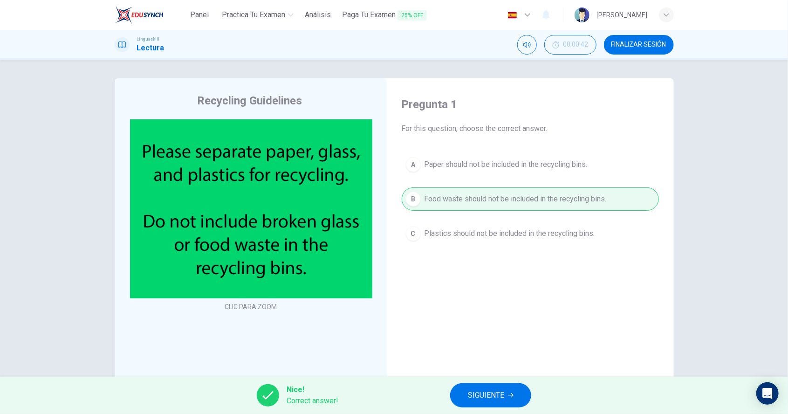
click at [508, 387] on button "SIGUIENTE" at bounding box center [490, 395] width 81 height 24
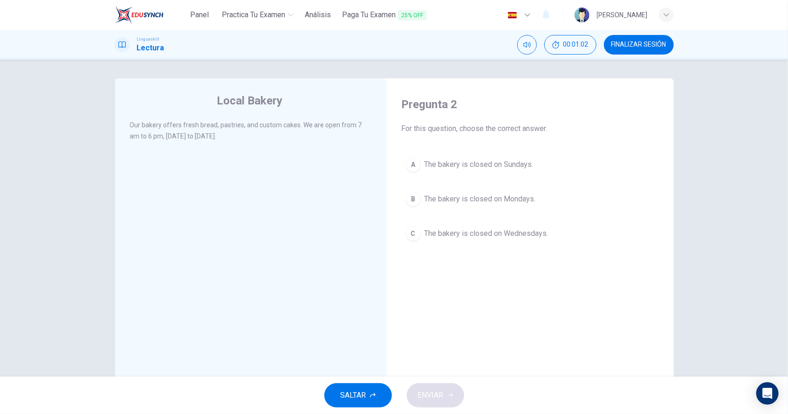
click at [502, 160] on span "The bakery is closed on Sundays." at bounding box center [479, 164] width 109 height 11
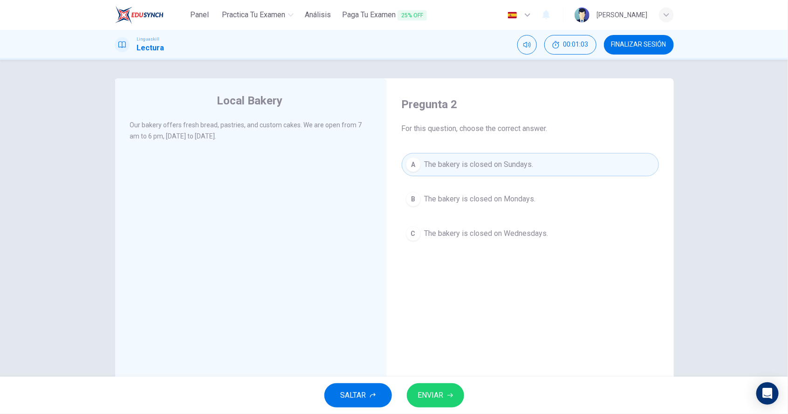
click at [438, 405] on button "ENVIAR" at bounding box center [435, 395] width 57 height 24
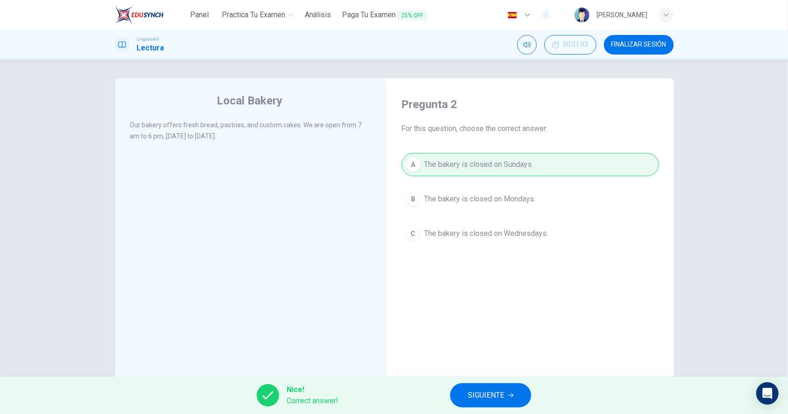
click at [490, 394] on span "SIGUIENTE" at bounding box center [486, 395] width 36 height 13
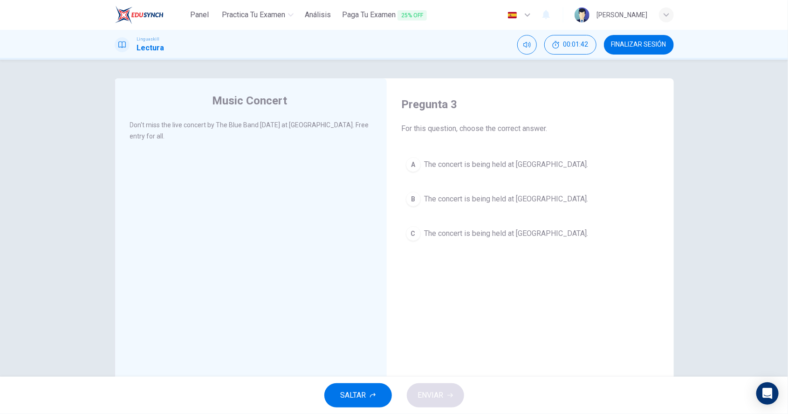
click at [528, 230] on span "The concert is being held at City Park." at bounding box center [507, 233] width 164 height 11
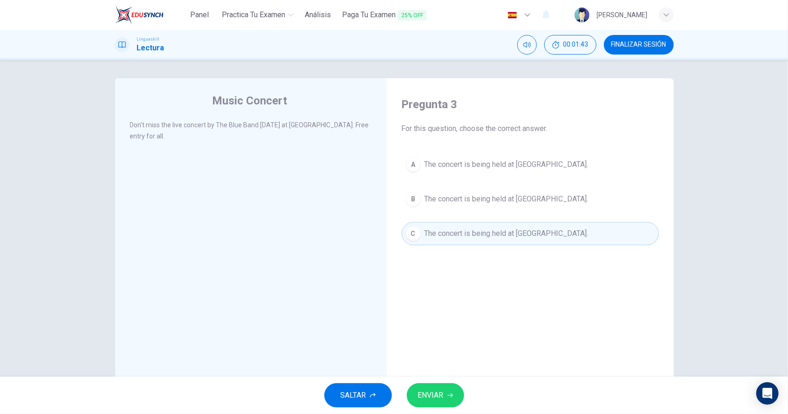
click at [433, 405] on button "ENVIAR" at bounding box center [435, 395] width 57 height 24
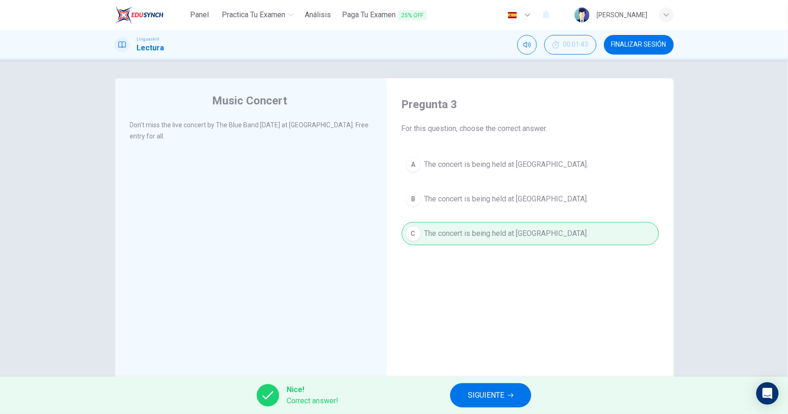
click at [493, 396] on span "SIGUIENTE" at bounding box center [486, 395] width 36 height 13
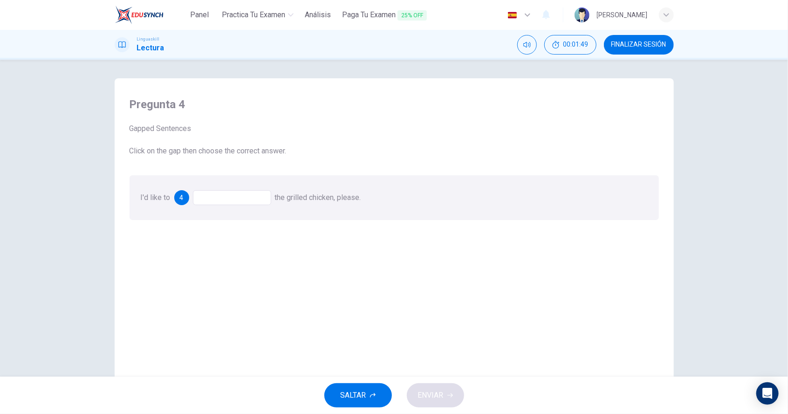
click at [232, 201] on div at bounding box center [232, 197] width 78 height 15
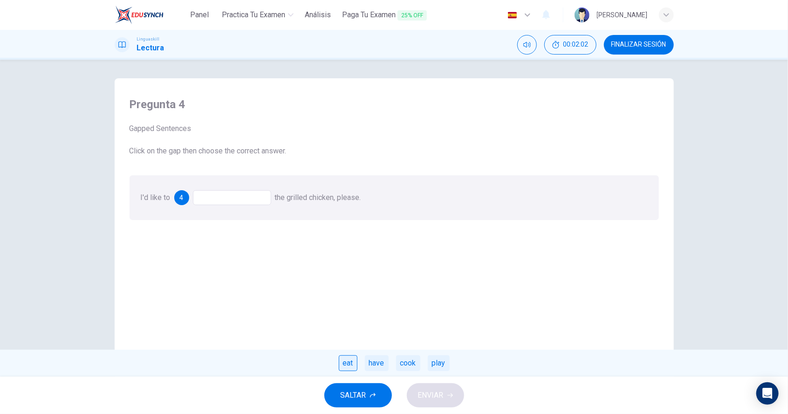
click at [348, 363] on div "eat" at bounding box center [348, 363] width 19 height 16
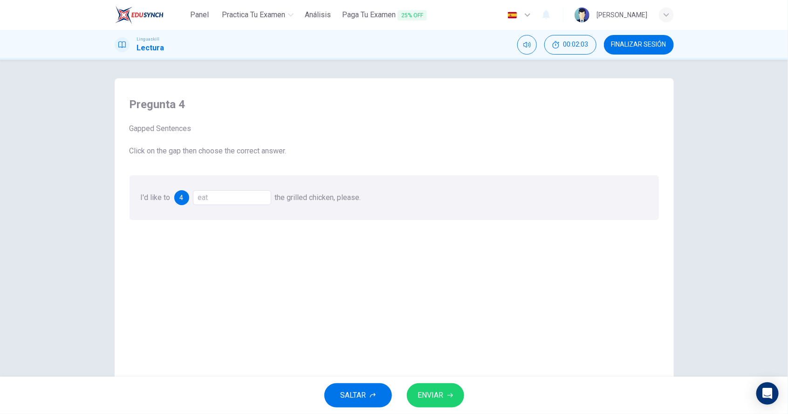
click at [431, 401] on span "ENVIAR" at bounding box center [431, 395] width 26 height 13
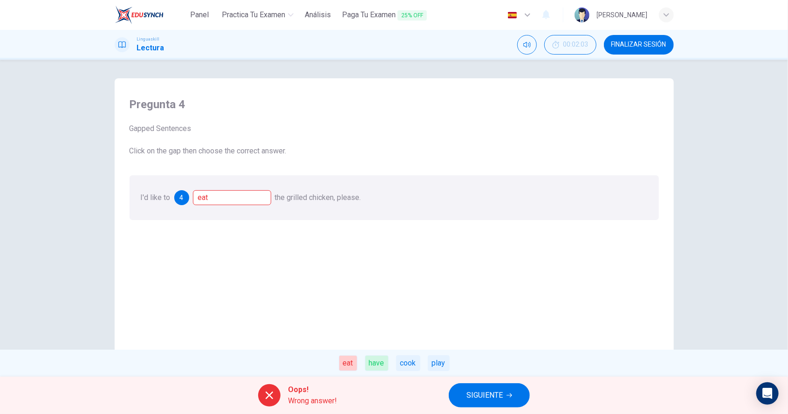
click at [375, 366] on div "have" at bounding box center [377, 363] width 24 height 16
click at [481, 394] on span "SIGUIENTE" at bounding box center [485, 395] width 36 height 13
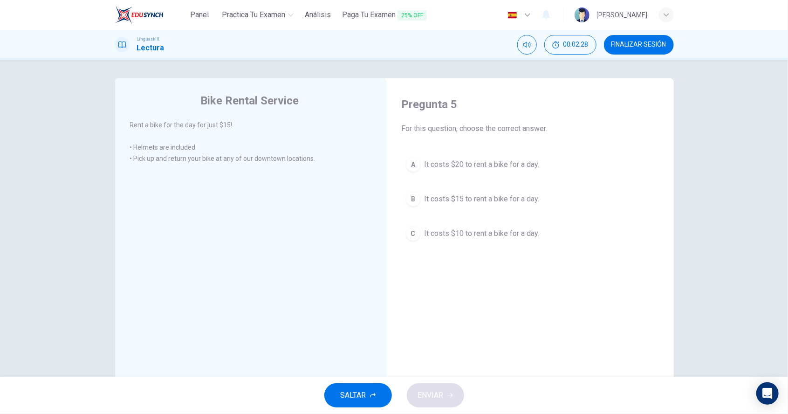
click at [524, 203] on span "It costs $15 to rent a bike for a day." at bounding box center [482, 198] width 115 height 11
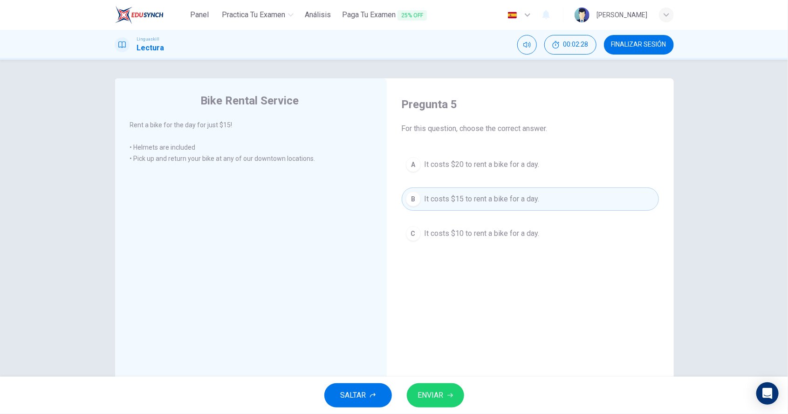
click at [444, 407] on button "ENVIAR" at bounding box center [435, 395] width 57 height 24
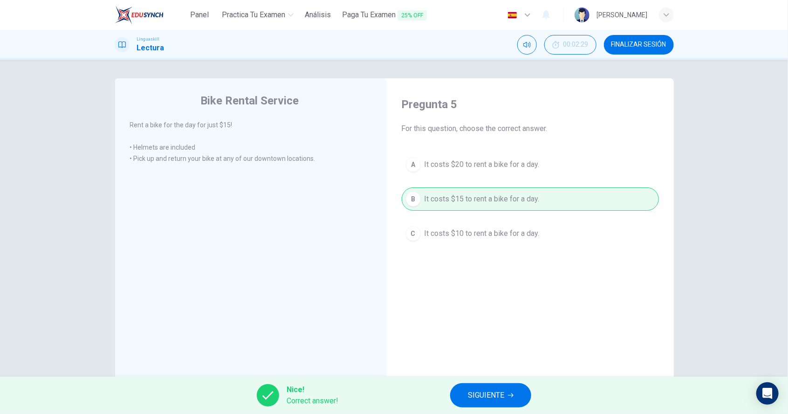
click at [493, 405] on button "SIGUIENTE" at bounding box center [490, 395] width 81 height 24
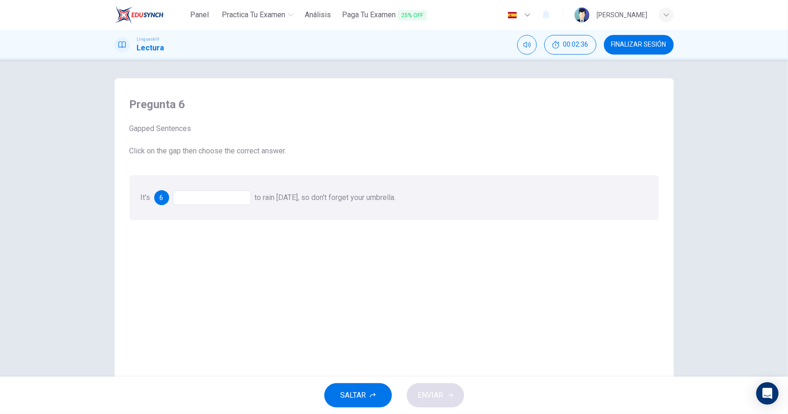
click at [221, 202] on div at bounding box center [212, 197] width 78 height 15
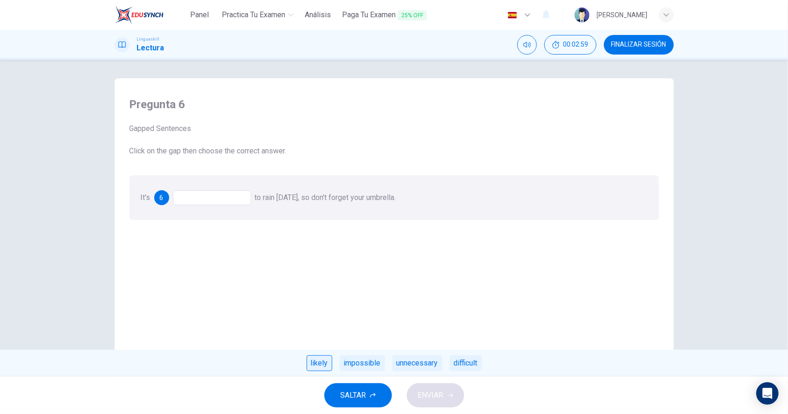
click at [319, 359] on div "likely" at bounding box center [320, 363] width 26 height 16
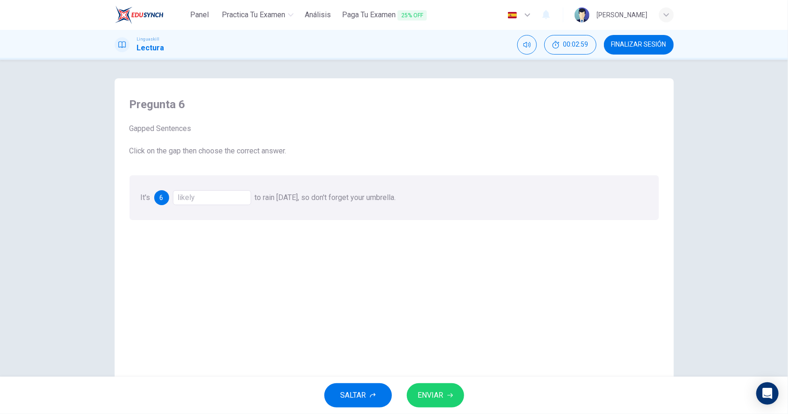
click at [439, 401] on span "ENVIAR" at bounding box center [431, 395] width 26 height 13
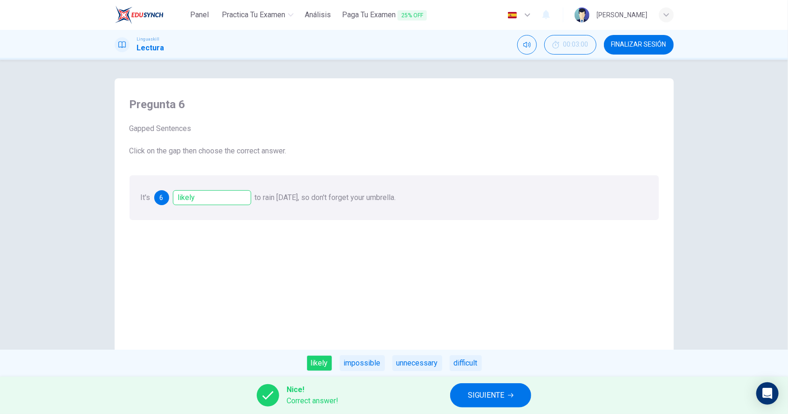
click at [493, 396] on span "SIGUIENTE" at bounding box center [486, 395] width 36 height 13
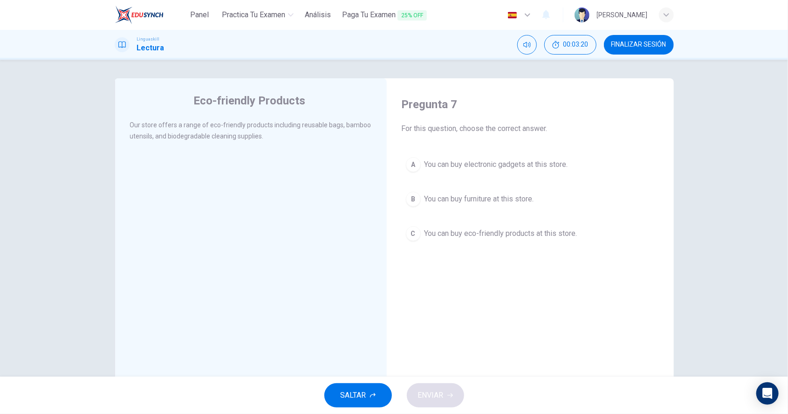
click at [561, 242] on button "C You can buy eco-friendly products at this store." at bounding box center [530, 233] width 257 height 23
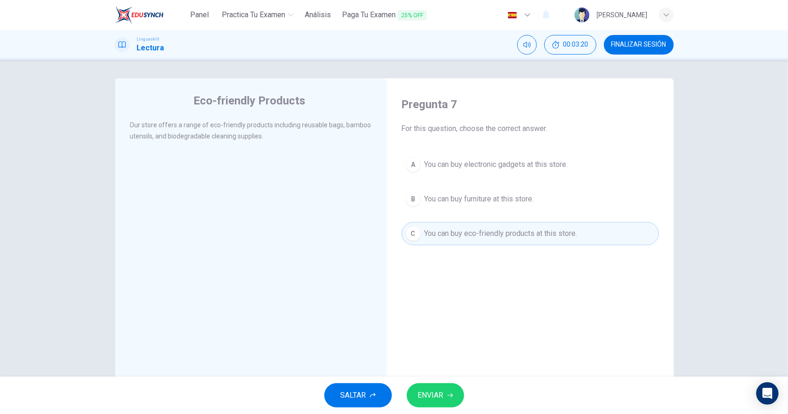
click at [443, 405] on button "ENVIAR" at bounding box center [435, 395] width 57 height 24
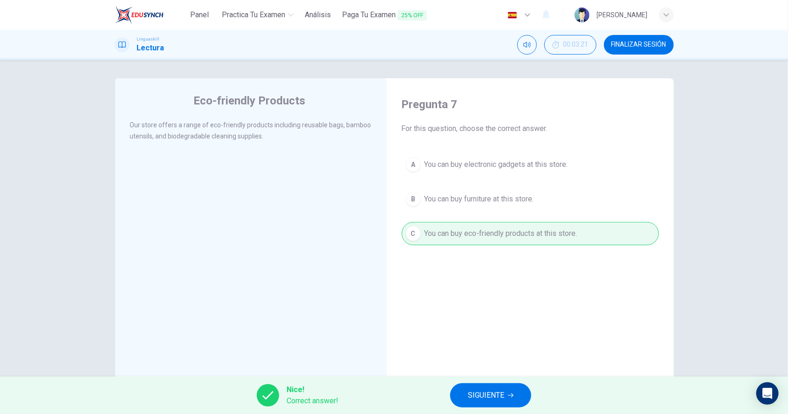
click at [493, 400] on span "SIGUIENTE" at bounding box center [486, 395] width 36 height 13
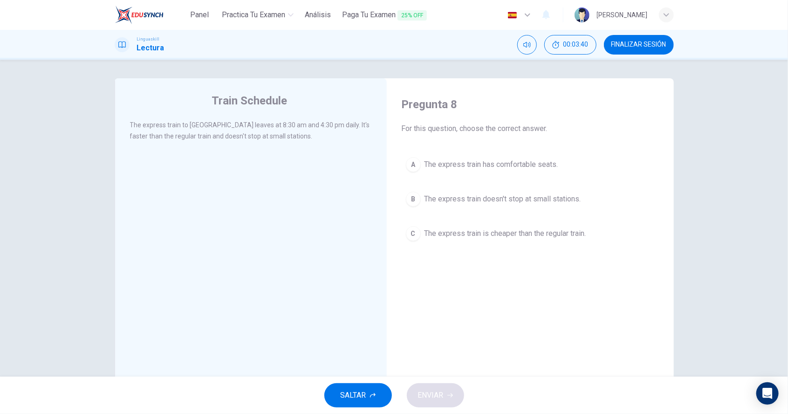
click at [546, 197] on span "The express train doesn't stop at small stations." at bounding box center [503, 198] width 157 height 11
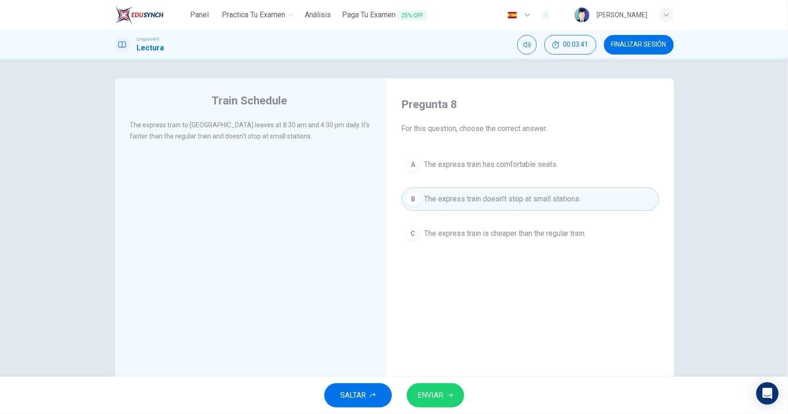
click at [445, 398] on button "ENVIAR" at bounding box center [435, 395] width 57 height 24
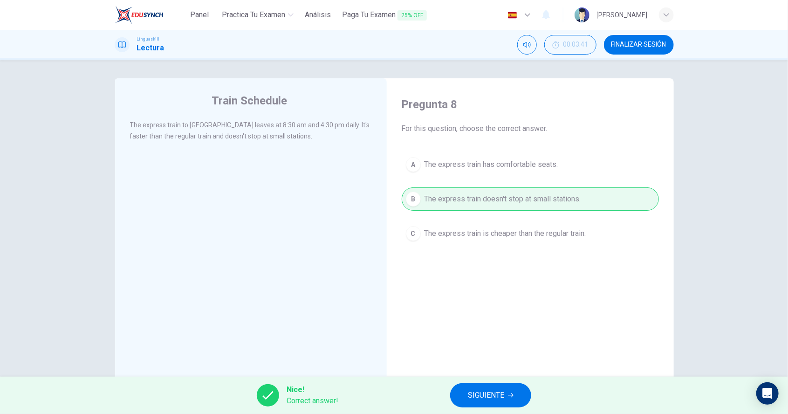
click at [498, 405] on button "SIGUIENTE" at bounding box center [490, 395] width 81 height 24
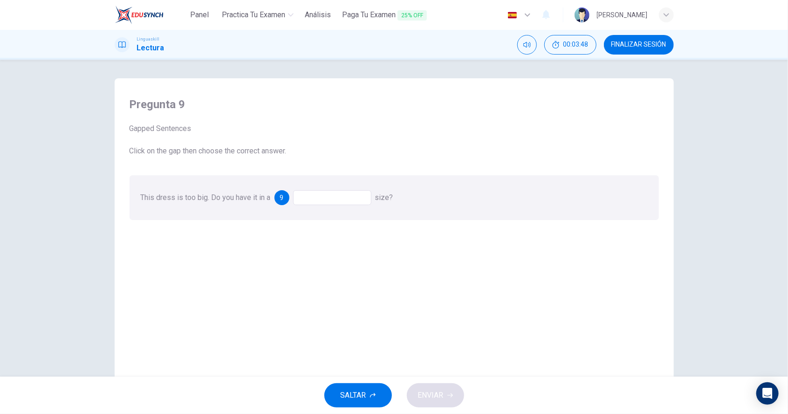
click at [288, 204] on div "9" at bounding box center [282, 197] width 15 height 15
click at [331, 202] on div at bounding box center [332, 197] width 78 height 15
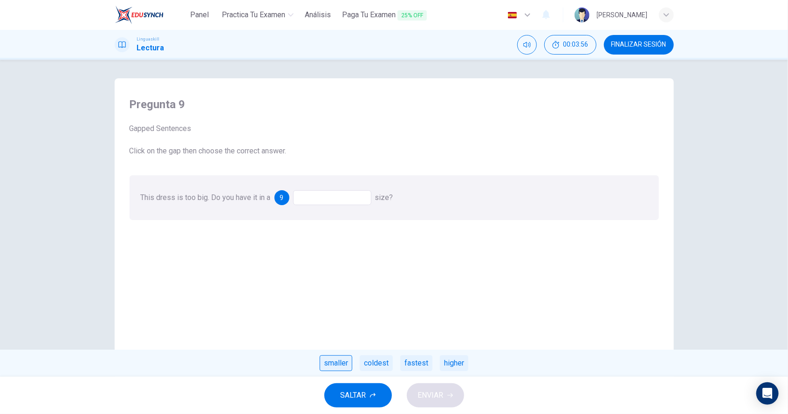
click at [342, 364] on div "smaller" at bounding box center [336, 363] width 33 height 16
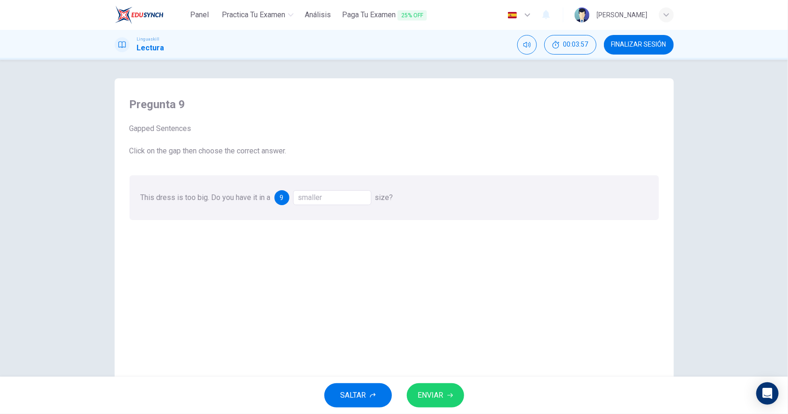
click at [442, 393] on span "ENVIAR" at bounding box center [431, 395] width 26 height 13
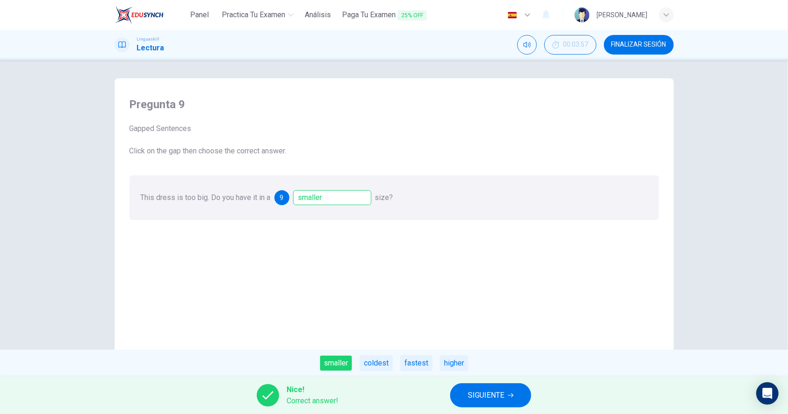
click at [491, 404] on button "SIGUIENTE" at bounding box center [490, 395] width 81 height 24
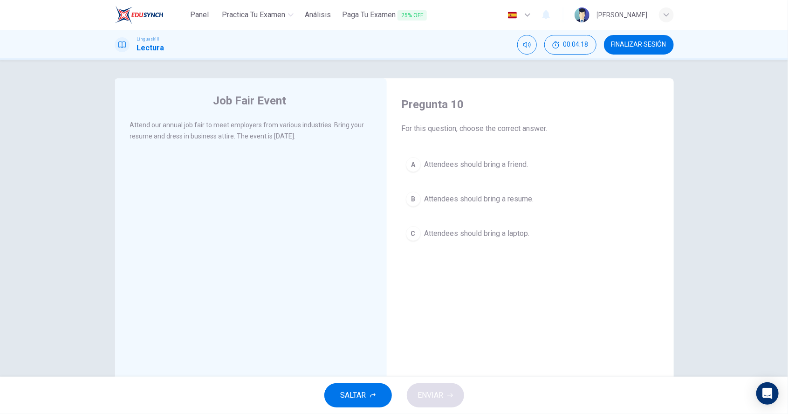
click at [517, 204] on button "B Attendees should bring a resume." at bounding box center [530, 198] width 257 height 23
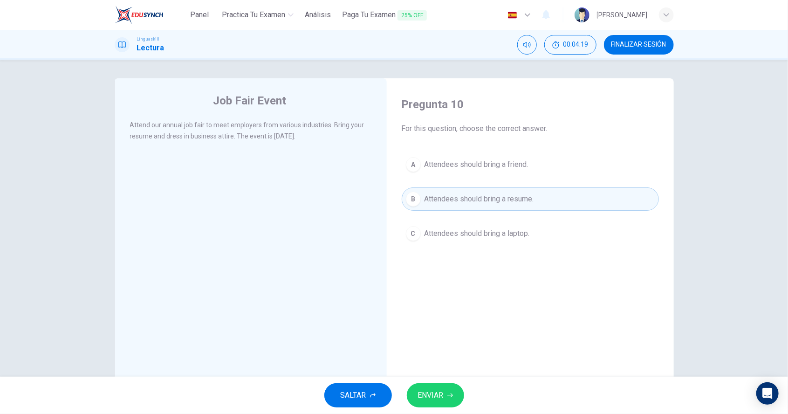
click at [434, 400] on span "ENVIAR" at bounding box center [431, 395] width 26 height 13
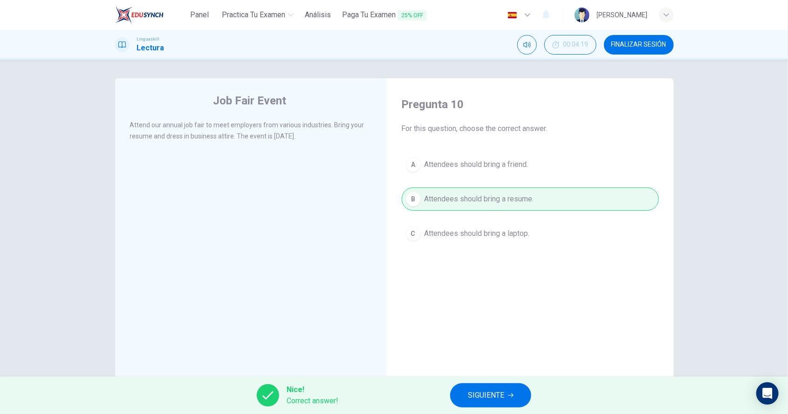
click at [491, 405] on button "SIGUIENTE" at bounding box center [490, 395] width 81 height 24
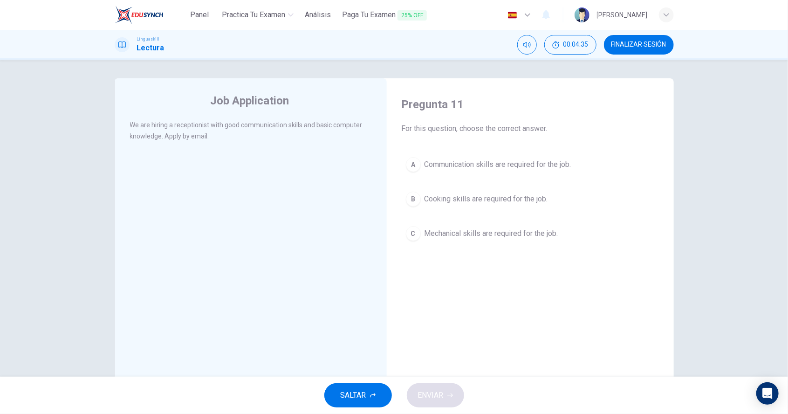
click at [541, 158] on button "A Communication skills are required for the job." at bounding box center [530, 164] width 257 height 23
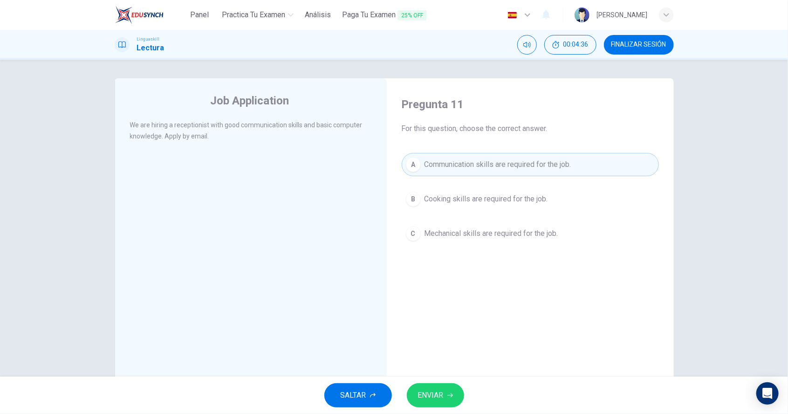
click at [441, 400] on span "ENVIAR" at bounding box center [431, 395] width 26 height 13
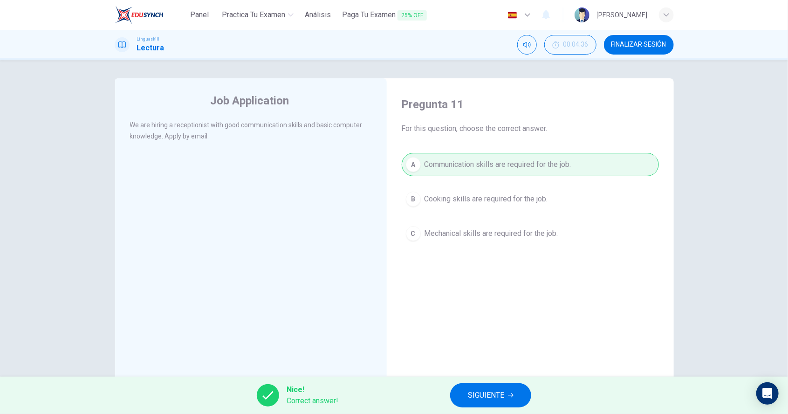
click at [494, 398] on span "SIGUIENTE" at bounding box center [486, 395] width 36 height 13
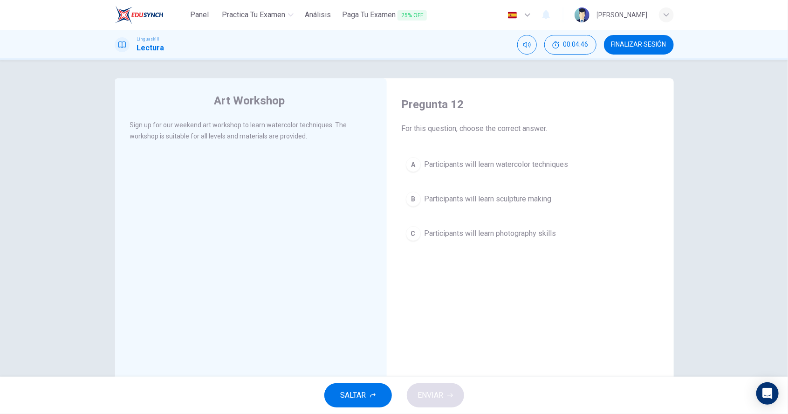
click at [538, 165] on span "Participants will learn watercolor techniques" at bounding box center [497, 164] width 144 height 11
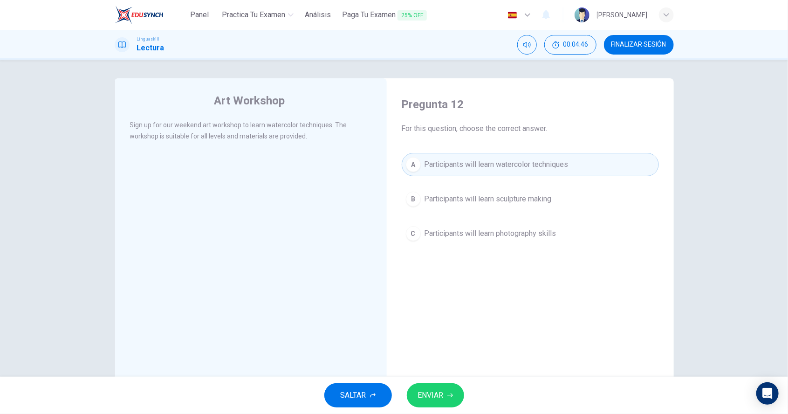
click at [436, 401] on span "ENVIAR" at bounding box center [431, 395] width 26 height 13
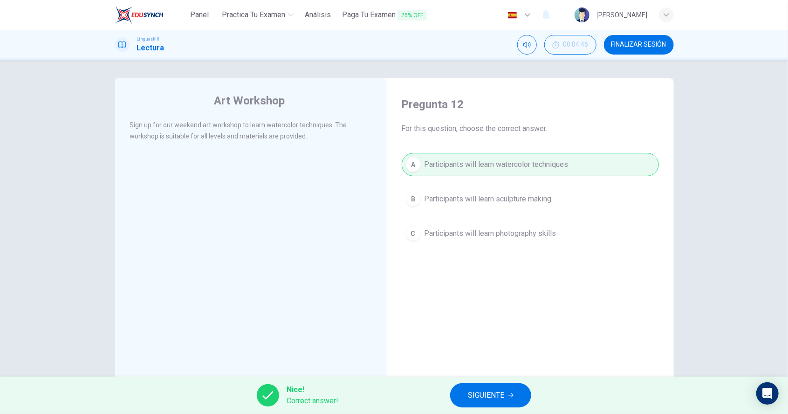
click at [499, 397] on span "SIGUIENTE" at bounding box center [486, 395] width 36 height 13
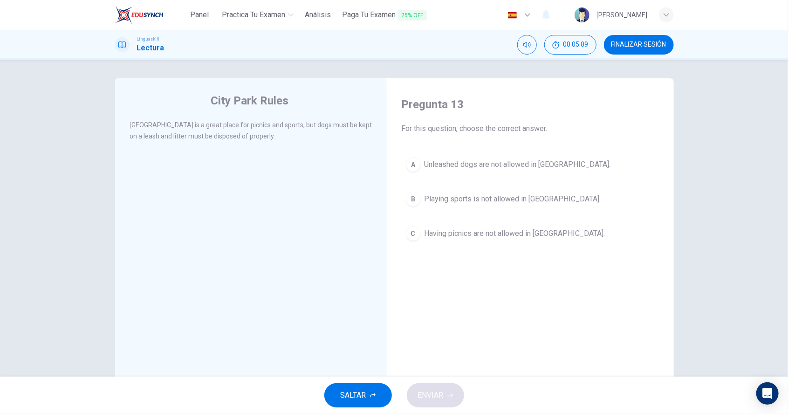
click at [531, 231] on span "Having picnics are not allowed in City Park." at bounding box center [515, 233] width 181 height 11
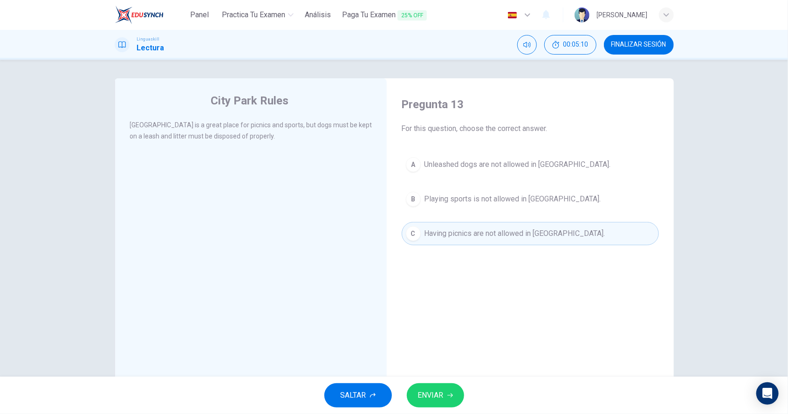
click at [434, 401] on span "ENVIAR" at bounding box center [431, 395] width 26 height 13
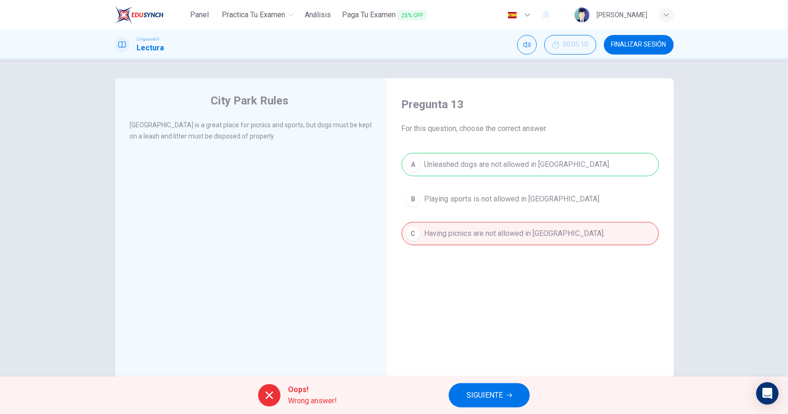
click at [503, 403] on button "SIGUIENTE" at bounding box center [489, 395] width 81 height 24
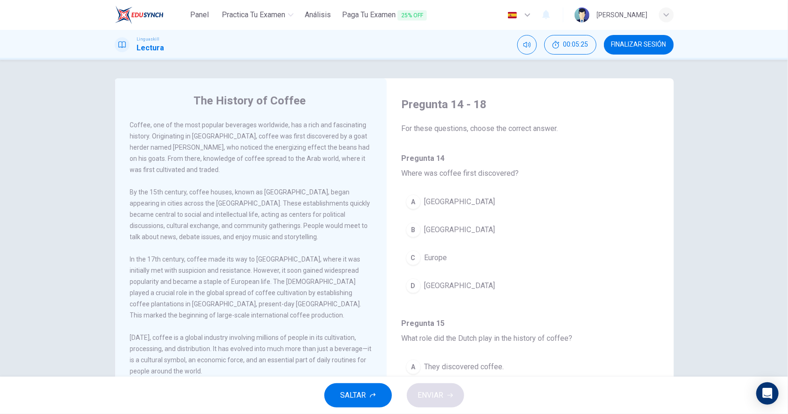
click at [439, 235] on span "Ethiopia" at bounding box center [460, 229] width 71 height 11
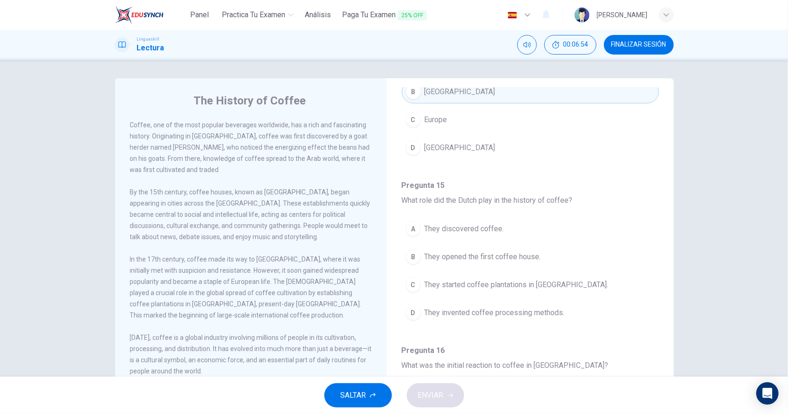
click at [638, 53] on button "FINALIZAR SESIÓN" at bounding box center [639, 45] width 70 height 20
